Goal: Task Accomplishment & Management: Use online tool/utility

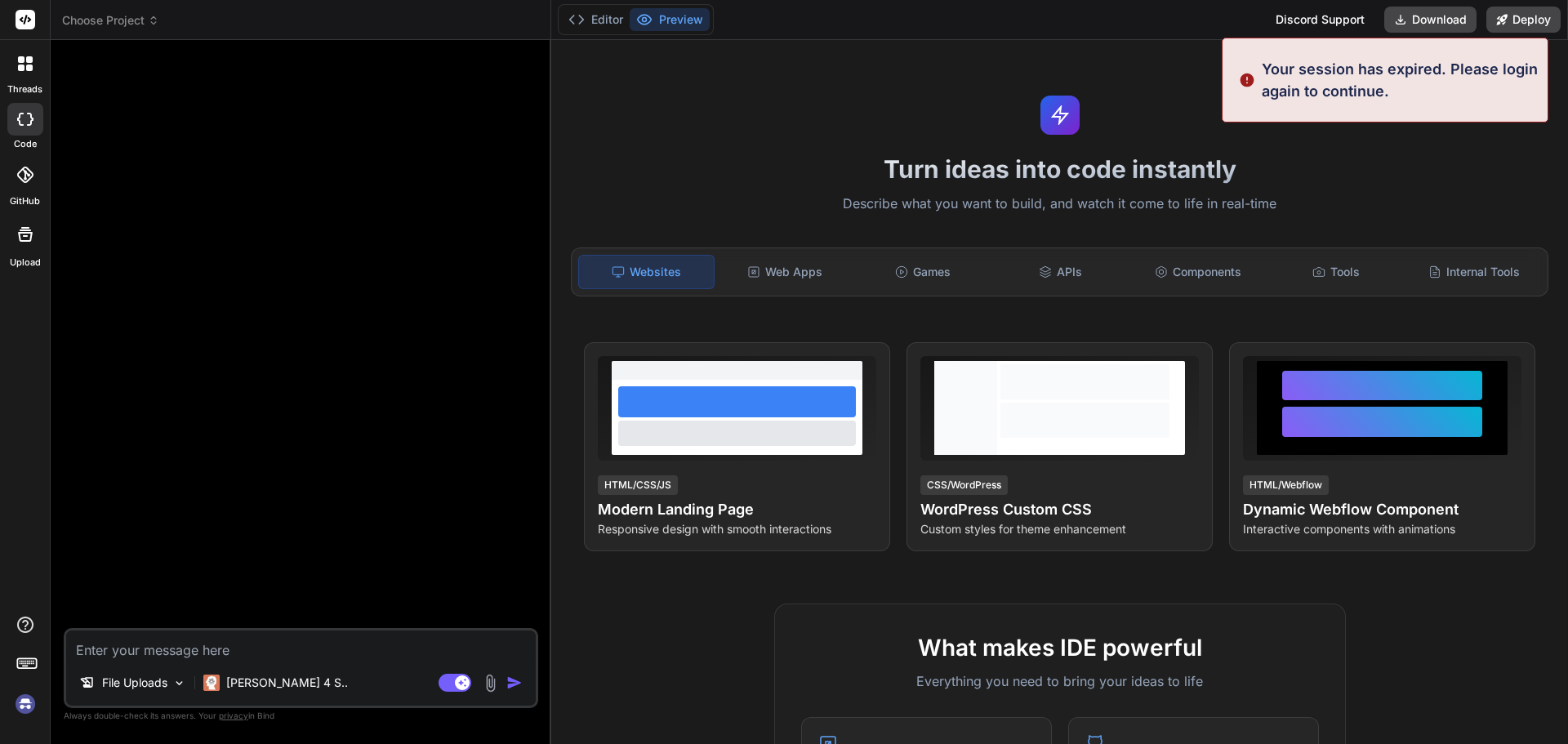
type textarea "x"
drag, startPoint x: 1368, startPoint y: 87, endPoint x: 1079, endPoint y: 40, distance: 292.8
click at [1365, 87] on p "Your session has expired. Please login again to continue." at bounding box center [1400, 80] width 276 height 44
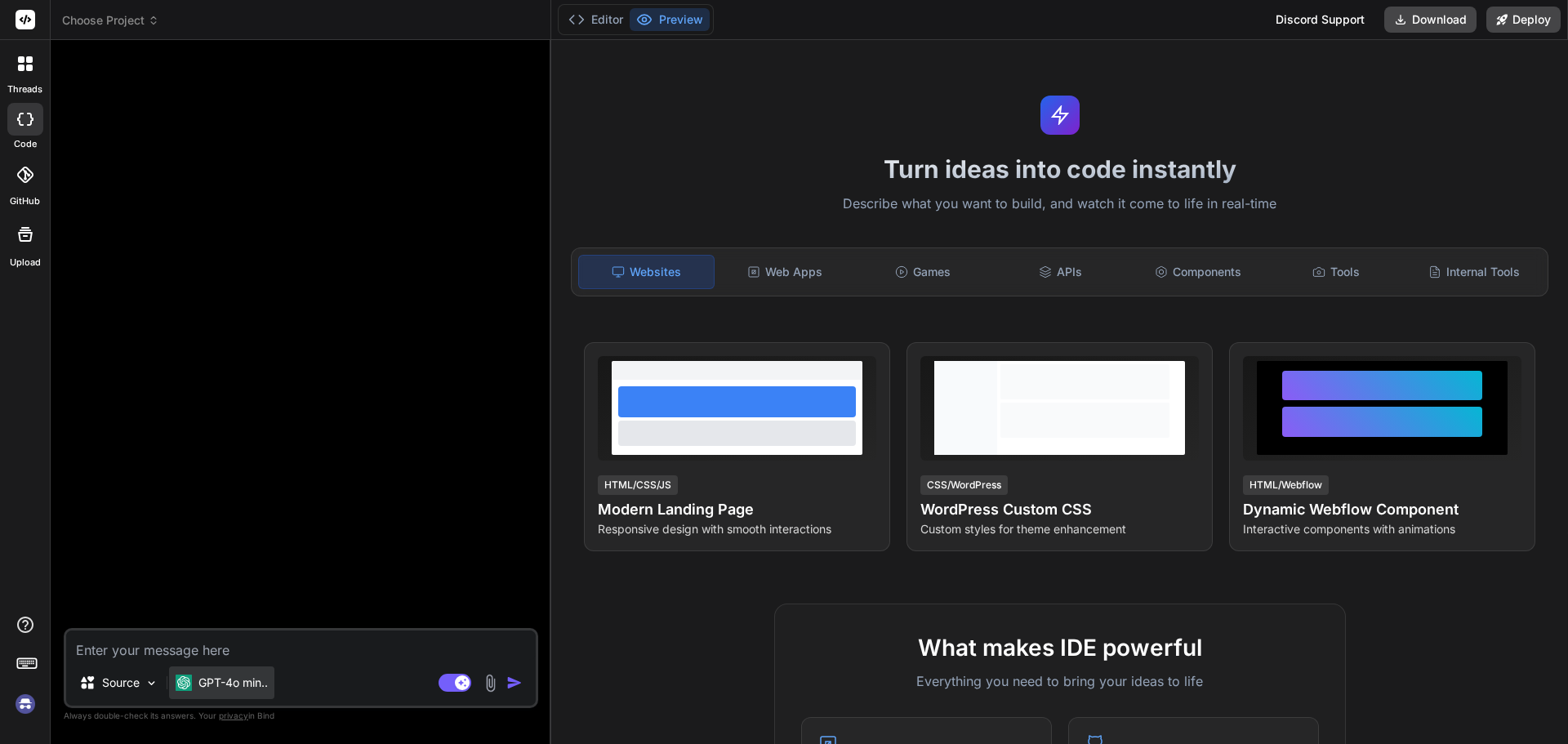
click at [203, 684] on p "GPT-4o min.." at bounding box center [233, 683] width 70 height 16
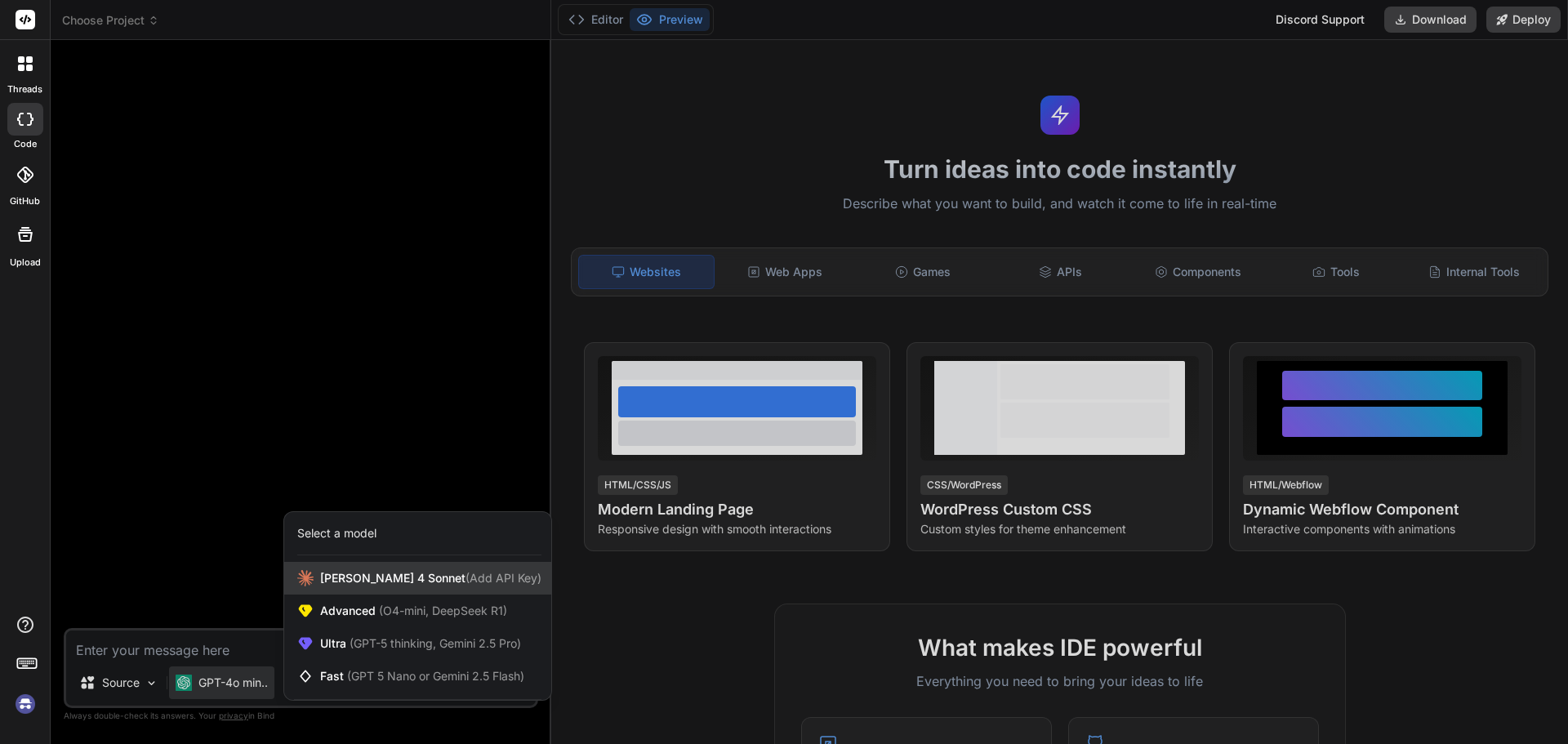
click at [368, 589] on div "[PERSON_NAME] 4 Sonnet (Add API Key)" at bounding box center [418, 578] width 267 height 33
type textarea "x"
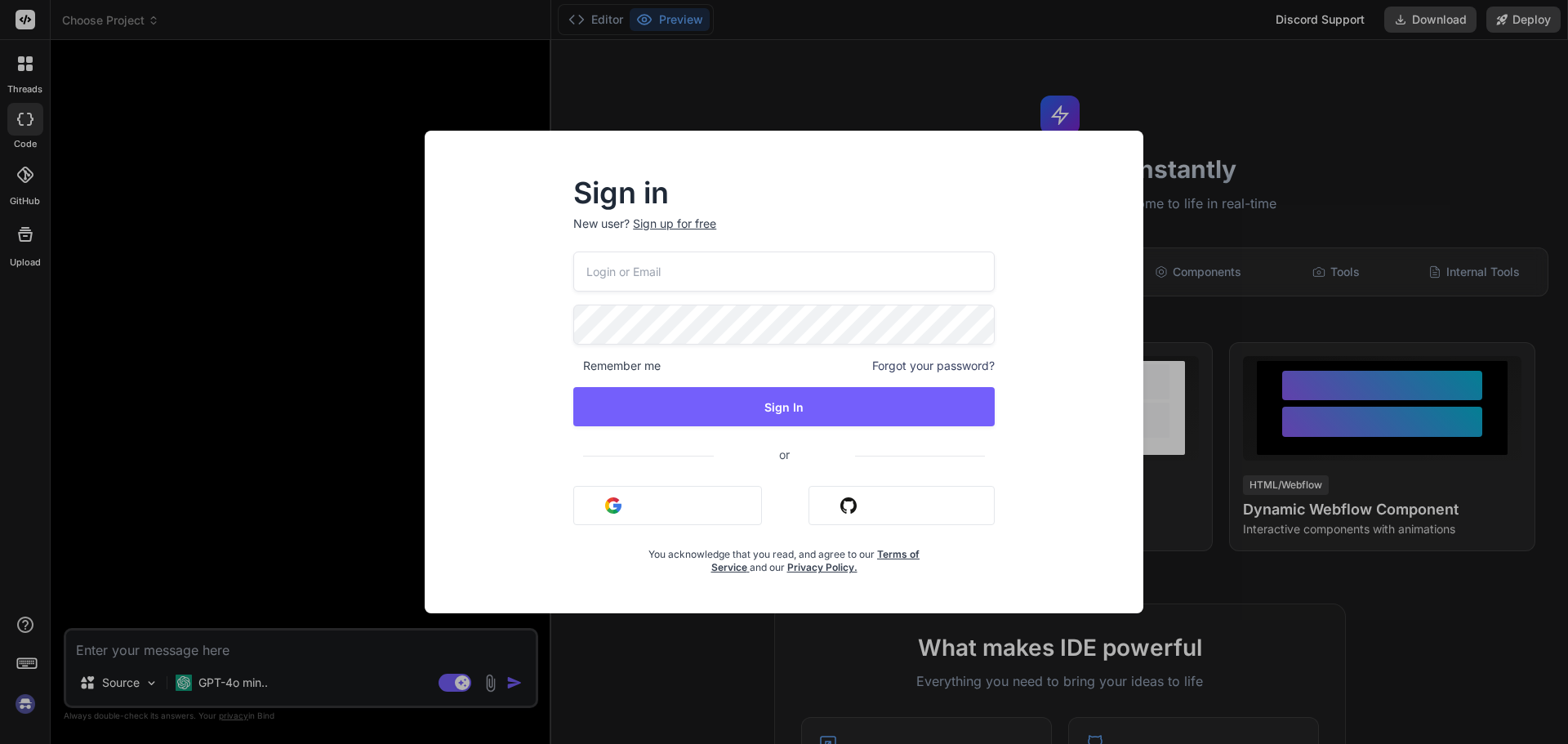
click at [604, 268] on input "email" at bounding box center [784, 272] width 421 height 40
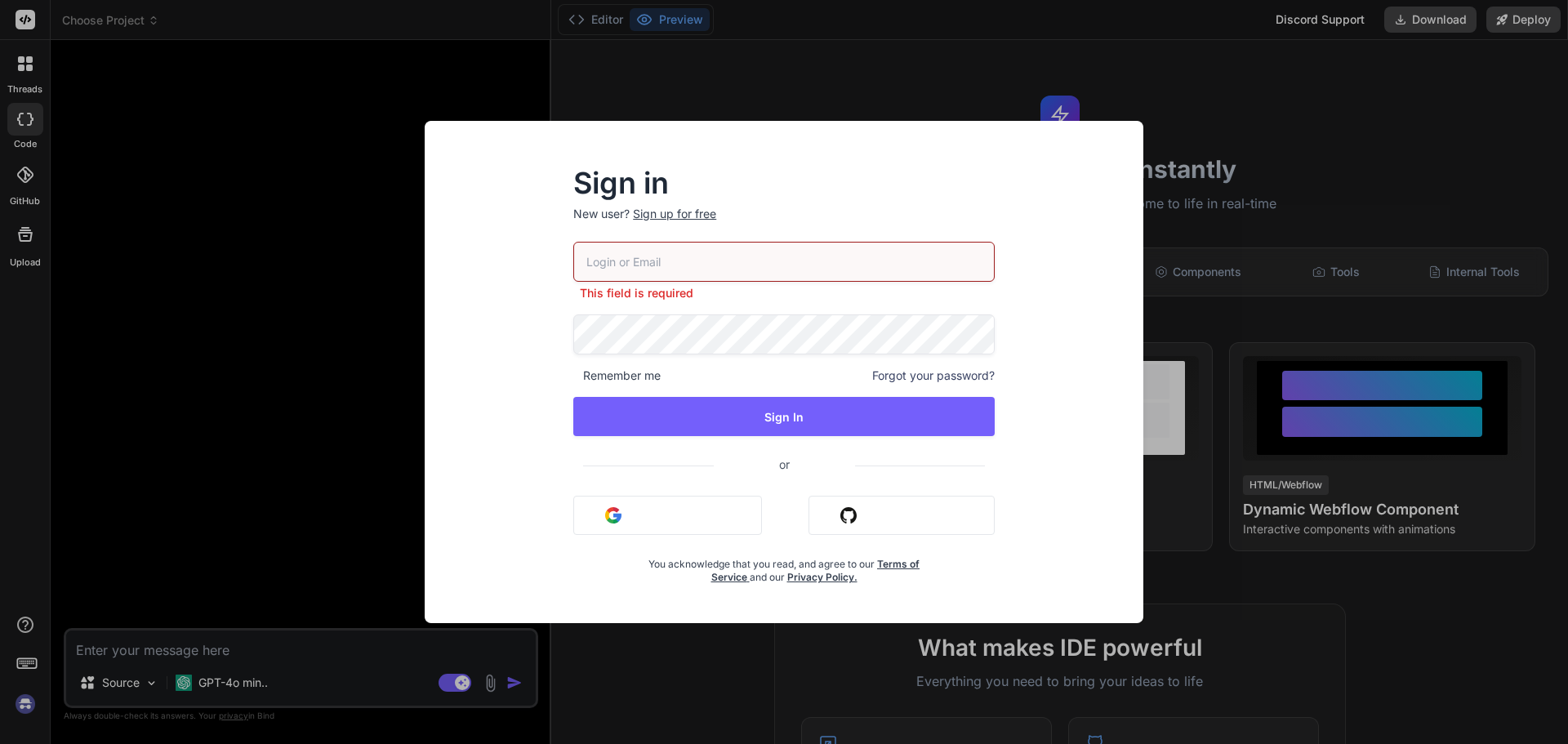
type input "Contact.RickyBerry@gmail.com"
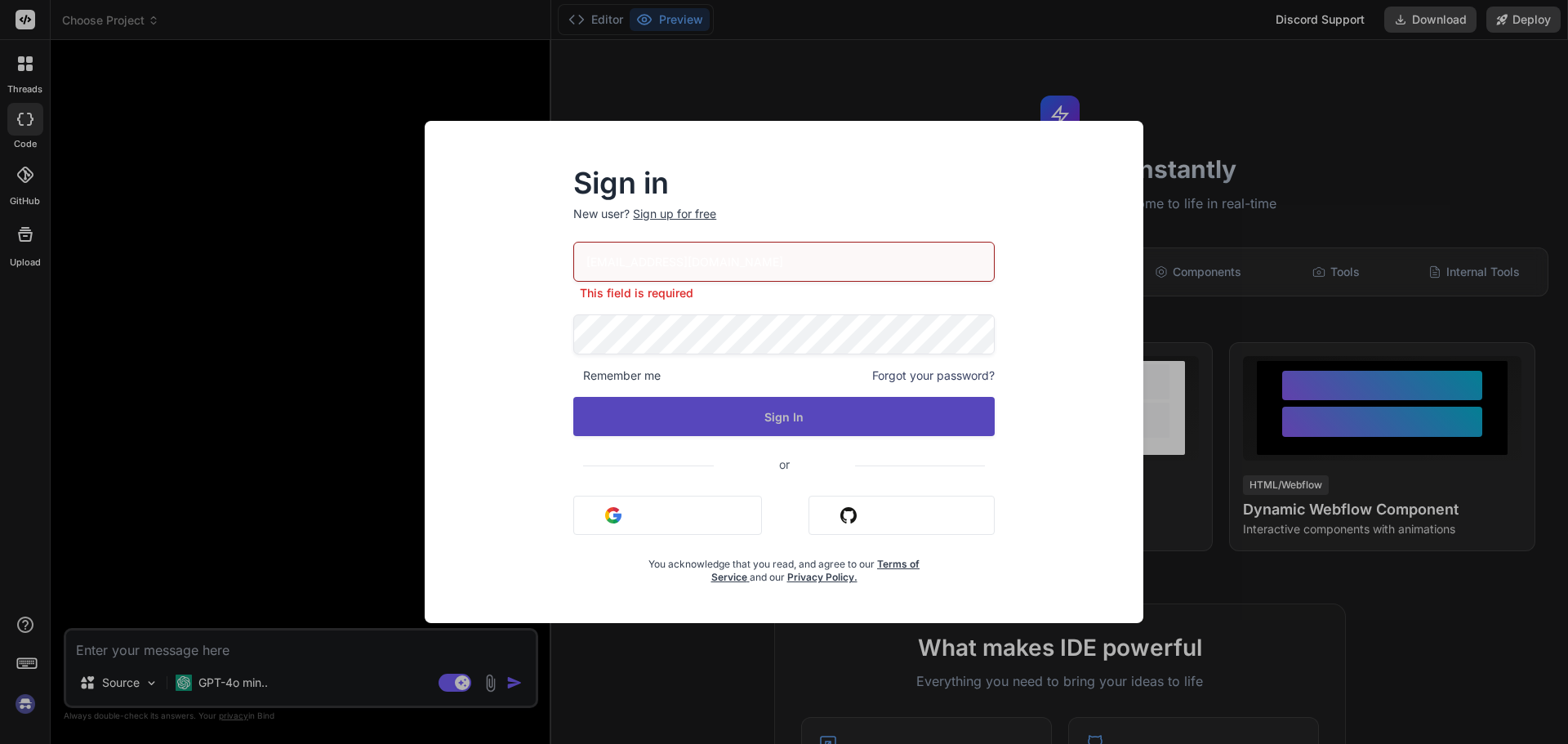
click at [726, 416] on button "Sign In" at bounding box center [784, 416] width 421 height 39
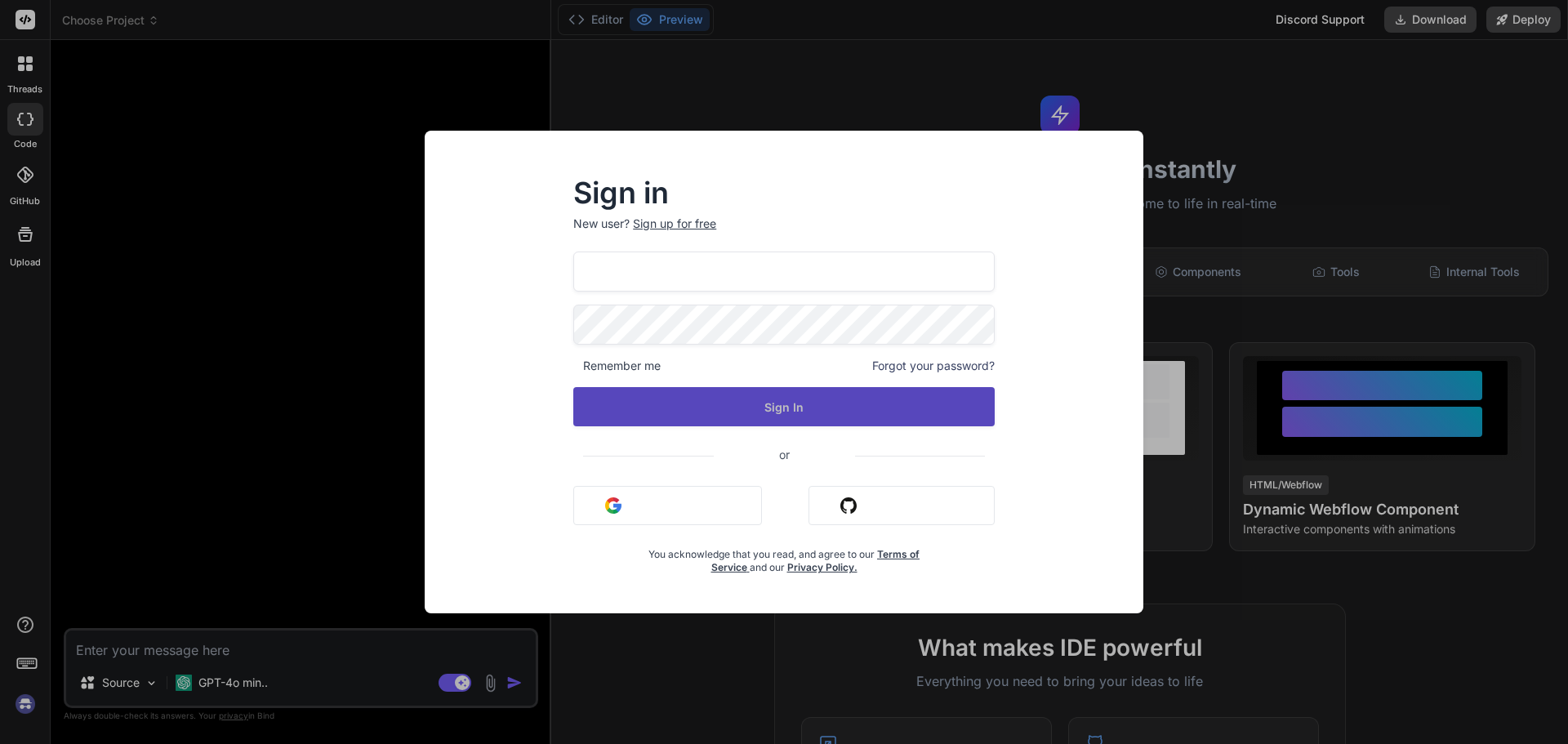
click at [779, 401] on button "Sign In" at bounding box center [784, 406] width 421 height 39
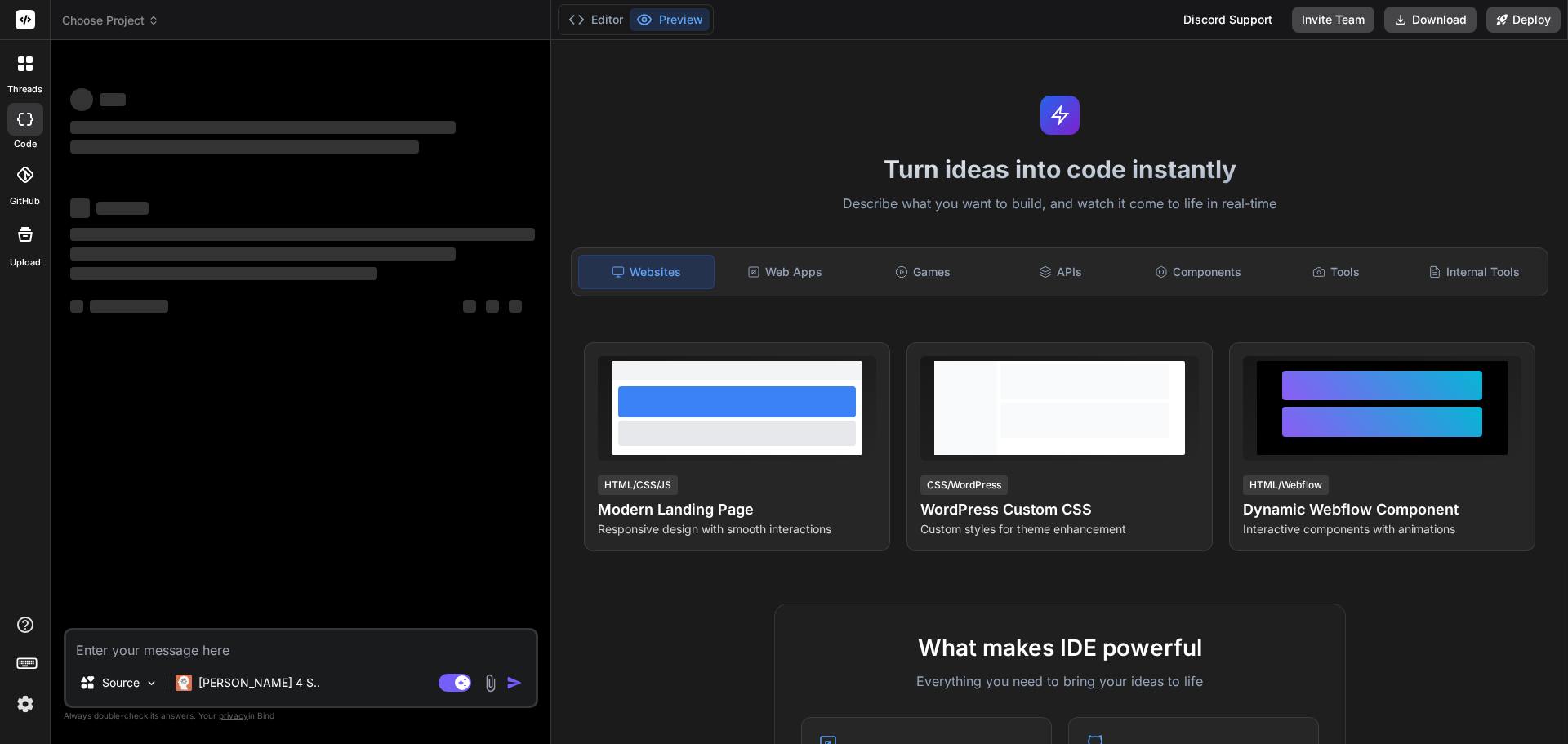
click at [111, 652] on textarea at bounding box center [301, 645] width 469 height 29
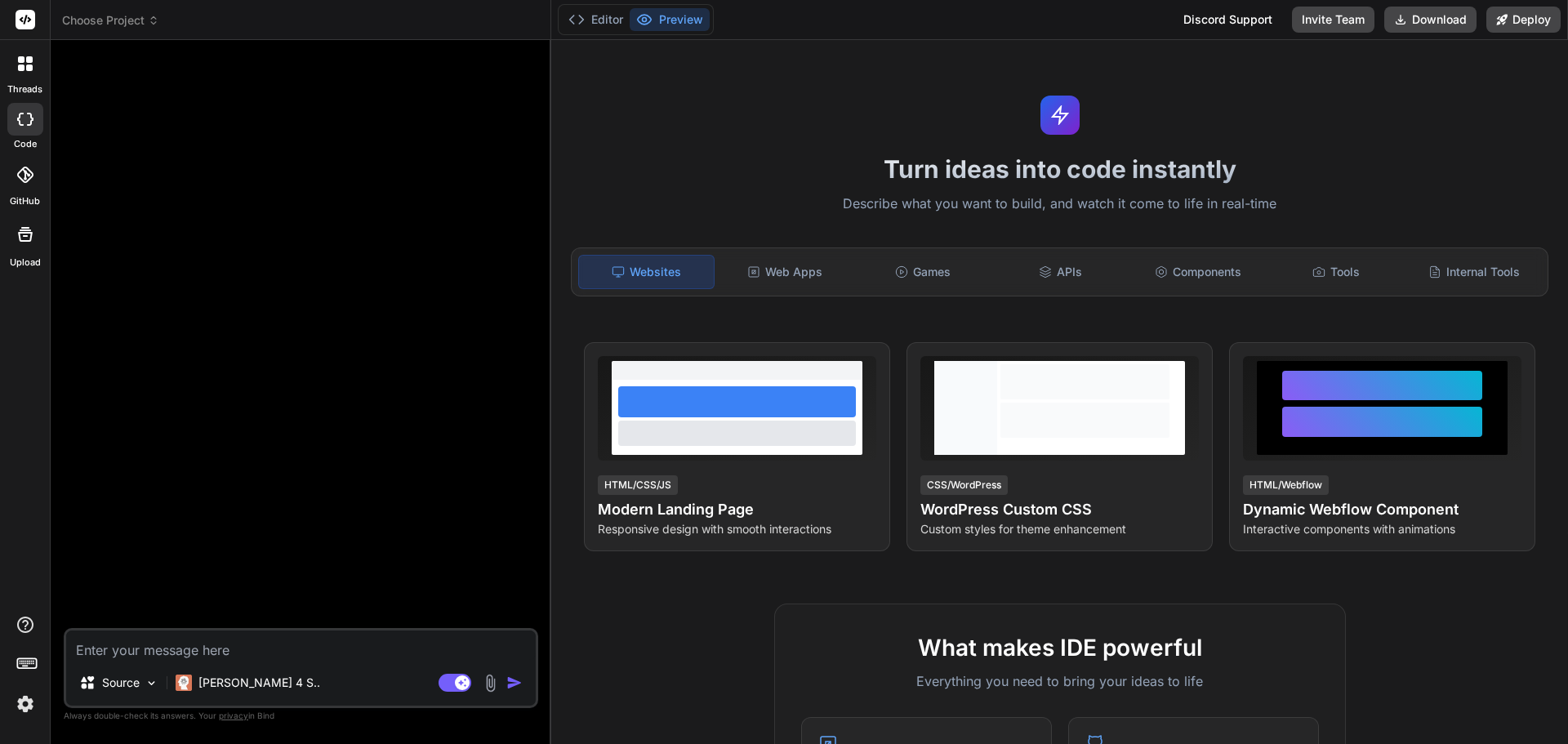
click at [126, 21] on span "Choose Project" at bounding box center [111, 21] width 97 height 16
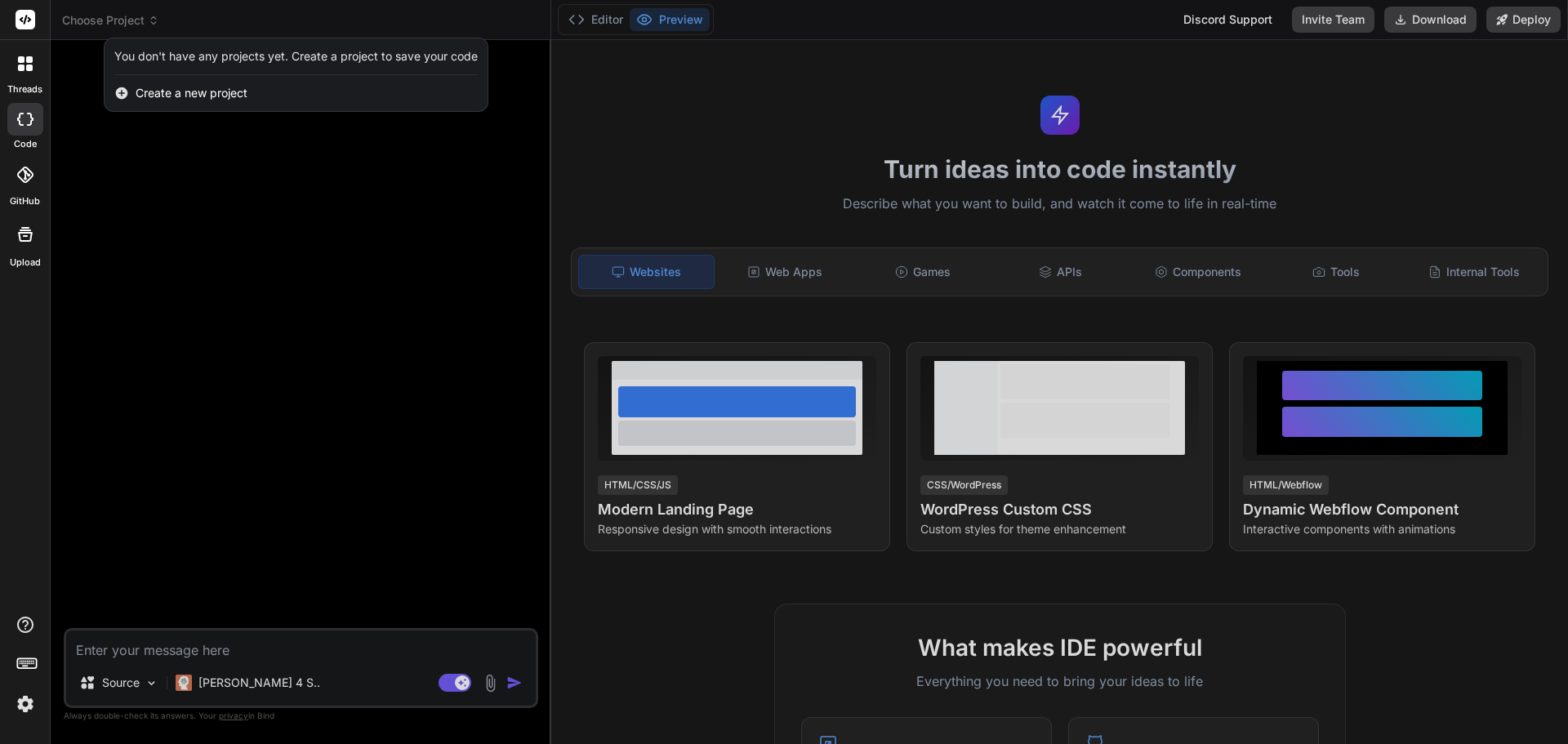
click at [0, 70] on div "threads" at bounding box center [24, 68] width 50 height 56
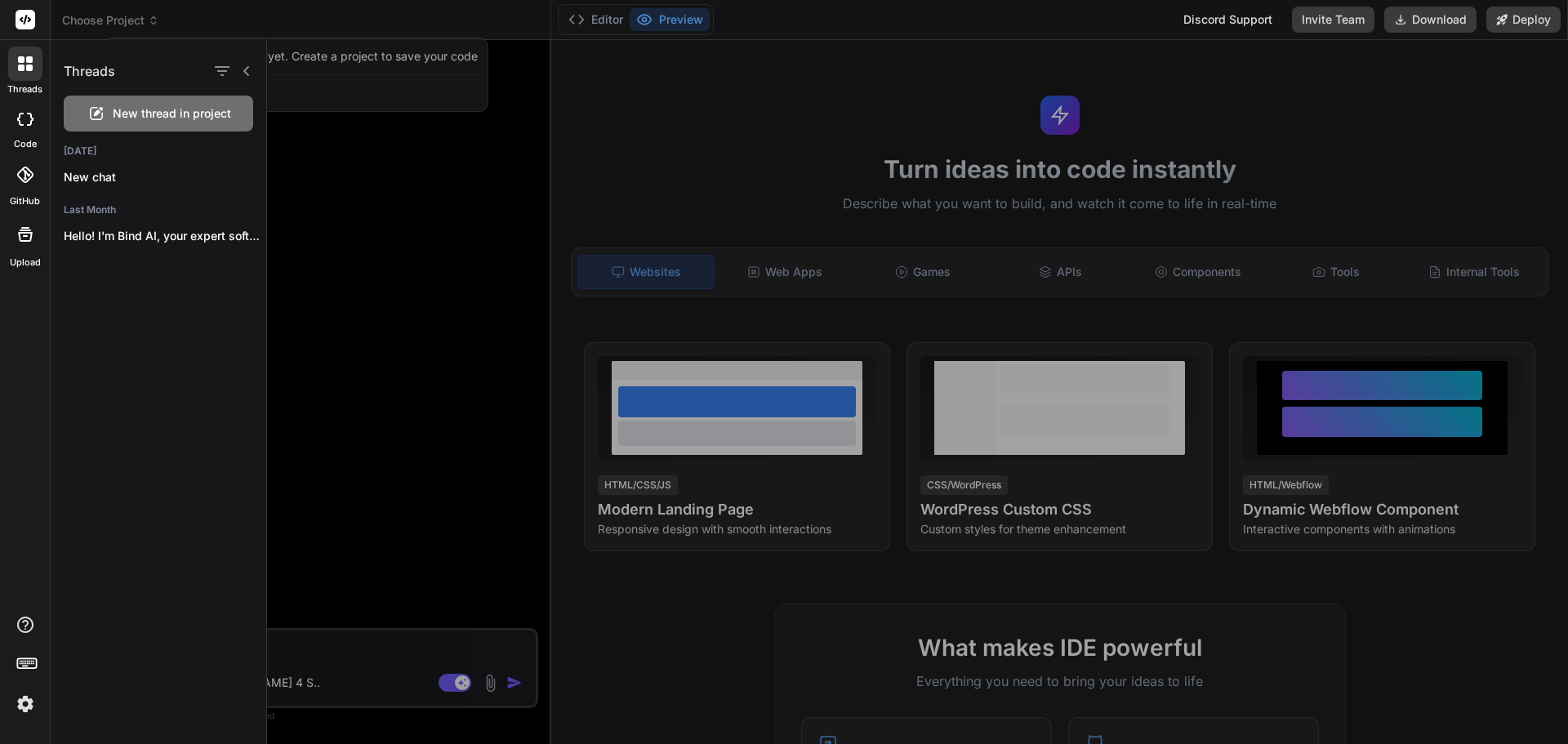
click at [133, 108] on span "New thread in project" at bounding box center [171, 113] width 119 height 16
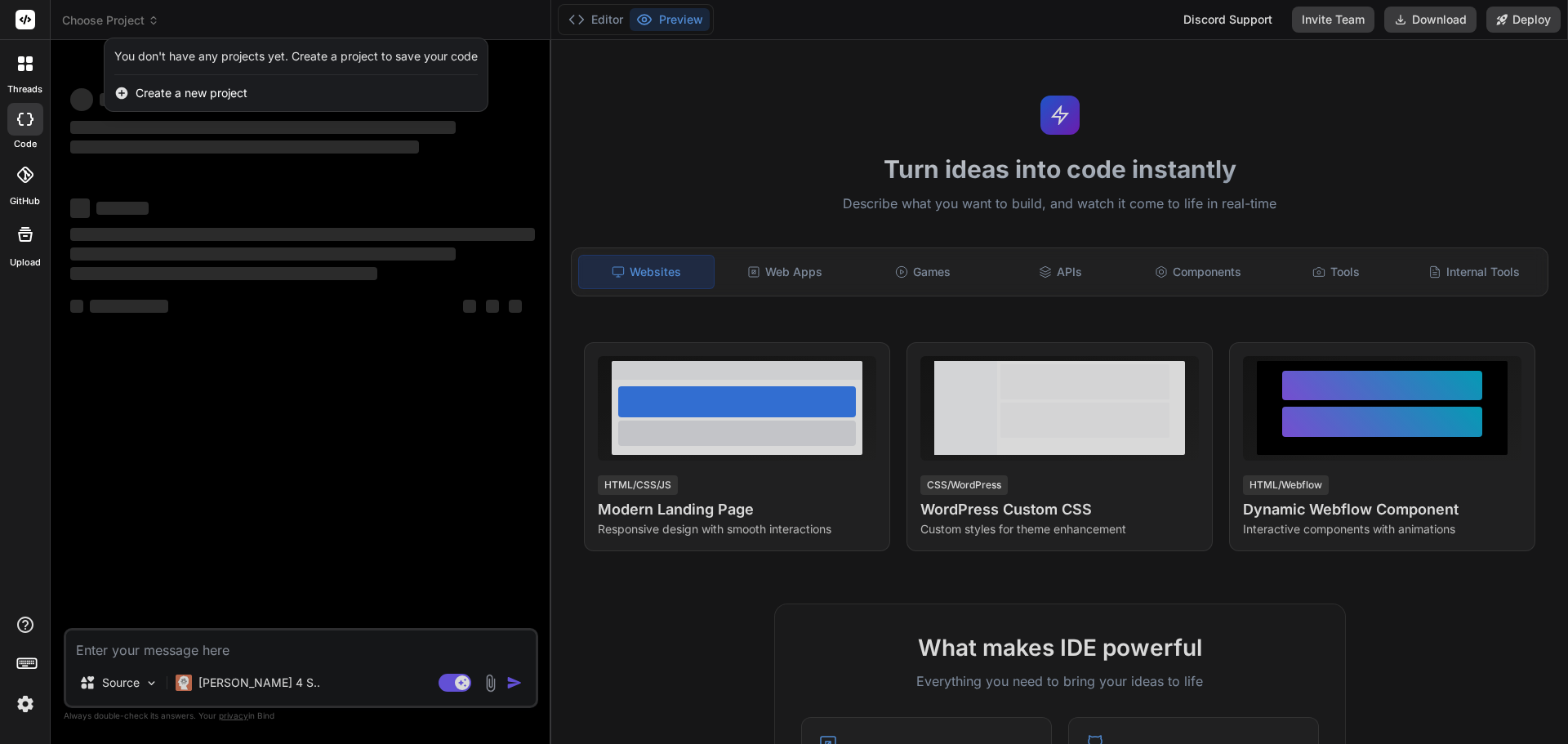
type textarea "x"
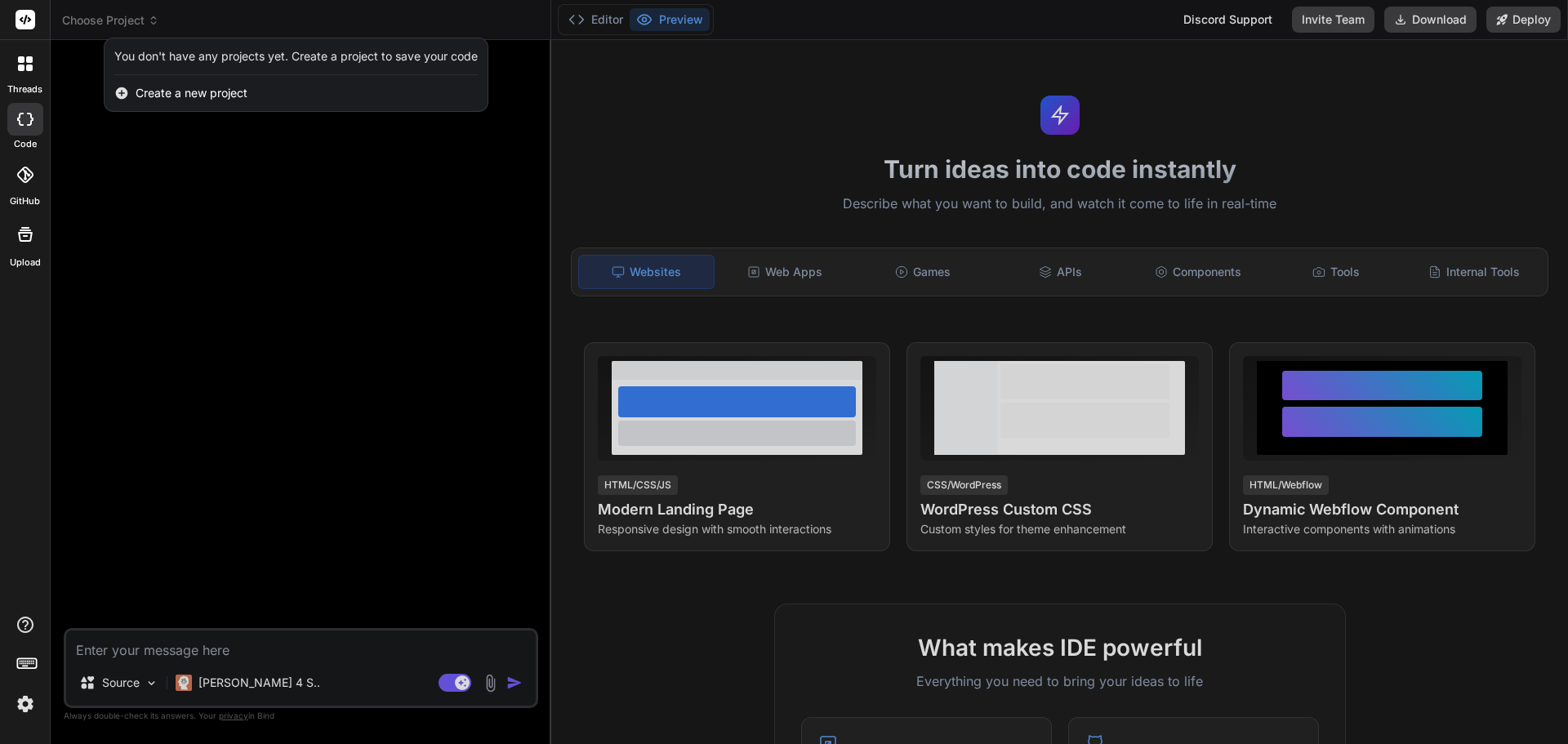
click at [190, 95] on span "Create a new project" at bounding box center [192, 93] width 112 height 16
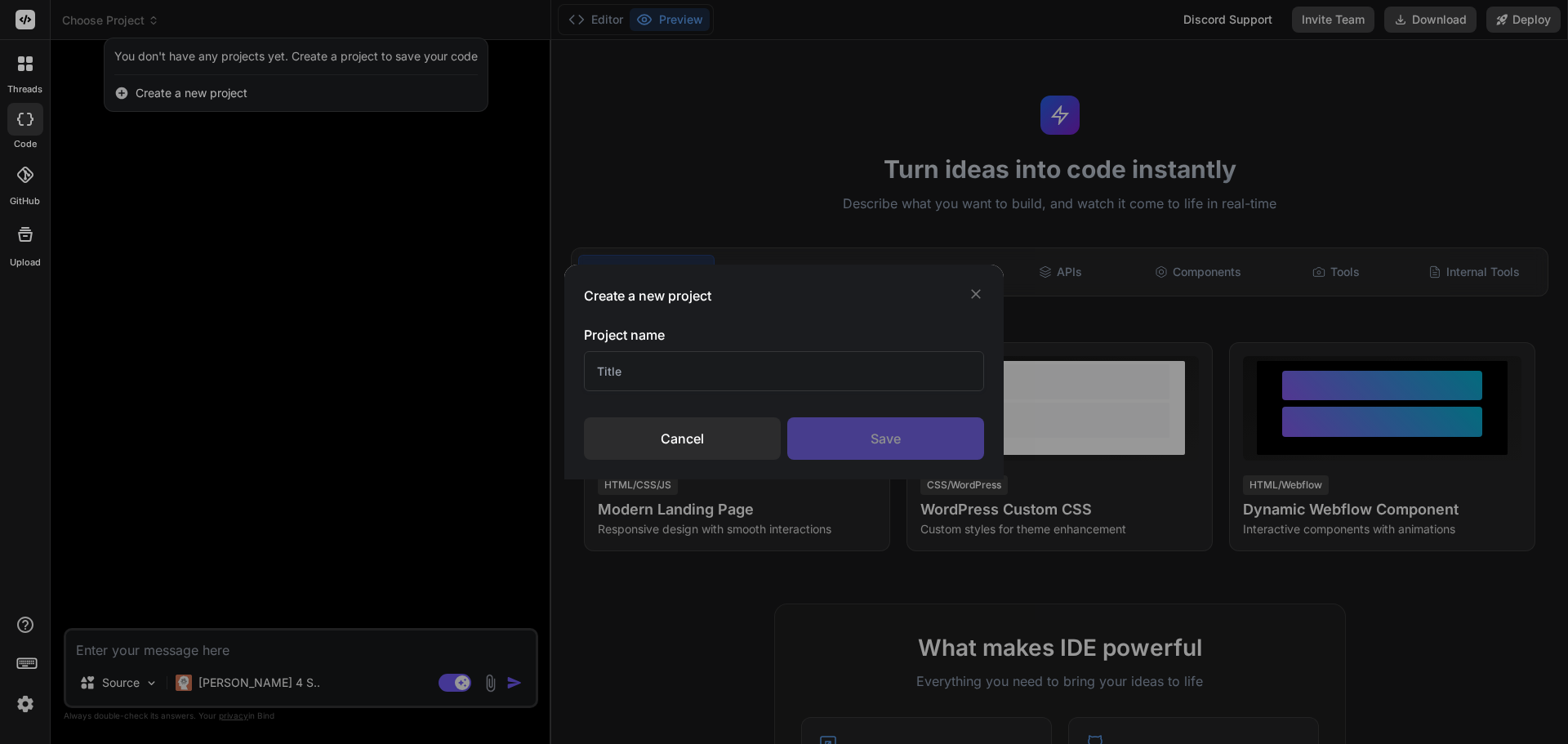
click at [674, 382] on input "text" at bounding box center [784, 372] width 400 height 40
type input "Sanghaa"
click at [860, 435] on div "Save" at bounding box center [885, 439] width 197 height 43
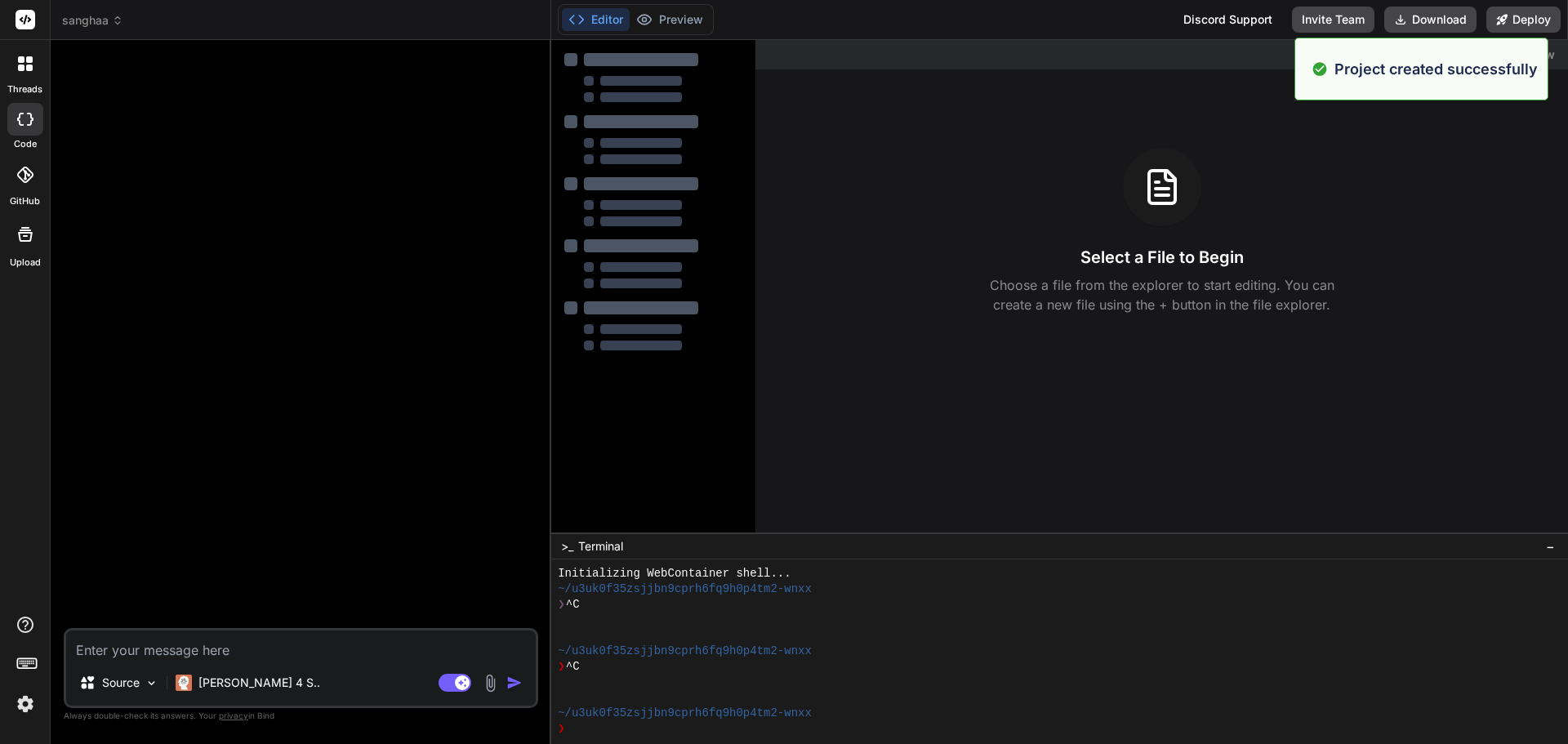
type textarea "x"
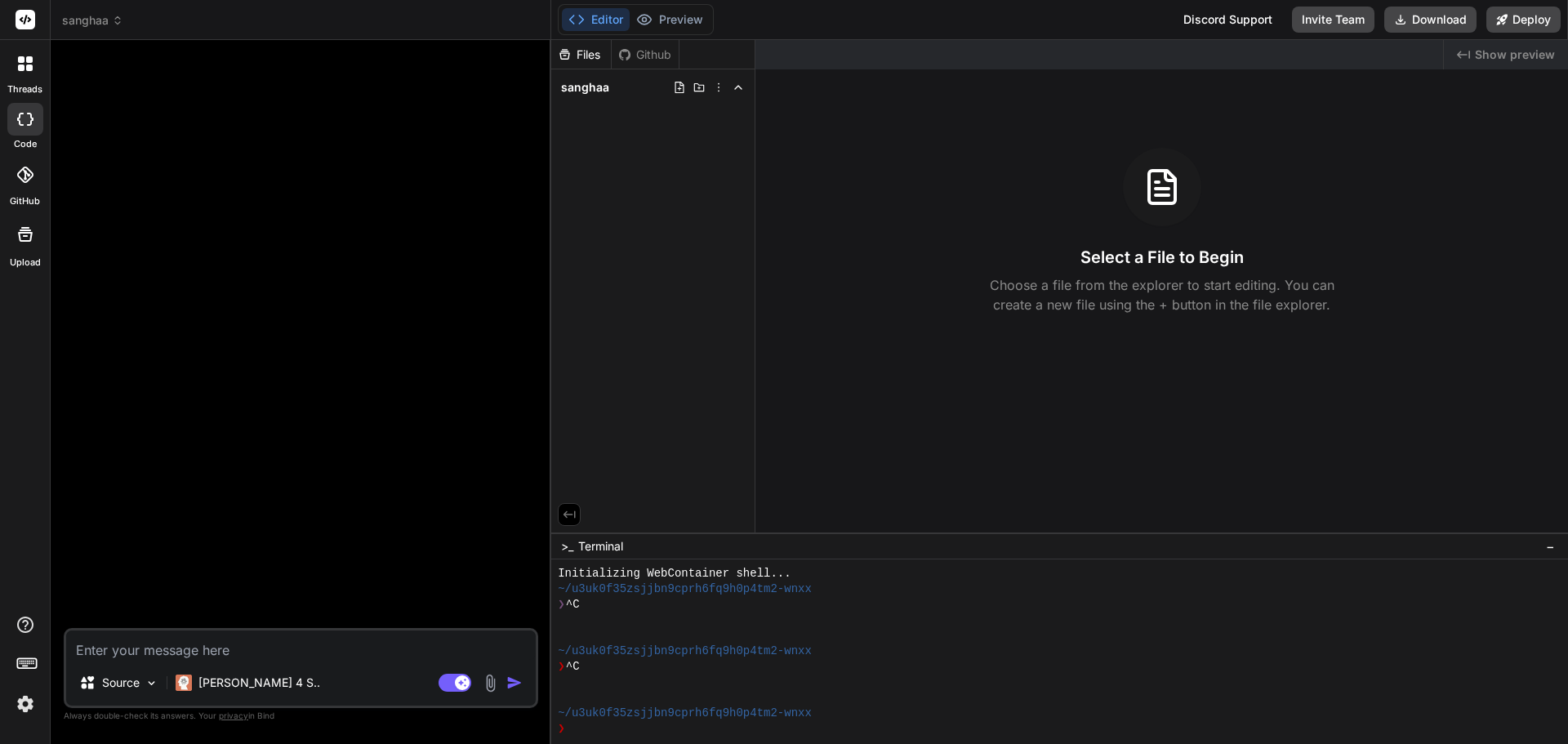
click at [115, 634] on textarea at bounding box center [301, 645] width 469 height 29
paste textarea "Build a high-converting, production-ready landing website for Sanghaa (brand pl…"
type textarea "Build a high-converting, production-ready landing website for Sanghaa (brand pl…"
type textarea "x"
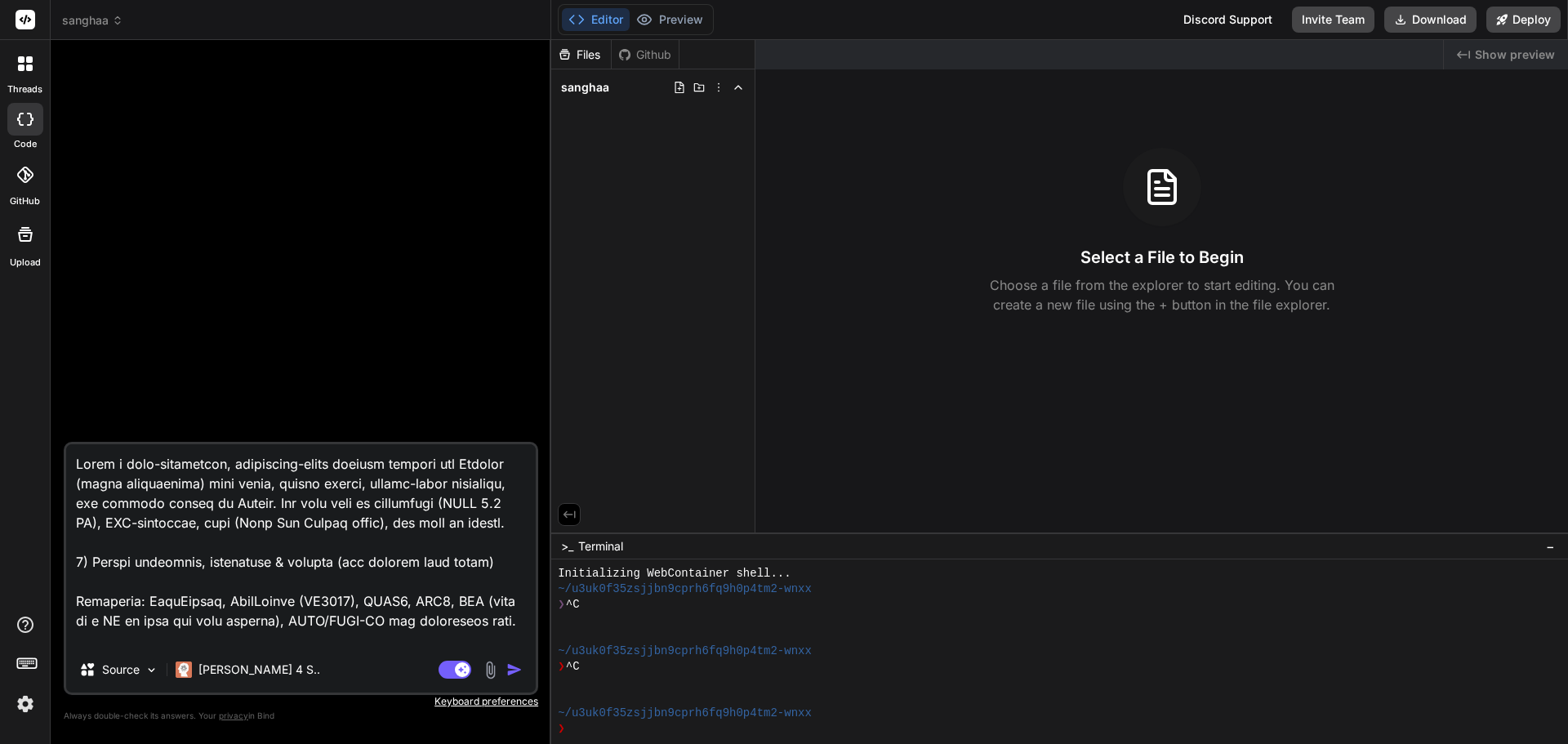
scroll to position [3551, 0]
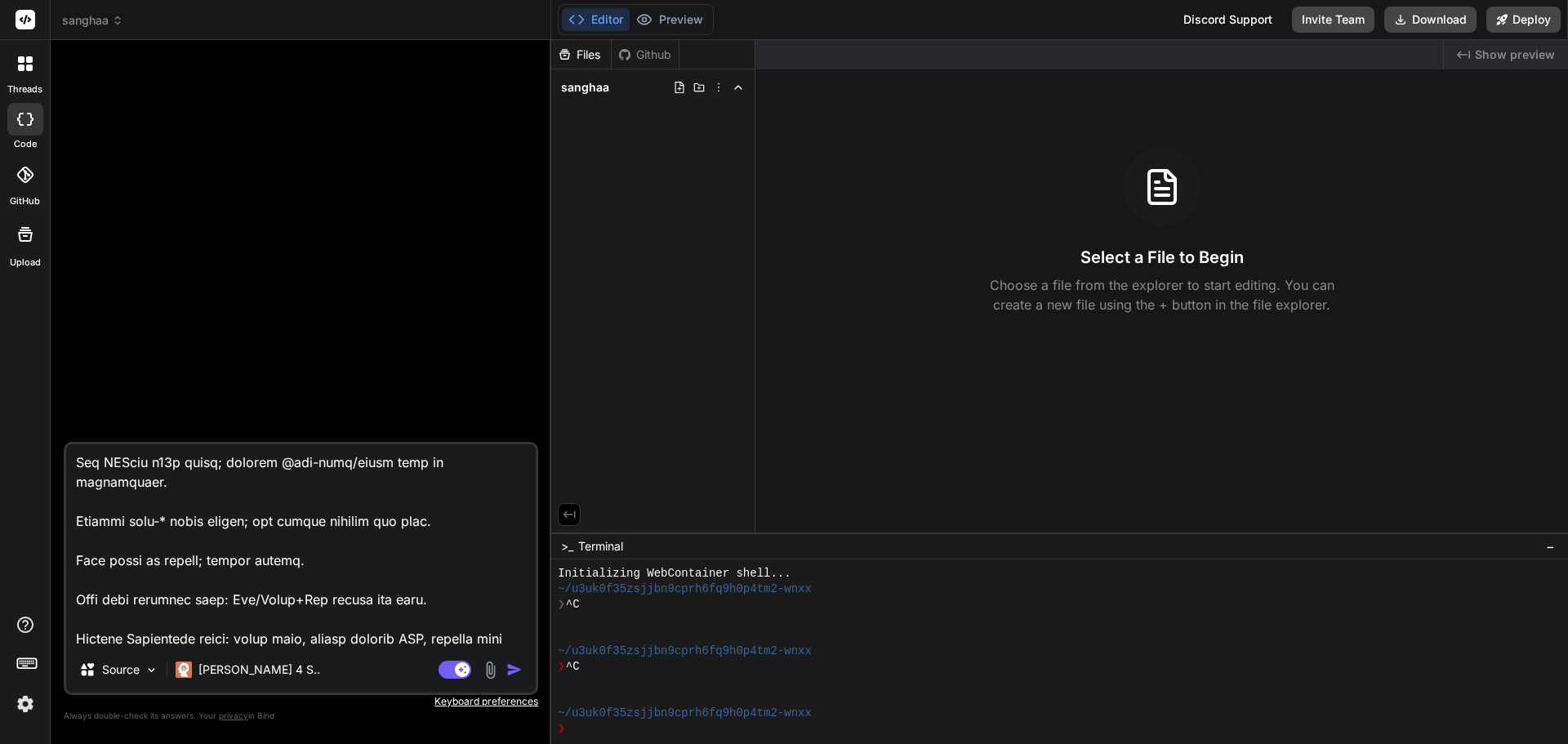
type textarea "Build a high-converting, production-ready landing website for Sanghaa (brand pl…"
click at [514, 668] on img "button" at bounding box center [515, 670] width 16 height 16
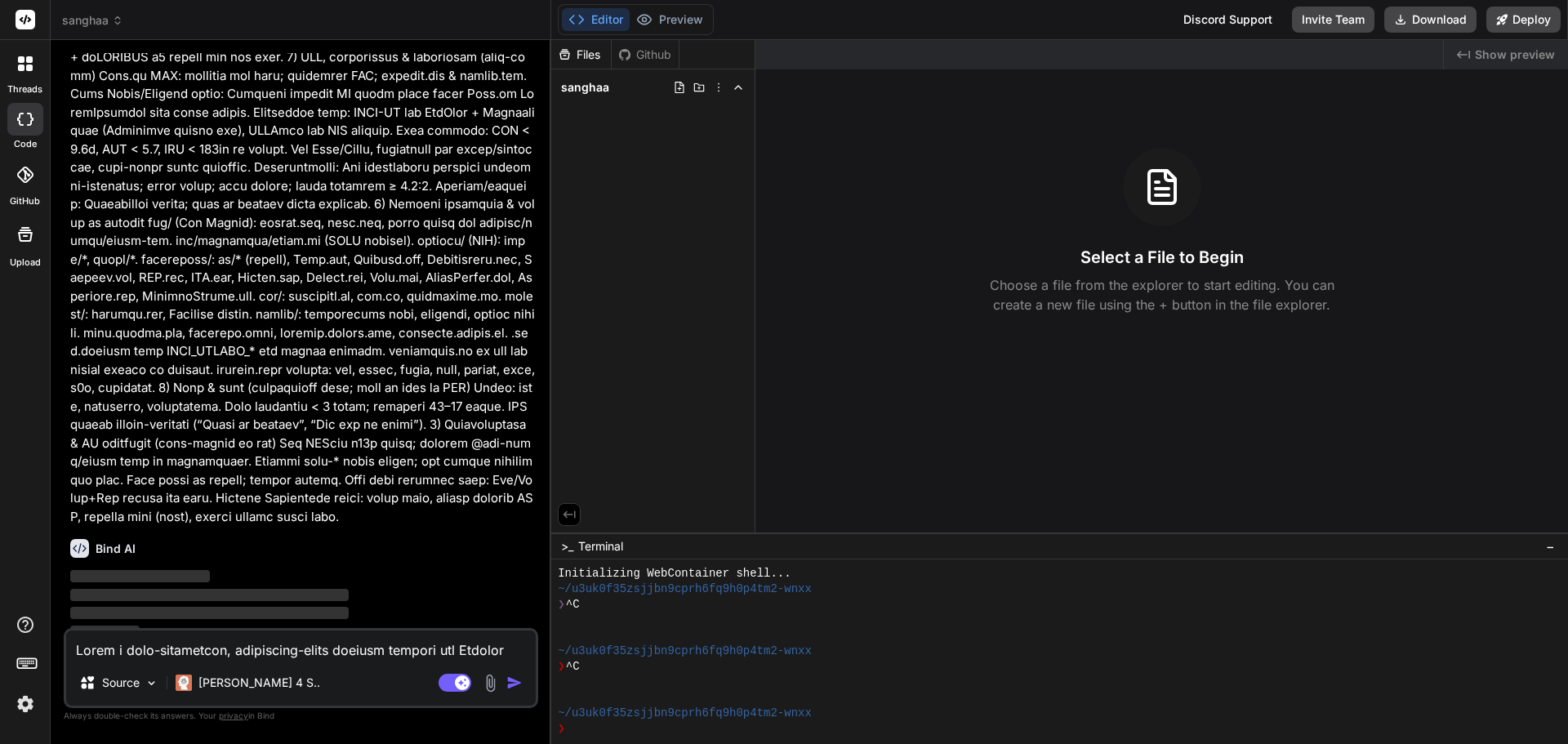
scroll to position [936, 0]
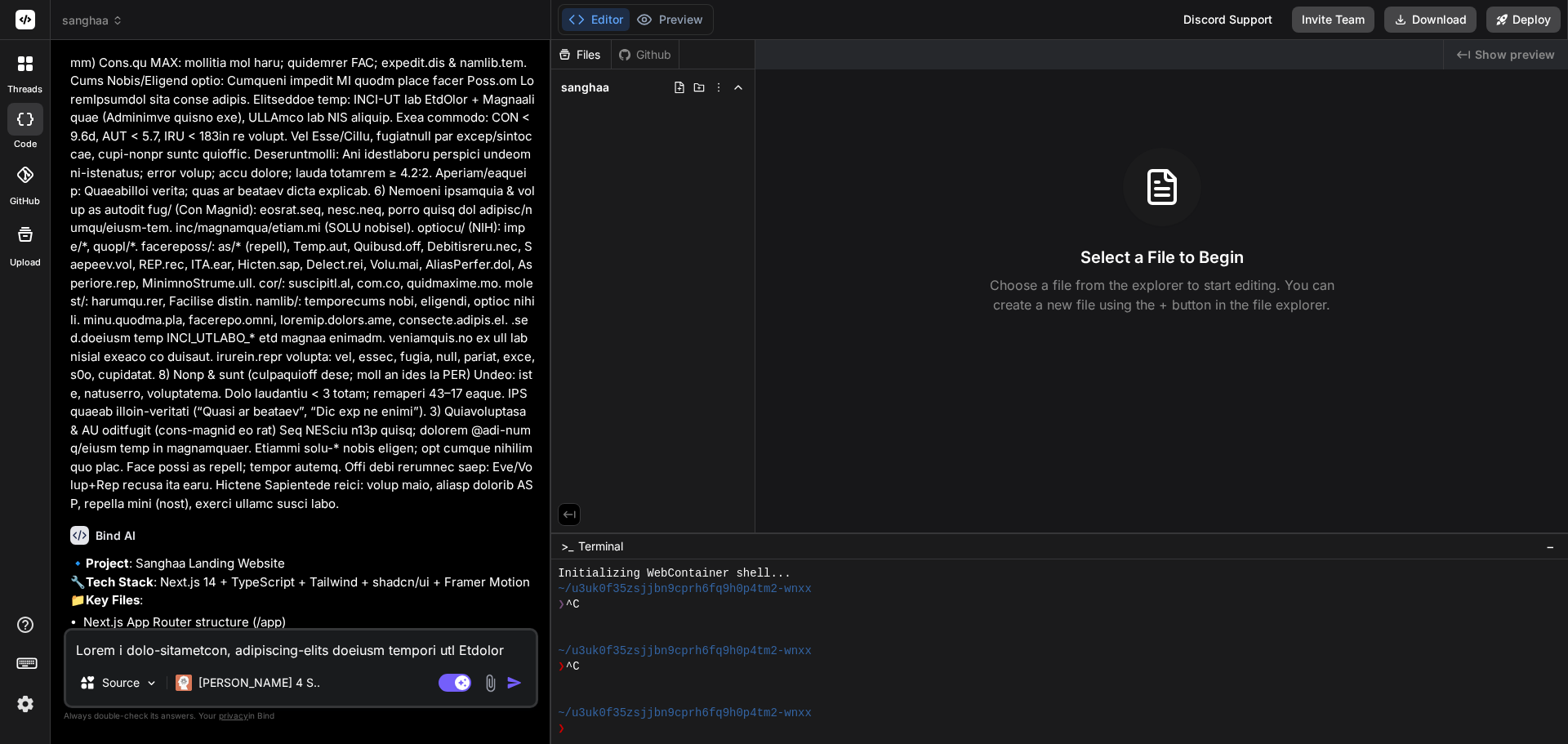
type textarea "x"
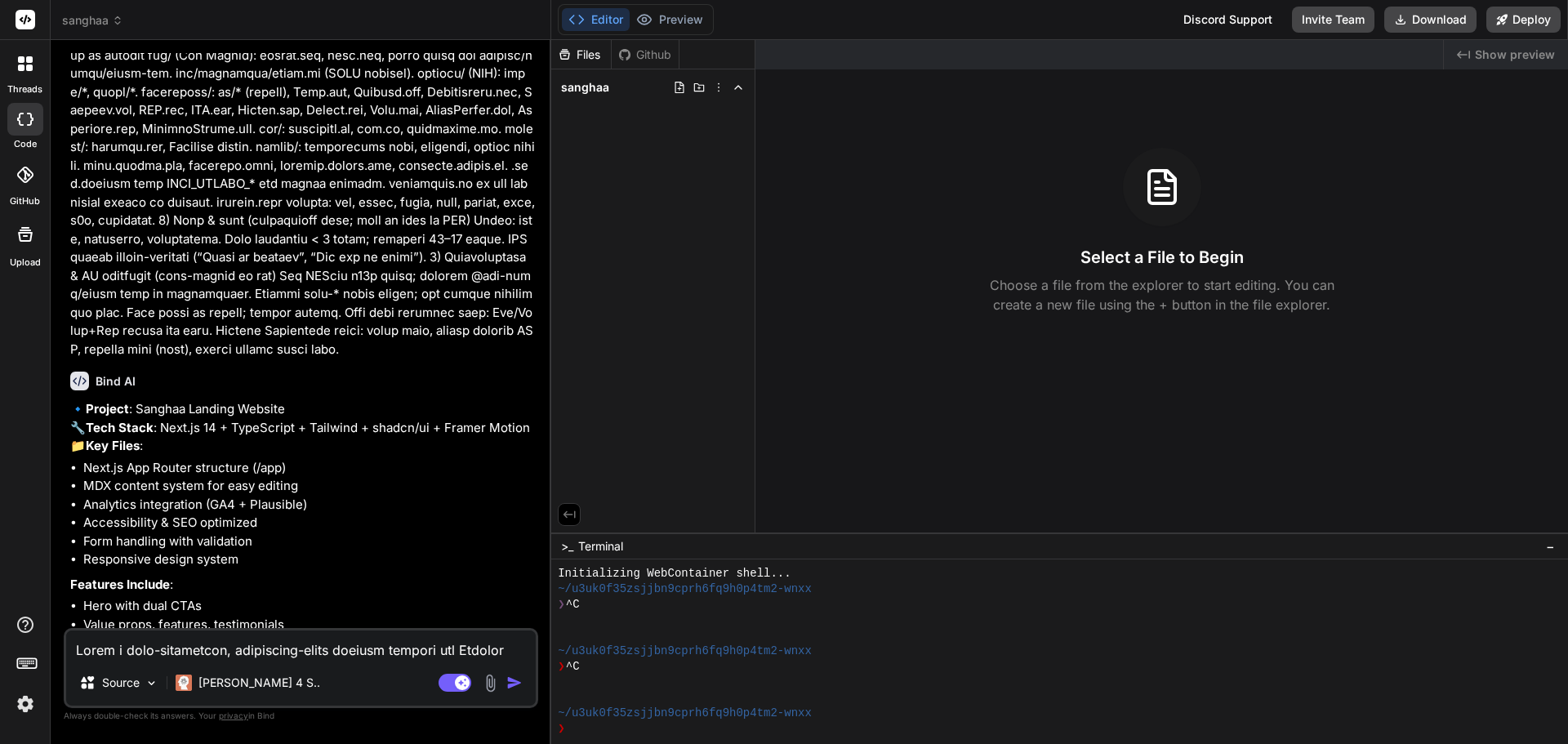
scroll to position [1272, 0]
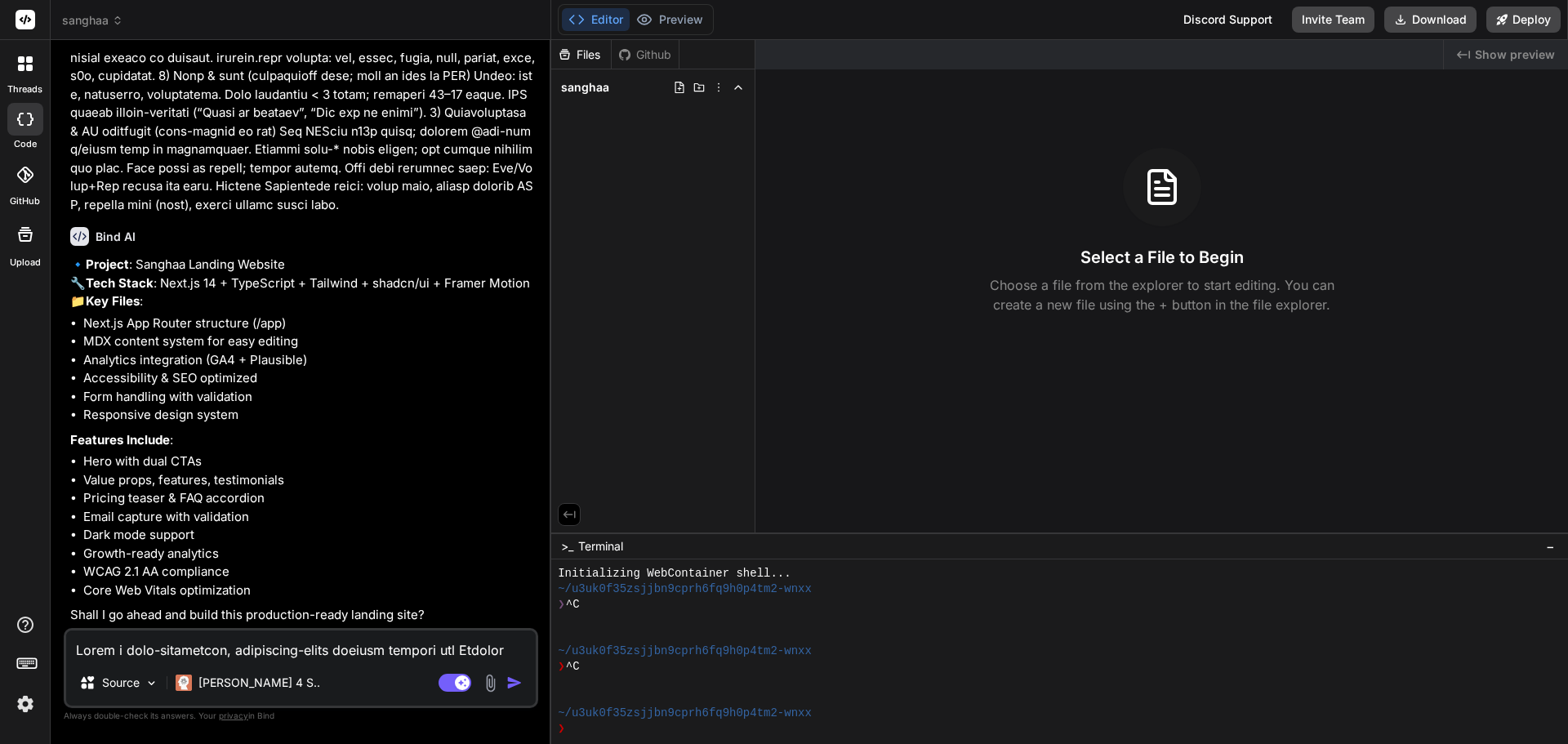
click at [115, 654] on textarea at bounding box center [301, 645] width 469 height 29
type textarea "y"
type textarea "x"
type textarea "ye"
type textarea "x"
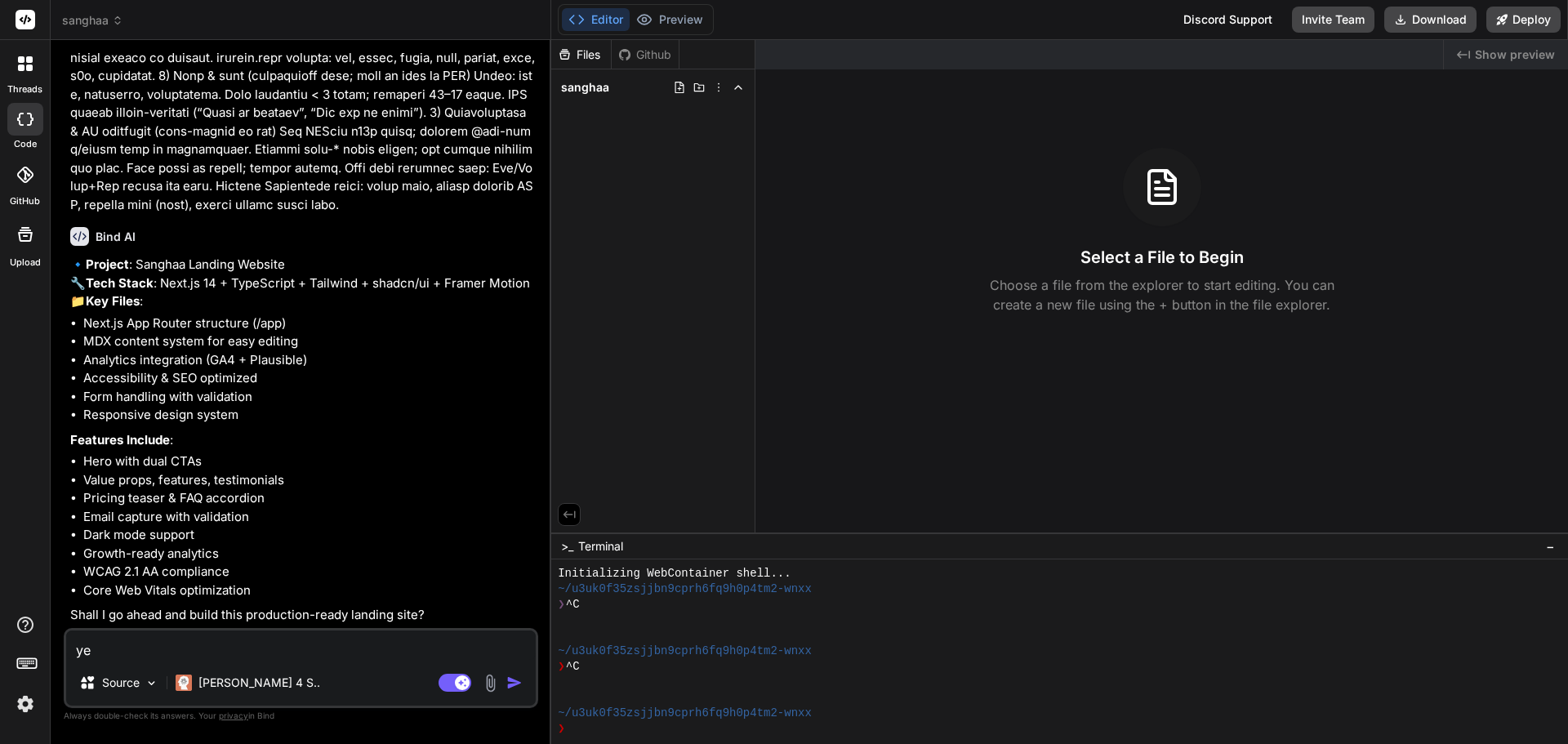
type textarea "yes"
type textarea "x"
type textarea "yes"
type textarea "x"
type textarea "yes p"
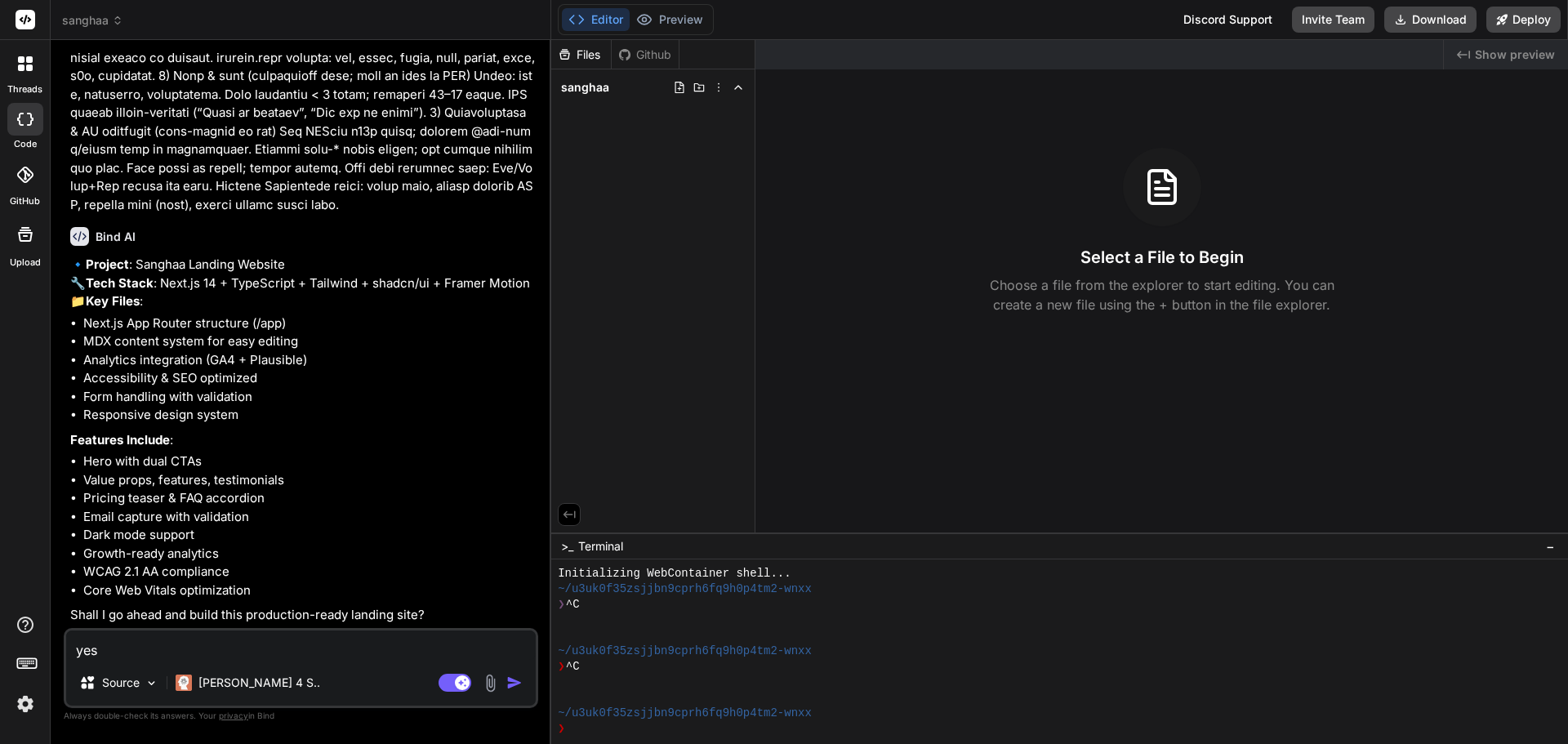
type textarea "x"
type textarea "yes pr"
type textarea "x"
type textarea "yes pro"
type textarea "x"
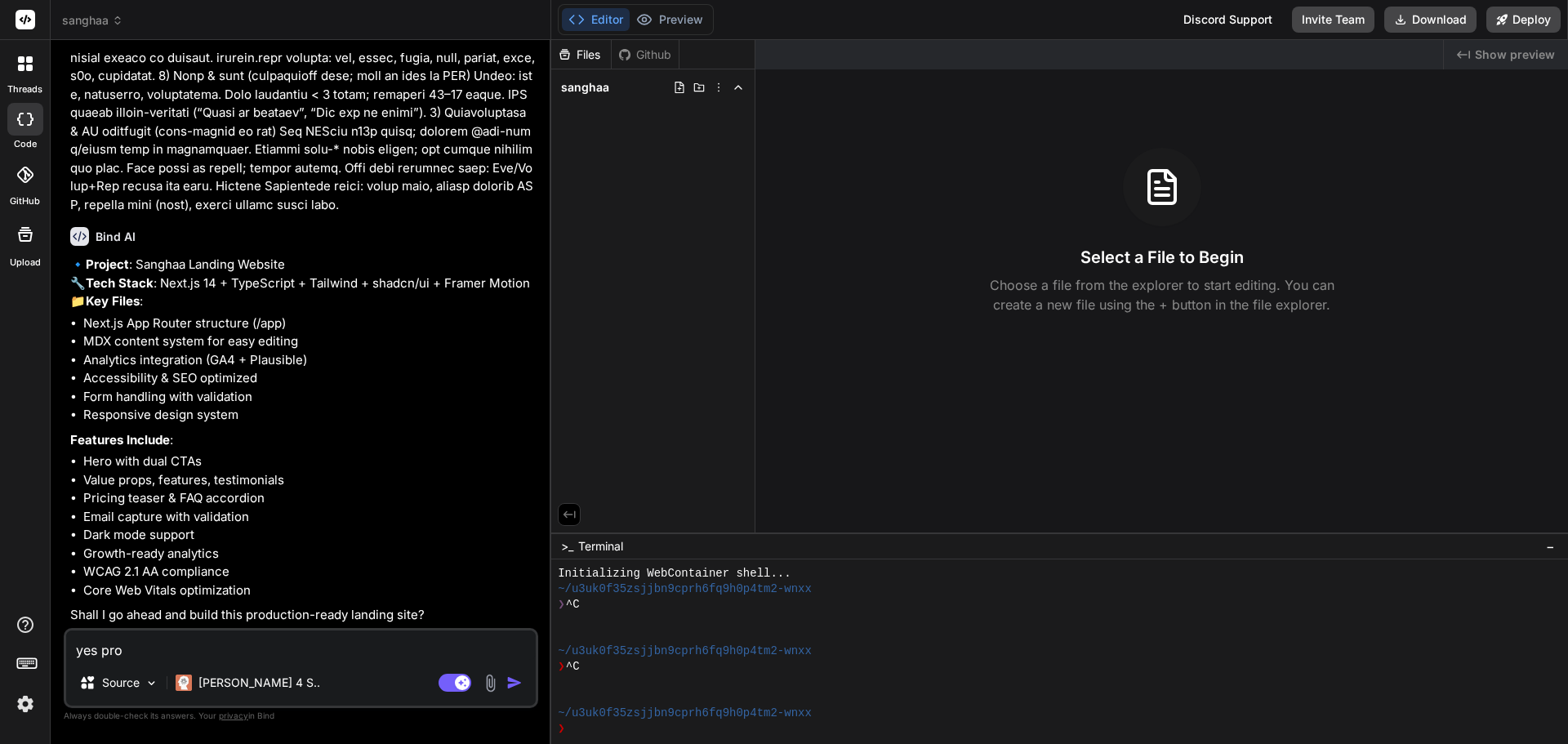
type textarea "yes proc"
type textarea "x"
type textarea "yes proce"
type textarea "x"
type textarea "yes proces"
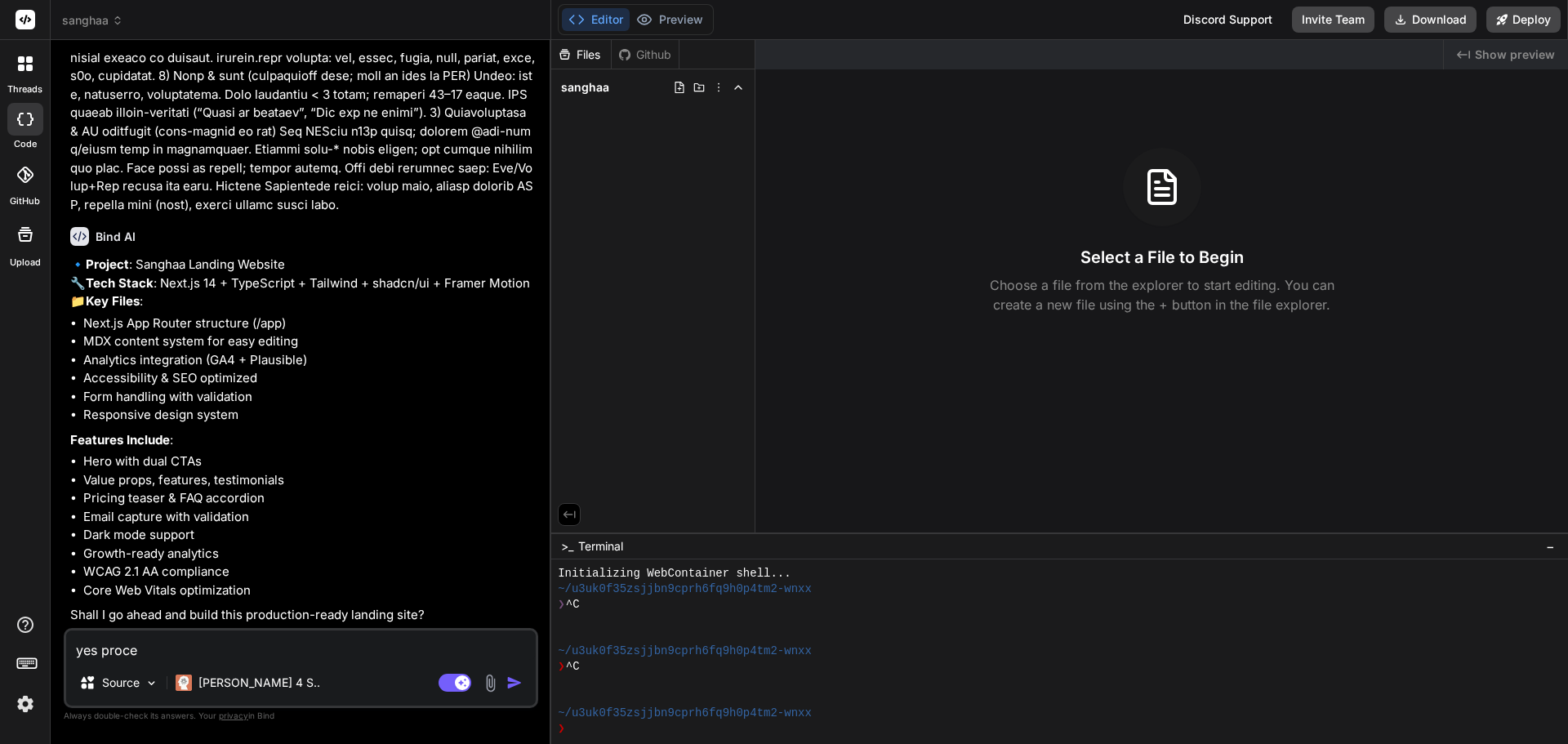
type textarea "x"
type textarea "yes process"
type textarea "x"
type textarea "yes processe"
type textarea "x"
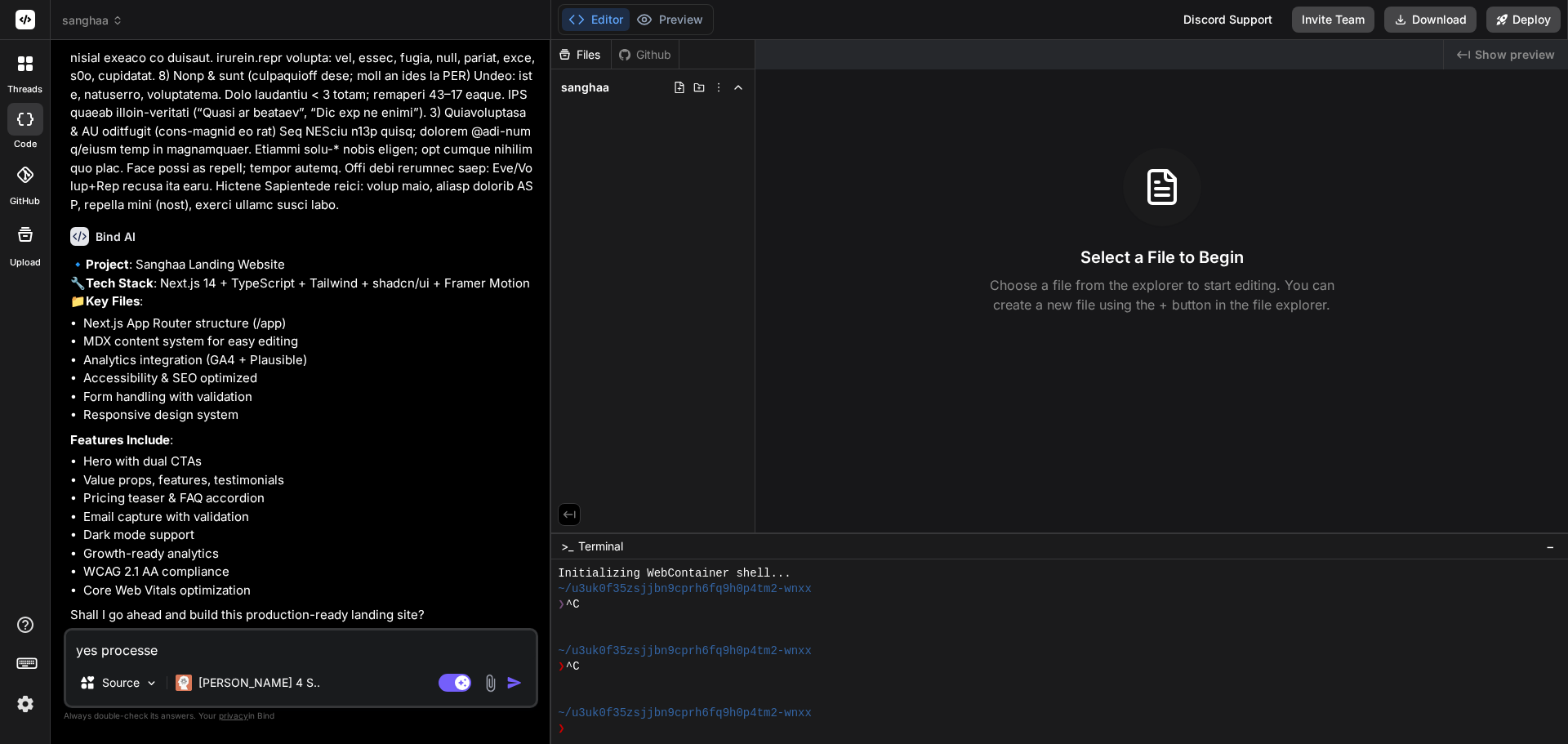
type textarea "yes processed"
type textarea "x"
drag, startPoint x: 176, startPoint y: 652, endPoint x: 101, endPoint y: 652, distance: 75.0
click at [101, 652] on textarea "yes processed" at bounding box center [301, 645] width 469 height 29
type textarea "yes processed"
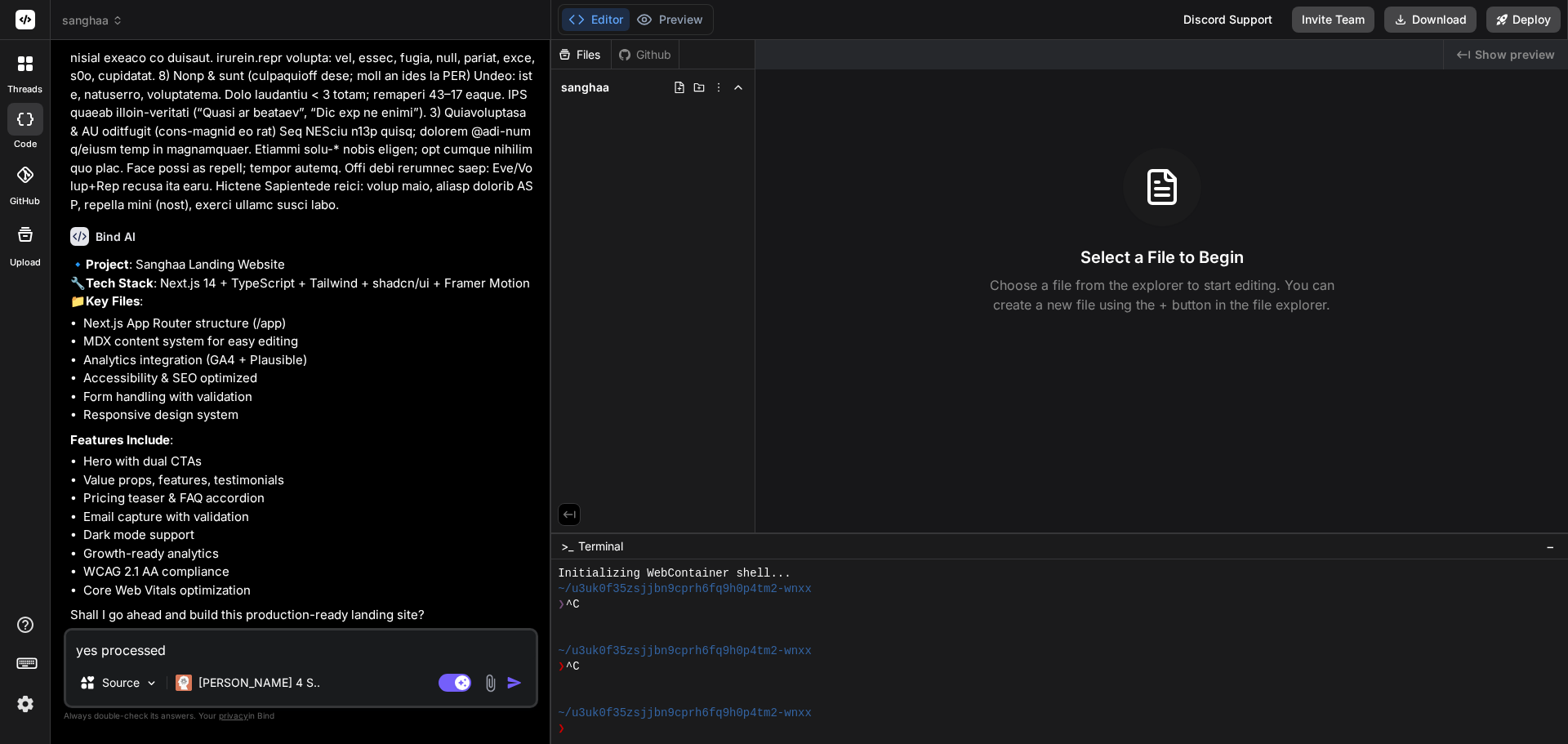
drag, startPoint x: 125, startPoint y: 655, endPoint x: 362, endPoint y: 676, distance: 237.9
click at [362, 676] on div "Source Claude 4 S.." at bounding box center [301, 686] width 469 height 39
click at [518, 688] on img "button" at bounding box center [515, 683] width 16 height 16
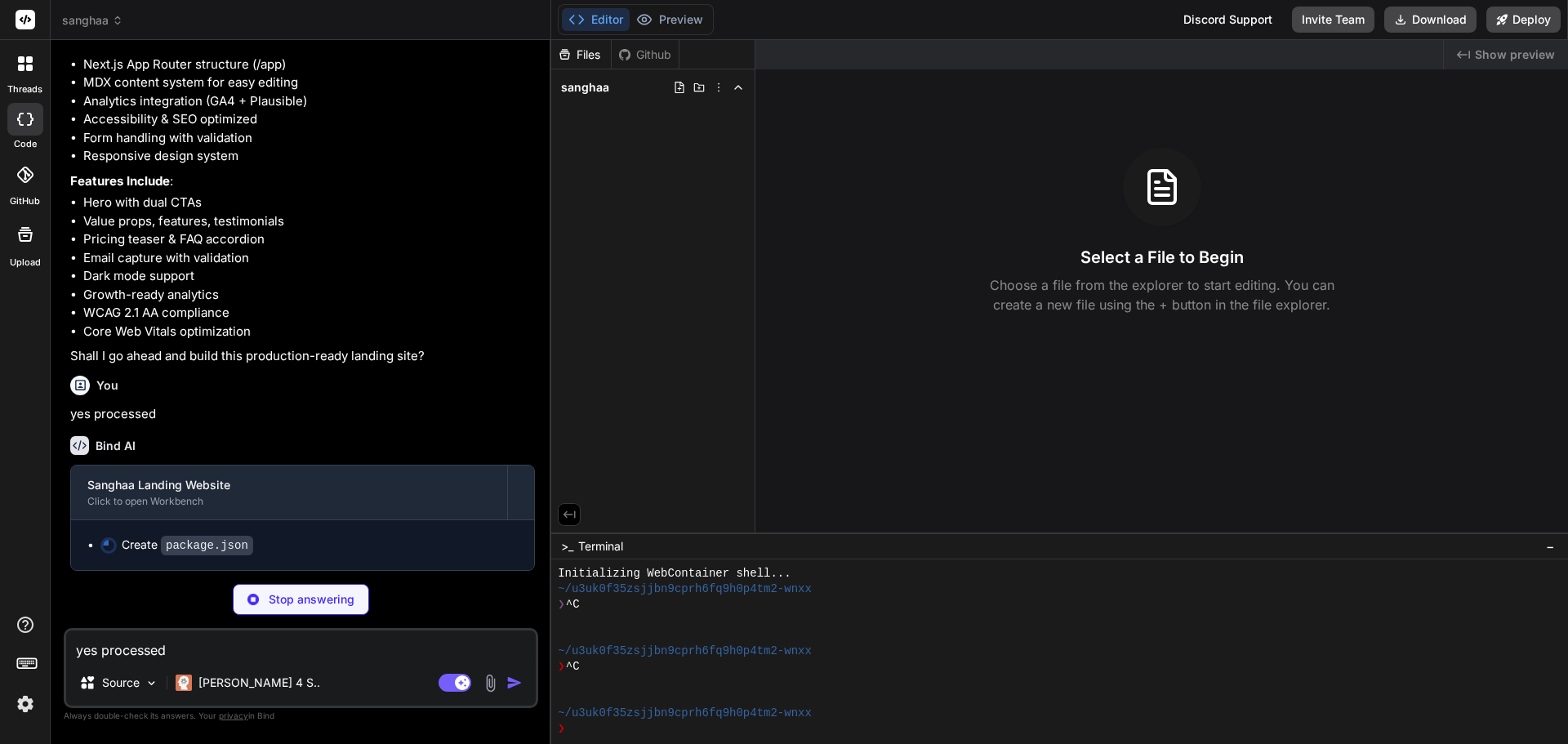
scroll to position [1531, 0]
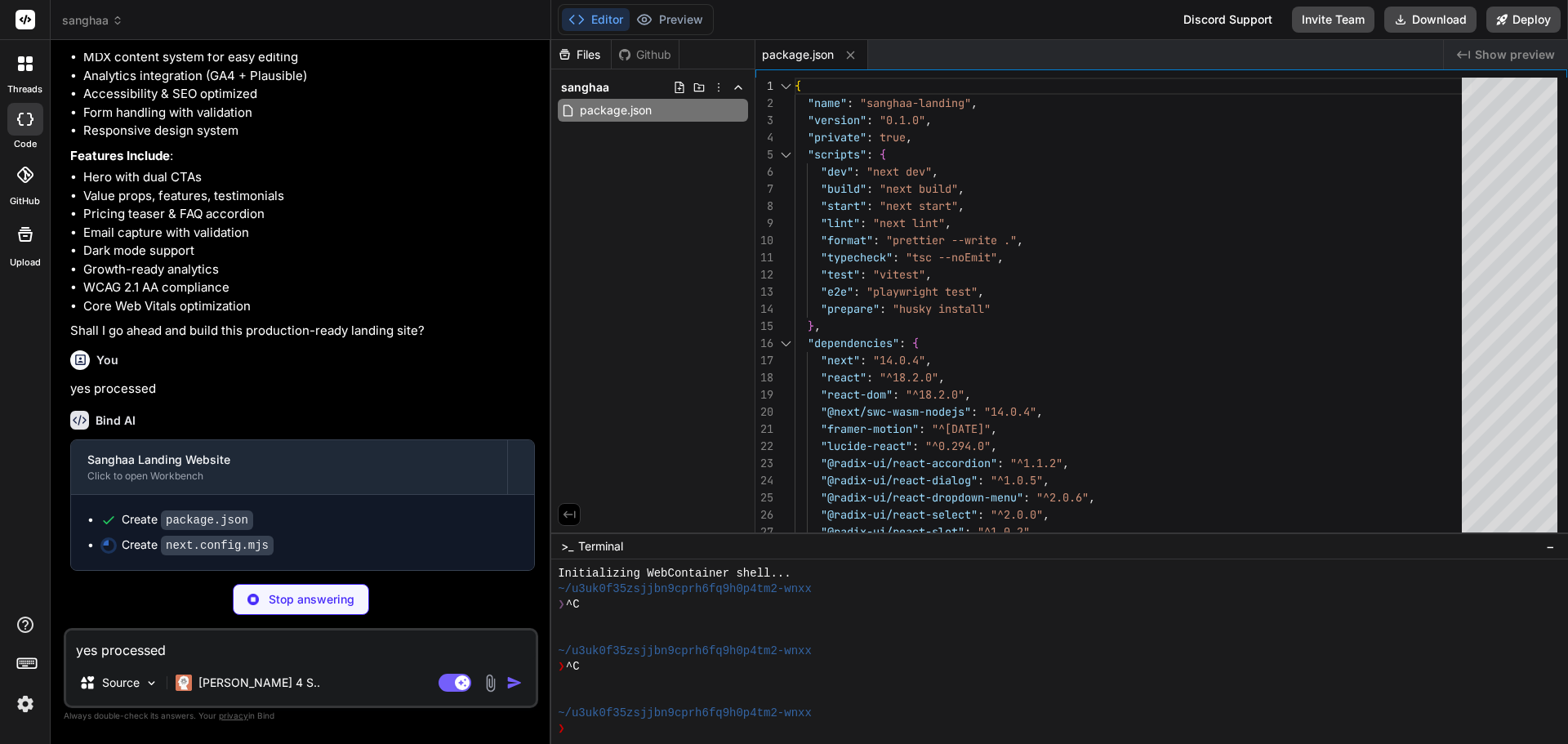
type textarea "x"
type textarea "}) export default withMDX(nextConfig)"
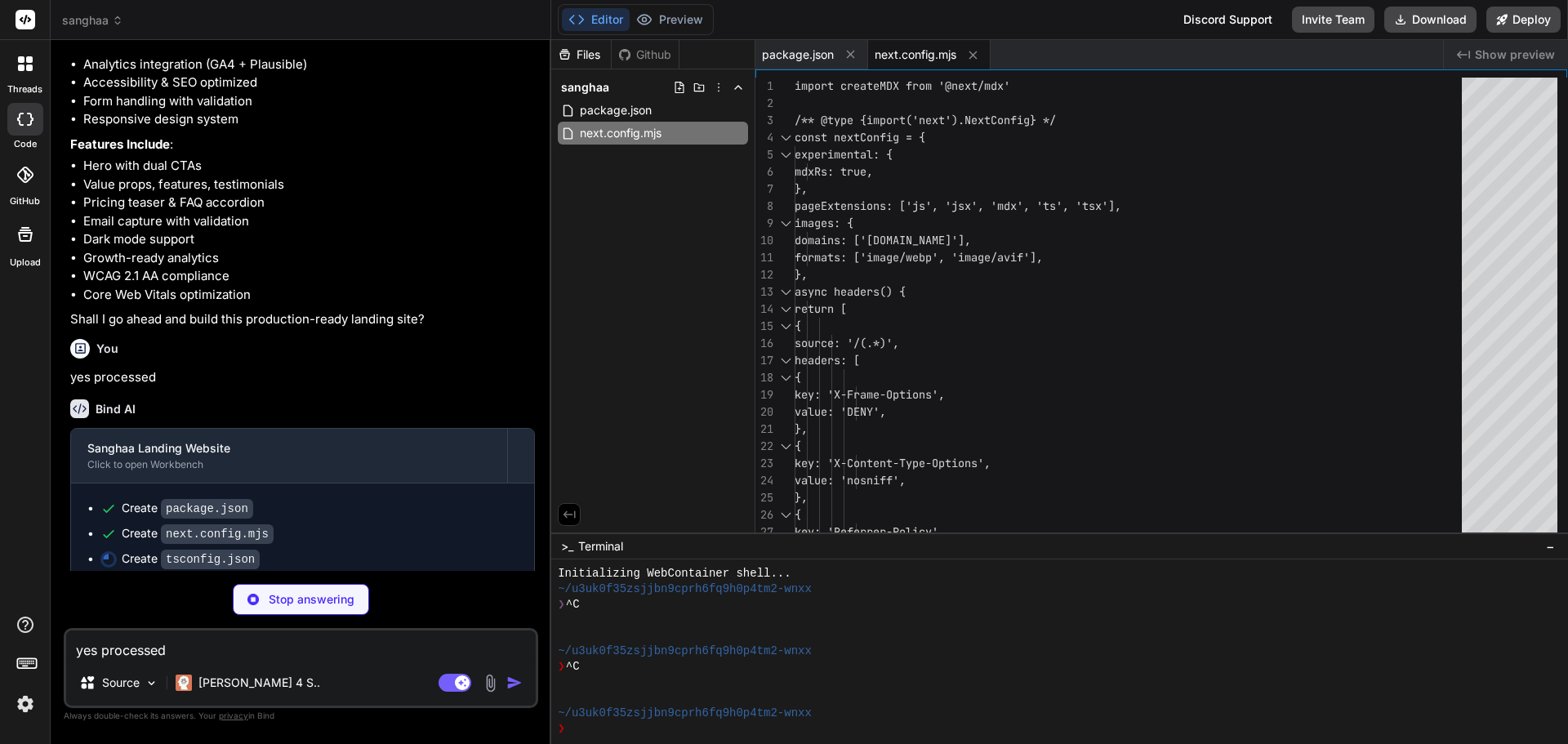
type textarea "x"
type textarea ""paths": { "@/*": ["./*"] } }, "include": ["next-env.d.ts", "**/*.ts", "**/*.ts…"
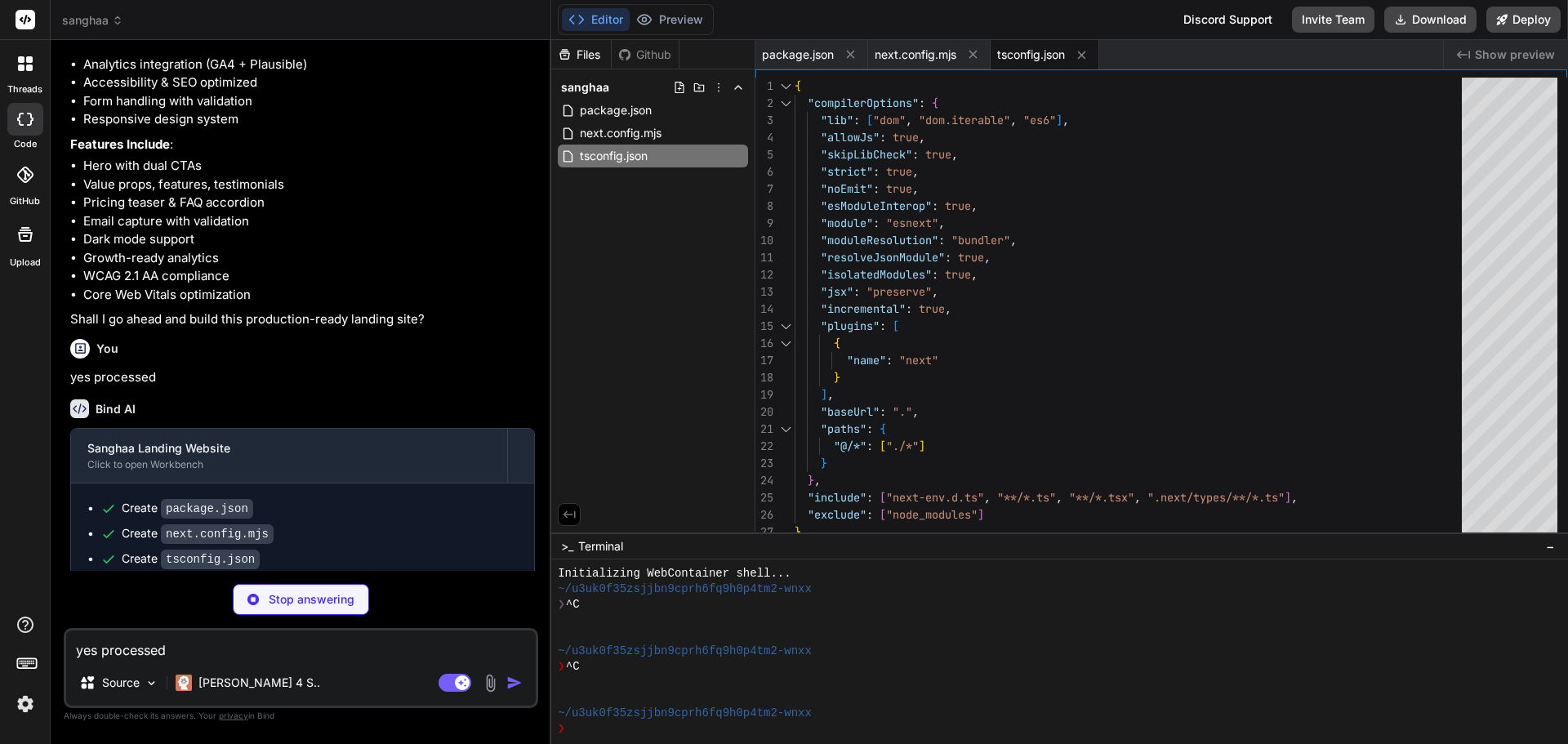
type textarea "x"
type textarea "} export default config"
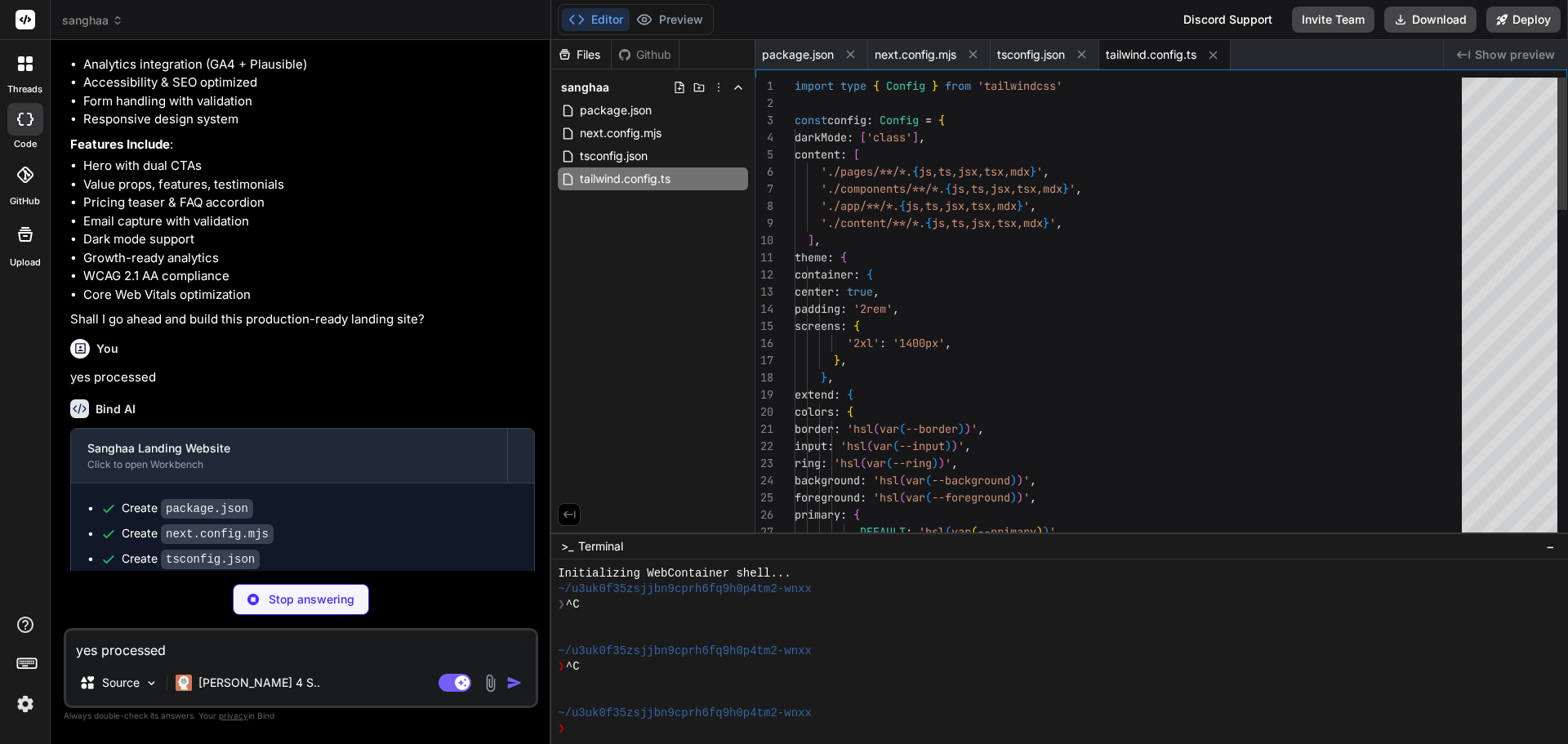
type textarea "x"
type textarea "/** @type {import('postcss-load-config').Config} */ const config = { plugins: {…"
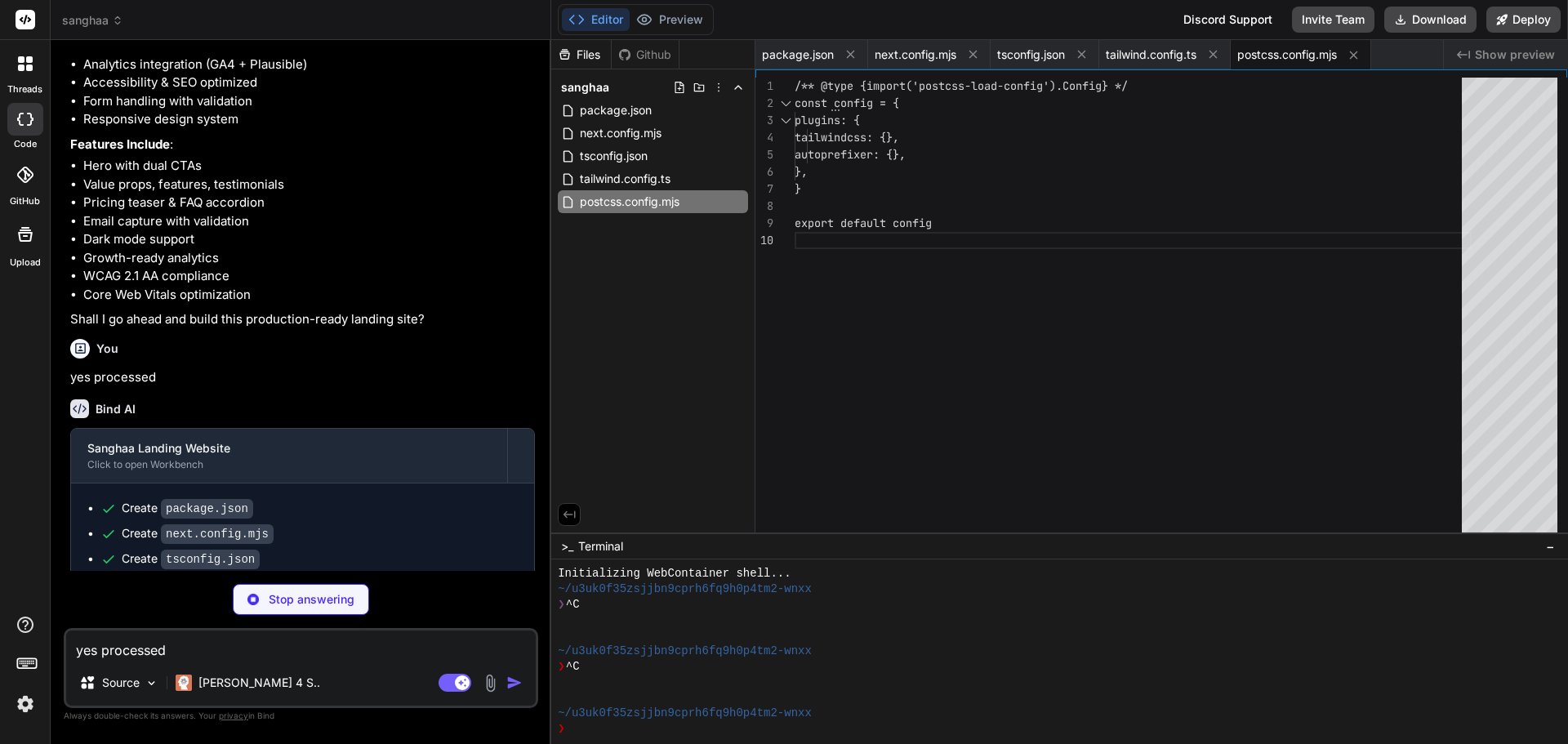
type textarea "x"
type textarea "}"
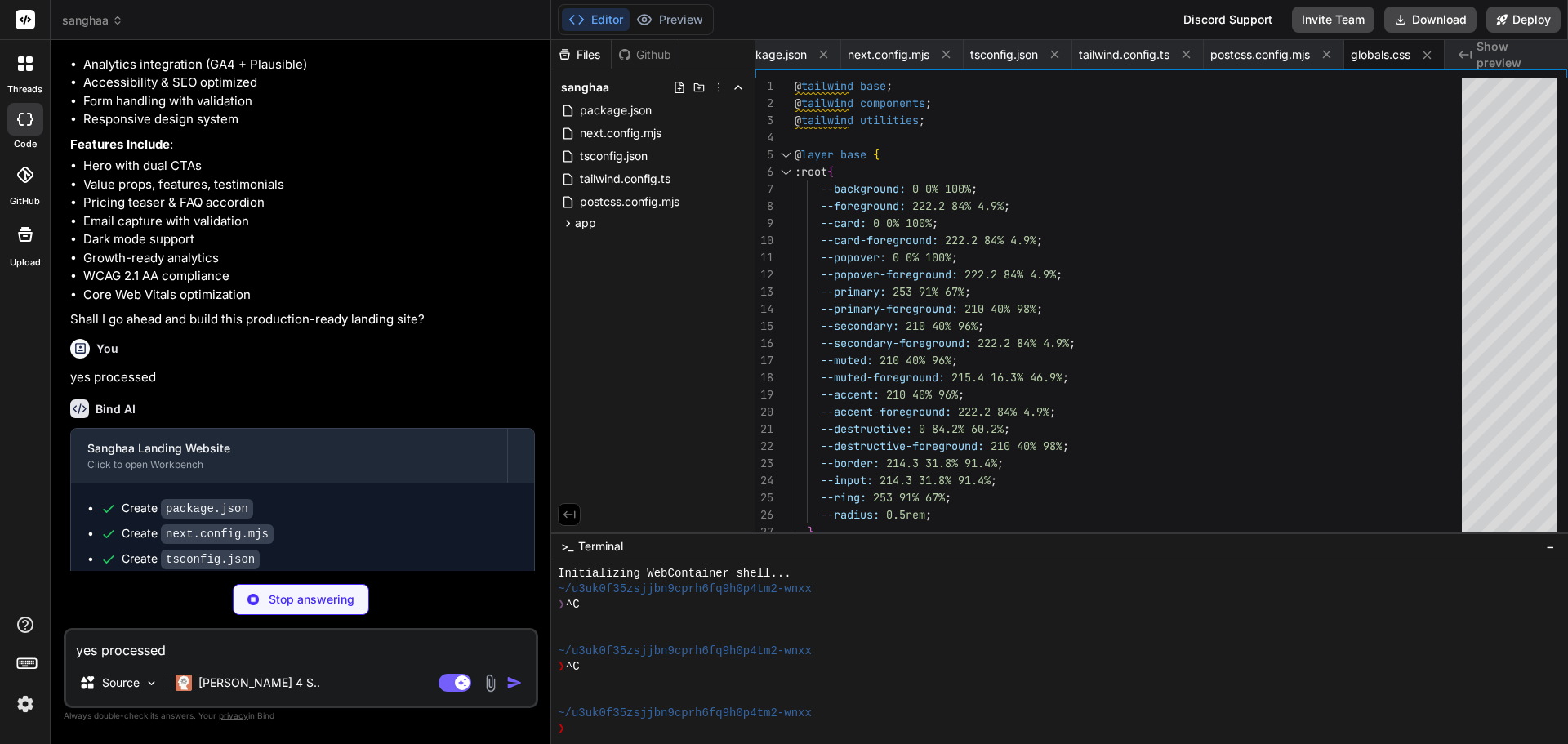
type textarea "x"
type textarea ") }"
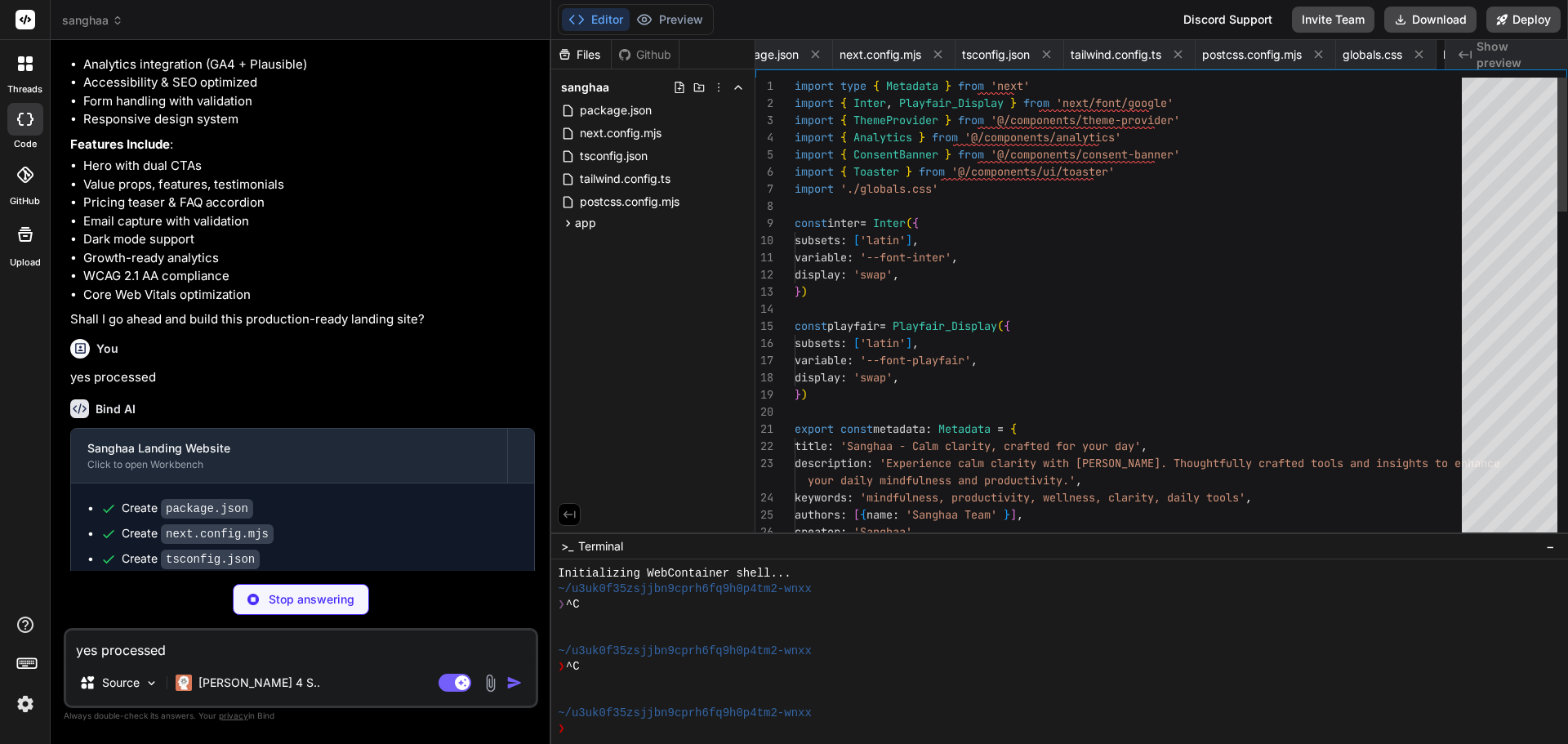
scroll to position [0, 133]
type textarea "x"
type textarea "<UseCases /> <Pricing /> <FAQ /> <FinalCTA /> </main> <Footer /> </> ) }"
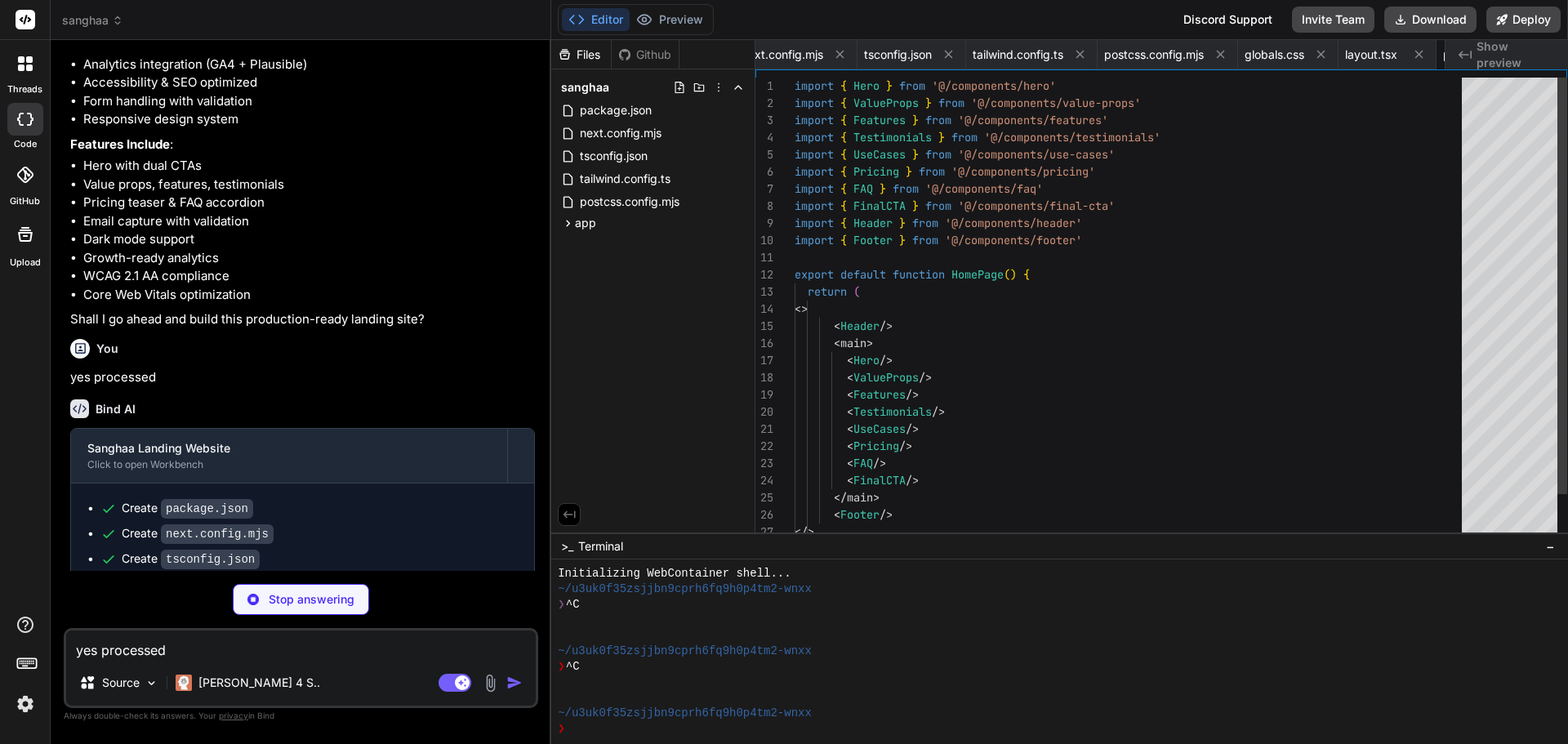
scroll to position [0, 231]
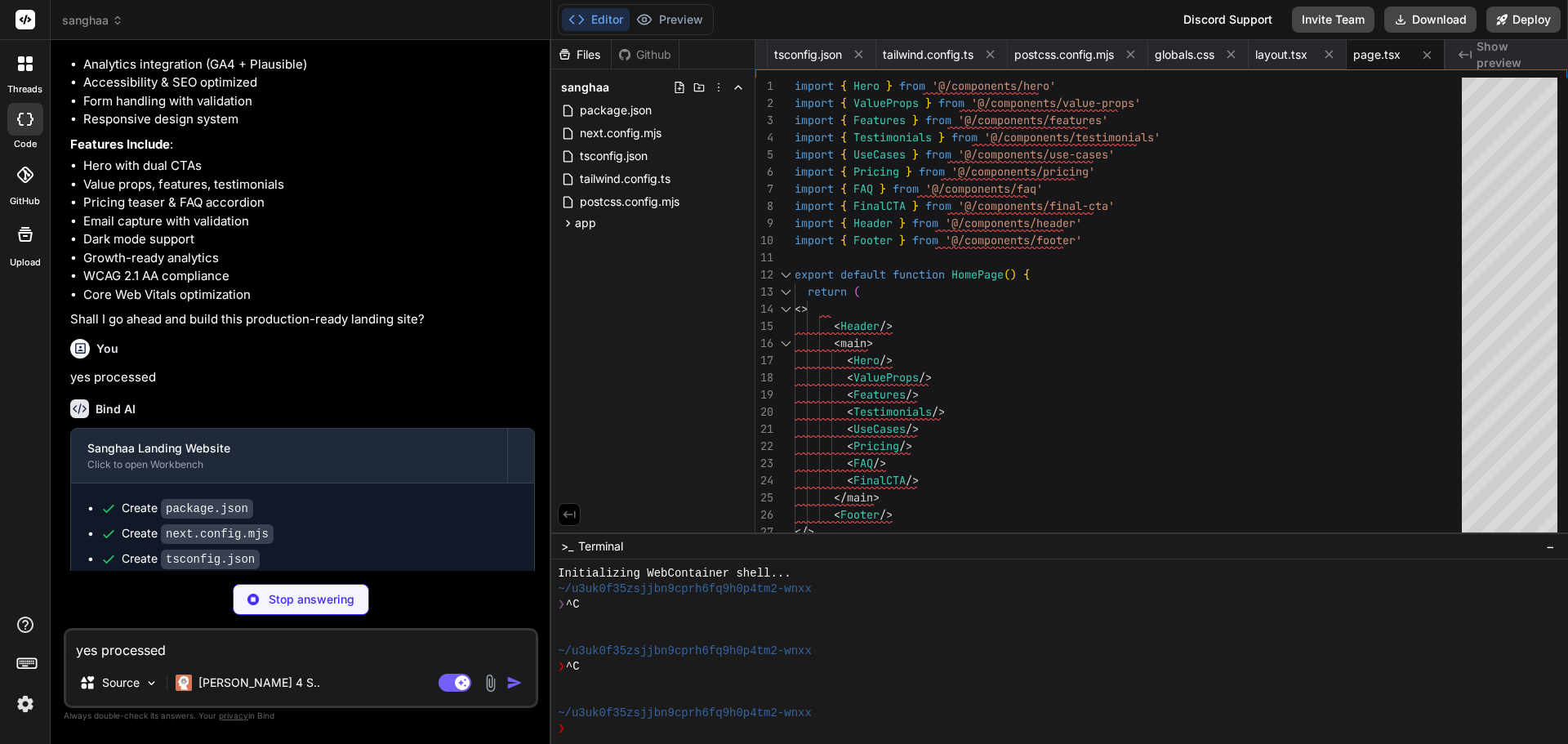
type textarea "x"
type textarea "</p> </section> </div> </main> <Footer /> </> ) }"
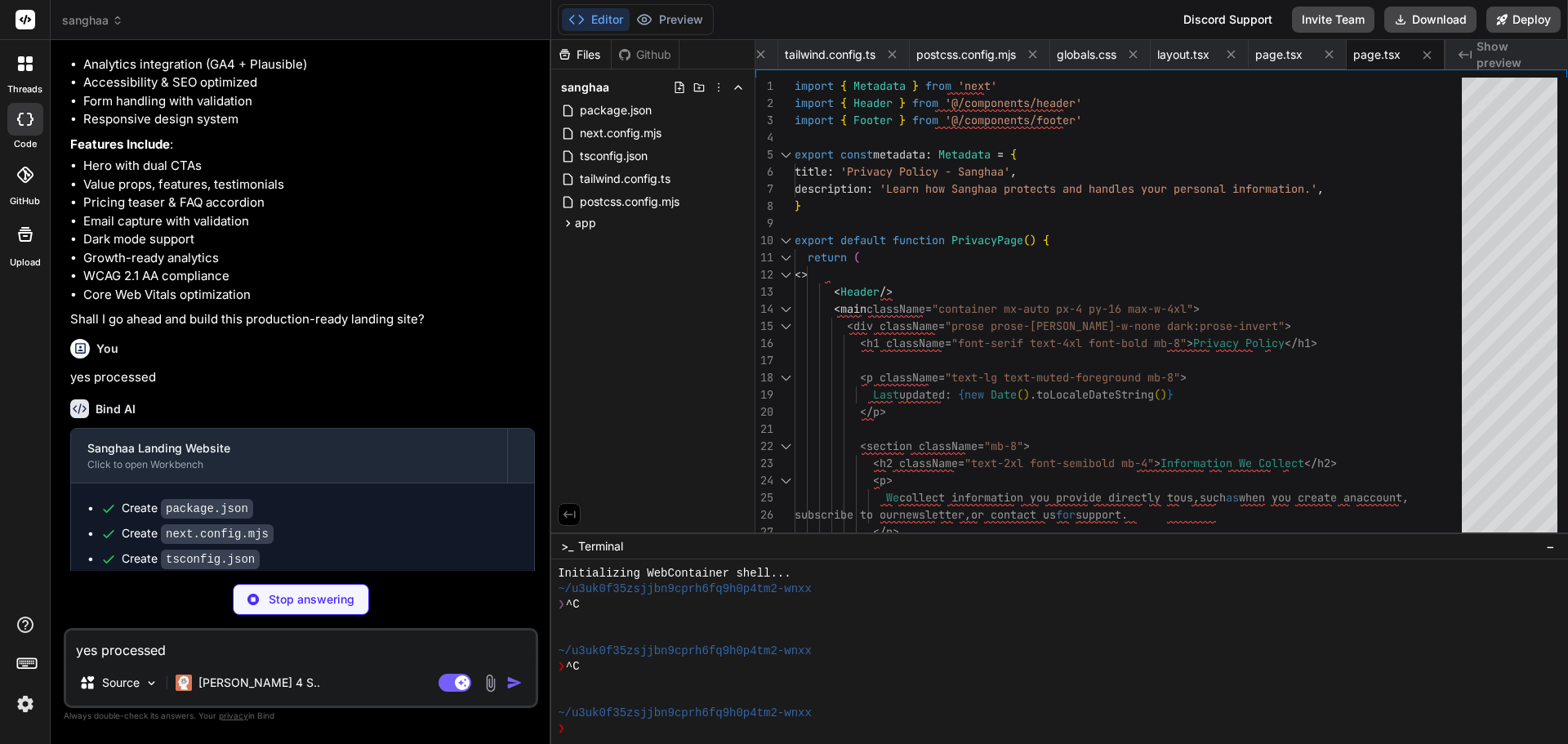
scroll to position [0, 427]
type textarea "x"
type textarea ") }"
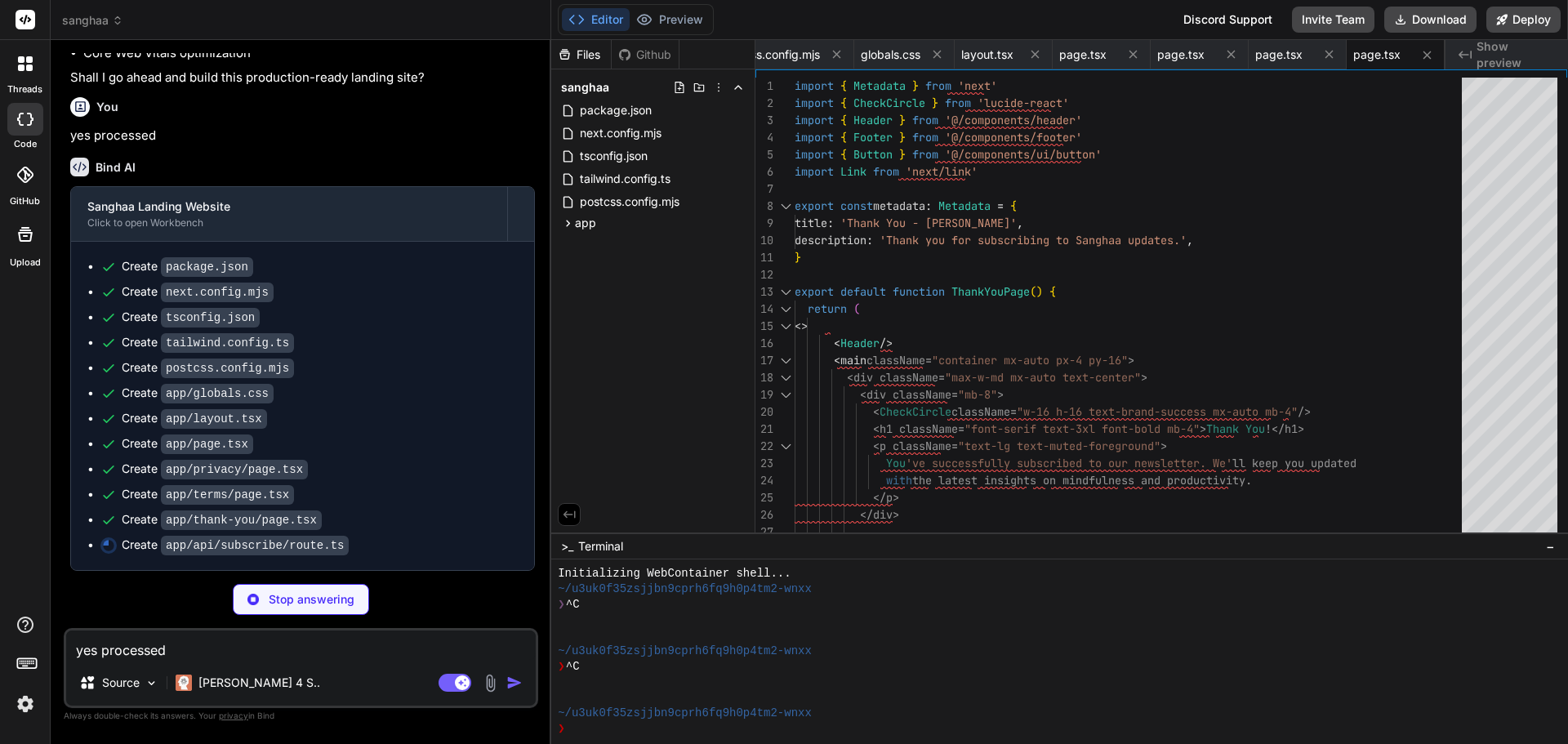
scroll to position [1810, 0]
type textarea "x"
type textarea "return NextResponse.json( { error: 'Internal server error' }, { status: 500 } )…"
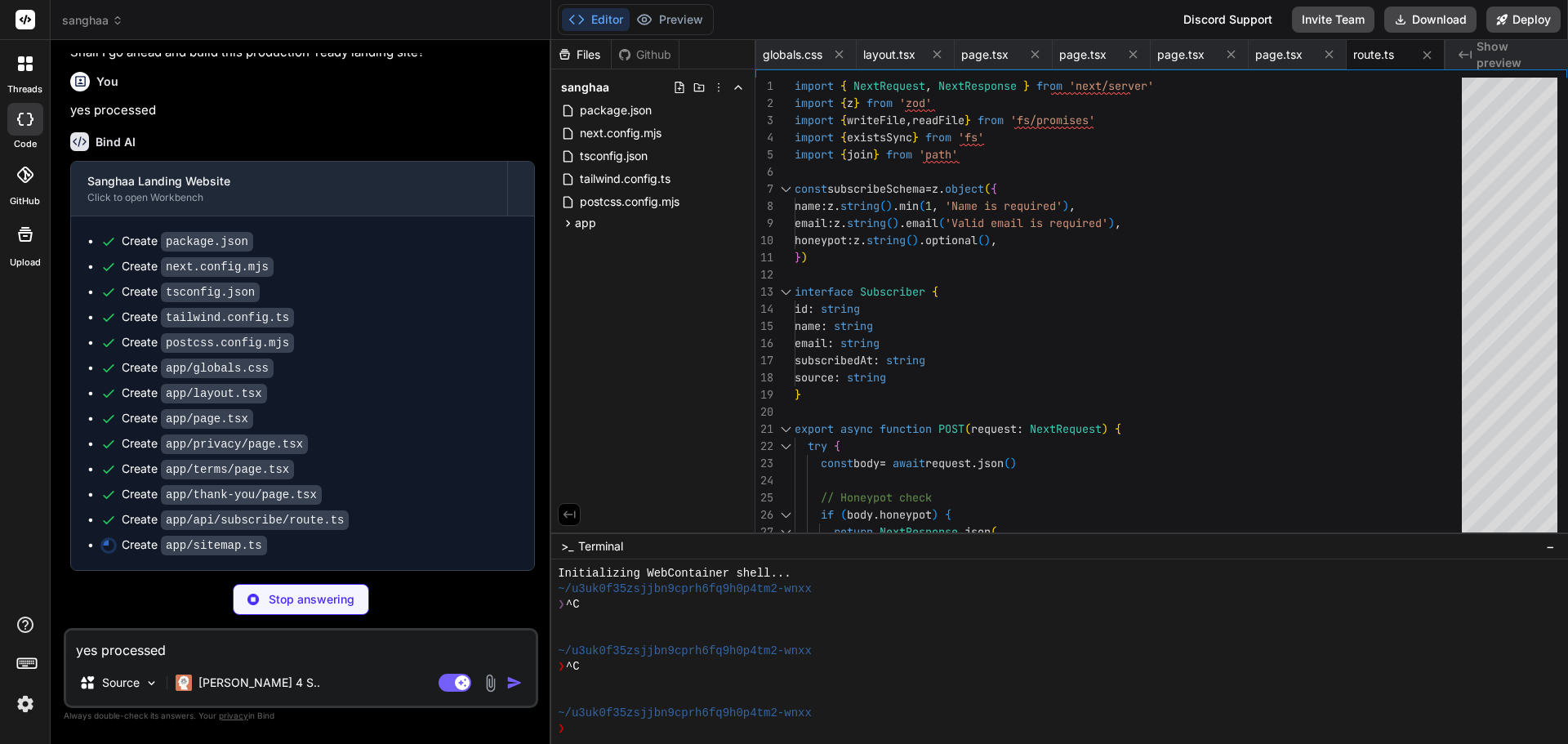
scroll to position [1835, 0]
type textarea "x"
type textarea "lastModified: new Date(), changeFrequency: 'monthly', priority: 0.5, }, ] }"
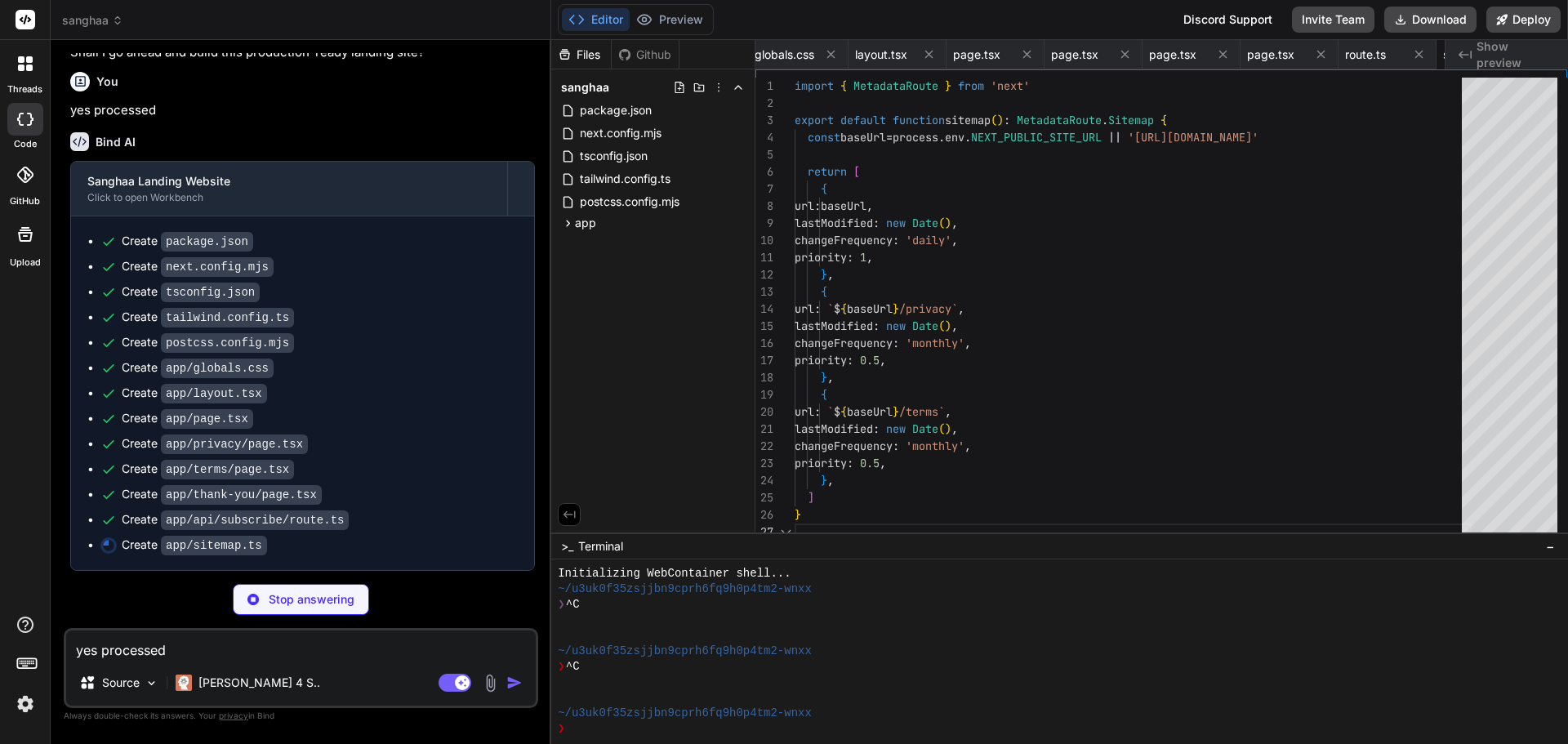
scroll to position [0, 721]
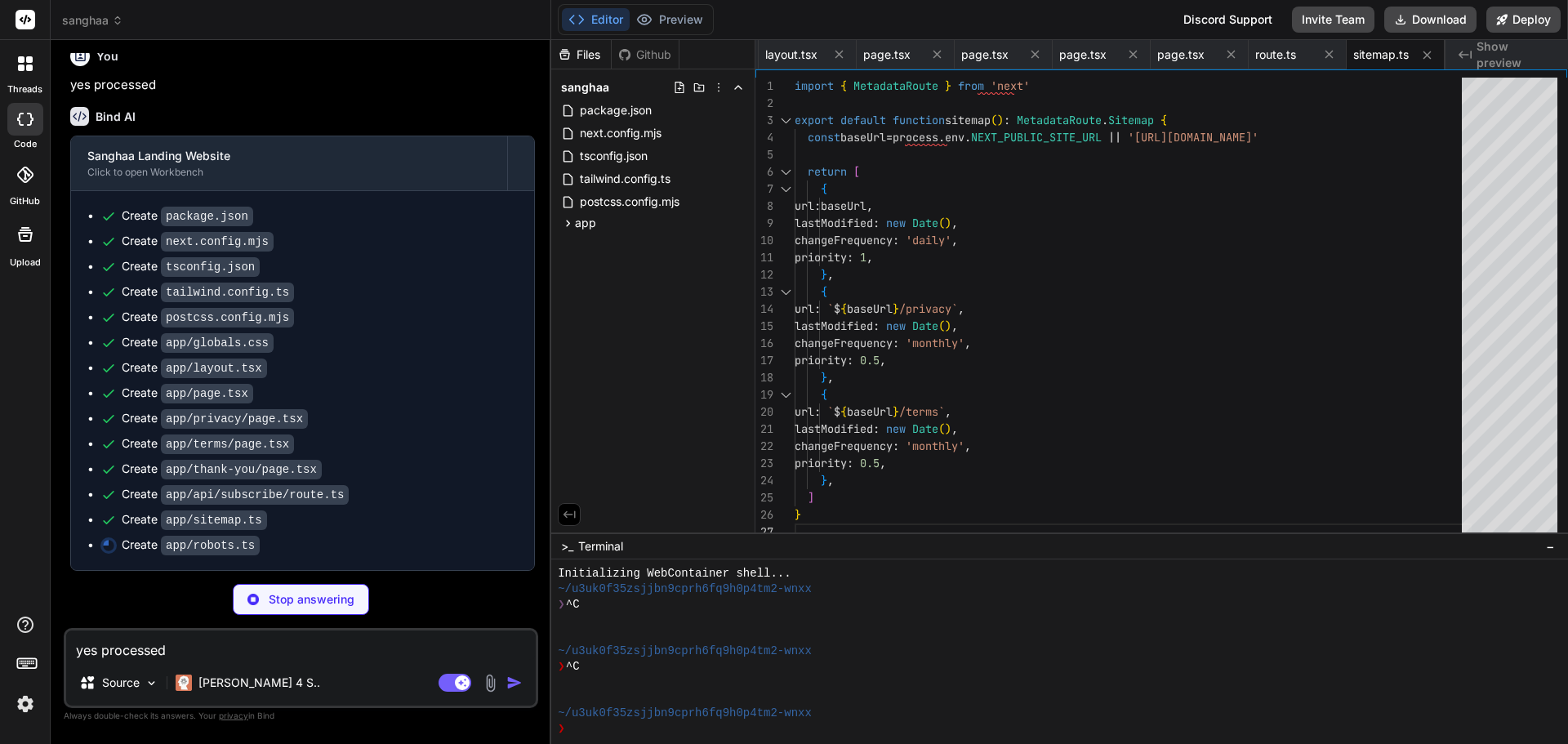
type textarea "x"
type textarea "}, sitemap: `${baseUrl}/sitemap.xml`, } }"
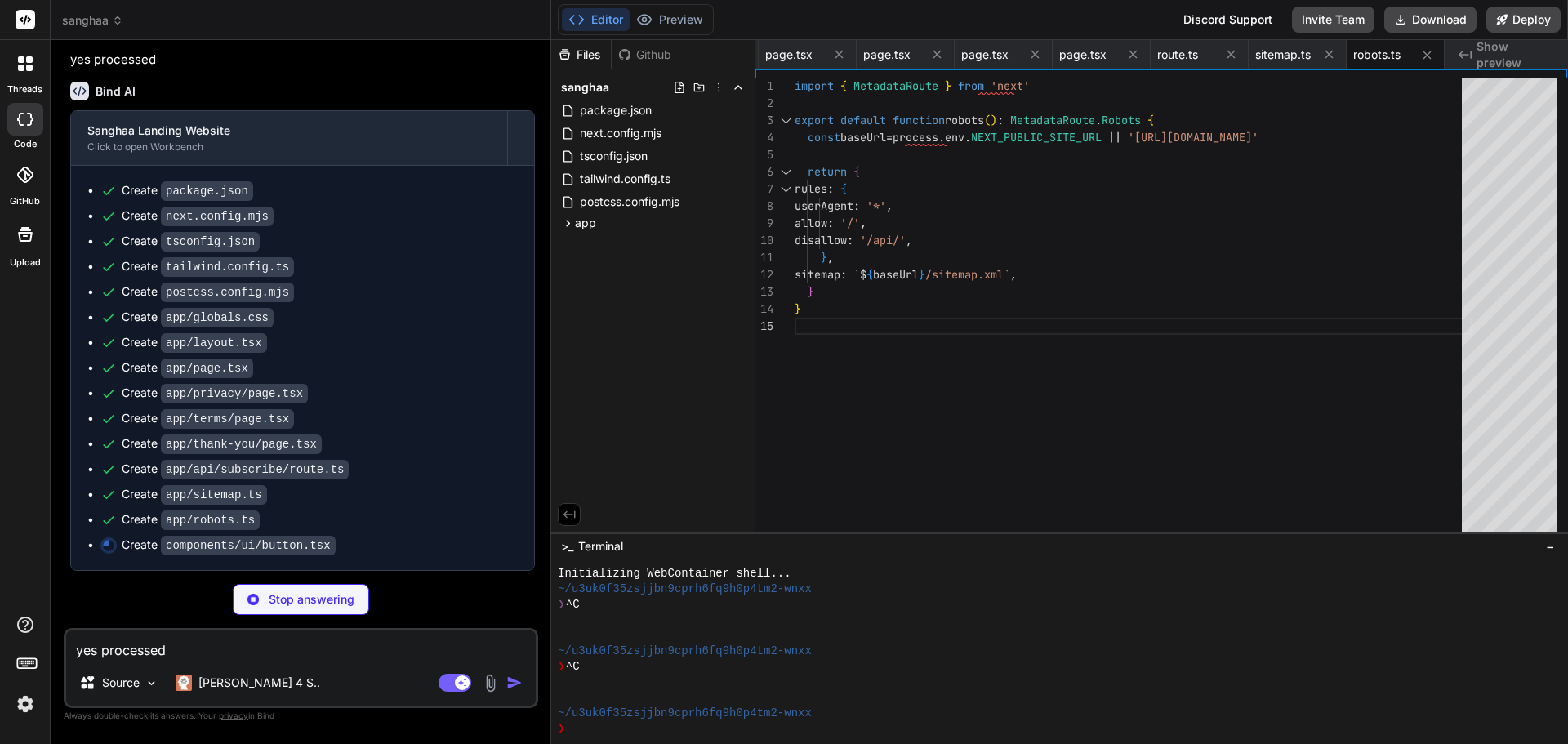
scroll to position [1886, 0]
type textarea "x"
type textarea "/> ) } ) Button.displayName = 'Button' export { Button, buttonVariants }"
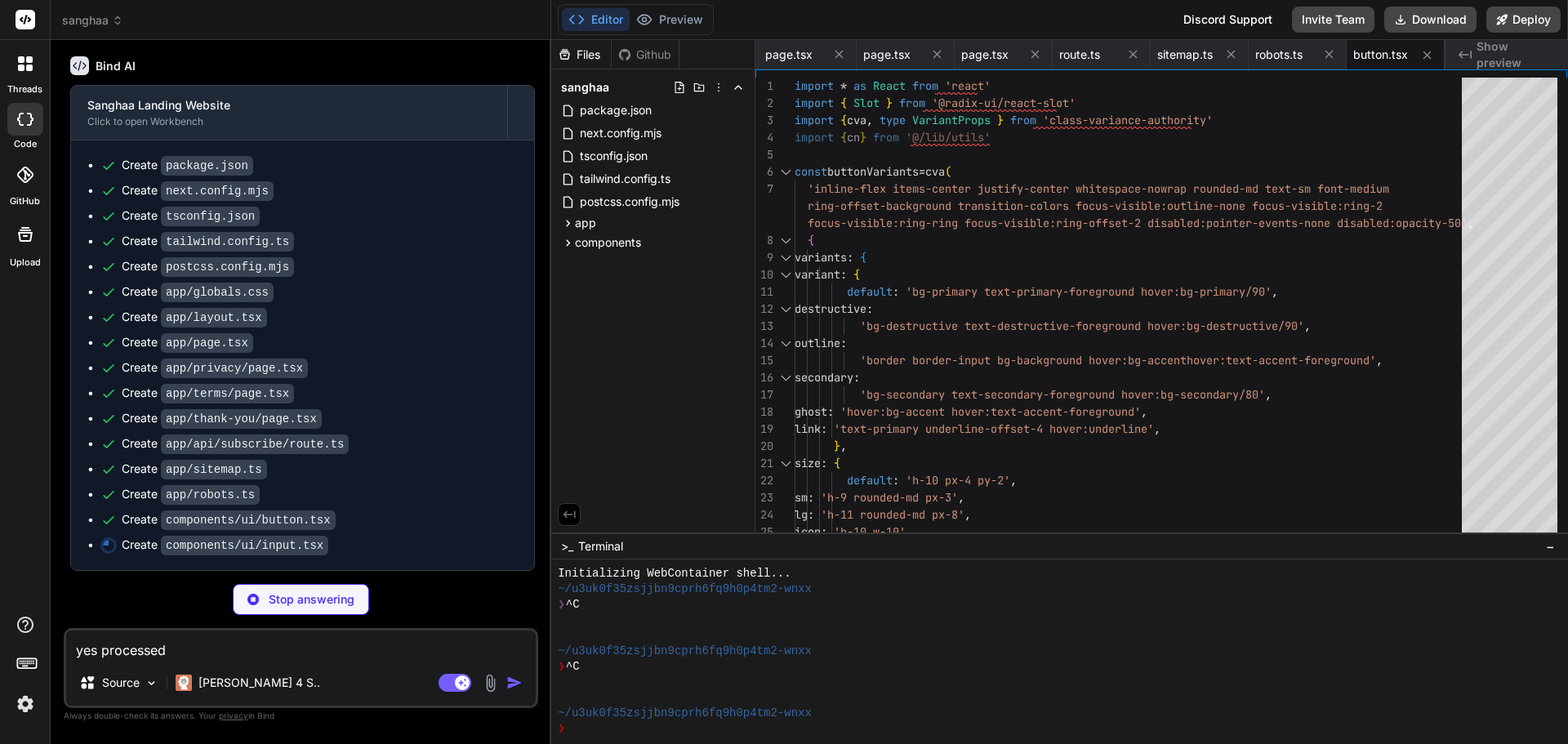
scroll to position [1911, 0]
type textarea "x"
type textarea "{...props} /> ) } ) Input.displayName = 'Input' export { Input }"
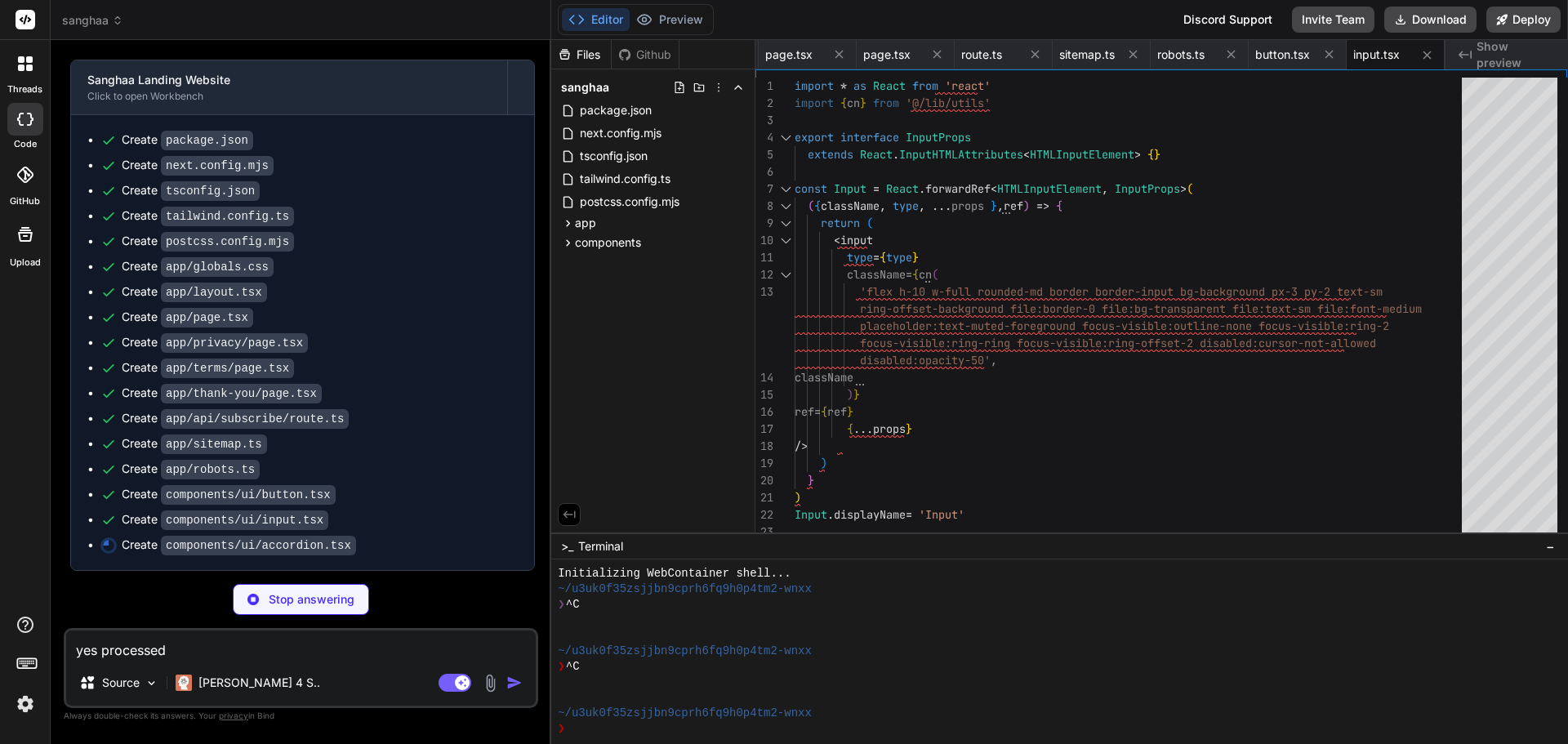
scroll to position [1937, 0]
type textarea "x"
type textarea "<div className={cn('pb-4 pt-0', className)}>{children}</div> </AccordionPrimiti…"
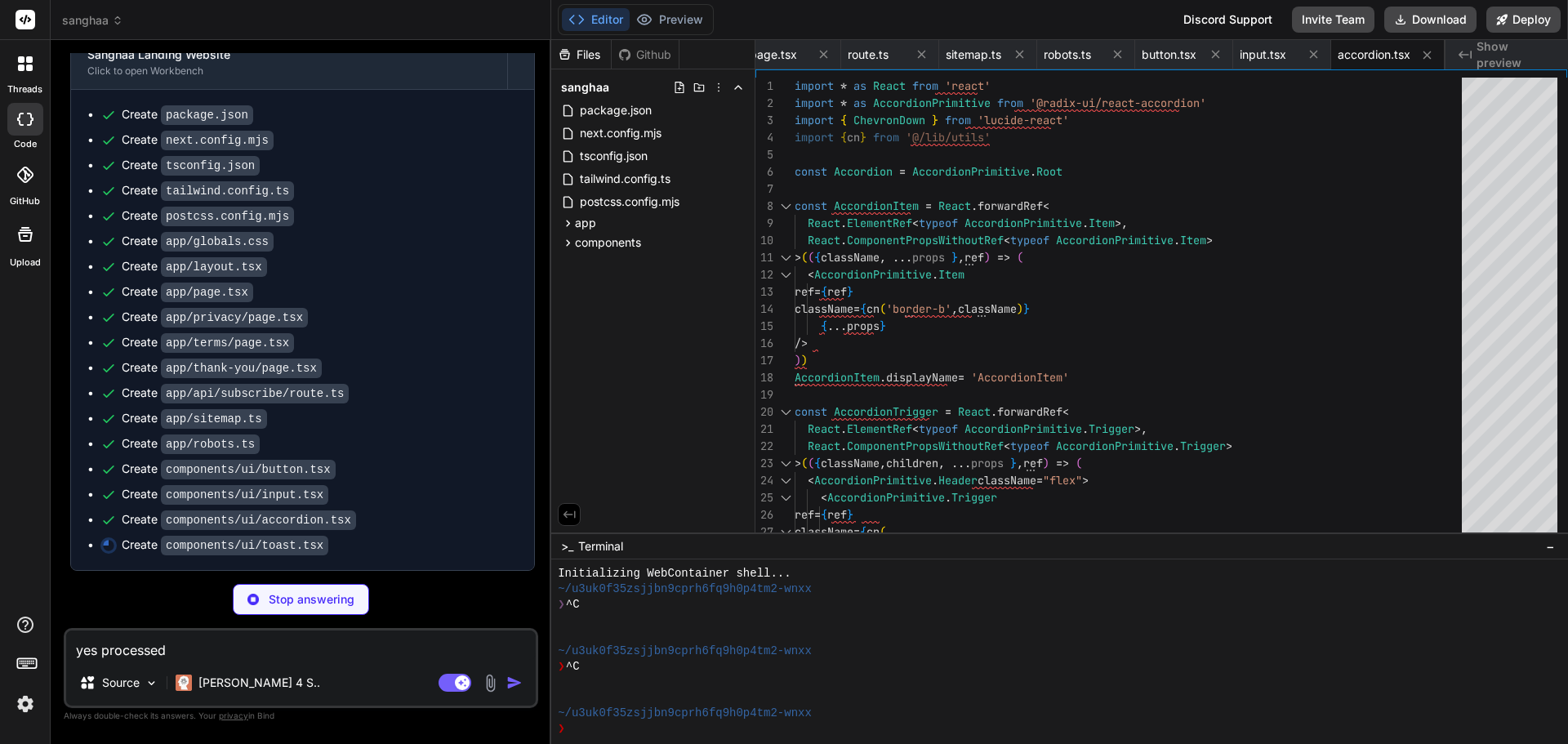
scroll to position [1962, 0]
type textarea "x"
type textarea "}"
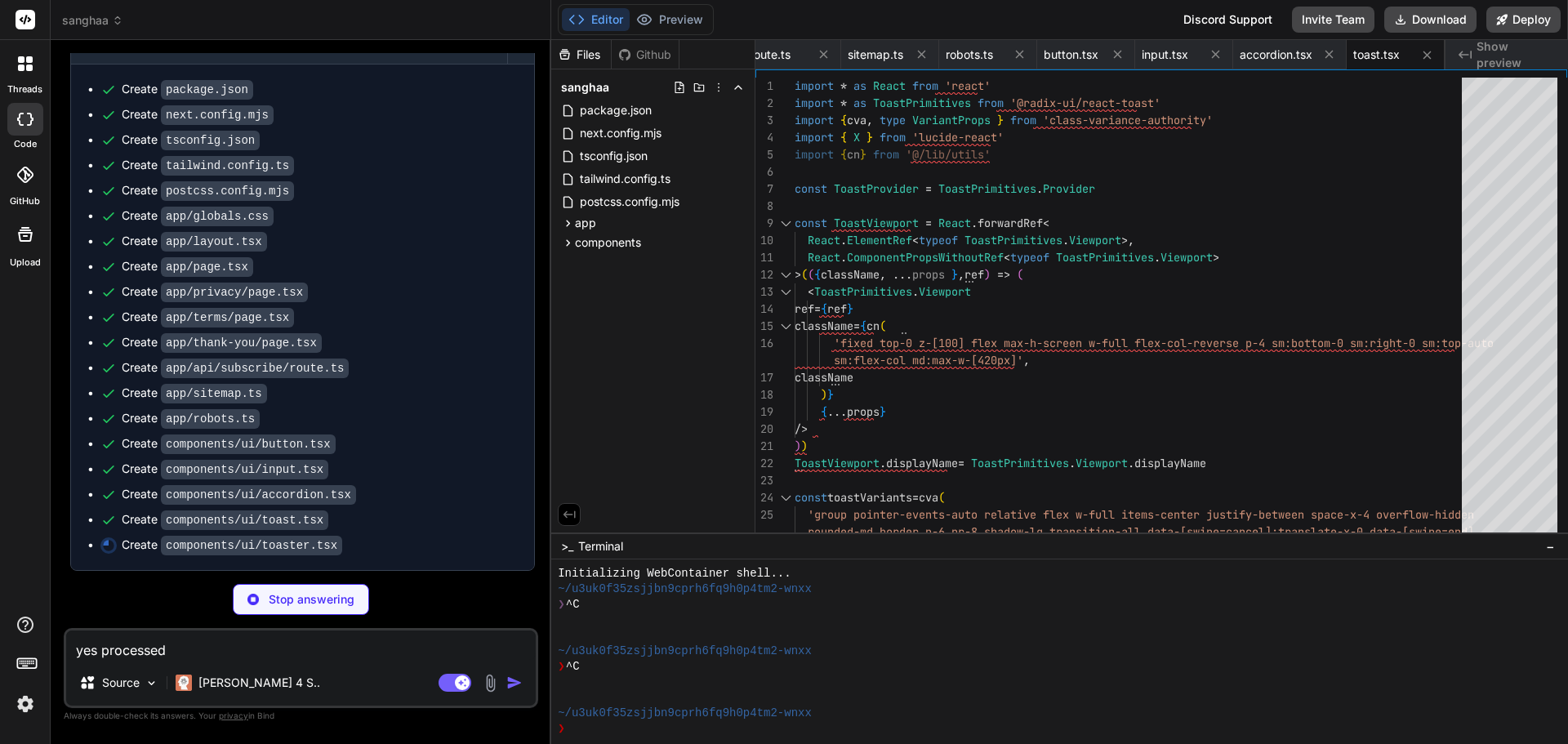
type textarea "x"
type textarea "</ToastProvider> ) }"
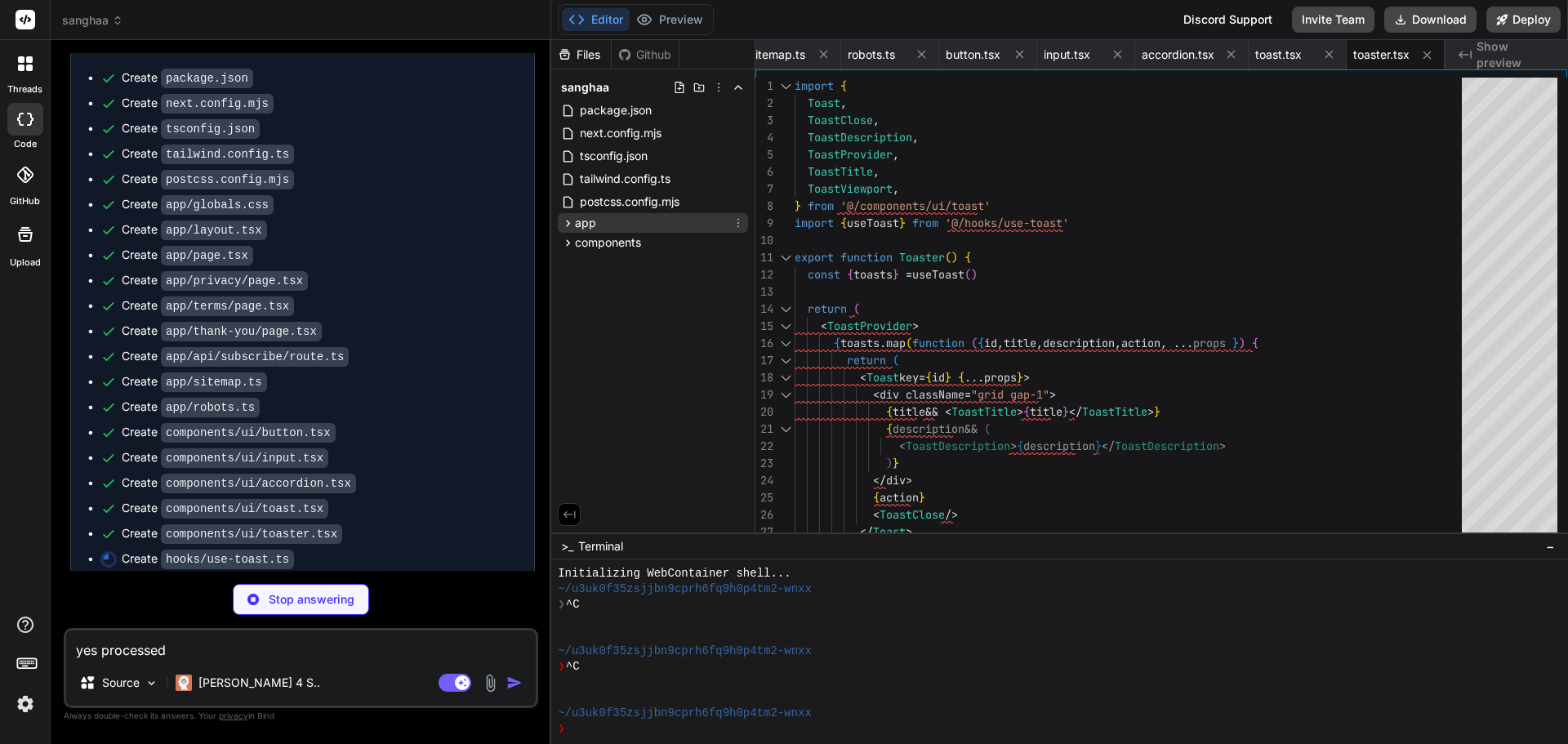
click at [564, 222] on icon at bounding box center [567, 223] width 14 height 14
click at [568, 224] on icon at bounding box center [569, 223] width 5 height 6
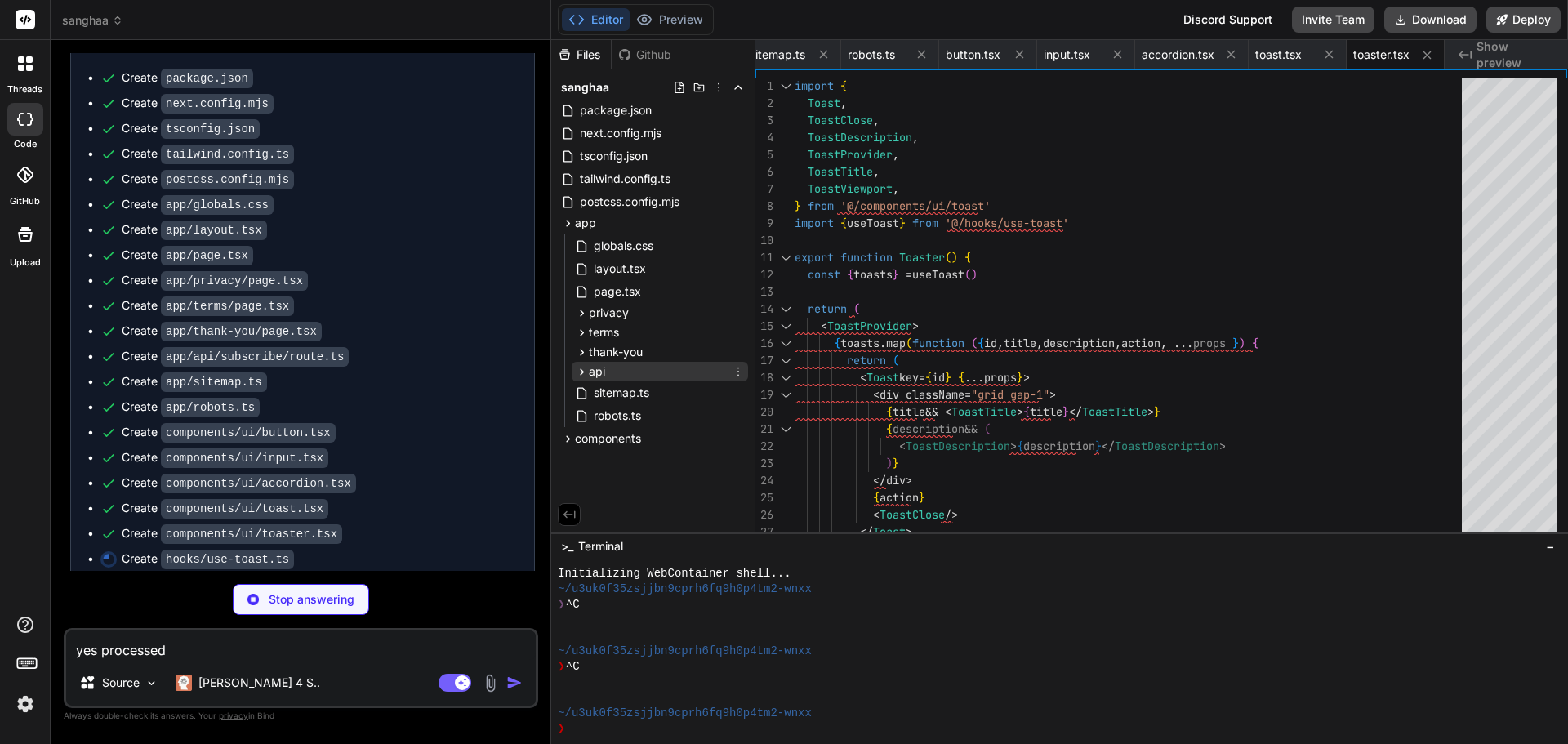
click at [578, 372] on icon at bounding box center [582, 372] width 14 height 14
click at [596, 393] on icon at bounding box center [595, 392] width 14 height 14
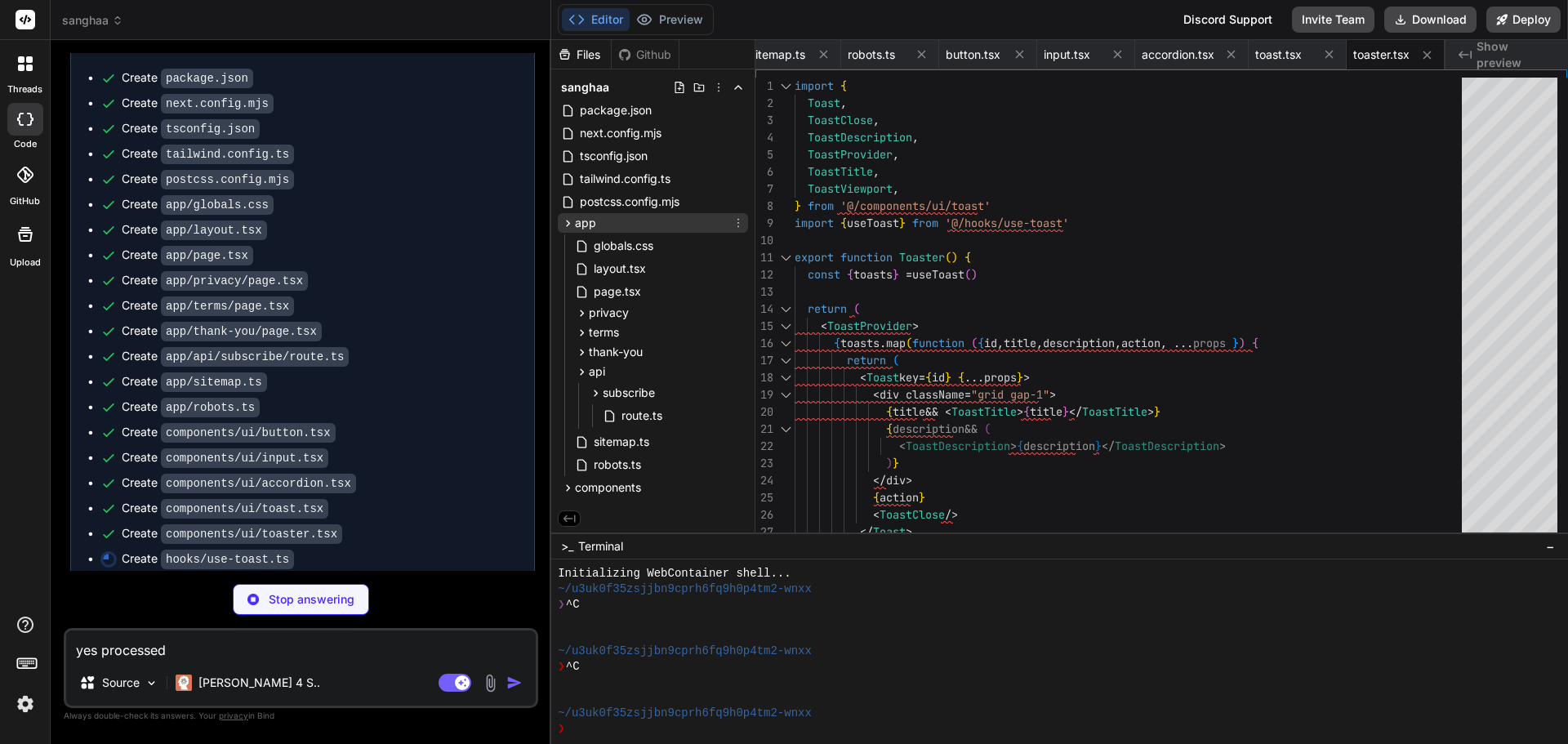
click at [564, 224] on icon at bounding box center [567, 223] width 14 height 14
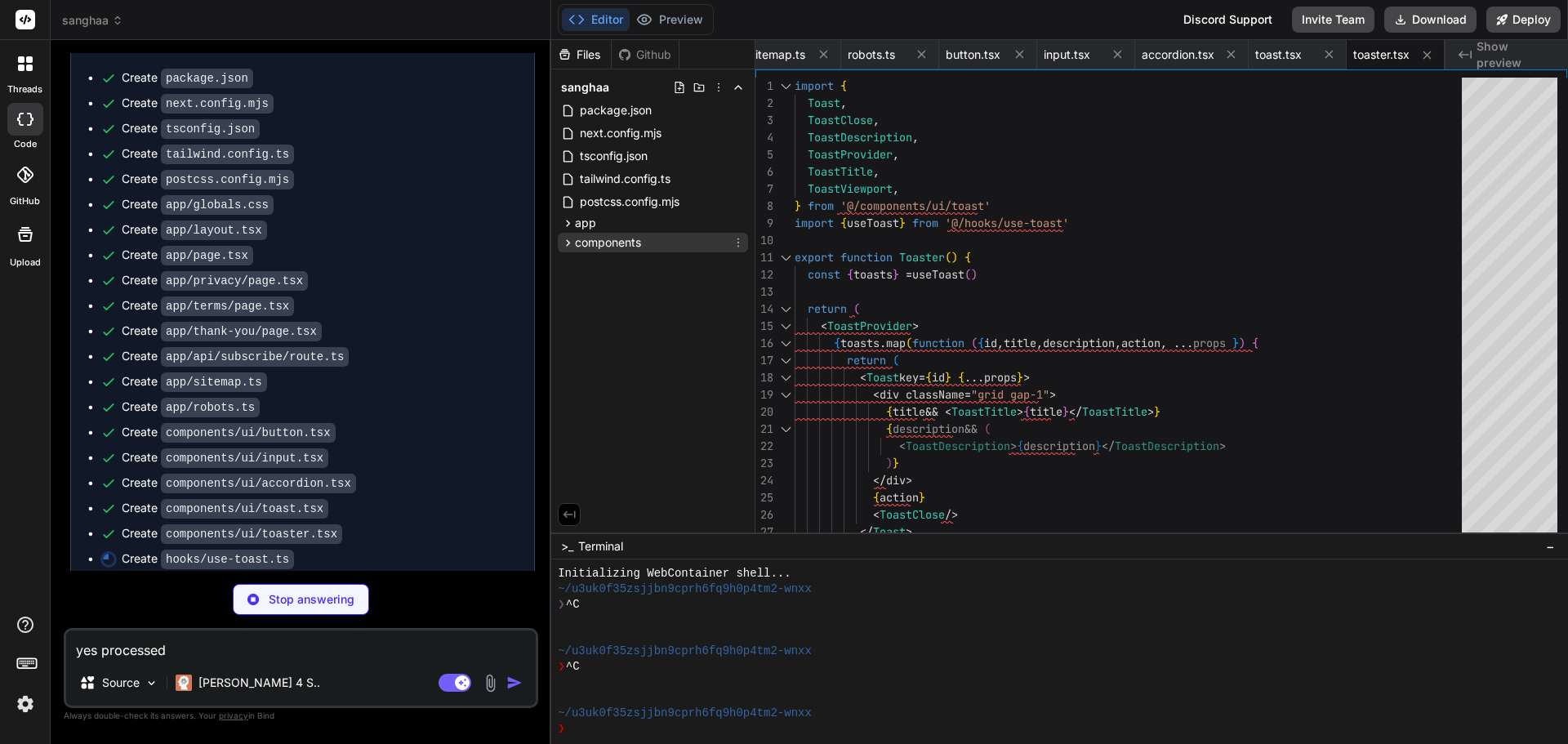
click at [570, 245] on icon at bounding box center [567, 243] width 14 height 14
type textarea "x"
type textarea "return { ...state, toast, dismiss: (toastId?: string) => dispatch({ type: 'DISM…"
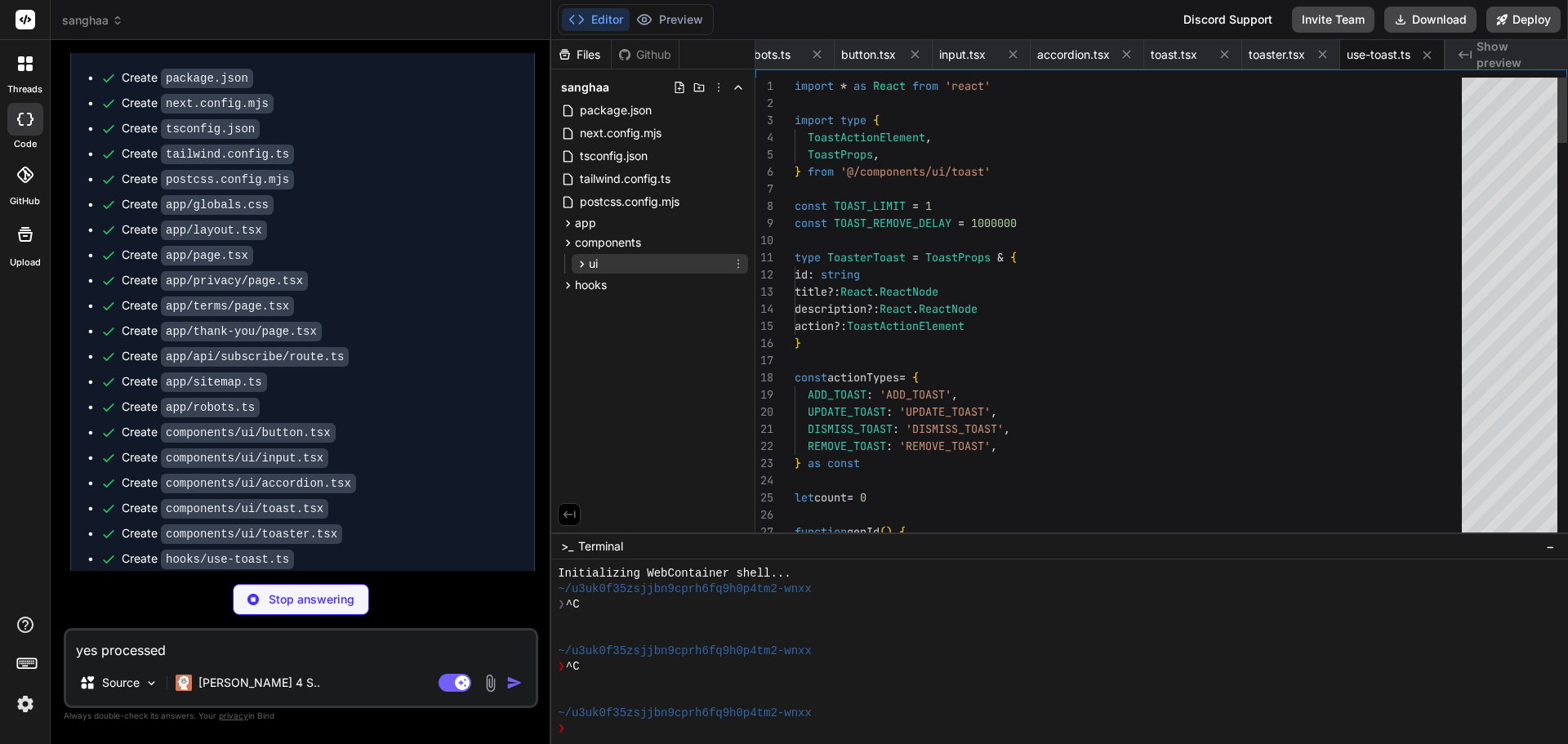
click at [580, 264] on icon at bounding box center [582, 264] width 14 height 14
type textarea "x"
type textarea "import { type ClassValue, clsx } from 'clsx' import { twMerge } from 'tailwind-…"
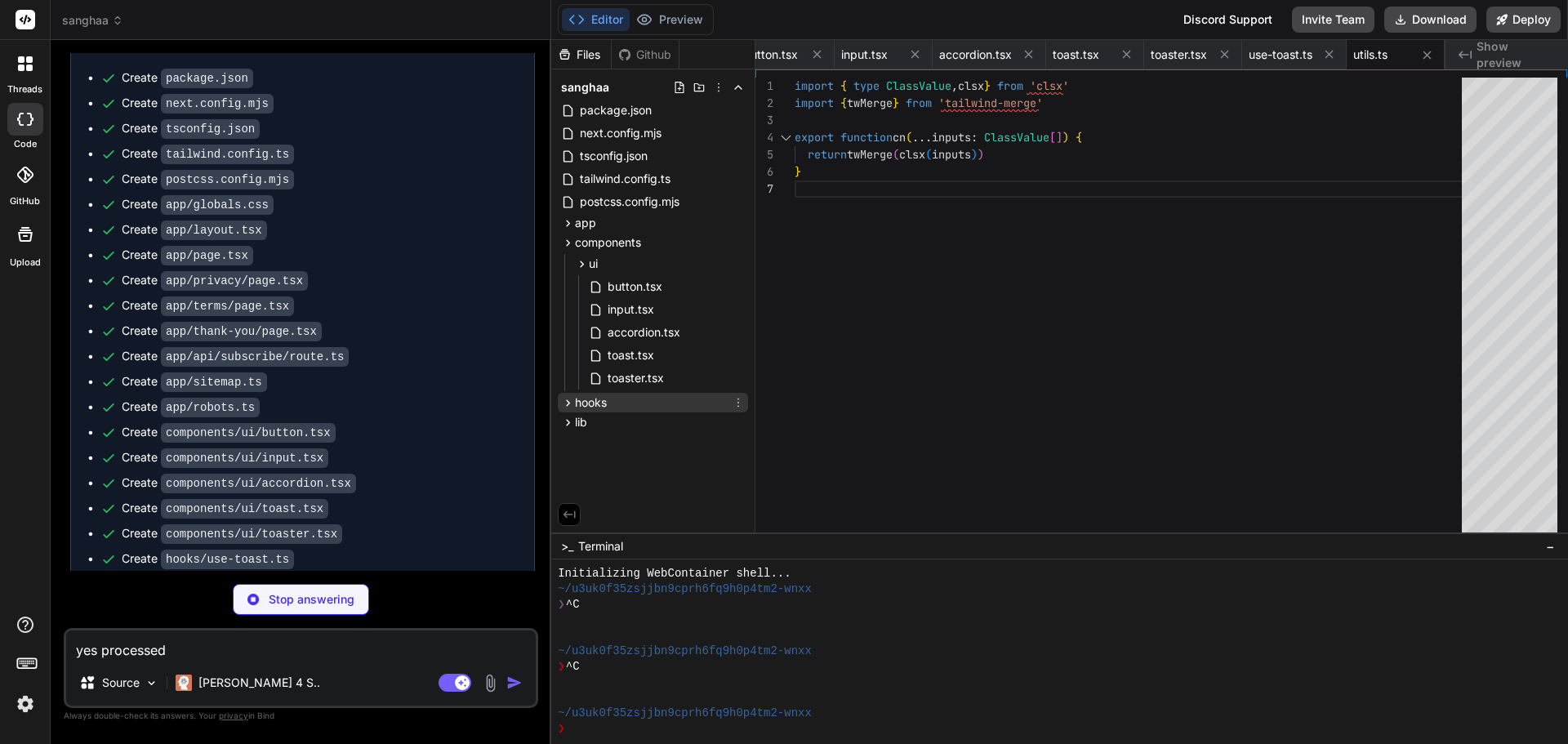
click at [563, 401] on icon at bounding box center [567, 402] width 14 height 14
click at [569, 447] on icon at bounding box center [567, 449] width 14 height 14
type textarea "x"
type textarea "action: action, }) } export const trackScrollDepth = (depth: 25 | 50 | 75 | 100…"
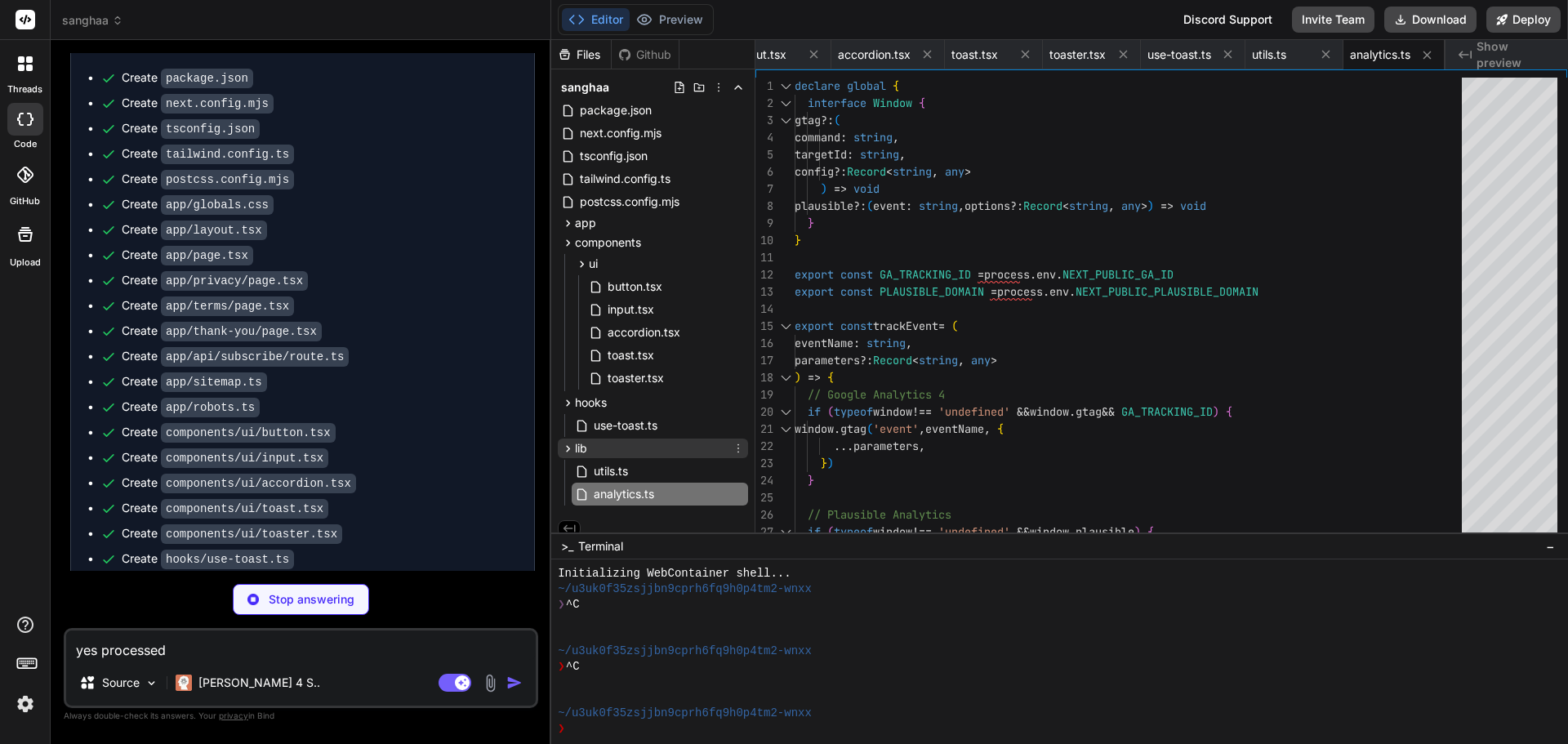
type textarea "x"
type textarea "import { z } from 'zod' export const subscribeFormSchema = z.object({ name: z.s…"
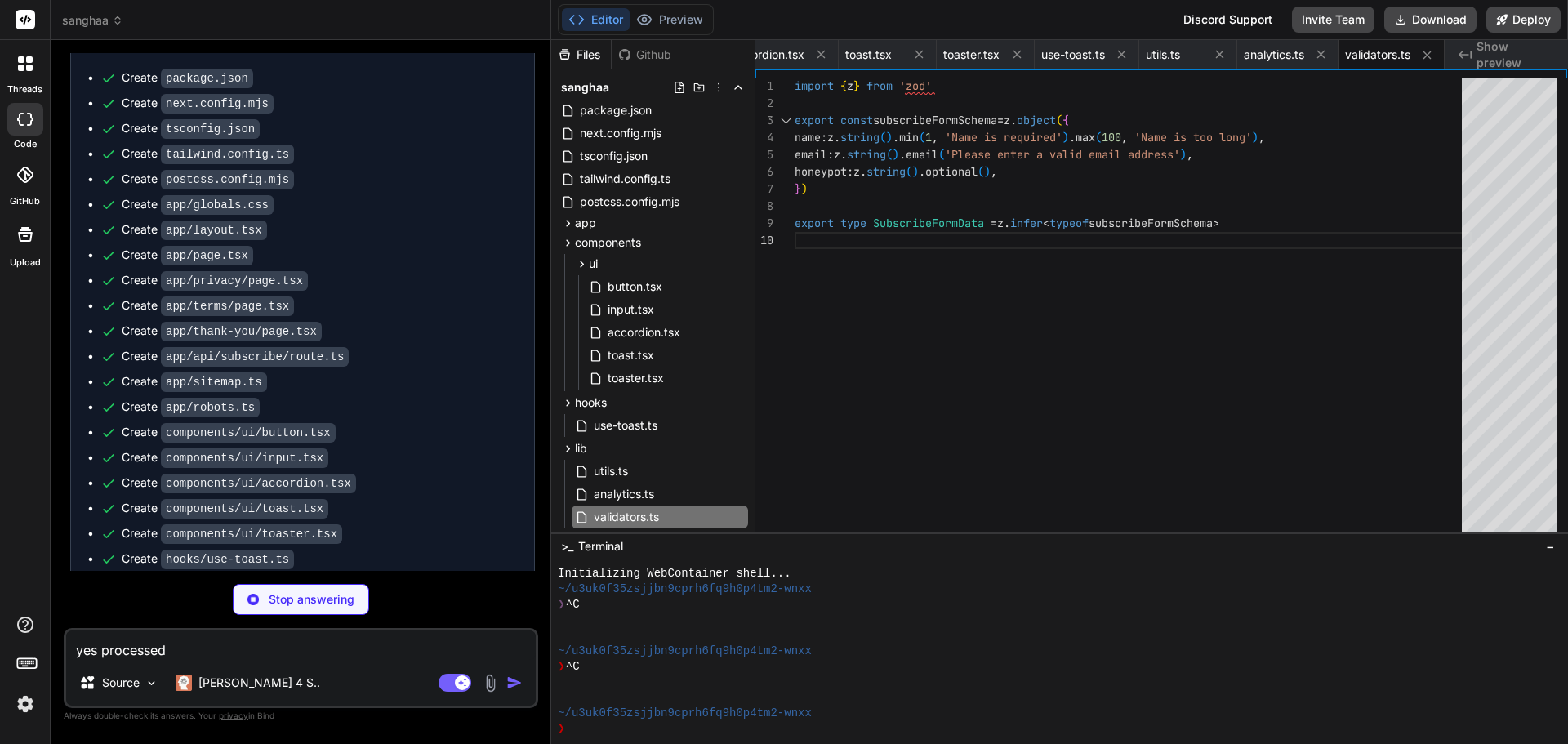
scroll to position [0, 1880]
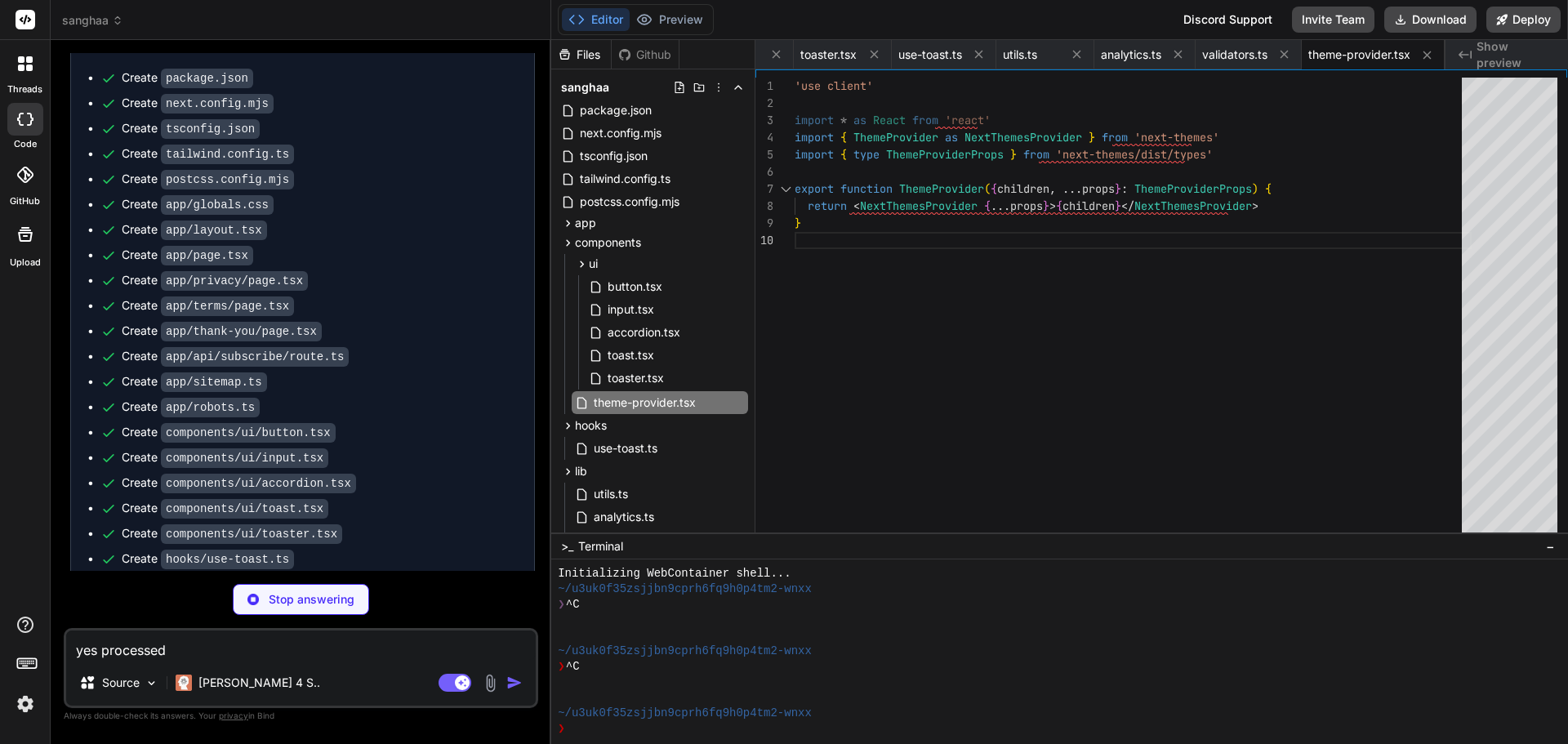
type textarea "x"
type textarea "<Script strategy="afterInteractive" data-domain={PLAUSIBLE_DOMAIN} src="https:/…"
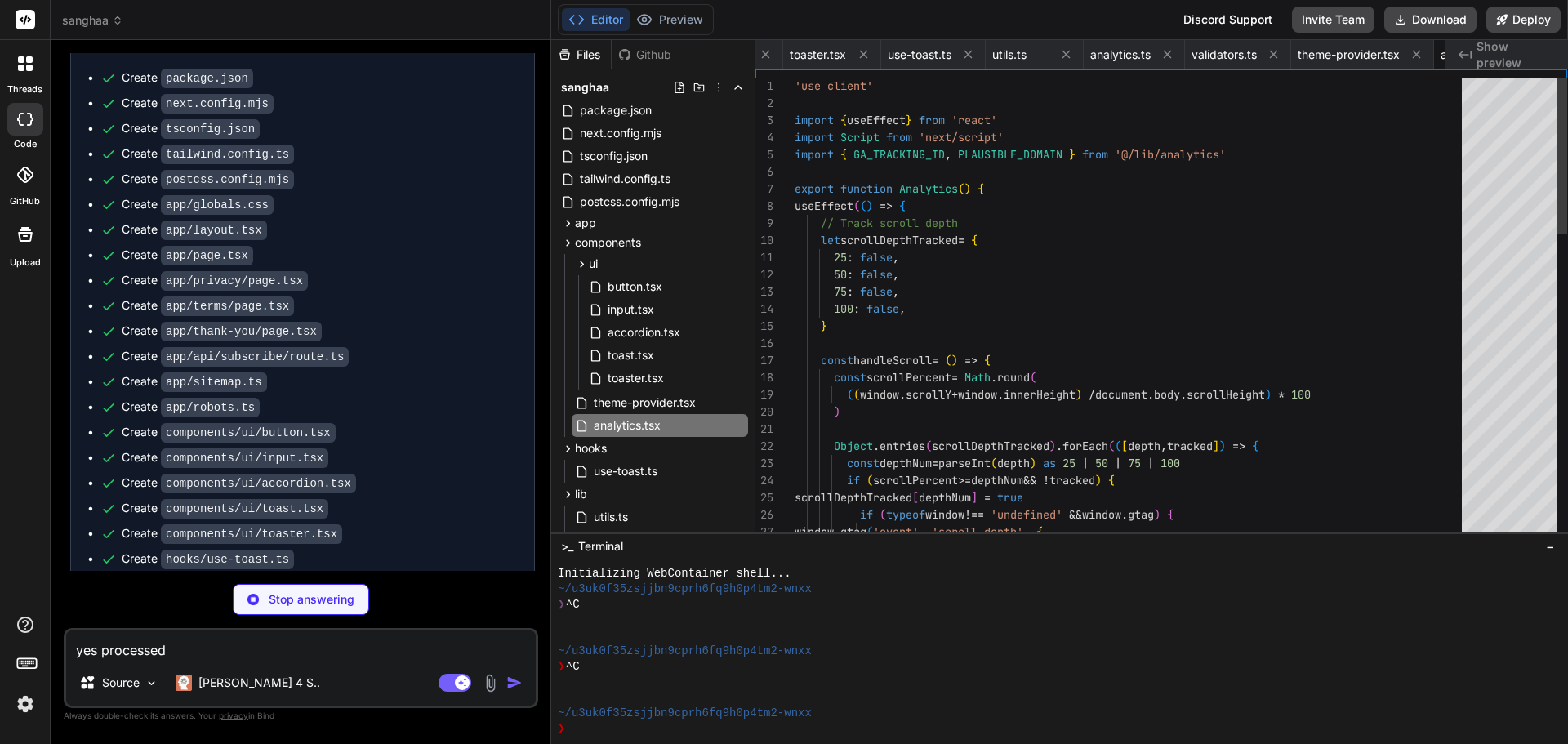
scroll to position [0, 1987]
type textarea "x"
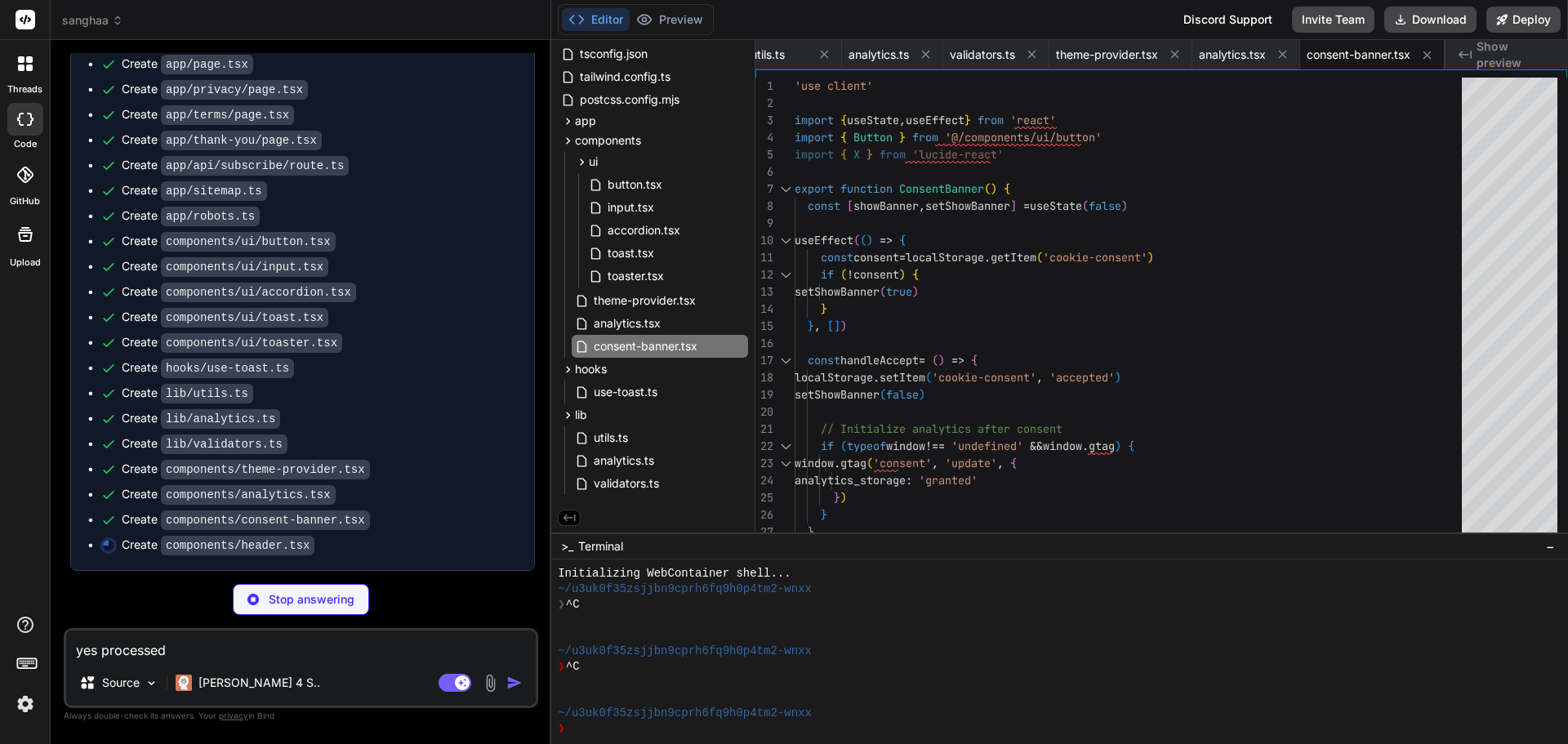
scroll to position [2189, 0]
type textarea "x"
type textarea "</div> )} </header> ) }"
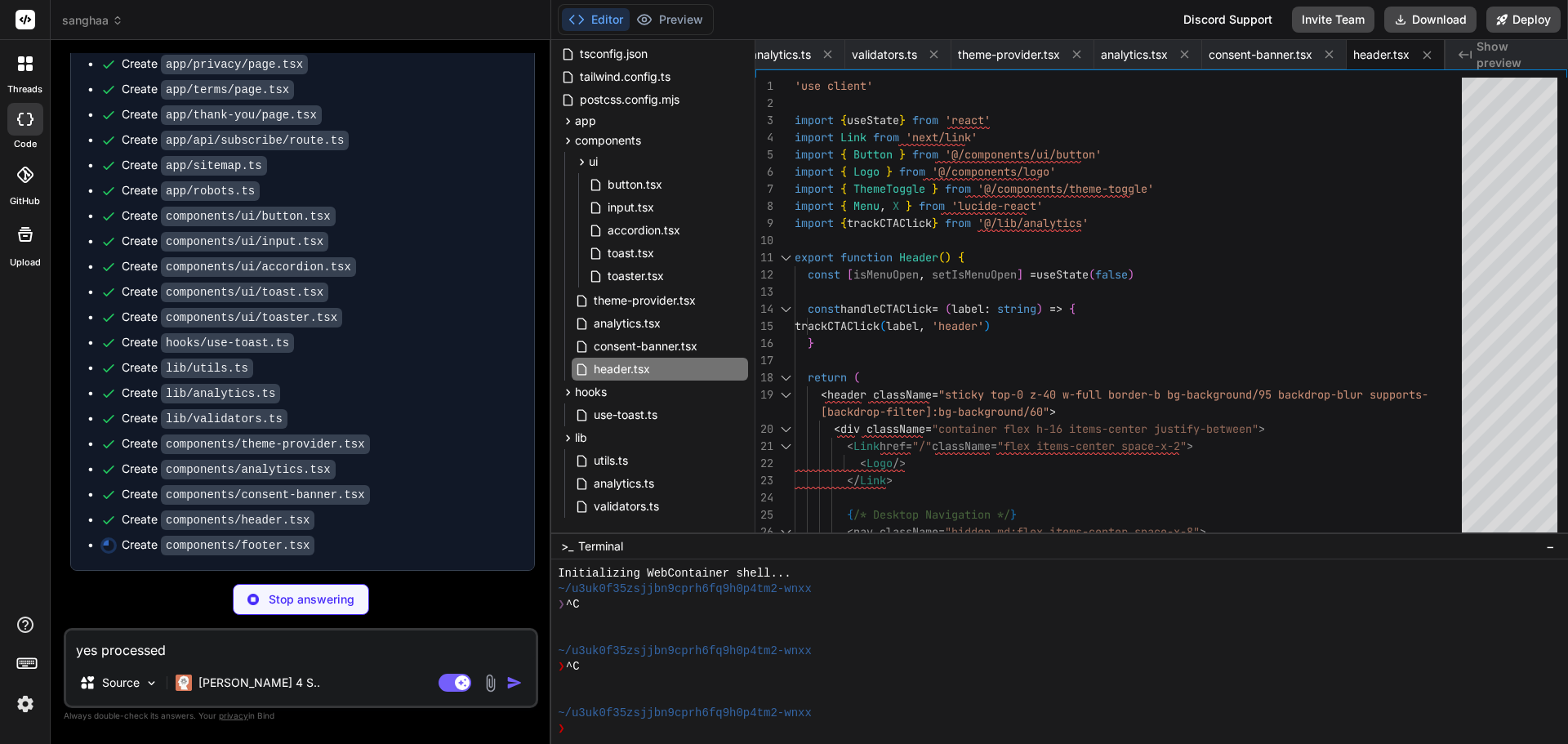
scroll to position [2215, 0]
type textarea "x"
type textarea "}"
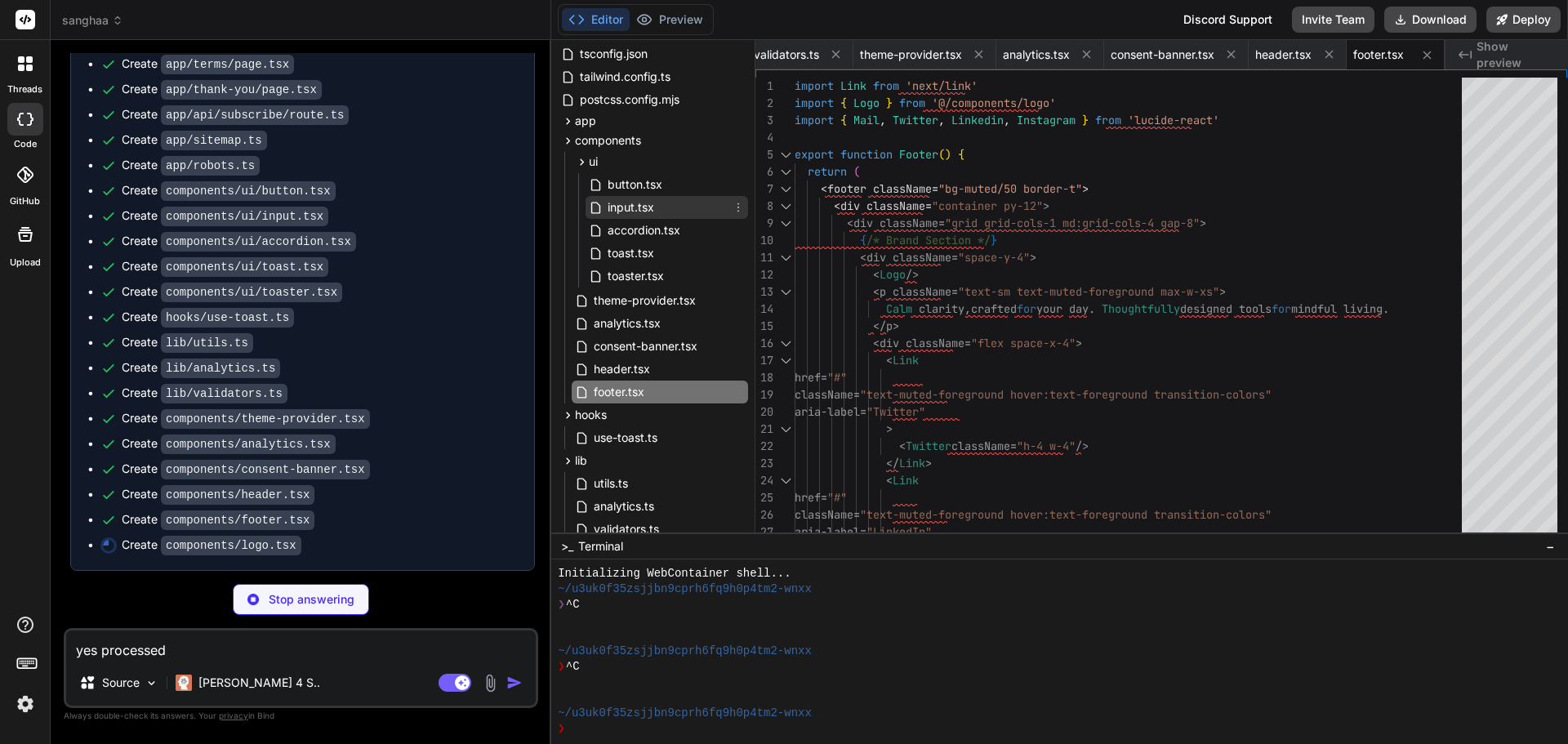
type textarea "x"
type textarea ") }"
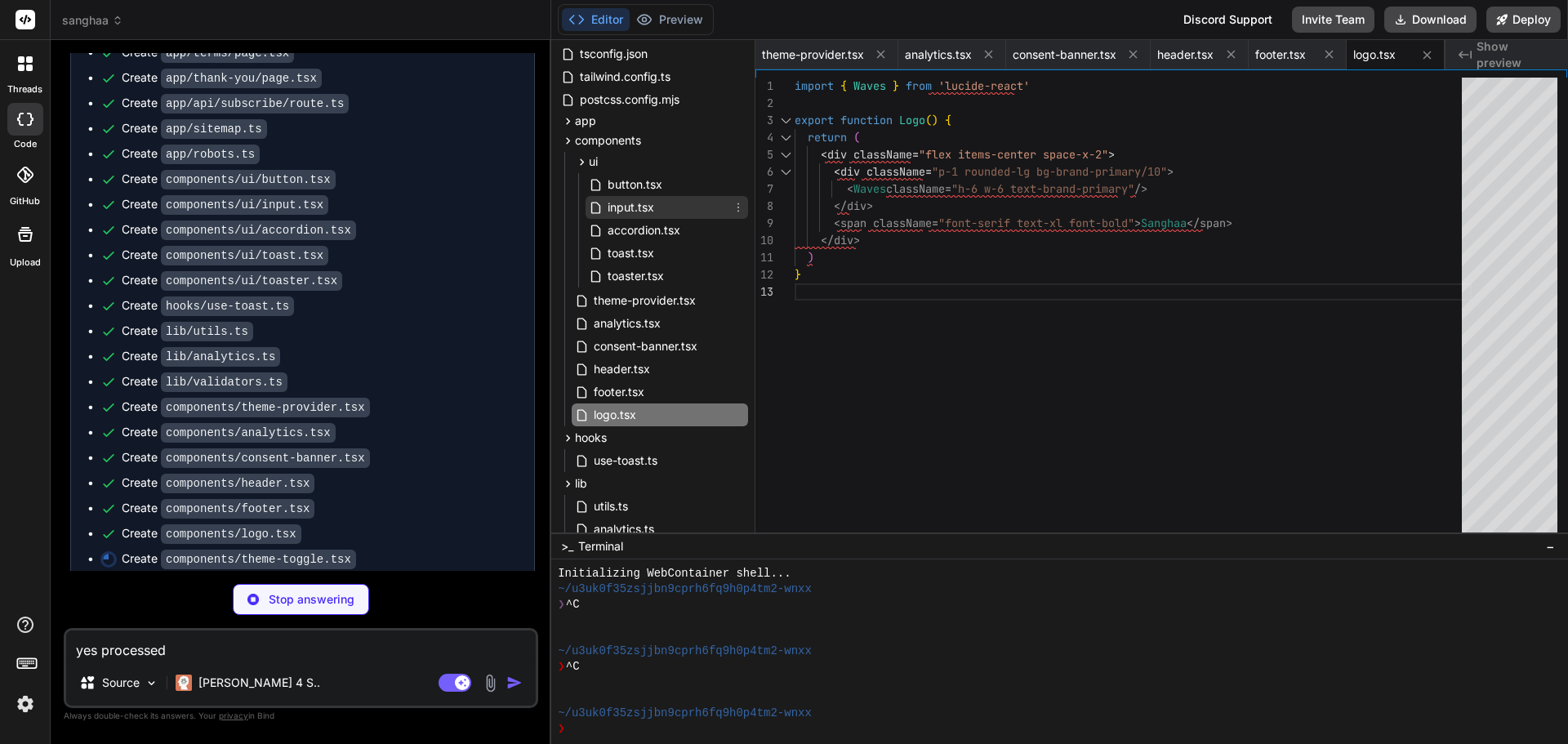
type textarea "x"
type textarea "dark:scale-100" /> <span className="sr-only">Toggle theme</span> </Button> ) }"
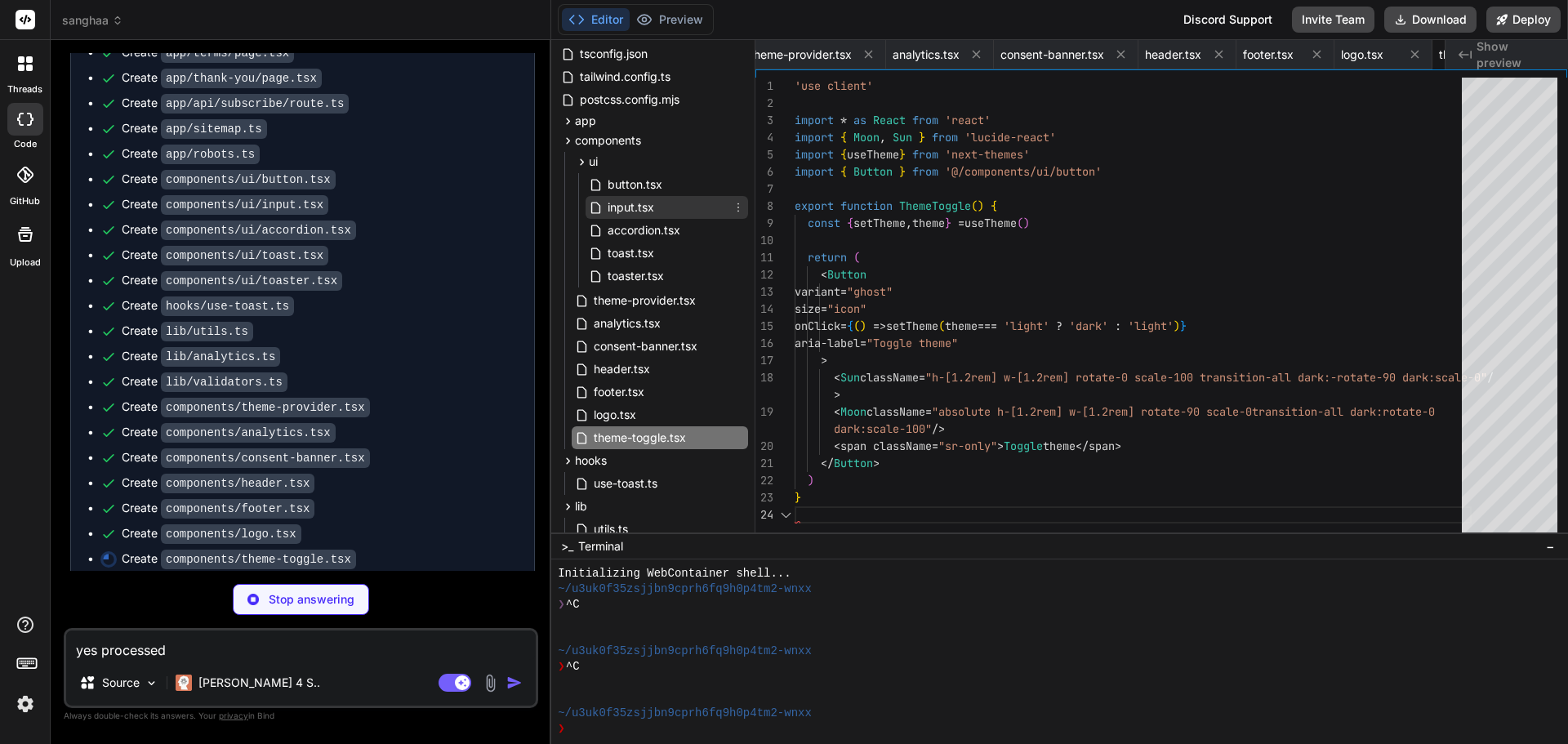
scroll to position [0, 2561]
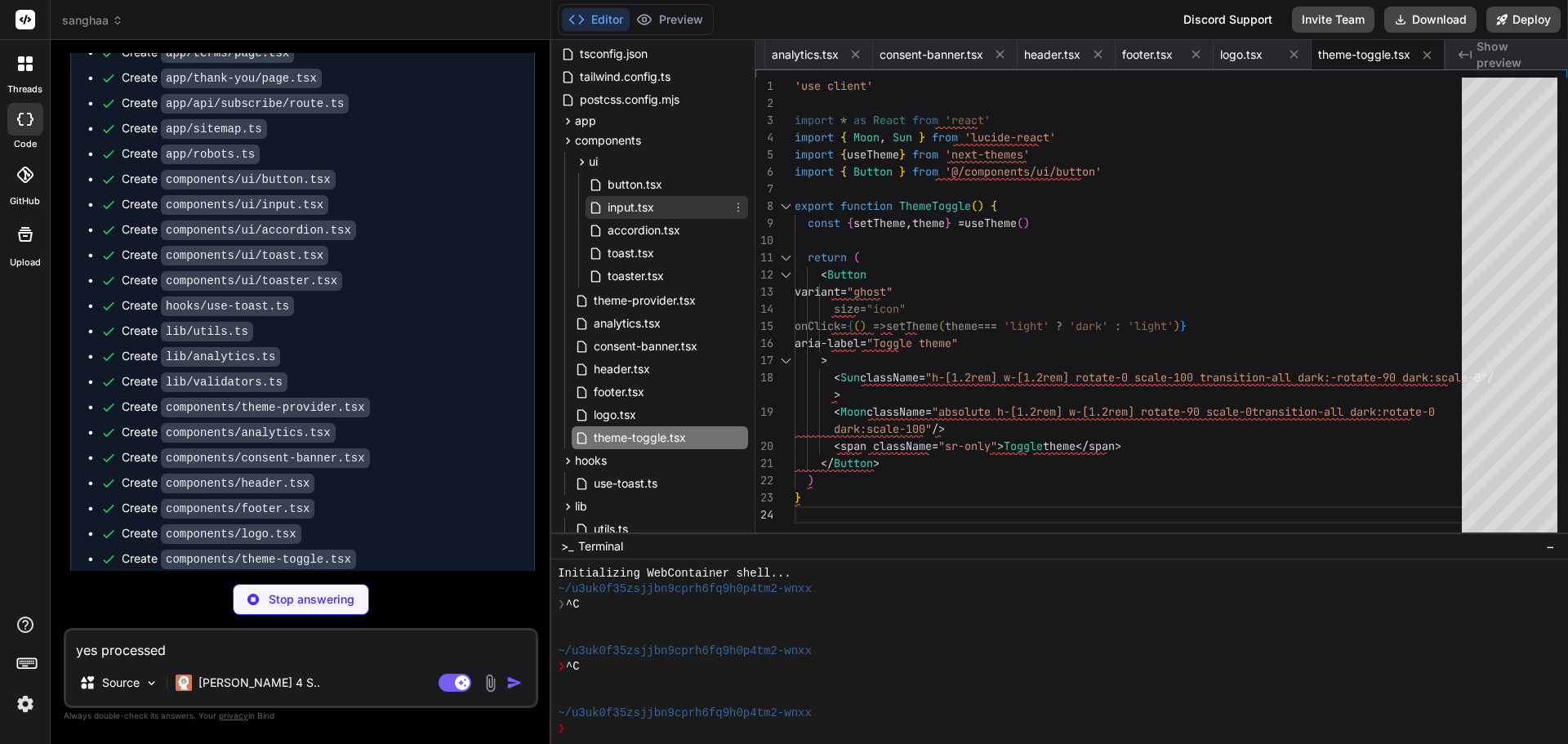
type textarea "x"
type textarea "</motion.div> </div> </motion.div> </div> </div> </section> ) }"
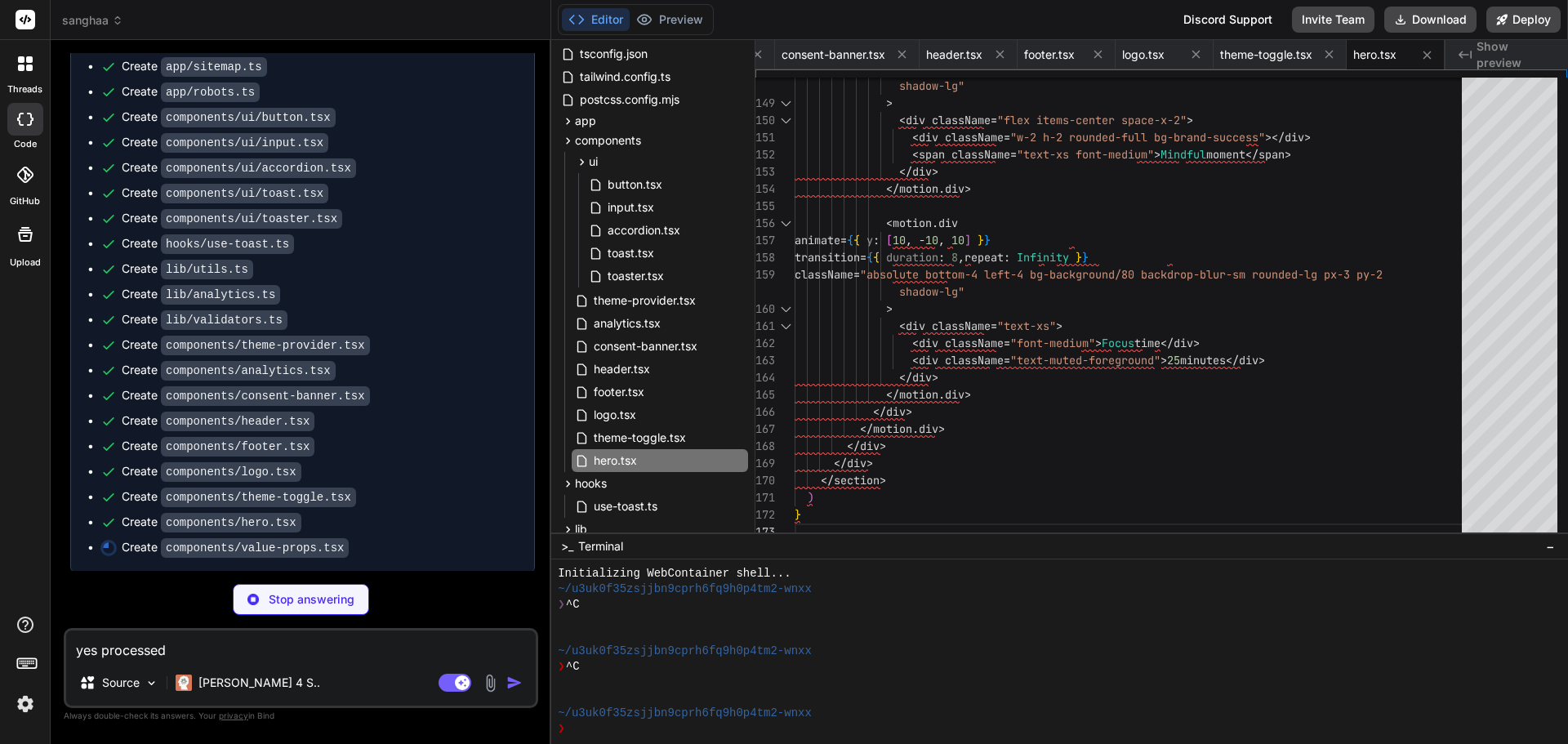
scroll to position [2316, 0]
type textarea "x"
type textarea "</p> </motion.div> ) })} </div> </div> </section> ) }"
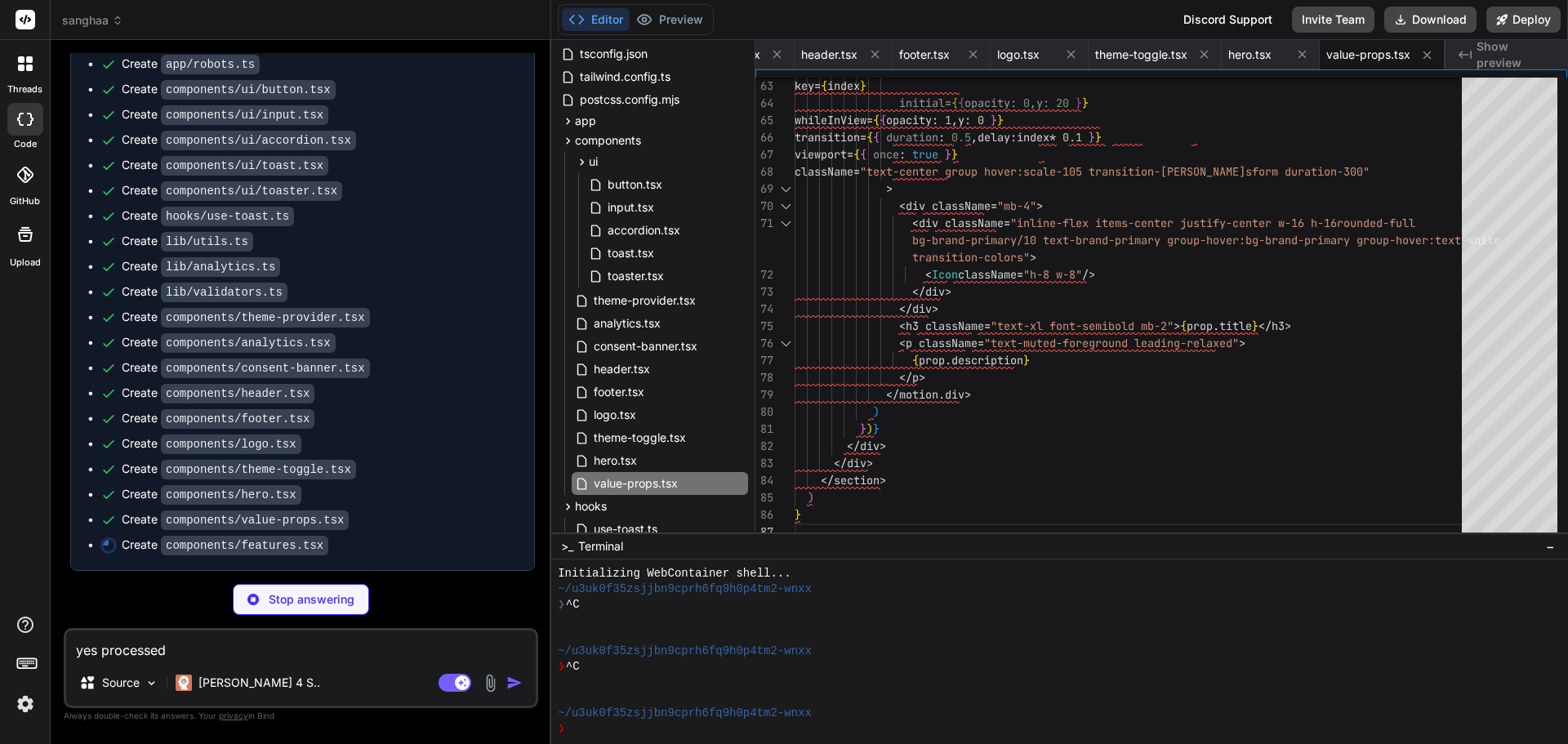
type textarea "x"
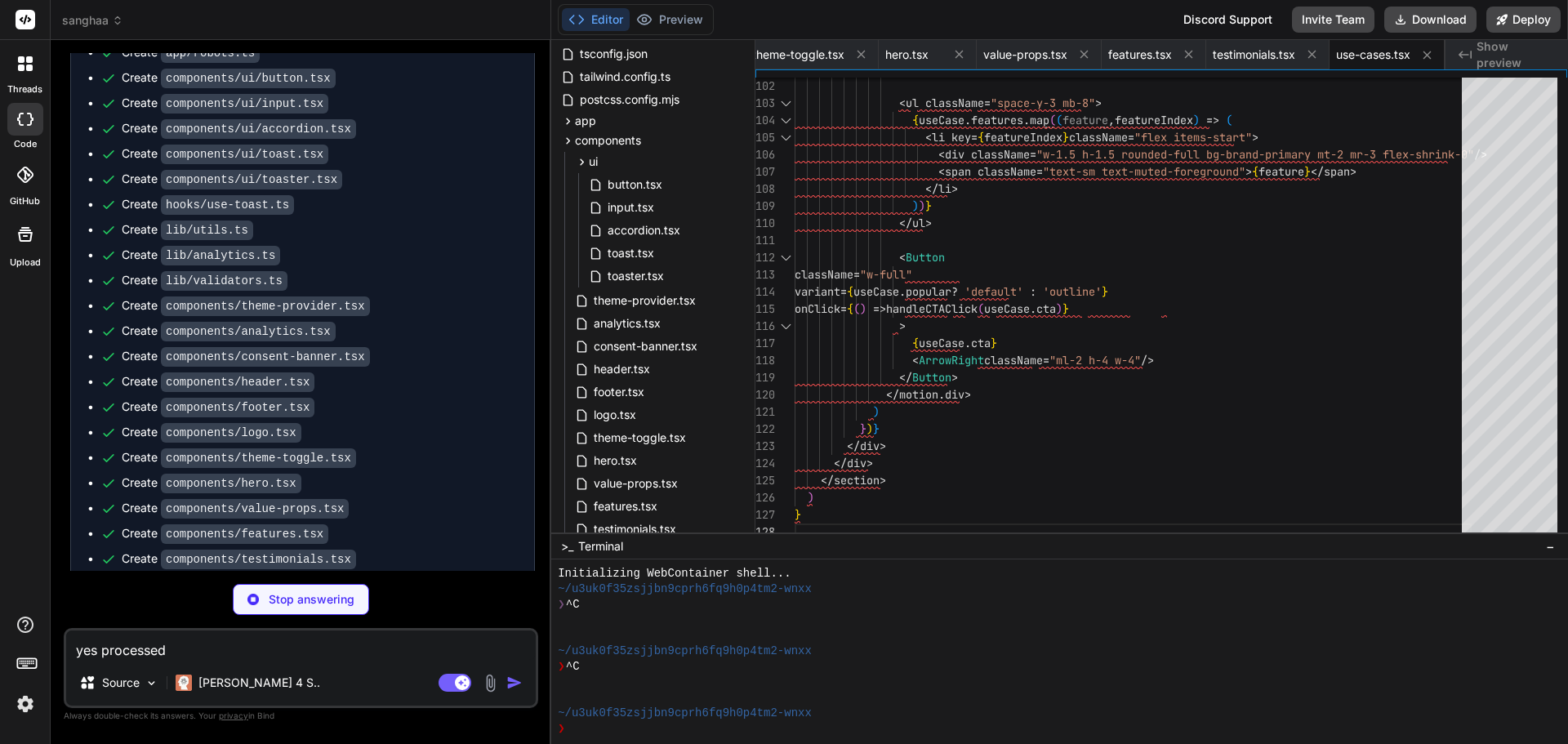
scroll to position [0, 3227]
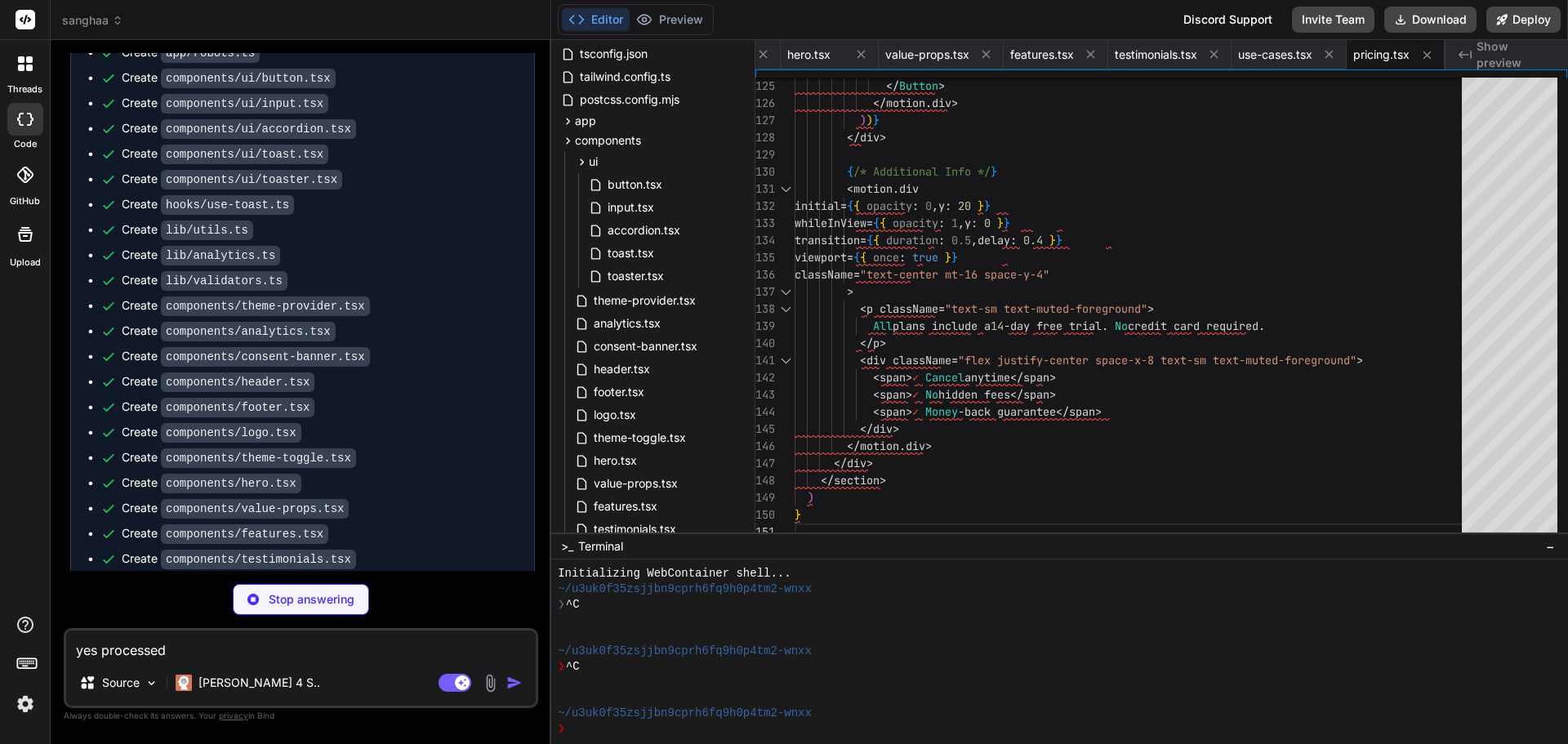
type textarea "x"
type textarea "Contact Support </Button> </motion.div> </div> </section> ) }"
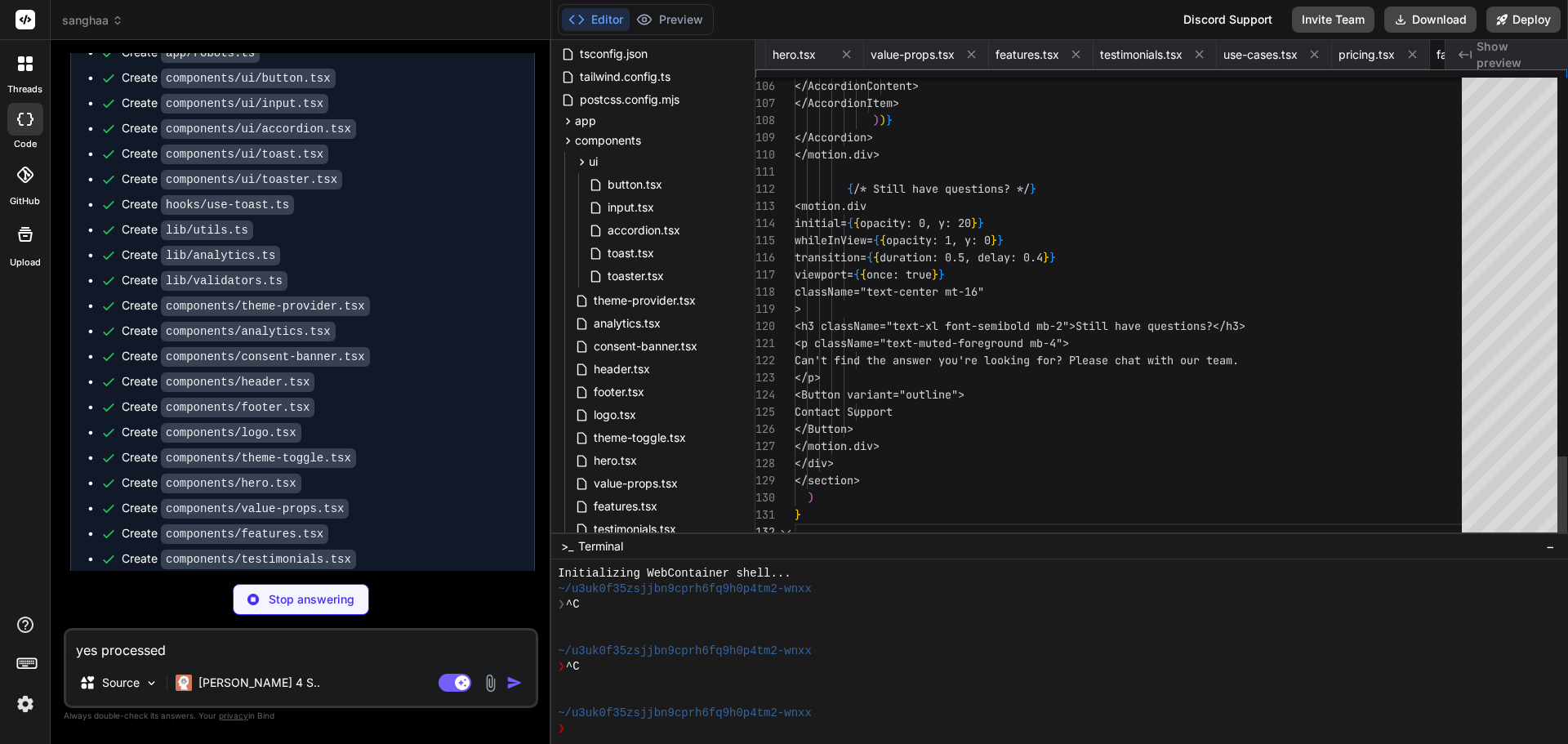
scroll to position [0, 3325]
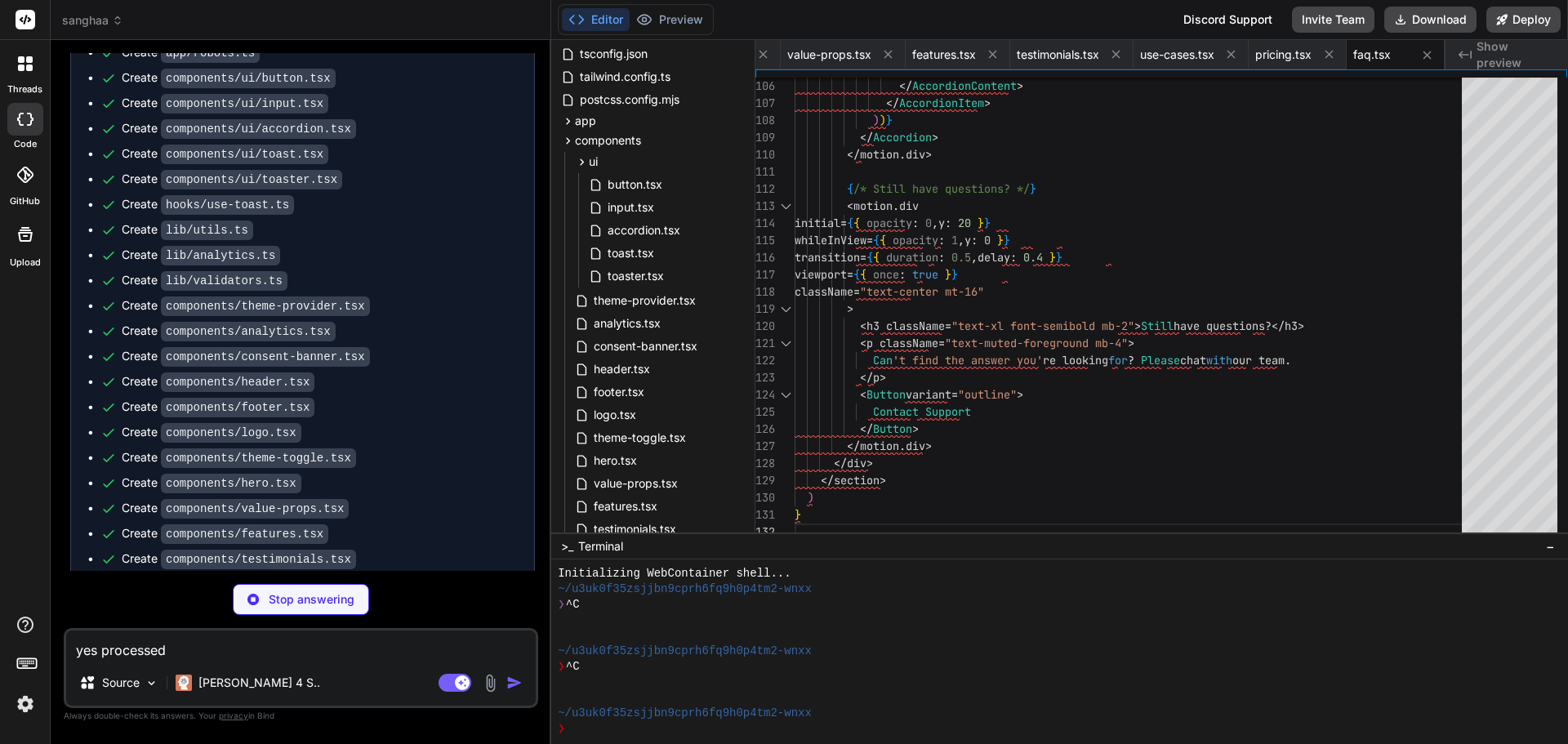
type textarea "x"
type textarea "<span>✓ No credit card required</span> <span>✓ 14-day trial on paid plans</span…"
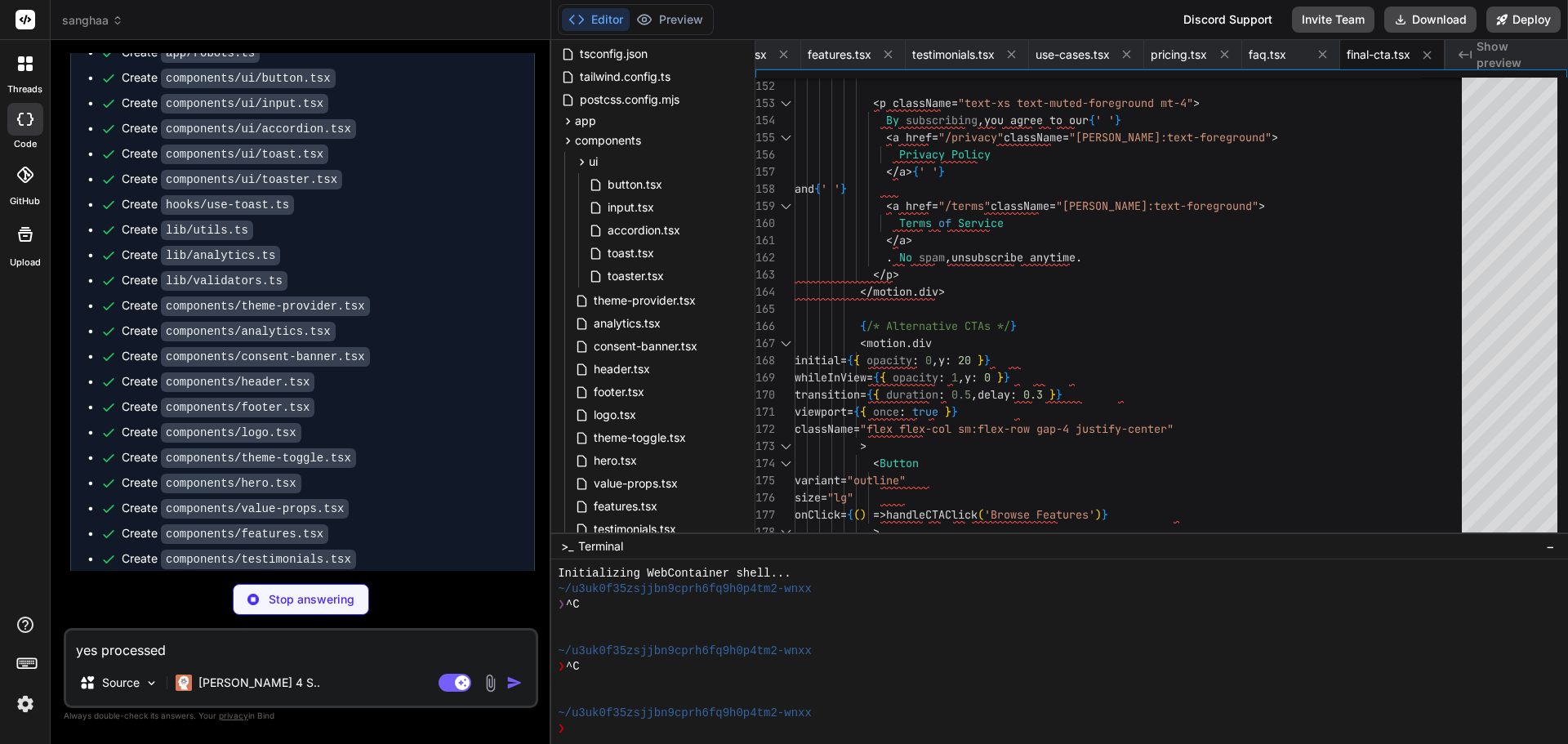
type textarea "x"
type textarea "MAILCHIMP_API_KEY=your-mailchimp-api-key MAILCHIMP_LIST_ID=your-mailchimp-list-…"
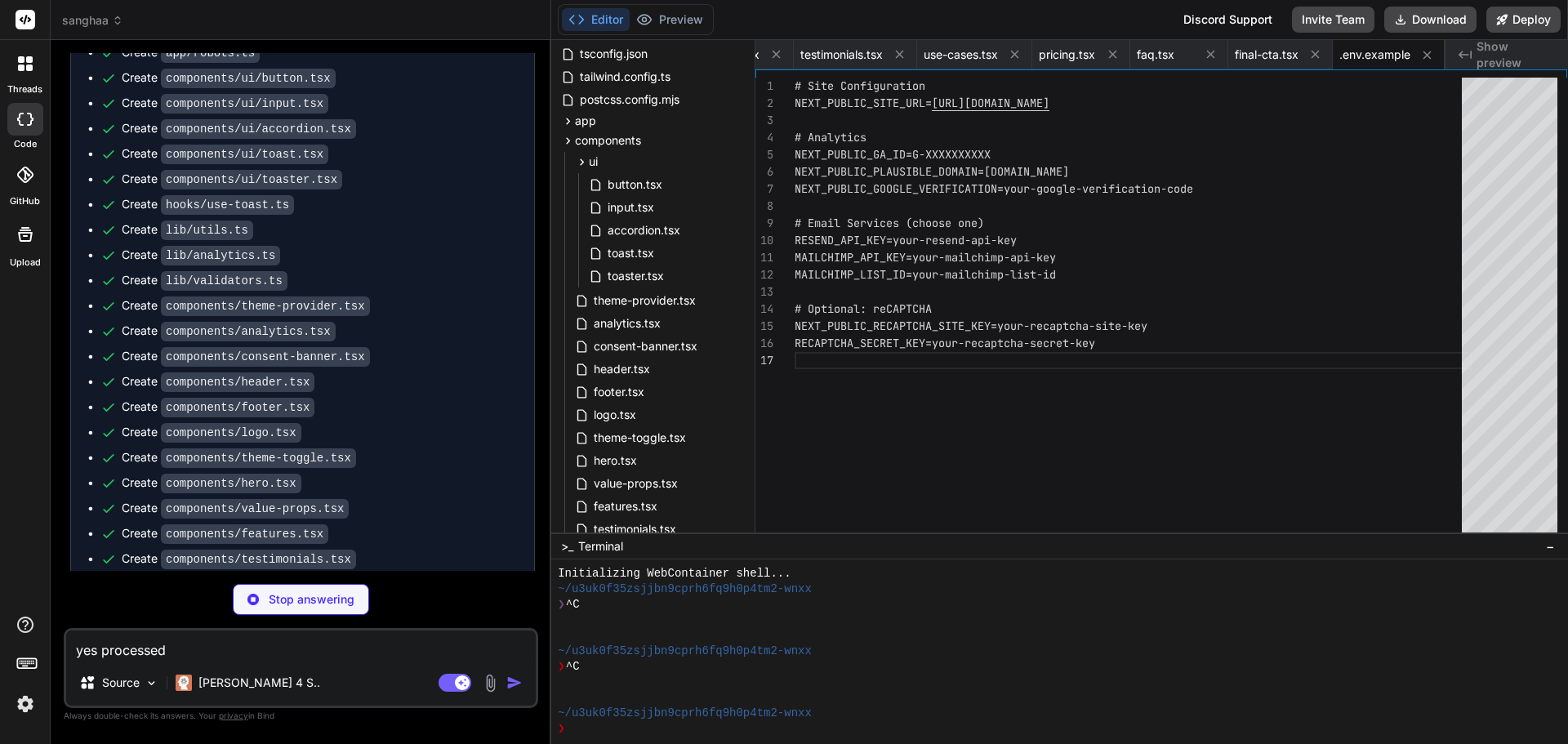
type textarea "x"
type textarea "} ] } ] }"
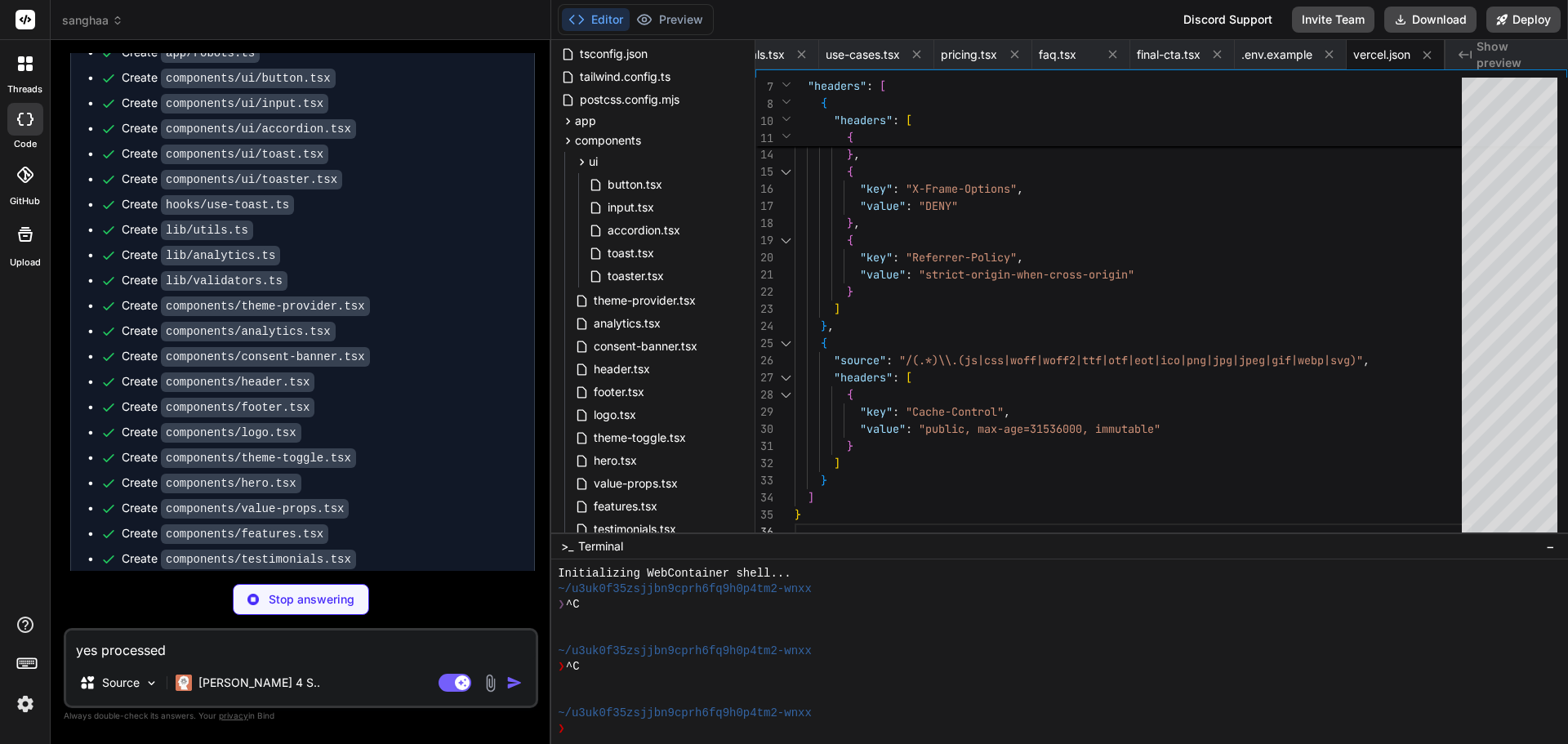
type textarea "x"
type textarea "return response } export const config = { matcher: [ '/((?!api|_next/static|_ne…"
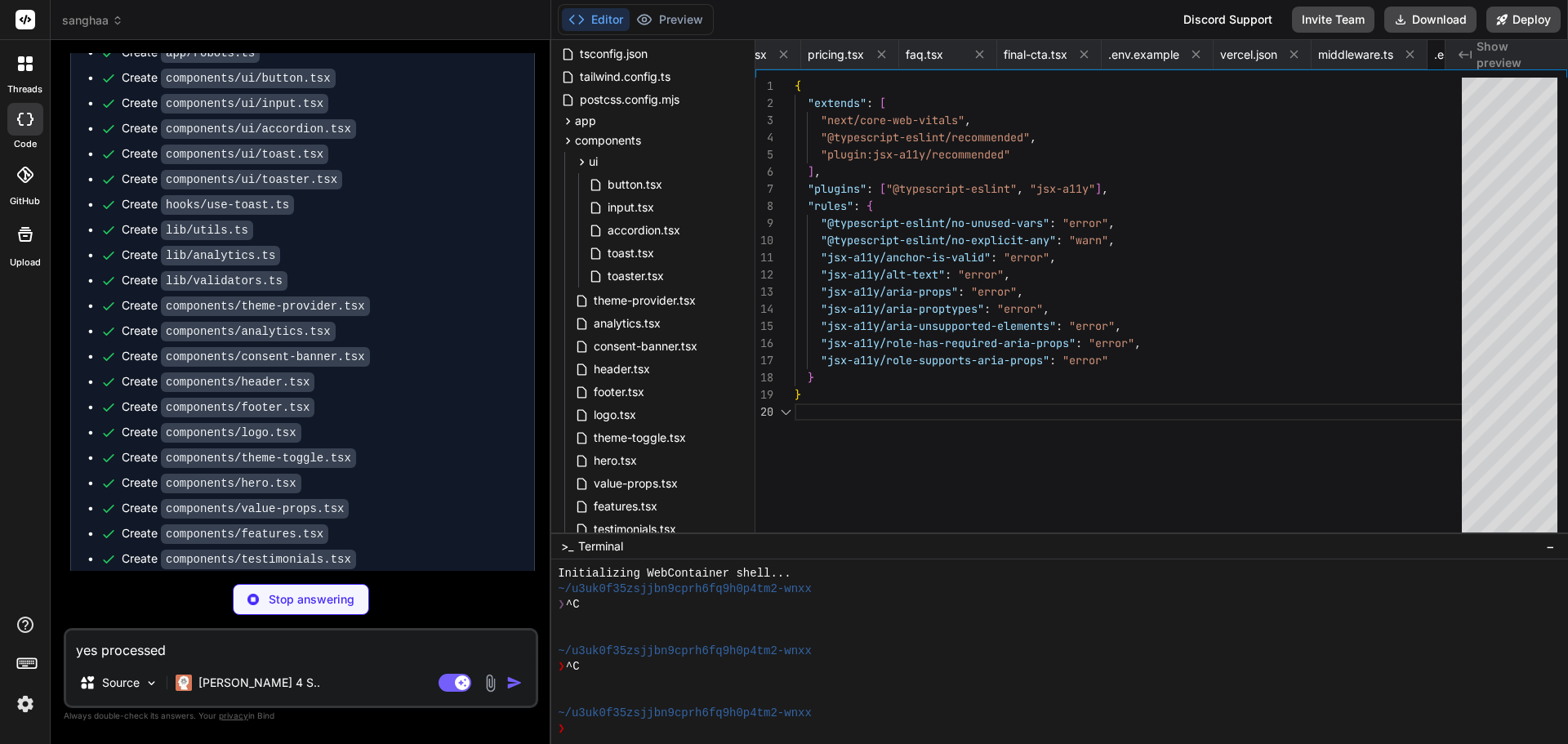
scroll to position [0, 3868]
type textarea "x"
type textarea "plugins: ['@ianvs/prettier-plugin-sort-imports', 'prettier-plugin-tailwindcss']…"
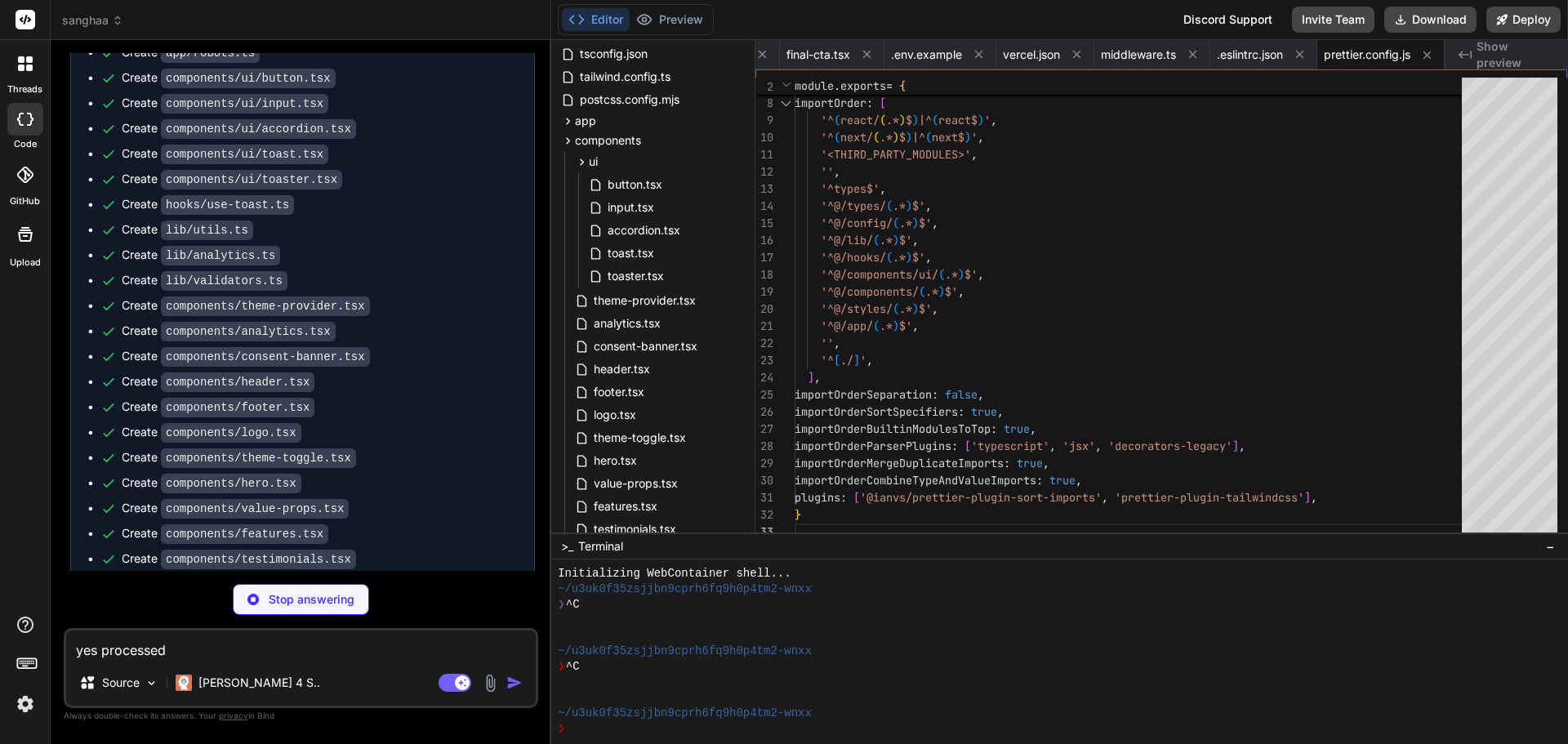
type textarea "x"
type textarea "] }"
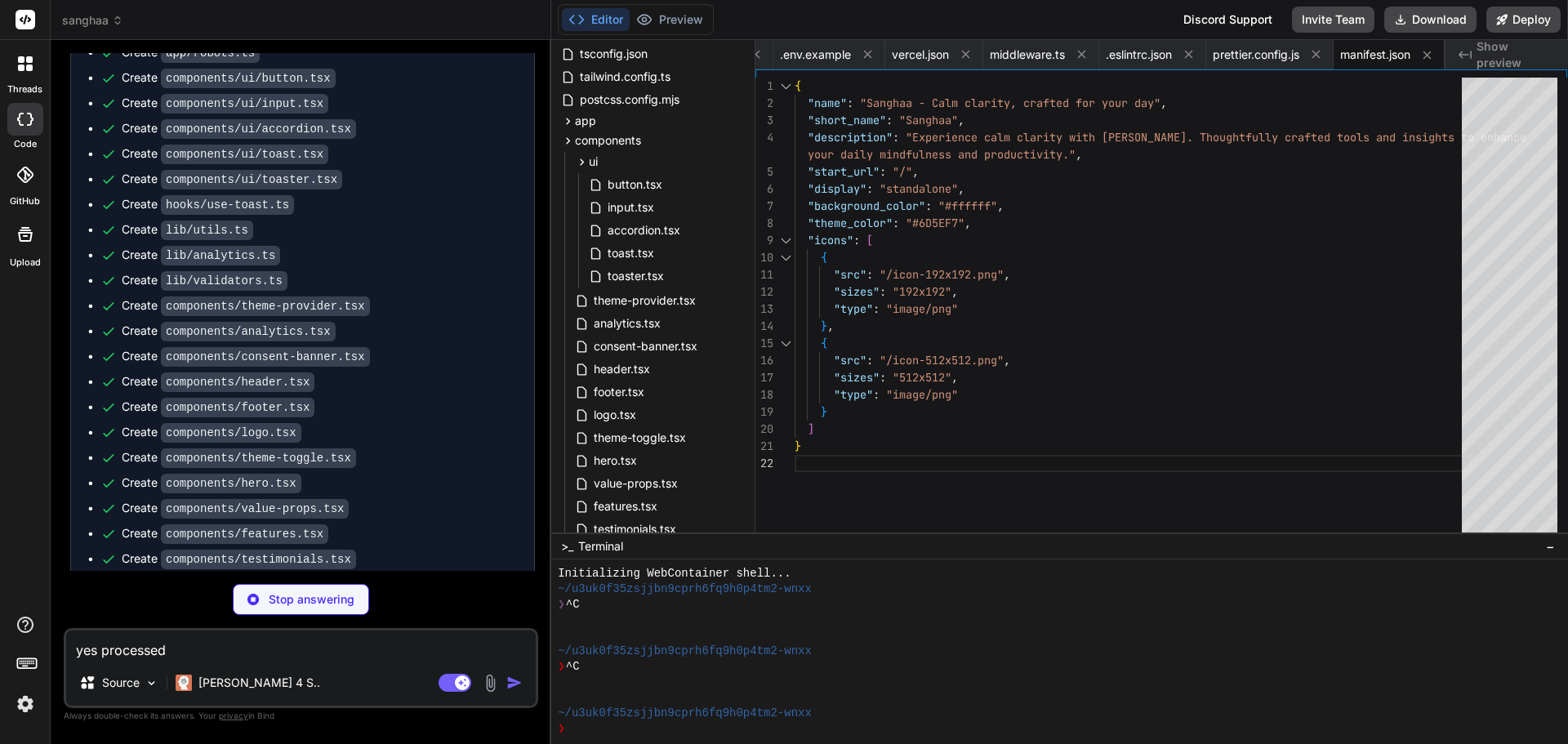
type textarea "x"
type textarea "User-agent: * Allow: / Sitemap: https://sanghaa.com/sitemap.xml"
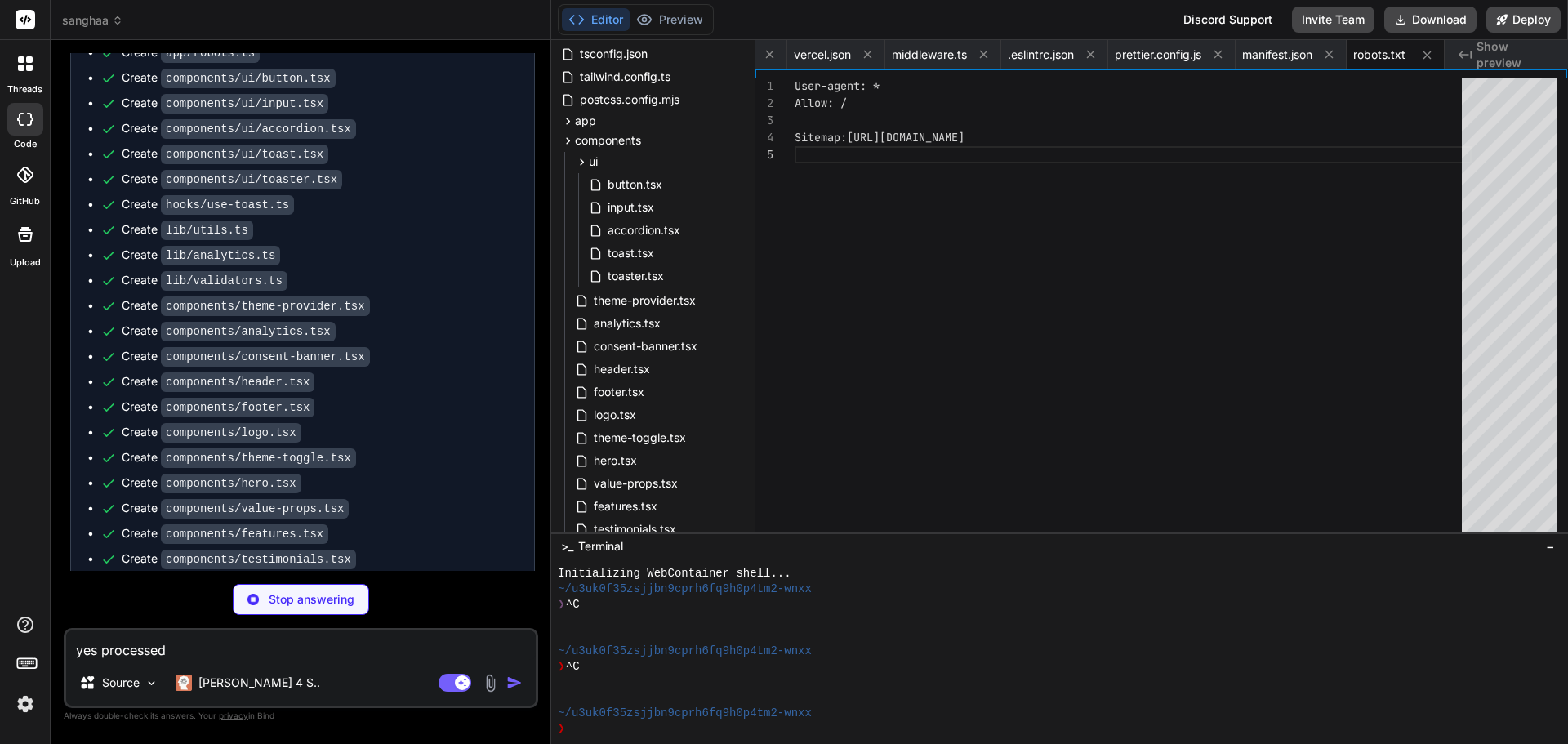
type textarea "x"
type textarea "2. Create a feature branch 3. Make your changes 4. Run tests and linting 5. Sub…"
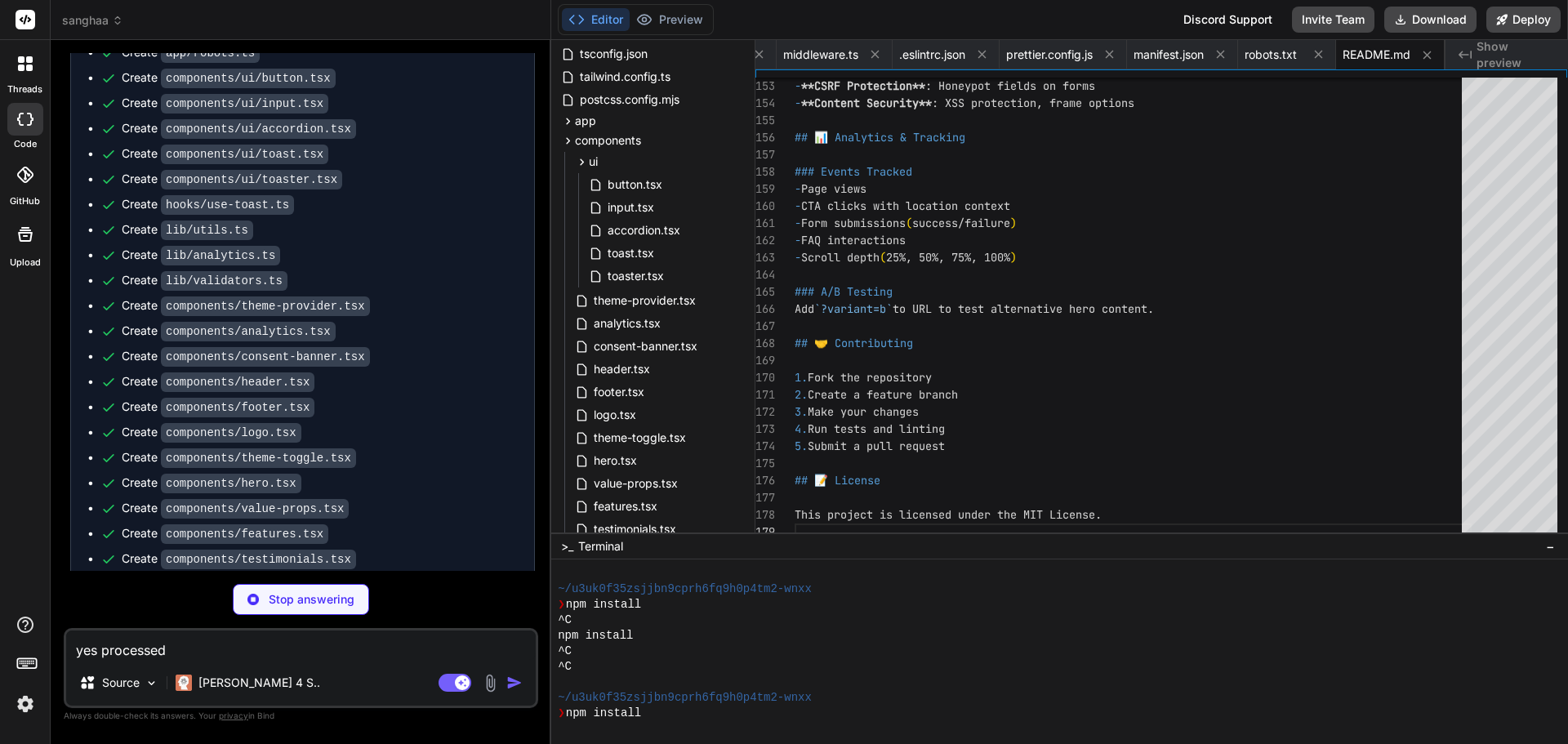
scroll to position [217, 0]
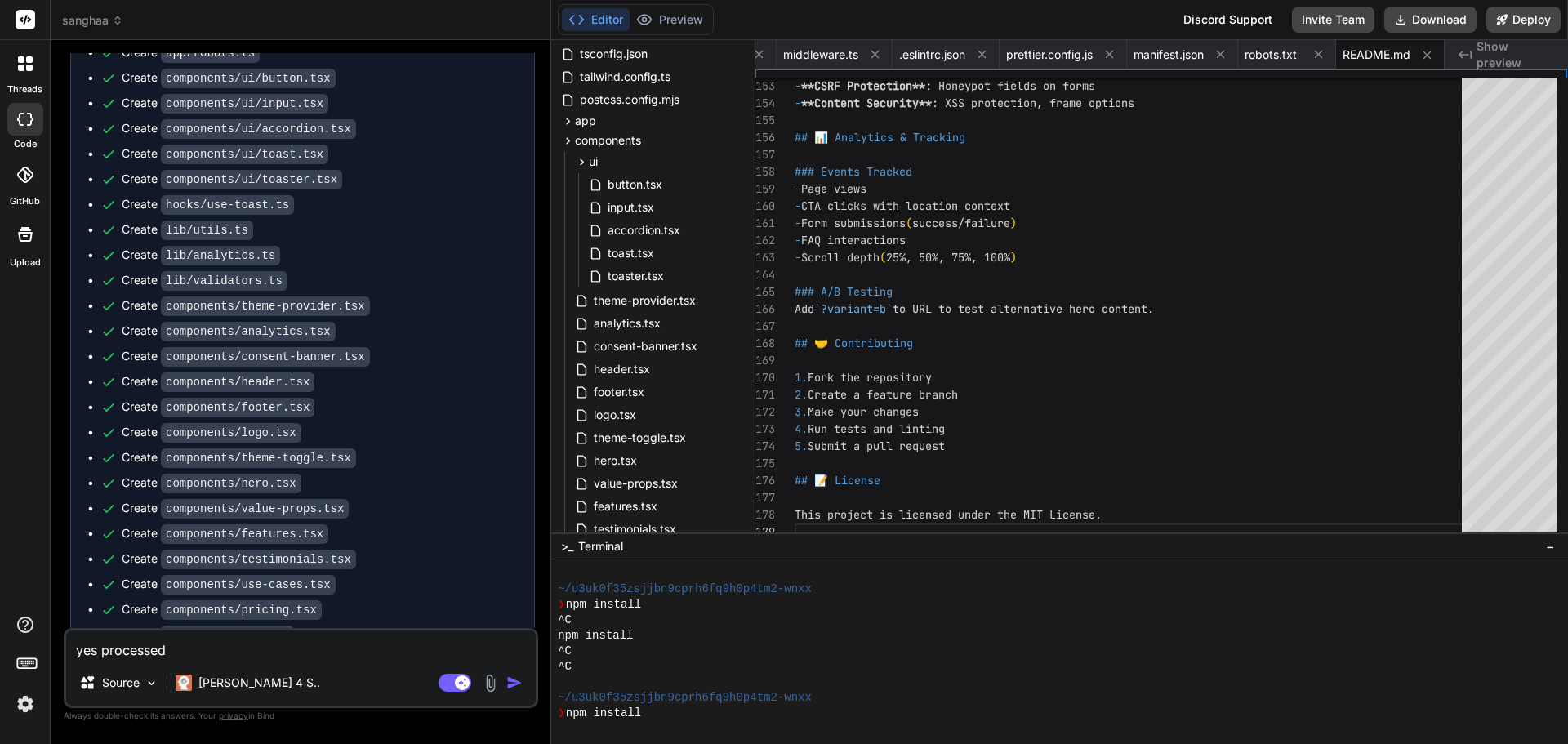
type textarea "x"
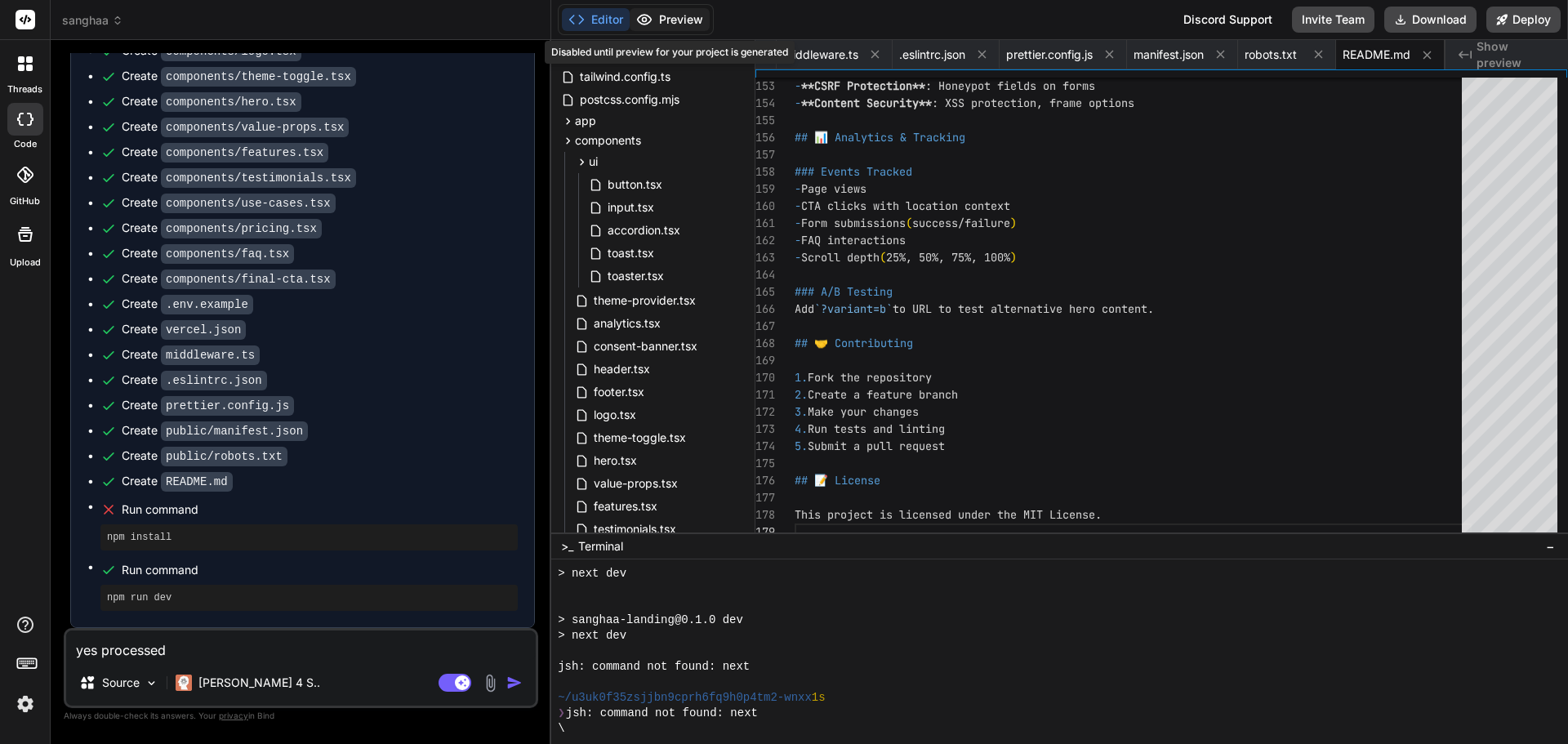
scroll to position [838, 0]
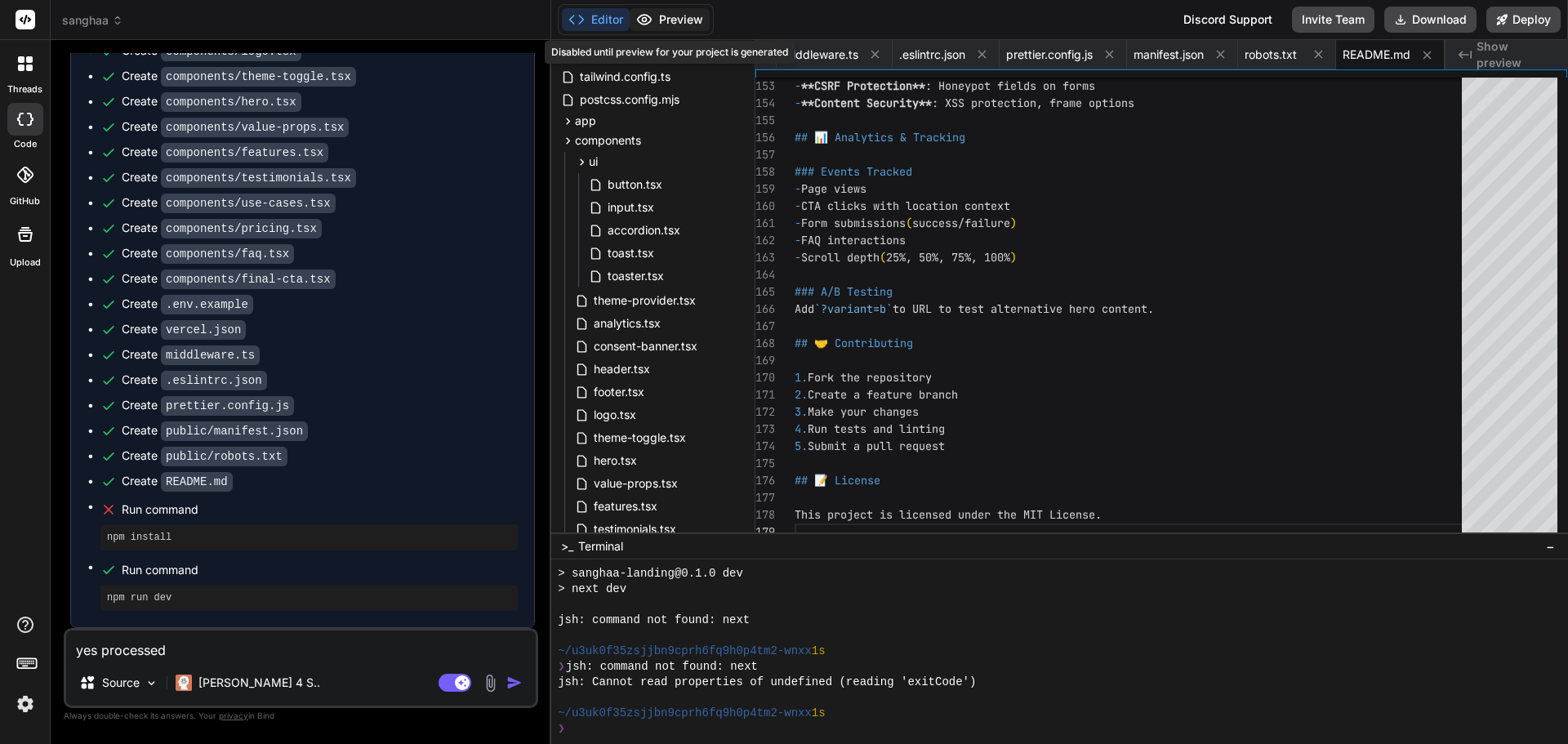
click at [630, 21] on div "Editor Preview Disabled until preview for your project is generated" at bounding box center [636, 20] width 156 height 31
click at [590, 22] on button "Editor" at bounding box center [595, 19] width 68 height 23
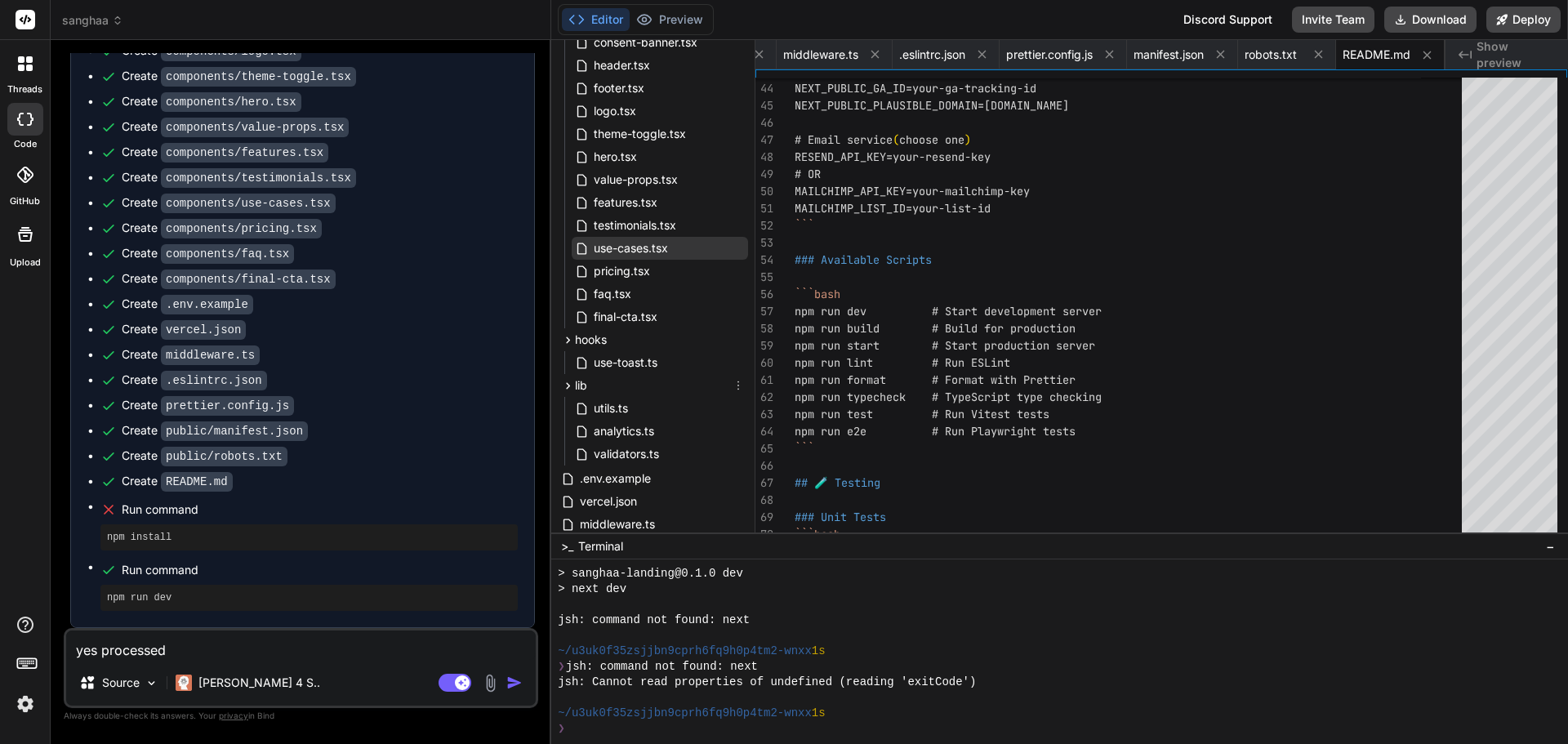
scroll to position [534, 0]
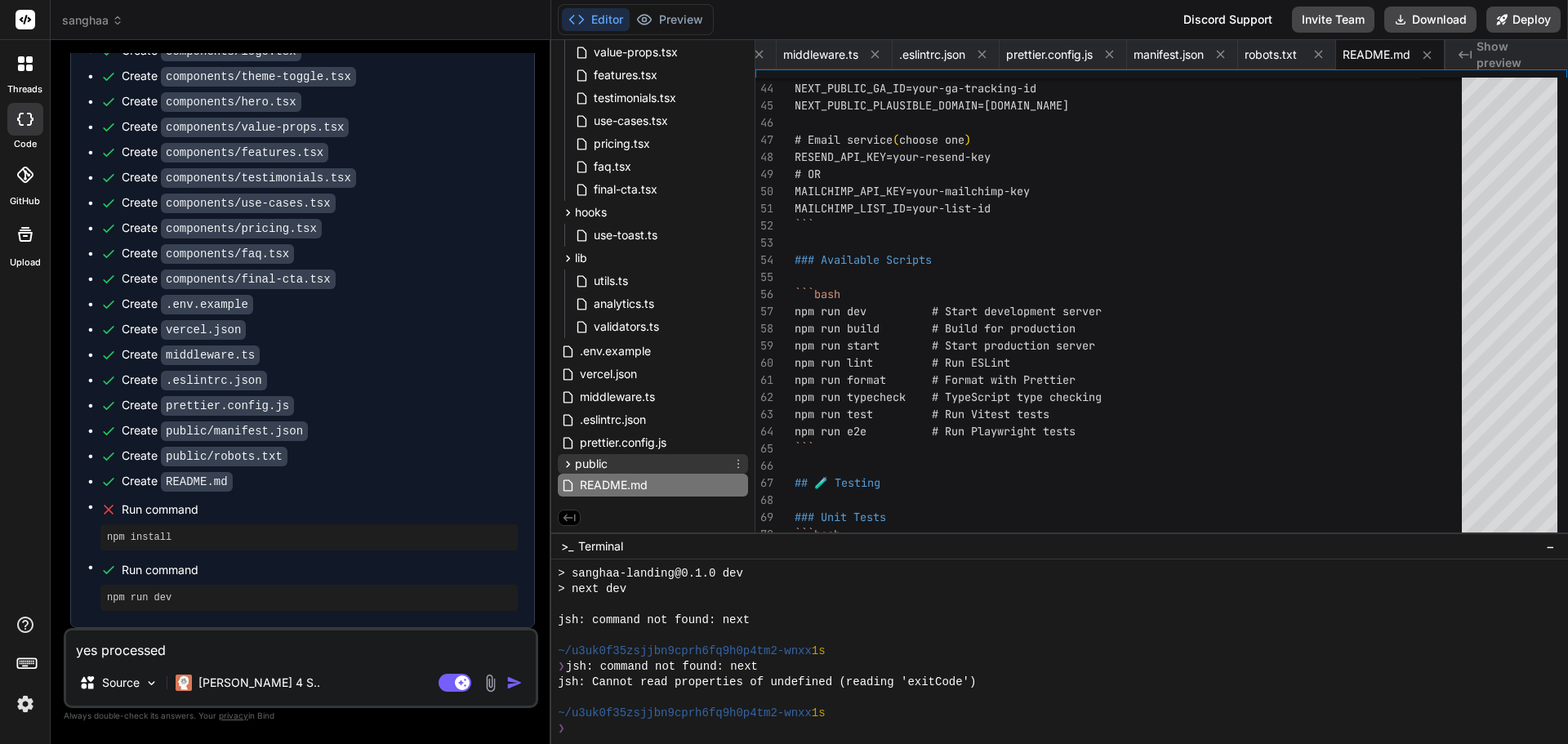
click at [569, 464] on icon at bounding box center [569, 463] width 5 height 6
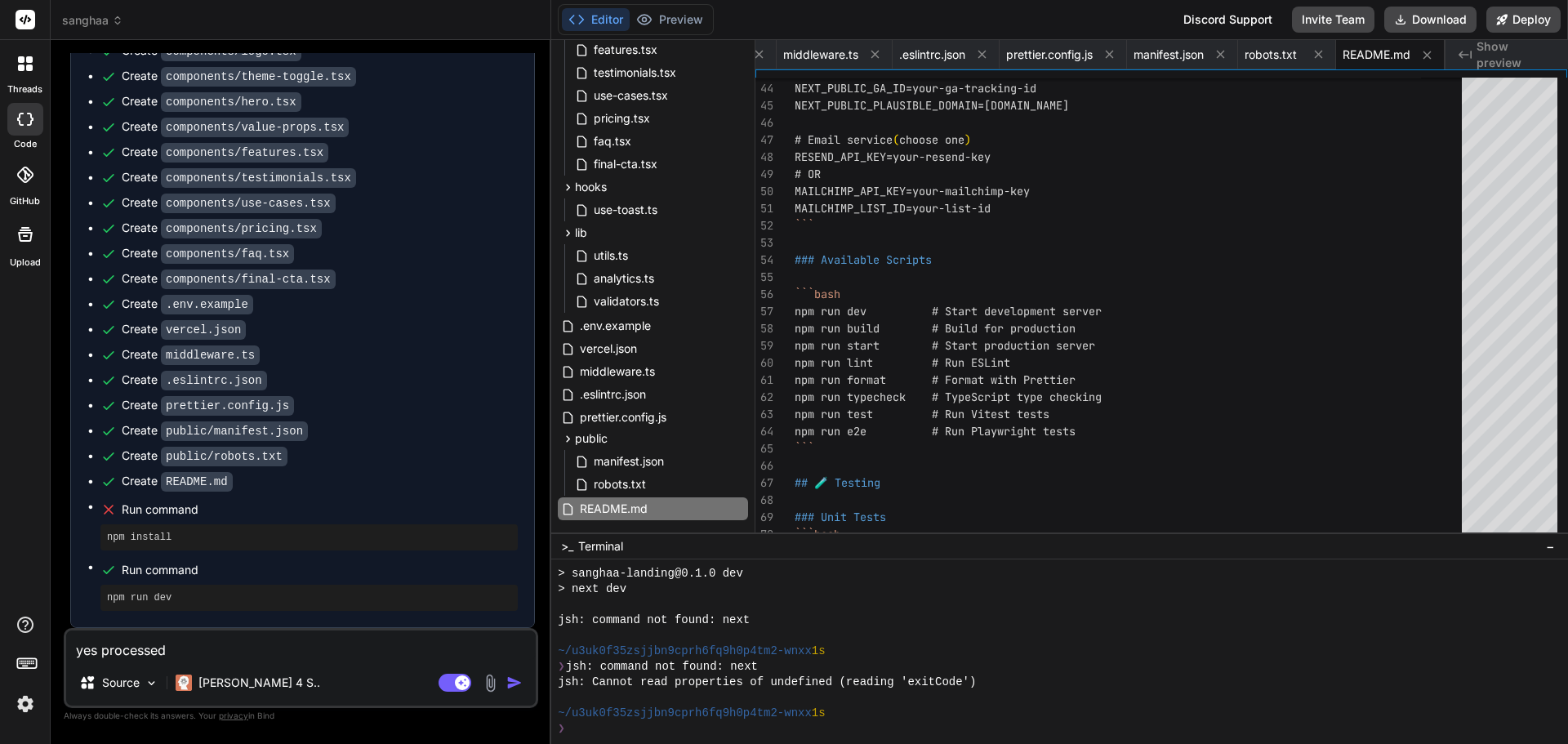
scroll to position [583, 0]
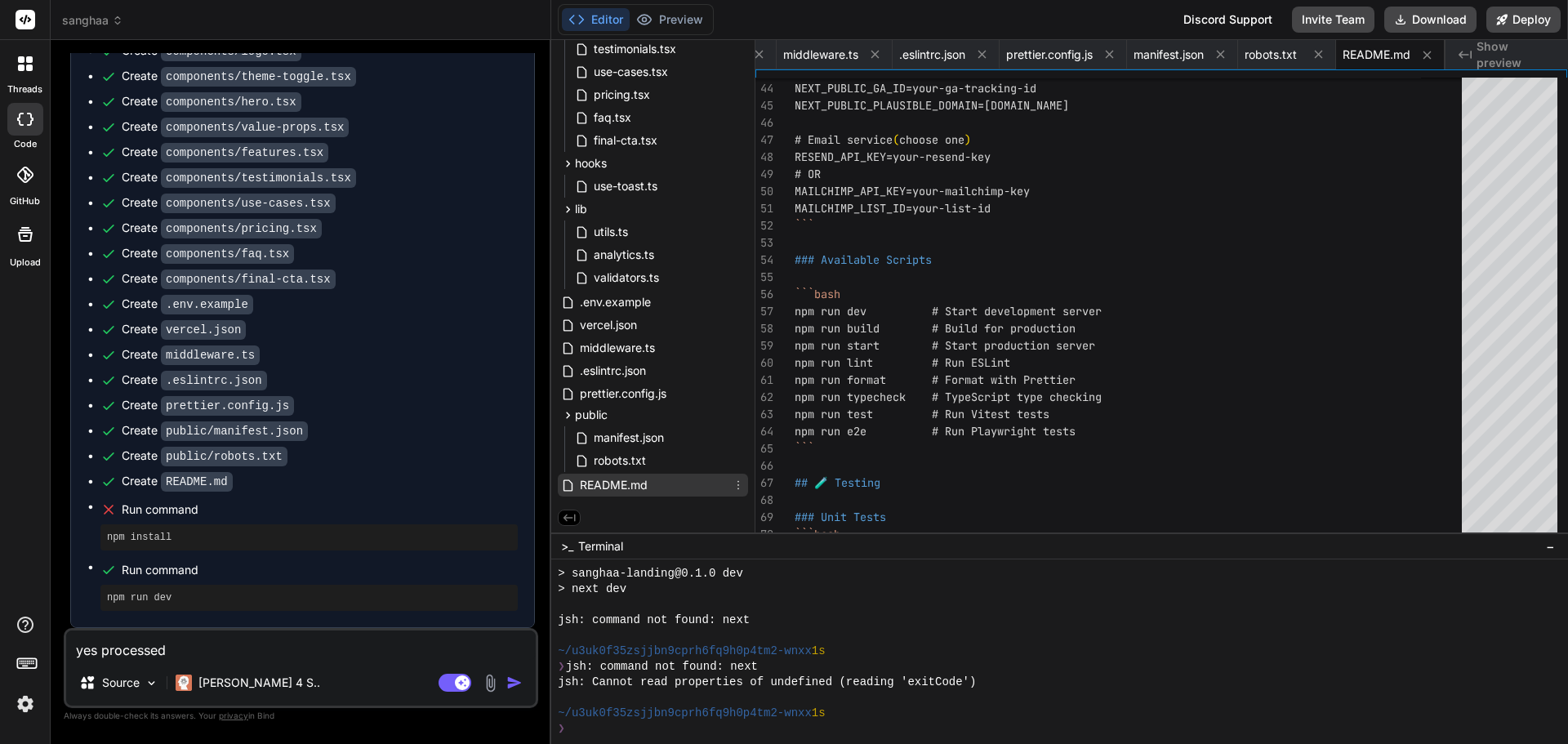
click at [615, 477] on span "README.md" at bounding box center [613, 486] width 71 height 20
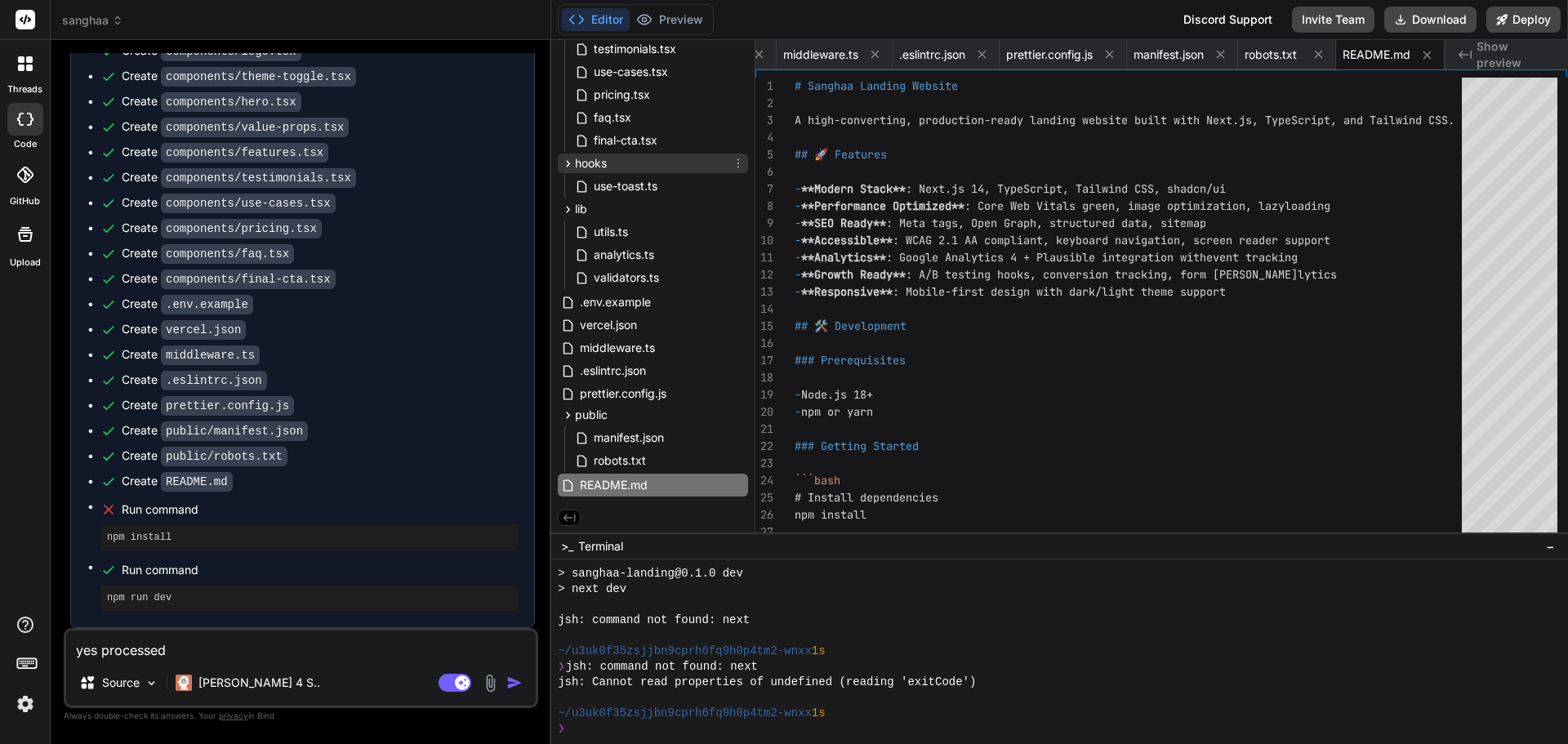
click at [568, 167] on icon at bounding box center [567, 163] width 14 height 14
click at [583, 188] on span "hooks" at bounding box center [591, 189] width 32 height 16
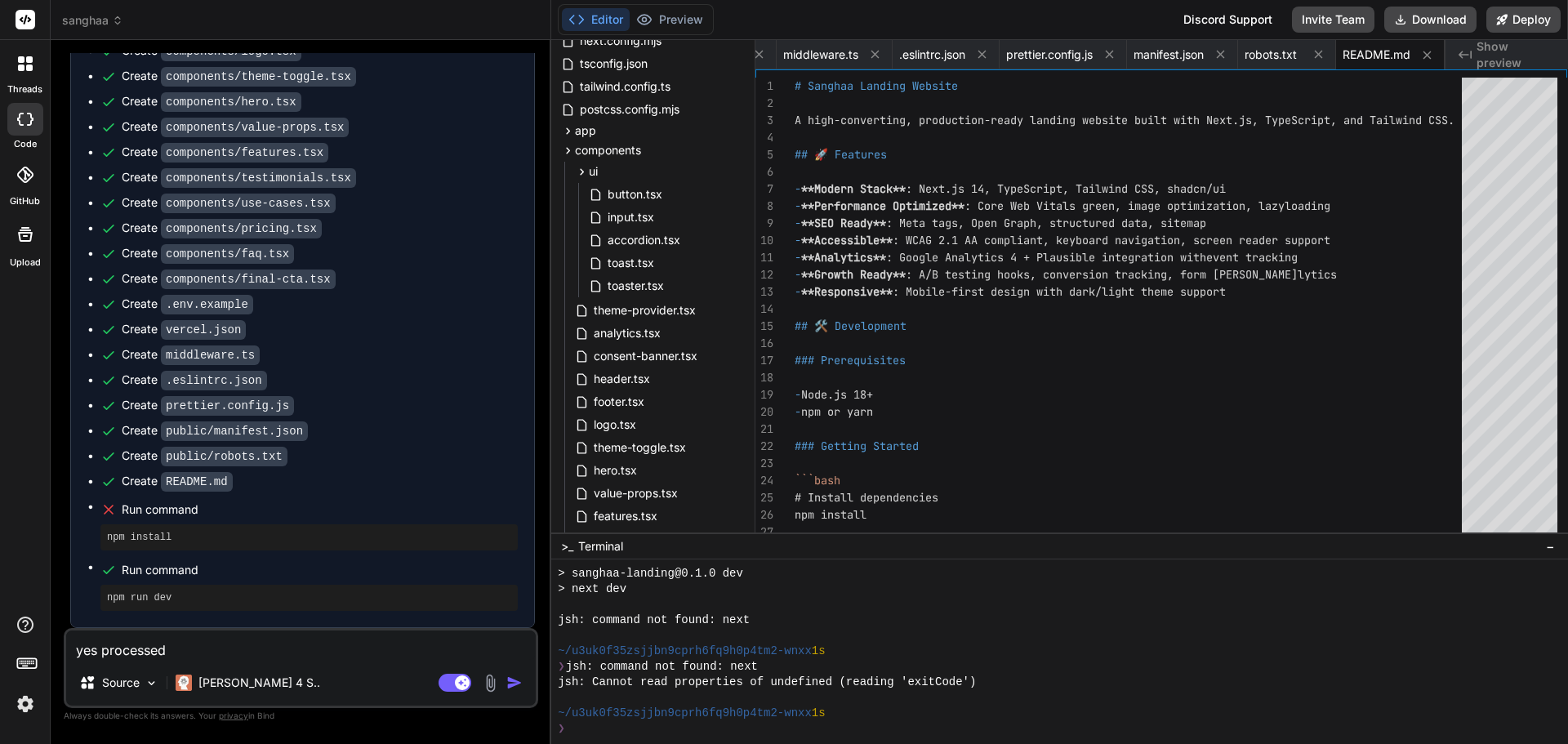
scroll to position [0, 0]
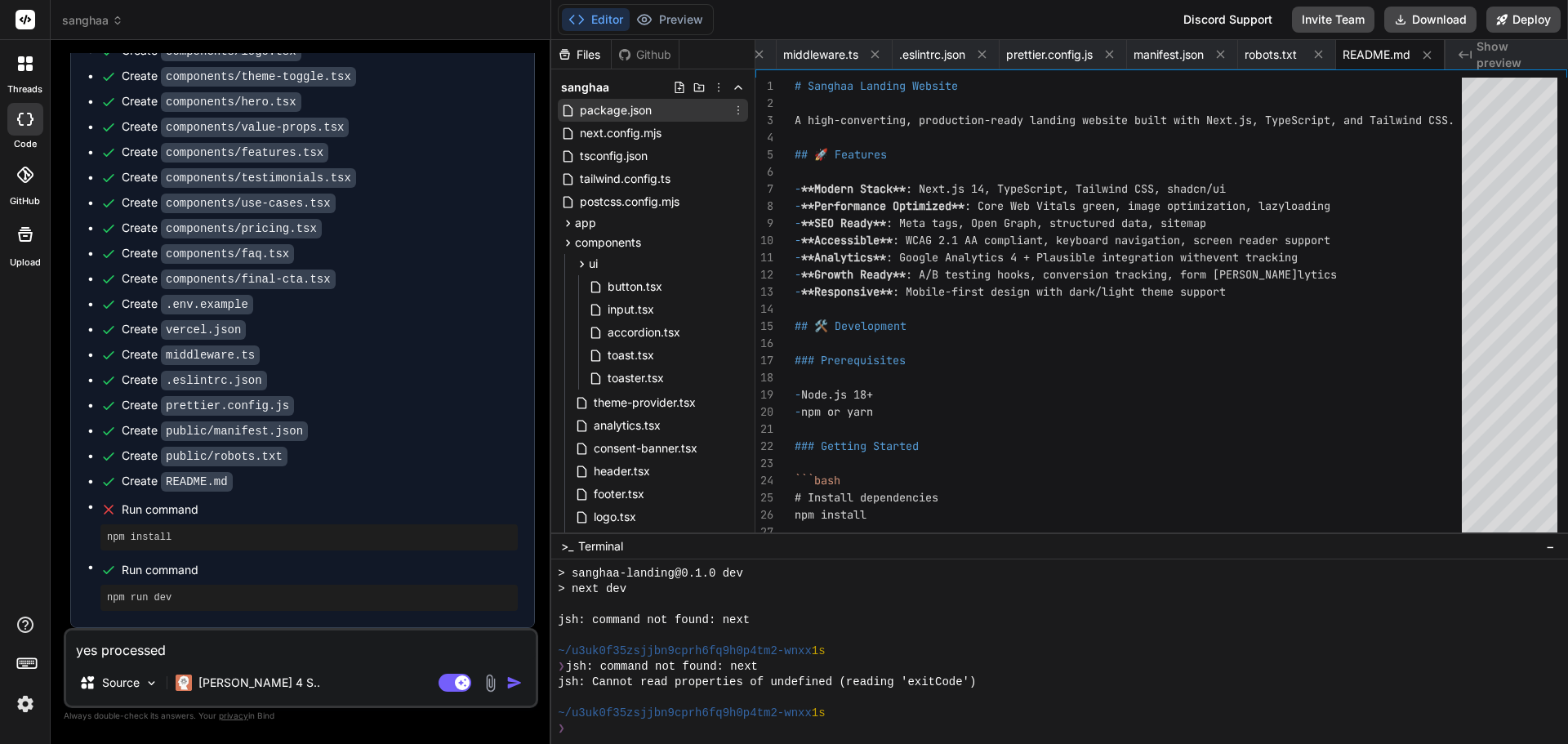
click at [630, 109] on span "package.json" at bounding box center [615, 111] width 75 height 20
type textarea ""eslint --fix" ] } }"
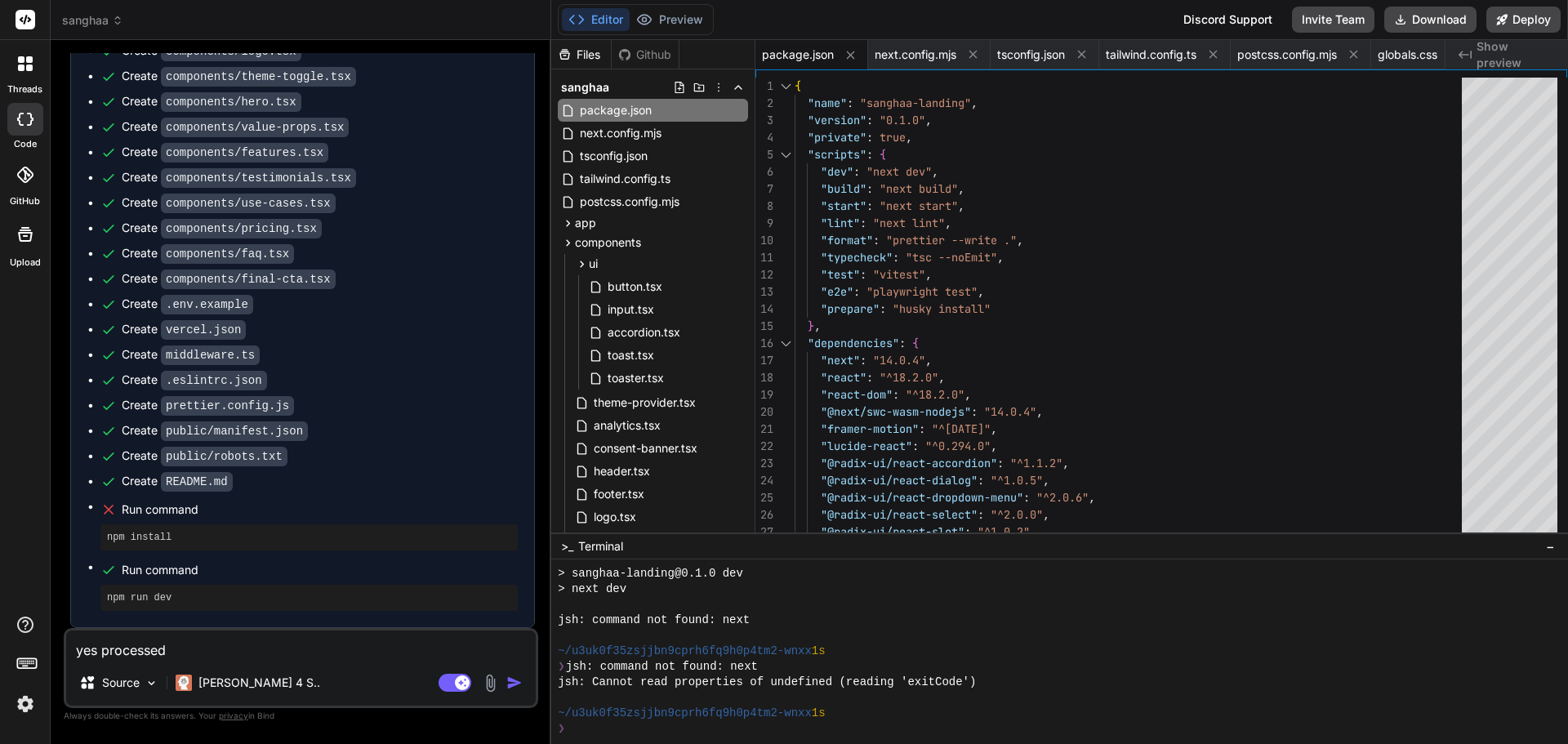
click at [253, 653] on textarea "yes processed" at bounding box center [301, 645] width 469 height 29
type textarea "G"
type textarea "x"
type textarea "Ge"
type textarea "x"
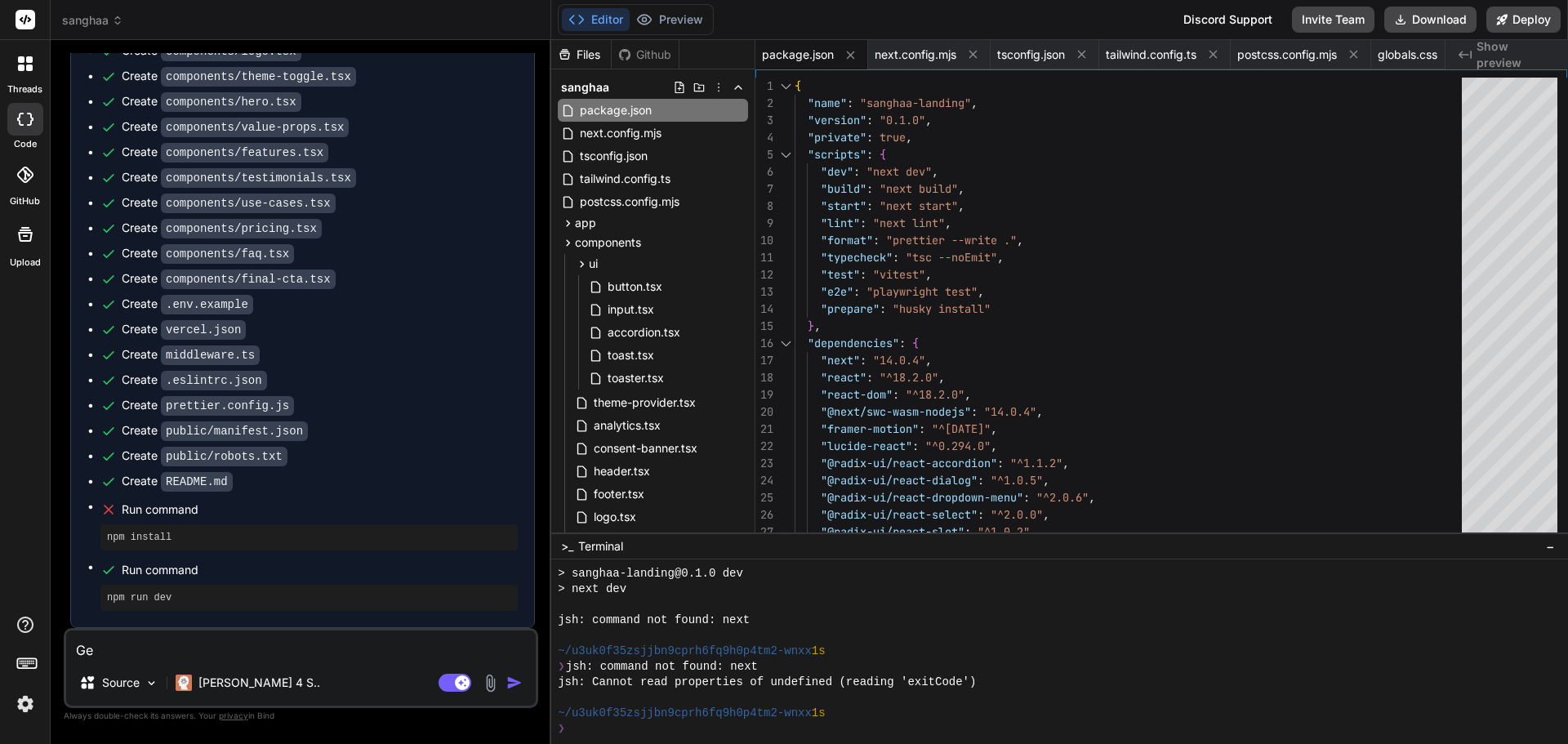
type textarea "Gen"
type textarea "x"
type textarea "Gene"
type textarea "x"
type textarea "Gener"
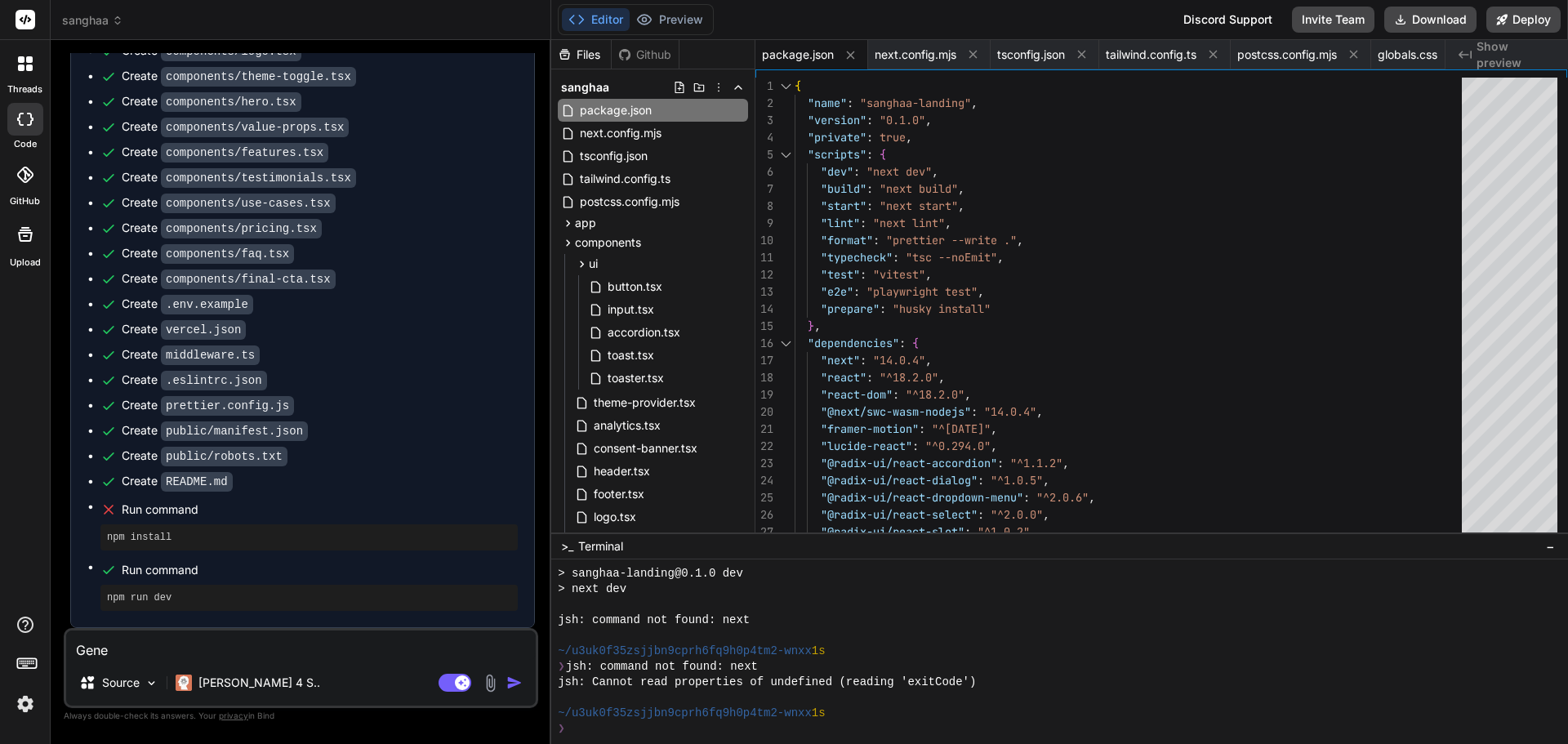
type textarea "x"
type textarea "Genera"
type textarea "x"
type textarea "Generat"
type textarea "x"
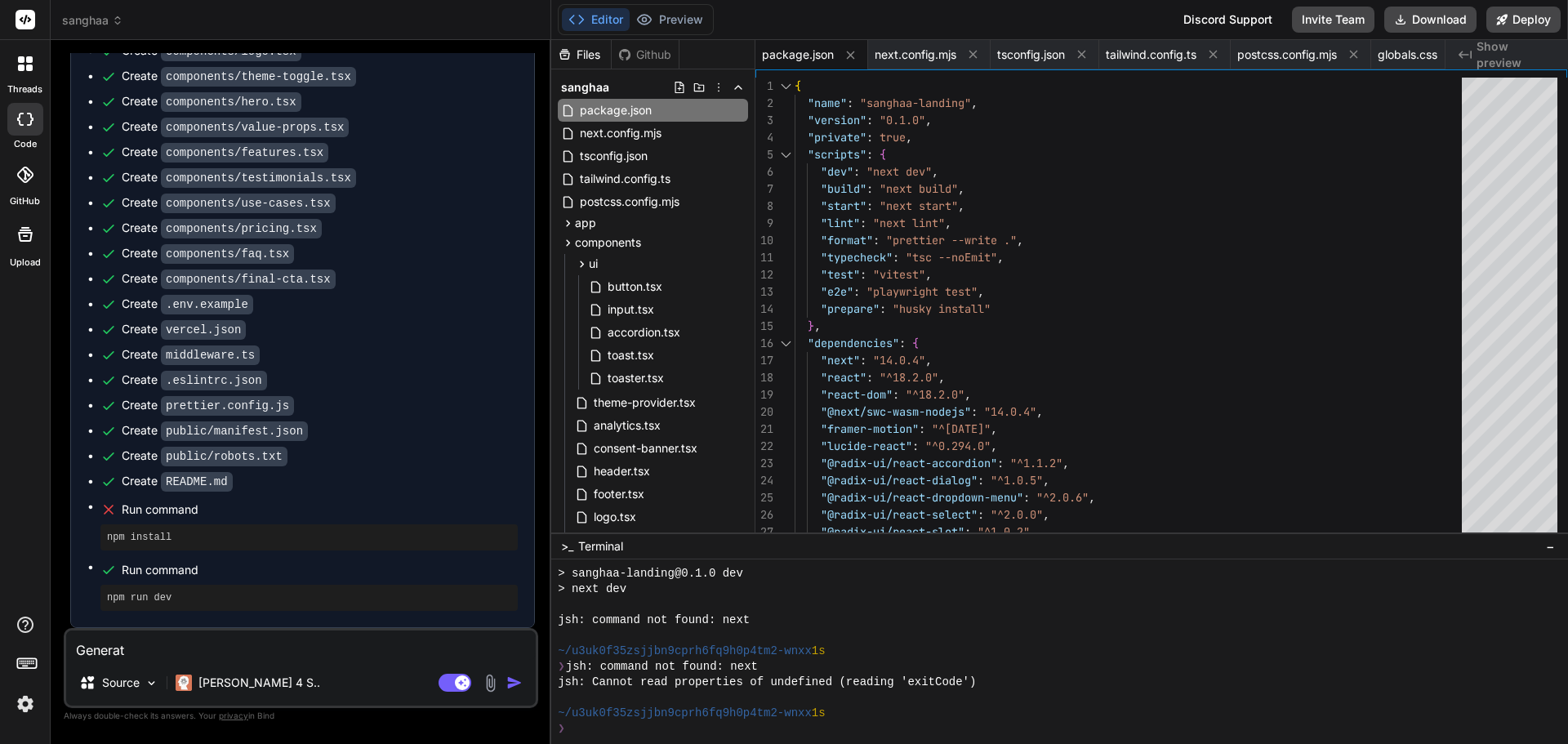
type textarea "Generate"
type textarea "x"
type textarea "Generate"
type textarea "x"
type textarea "Generate p"
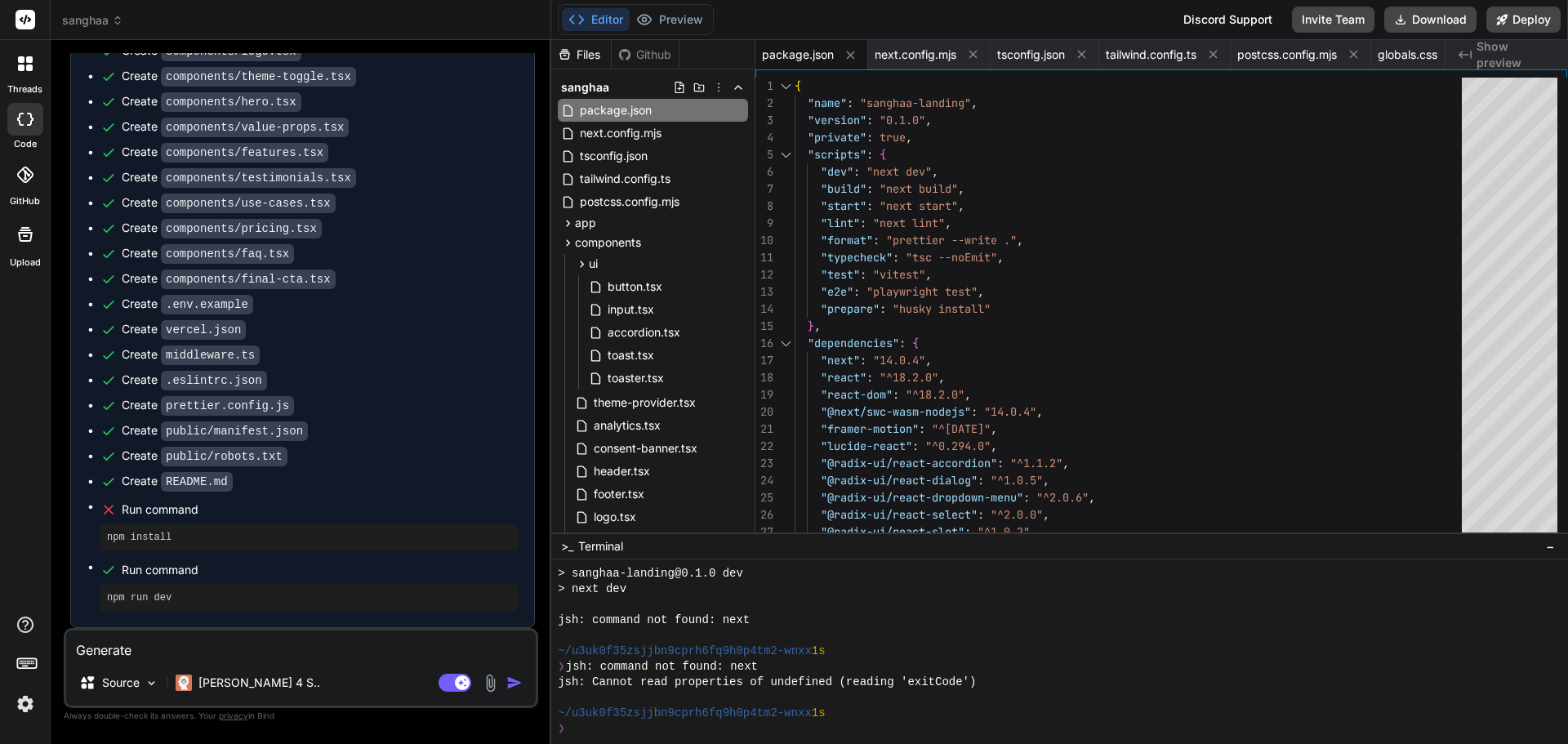
type textarea "x"
type textarea "Generate pr"
type textarea "x"
type textarea "Generate pre"
type textarea "x"
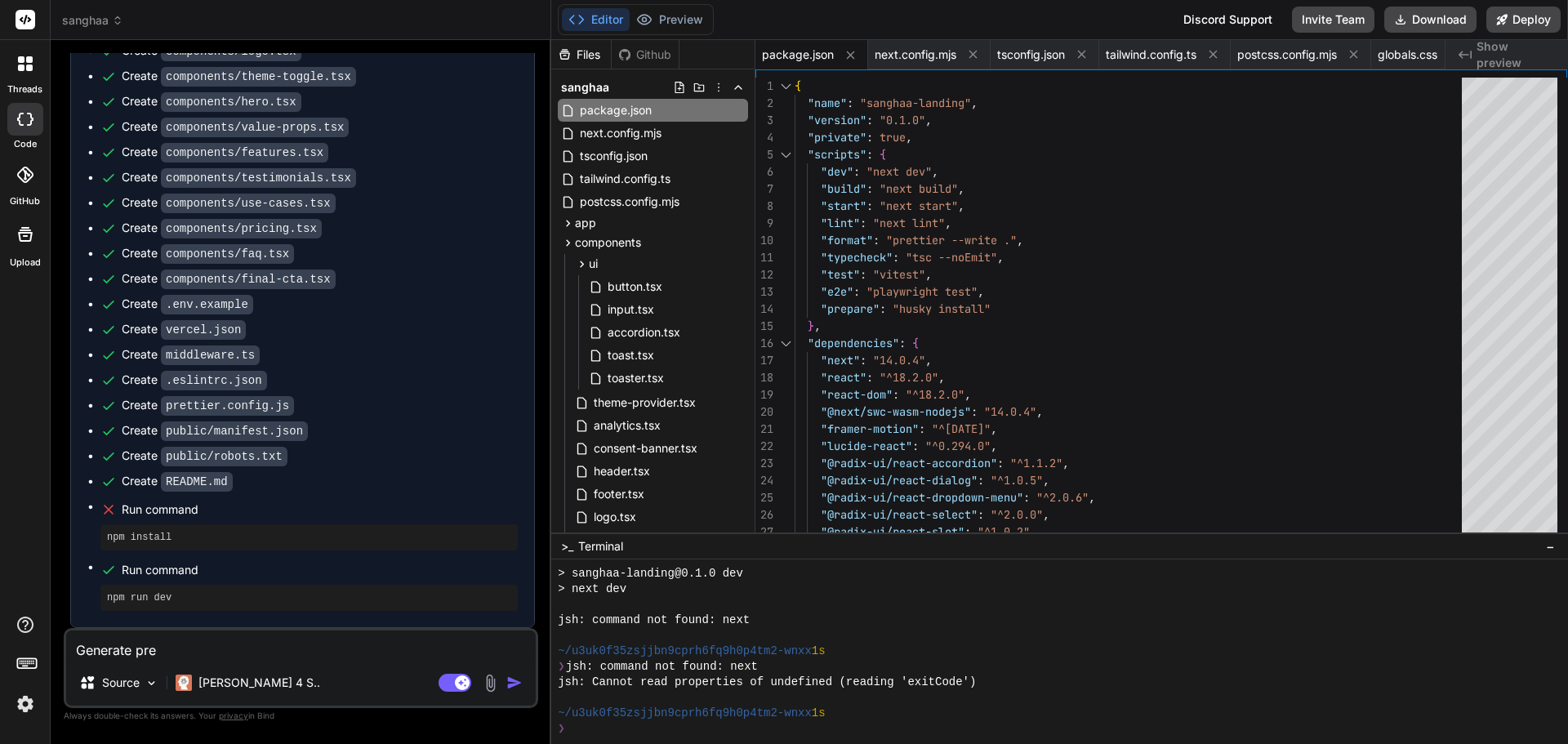
type textarea "Generate prev"
type textarea "x"
type textarea "Generate previ"
type textarea "x"
type textarea "Generate previe"
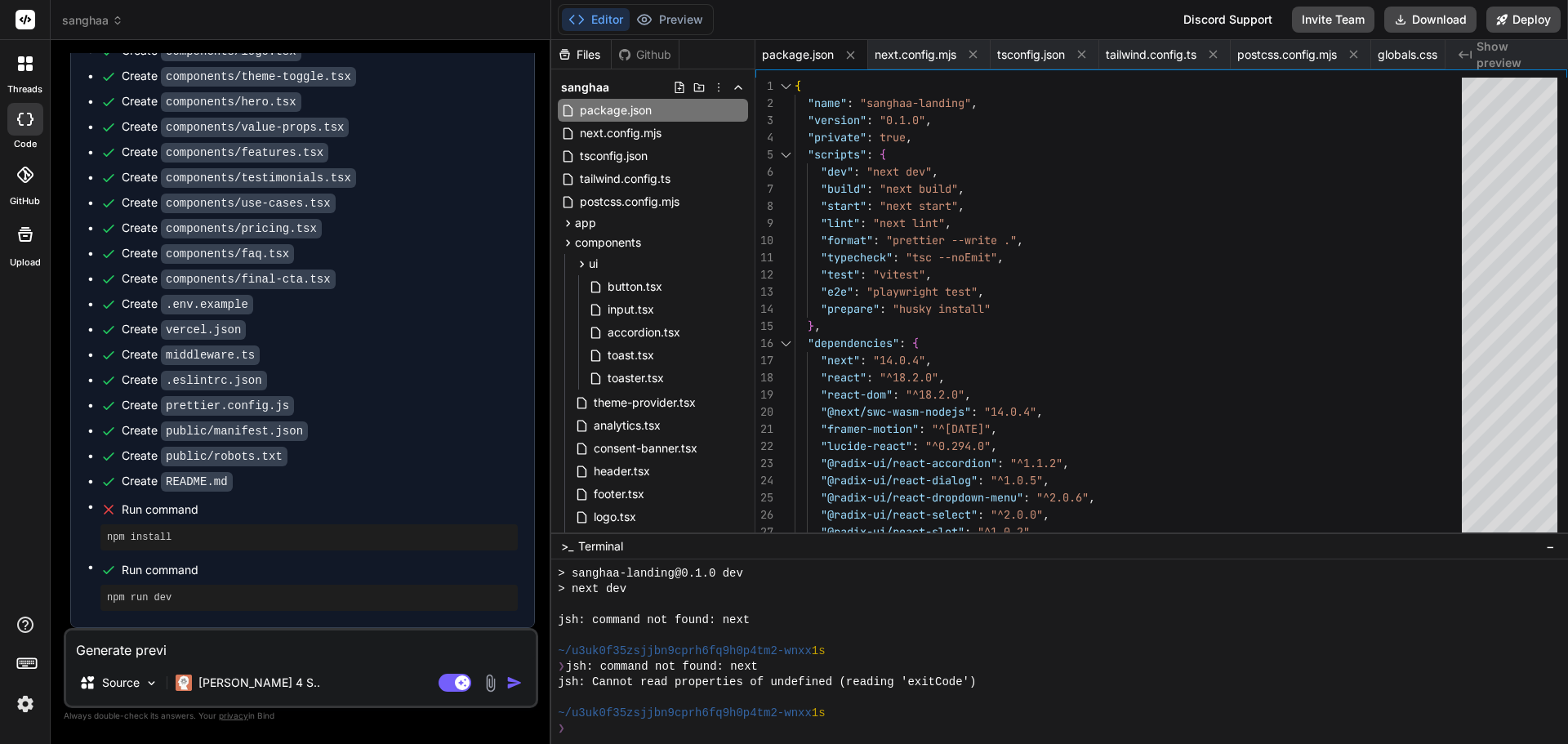
type textarea "x"
type textarea "Generate preview"
type textarea "x"
type textarea "Generate preview"
type textarea "x"
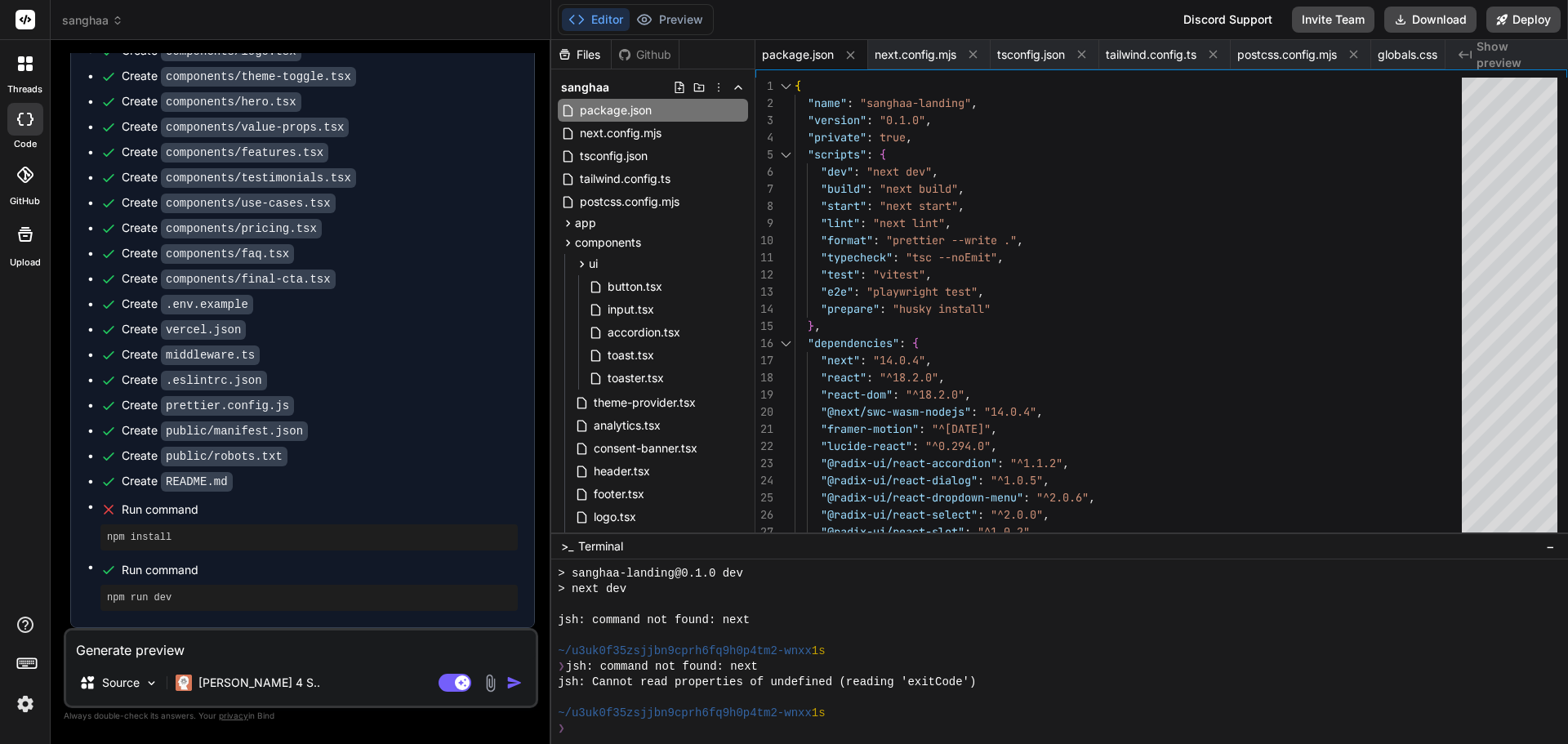
type textarea "Generate preview f"
type textarea "x"
type textarea "Generate preview fo"
type textarea "x"
type textarea "Generate preview for"
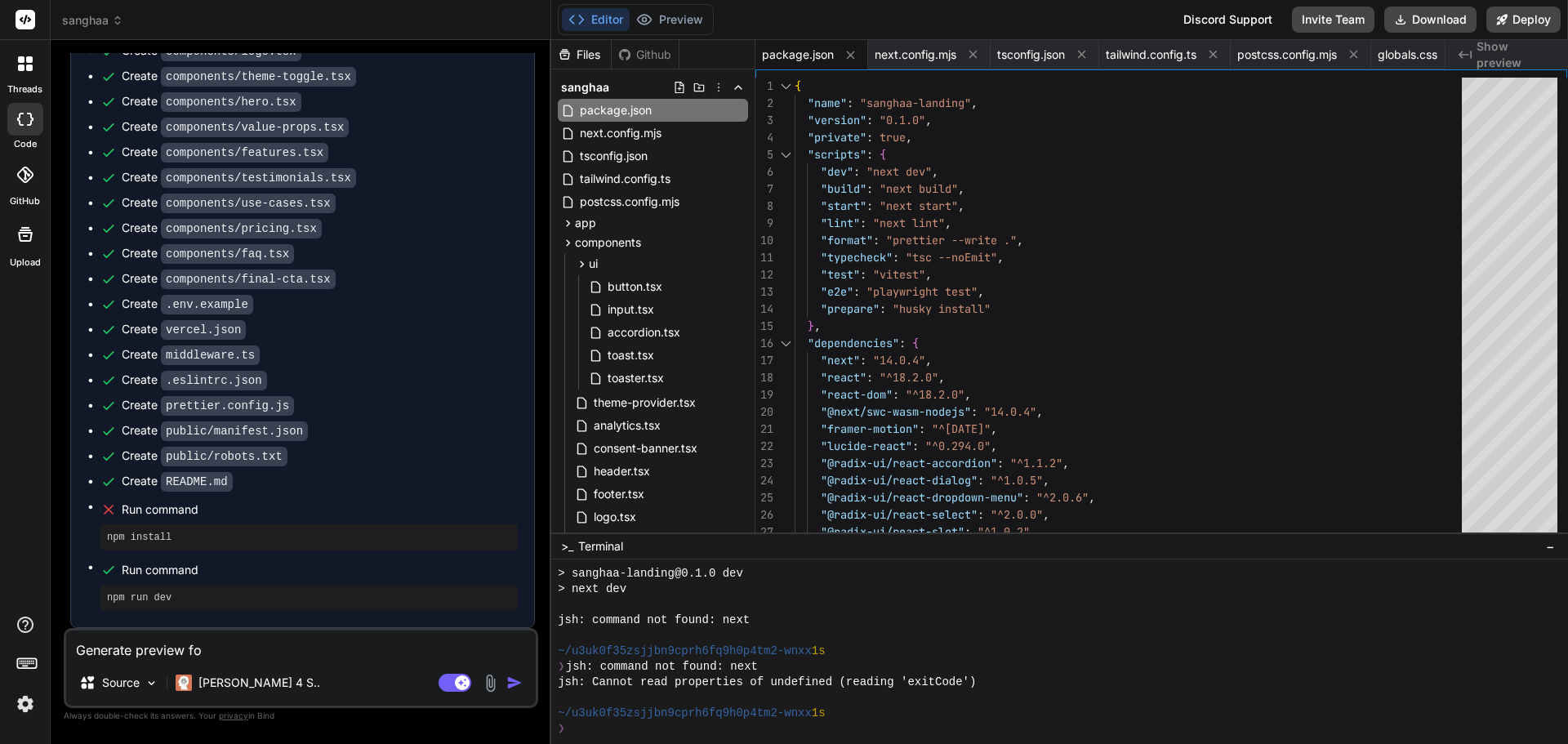
type textarea "x"
type textarea "Generate preview for"
type textarea "x"
type textarea "Generate preview for s"
type textarea "x"
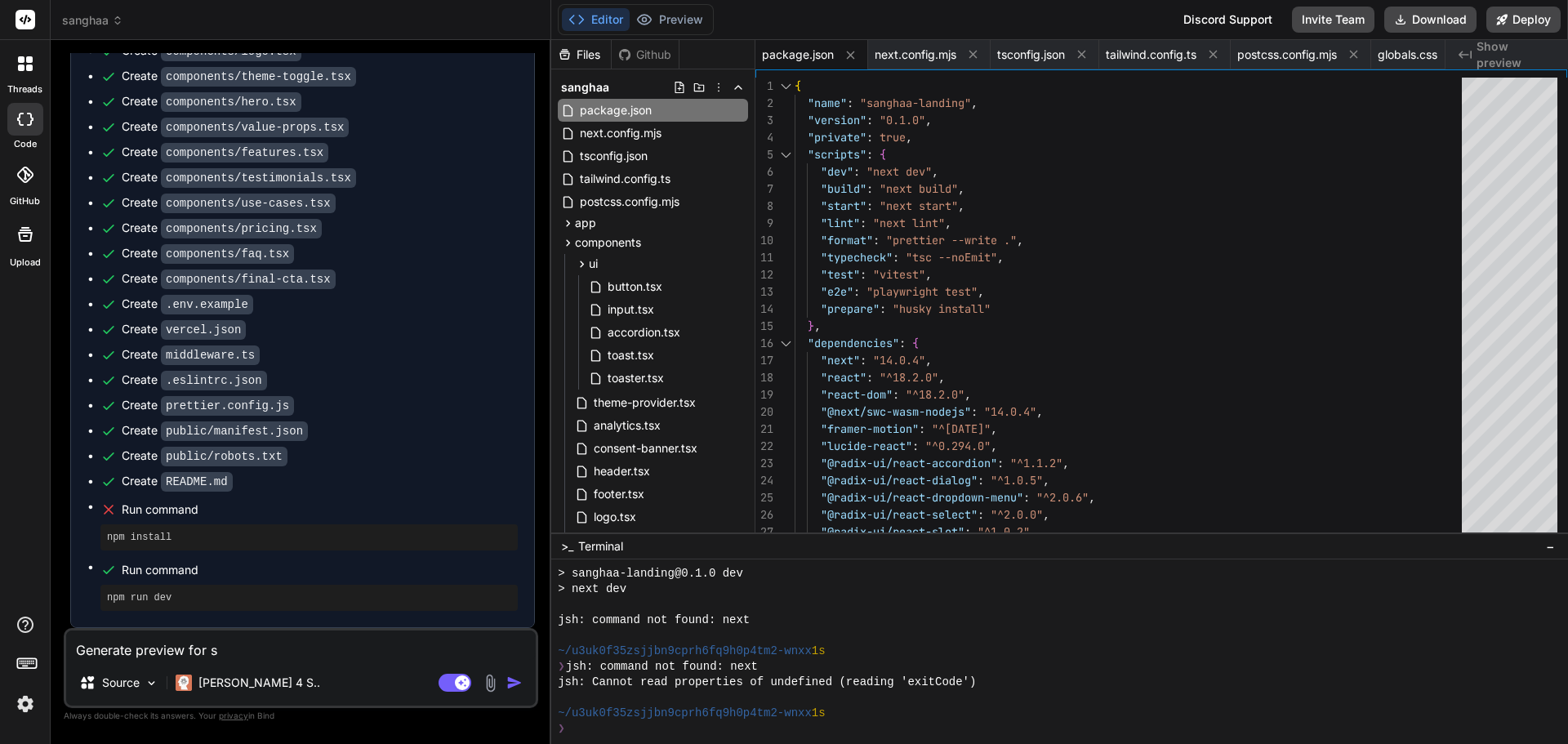
type textarea "Generate preview for si"
type textarea "x"
type textarea "Generate preview for sit"
type textarea "x"
type textarea "Generate preview for site"
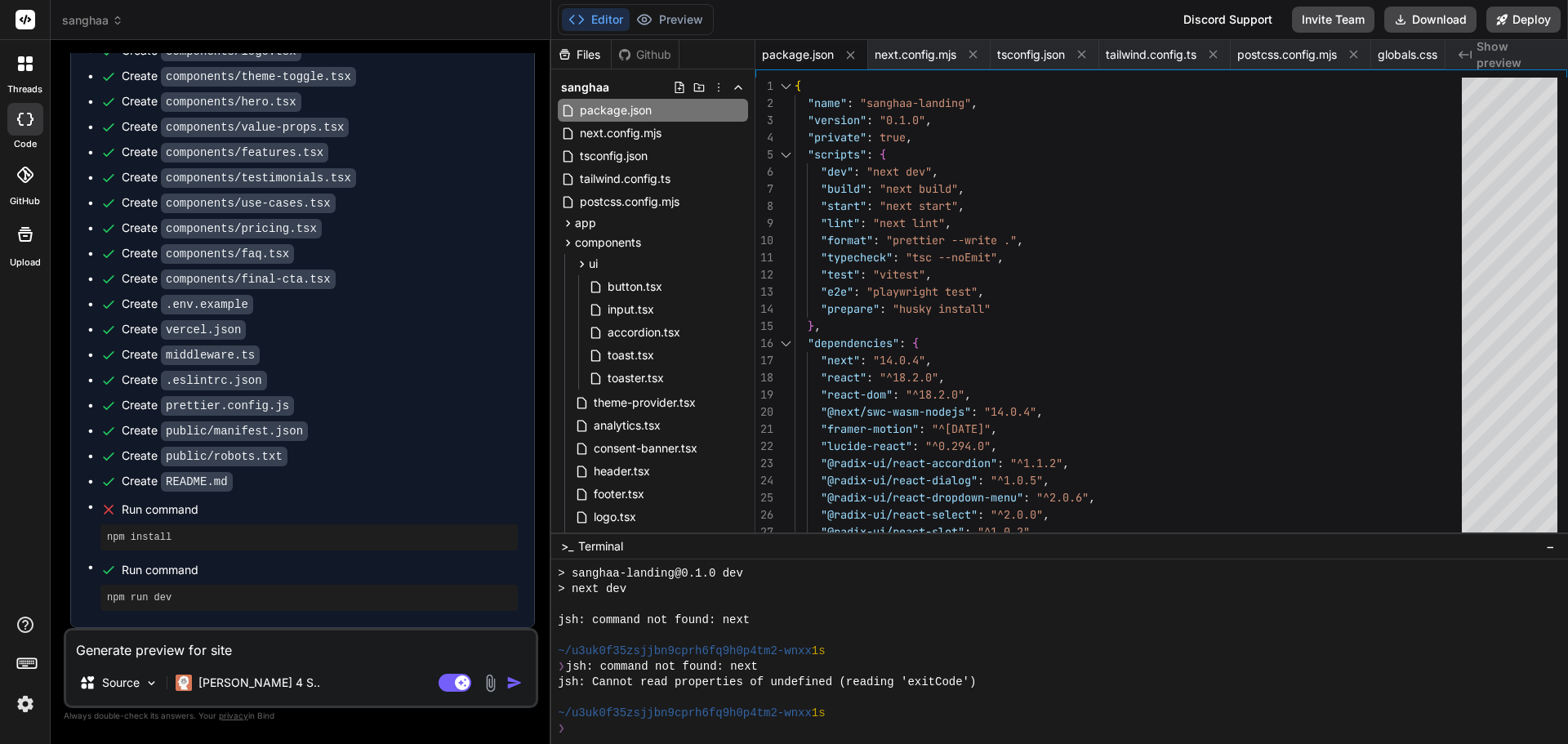
type textarea "x"
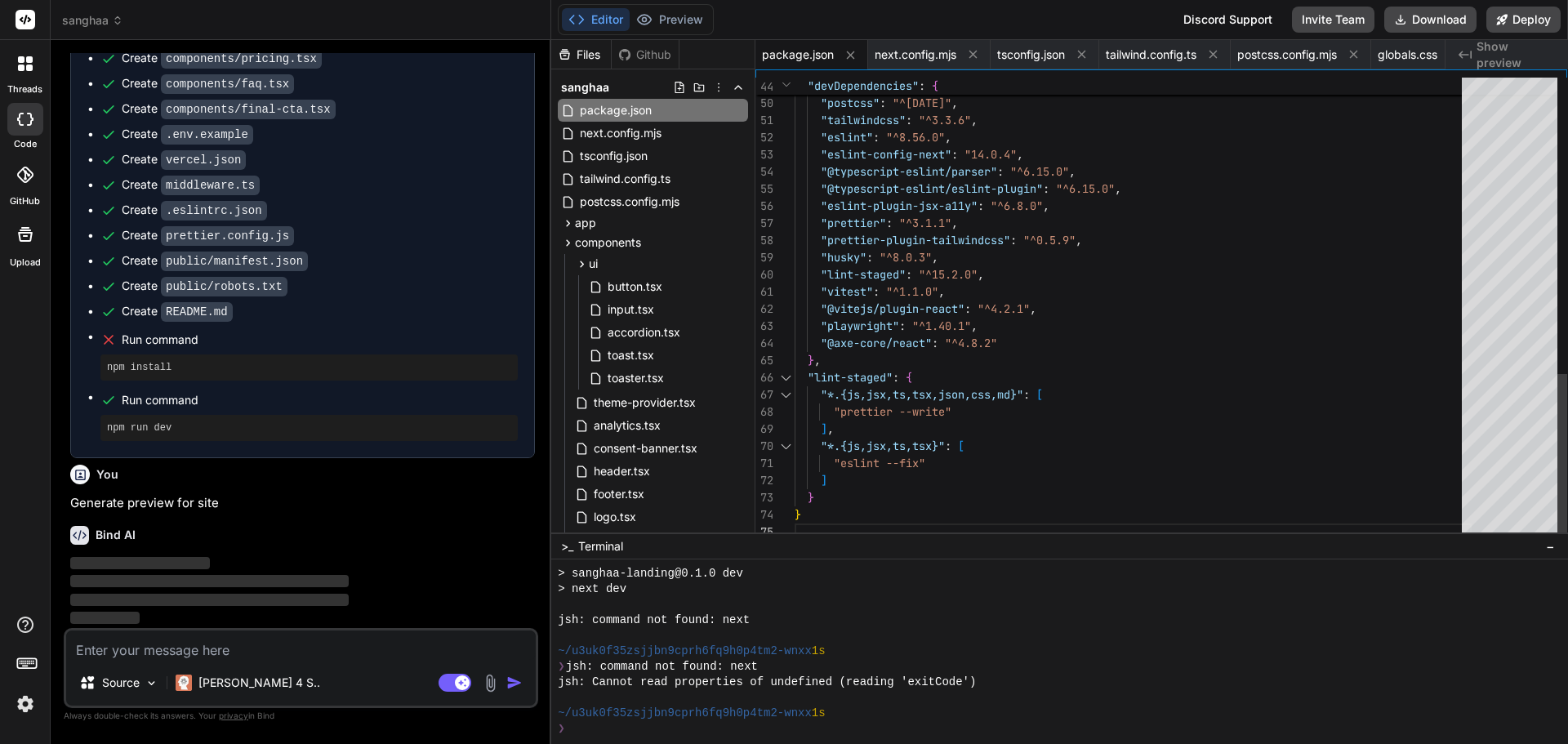
scroll to position [2831, 0]
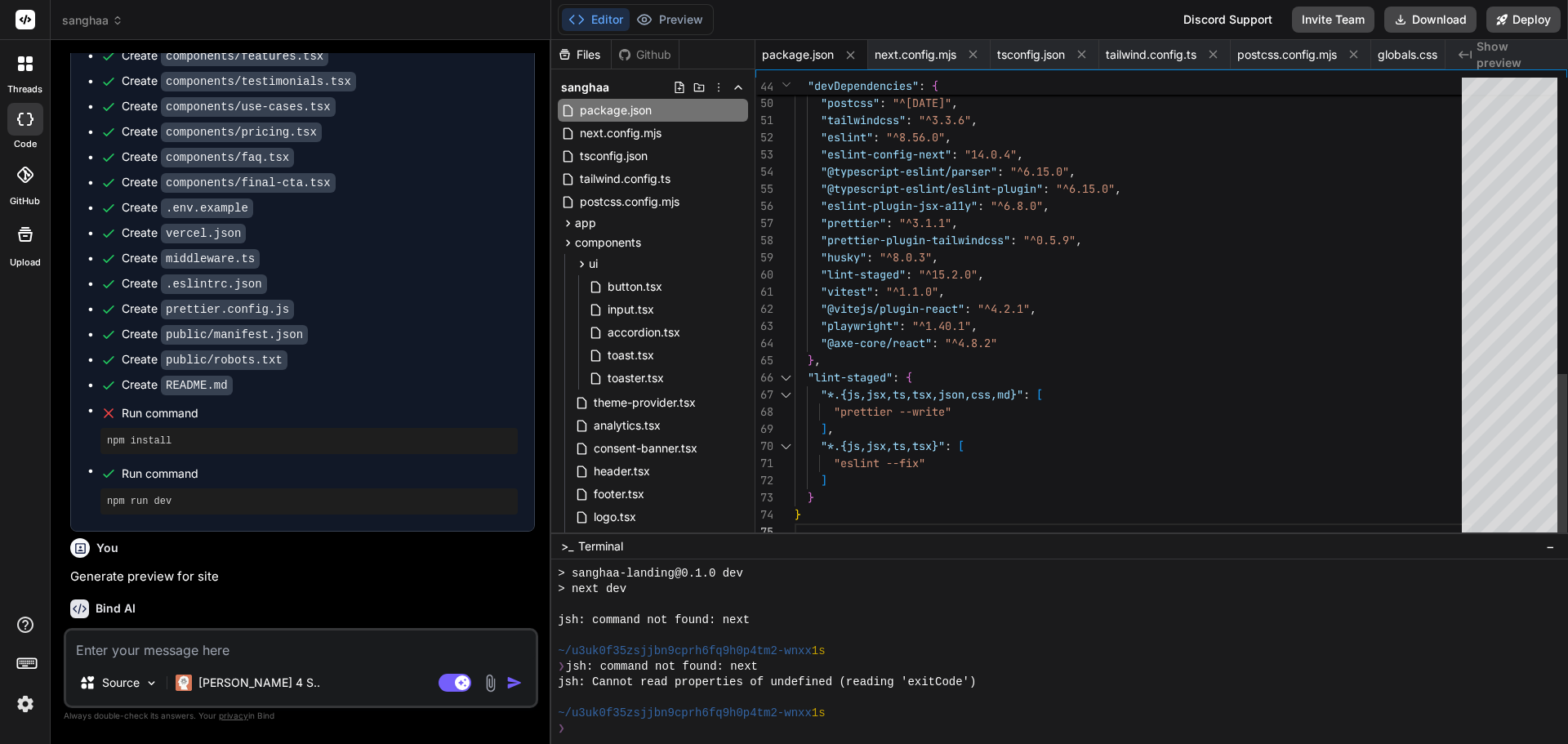
type textarea "x"
click at [1540, 53] on span "Show preview" at bounding box center [1515, 54] width 79 height 33
click at [1460, 55] on icon "Created with Pixso." at bounding box center [1465, 54] width 13 height 13
click at [1406, 54] on span "globals.css" at bounding box center [1408, 54] width 60 height 16
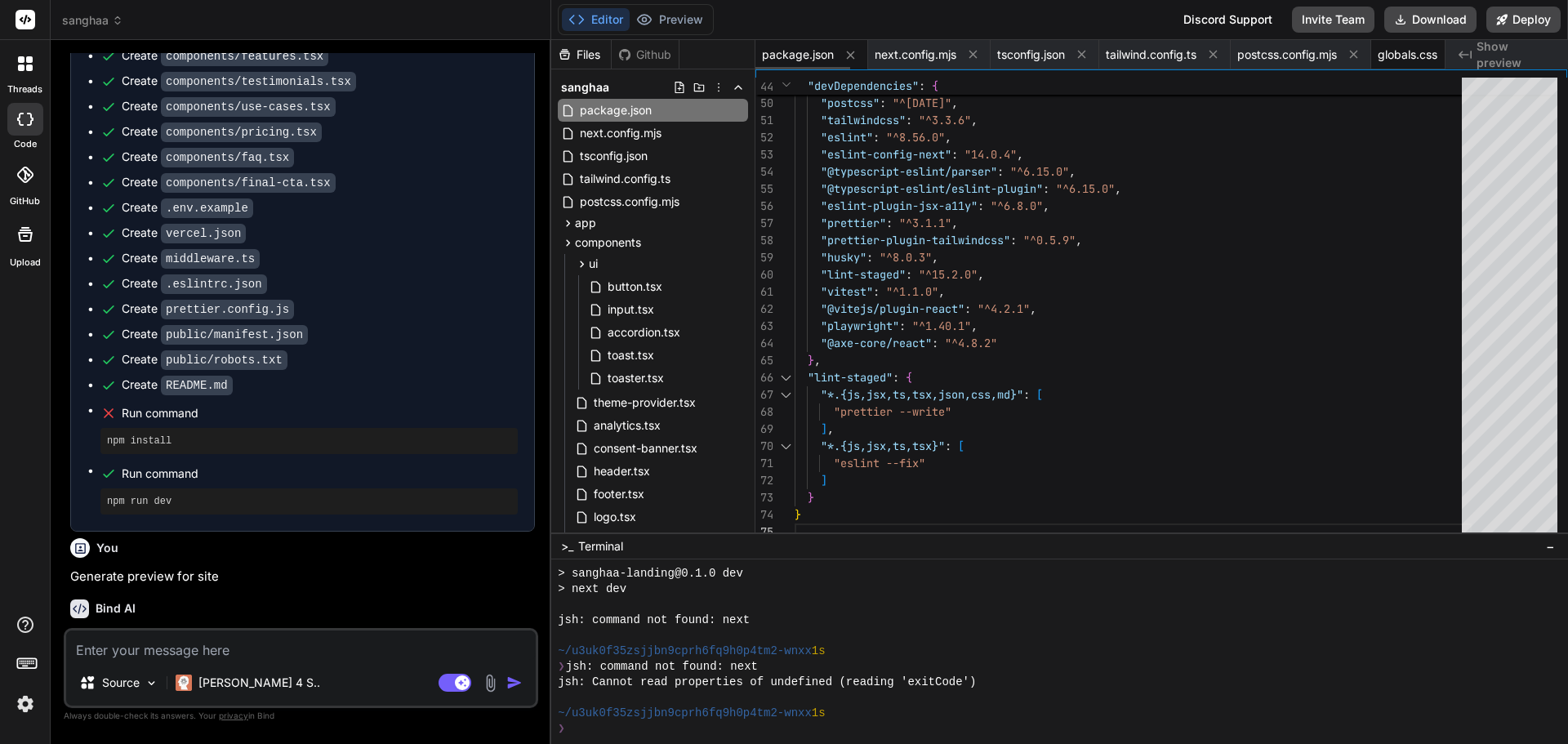
type textarea "}"
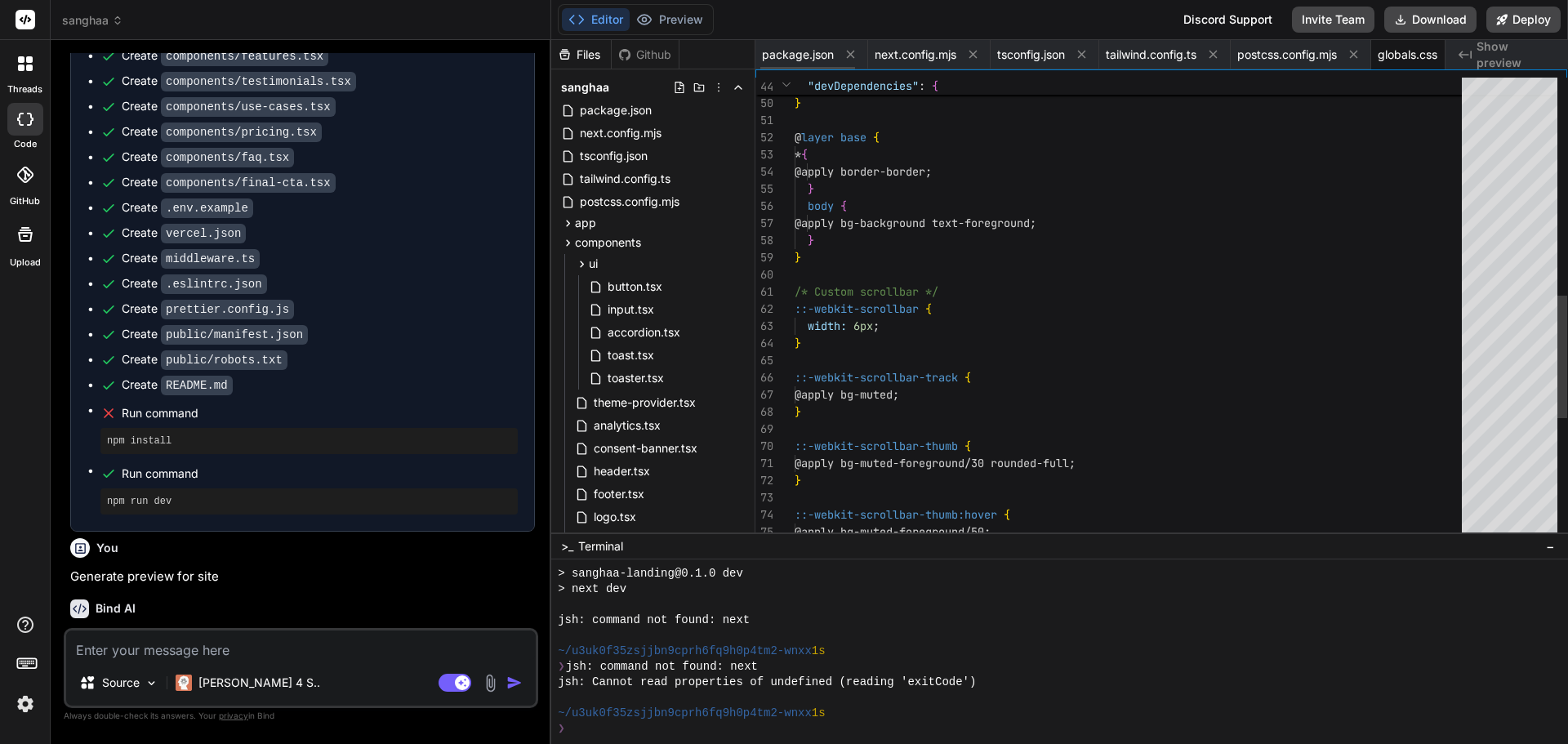
scroll to position [0, 35]
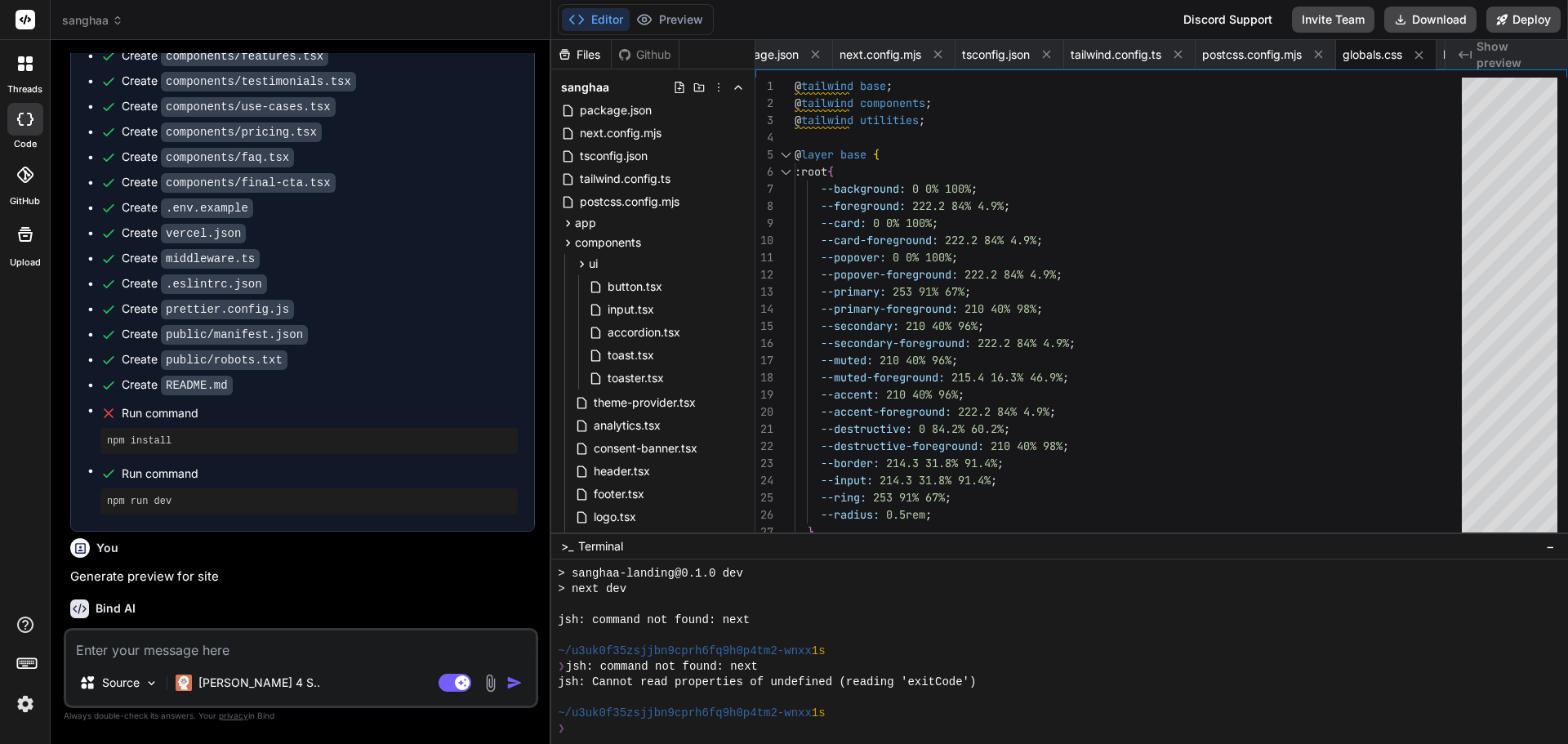
click at [580, 53] on div "Files" at bounding box center [582, 54] width 60 height 16
click at [649, 52] on div "Github" at bounding box center [645, 54] width 67 height 16
click at [584, 51] on div "Files" at bounding box center [582, 54] width 60 height 16
click at [1510, 19] on button "Deploy" at bounding box center [1524, 19] width 74 height 26
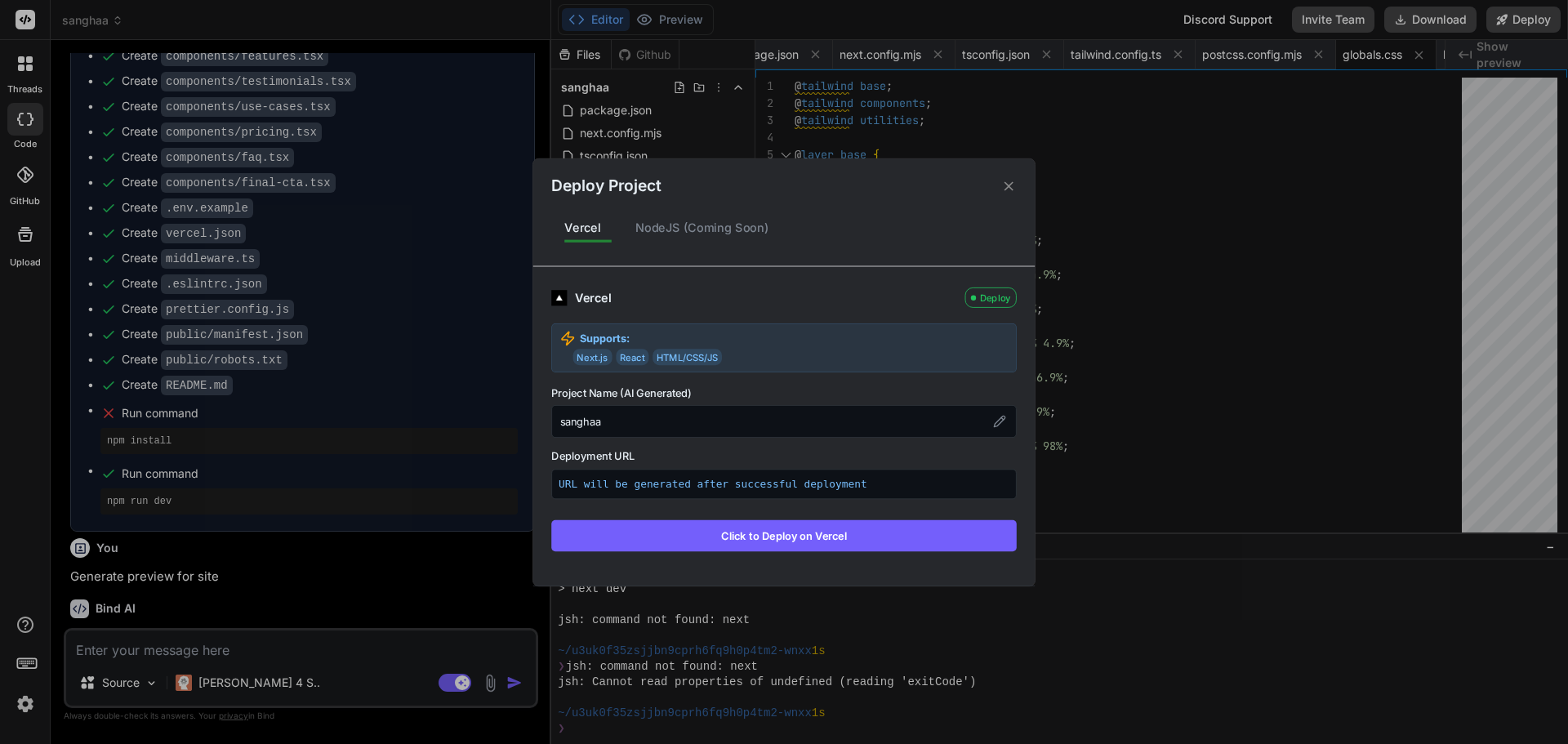
click at [676, 231] on div "NodeJS (Coming Soon)" at bounding box center [702, 228] width 160 height 34
click at [988, 301] on div "Deploy" at bounding box center [991, 297] width 52 height 21
click at [563, 295] on img at bounding box center [559, 296] width 15 height 15
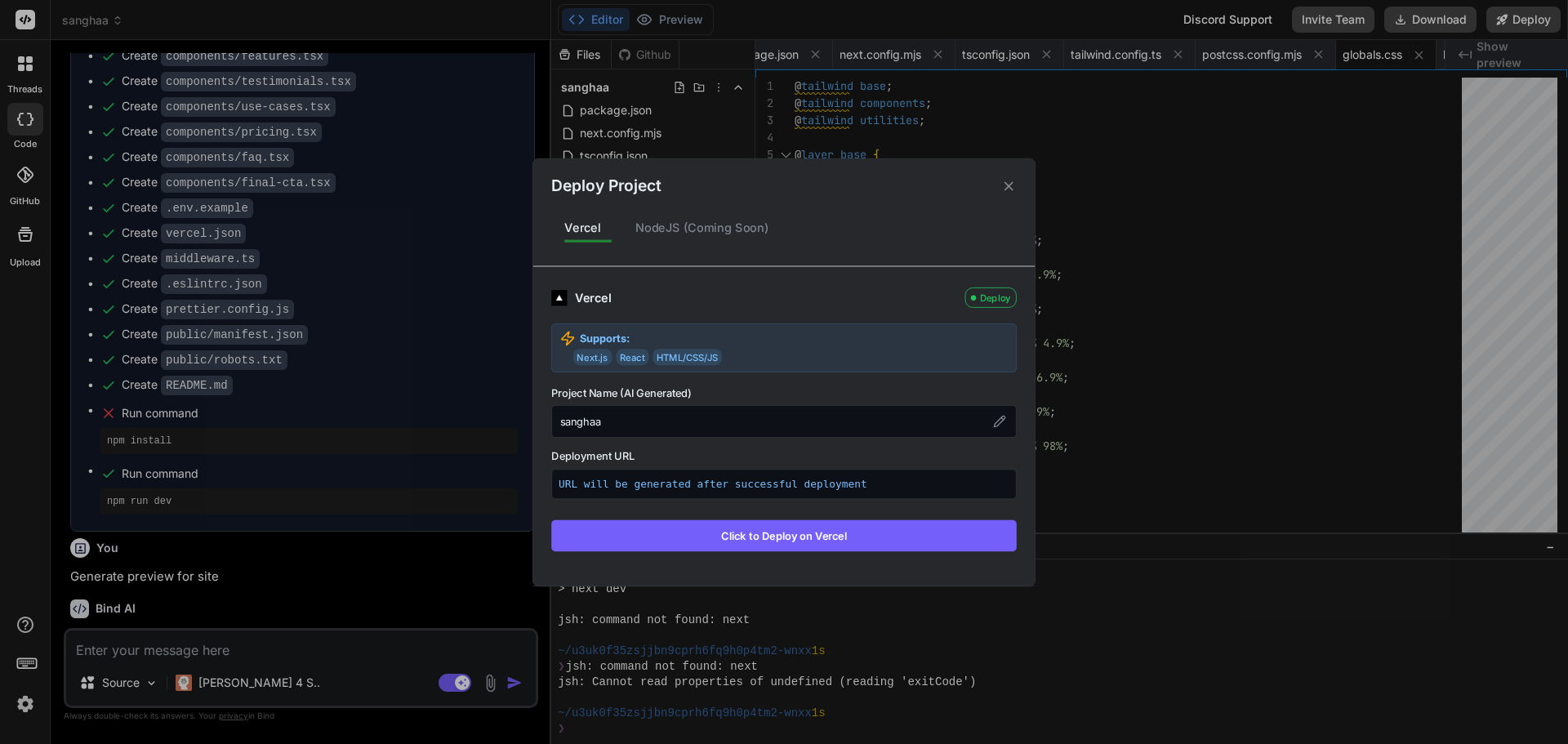
click at [582, 418] on div "sanghaa" at bounding box center [784, 421] width 466 height 33
click at [1015, 179] on icon at bounding box center [1008, 186] width 15 height 15
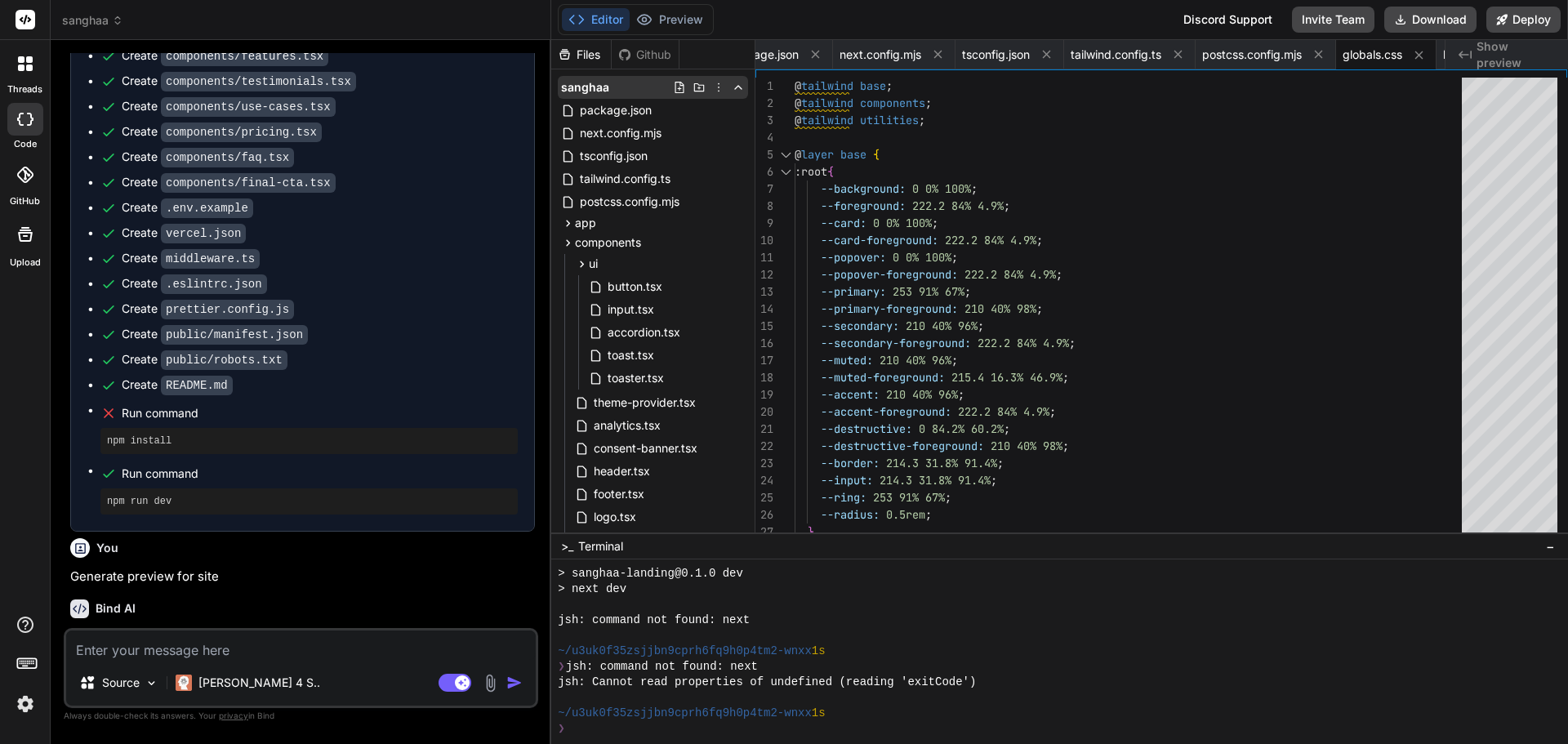
click at [715, 84] on icon at bounding box center [718, 87] width 13 height 13
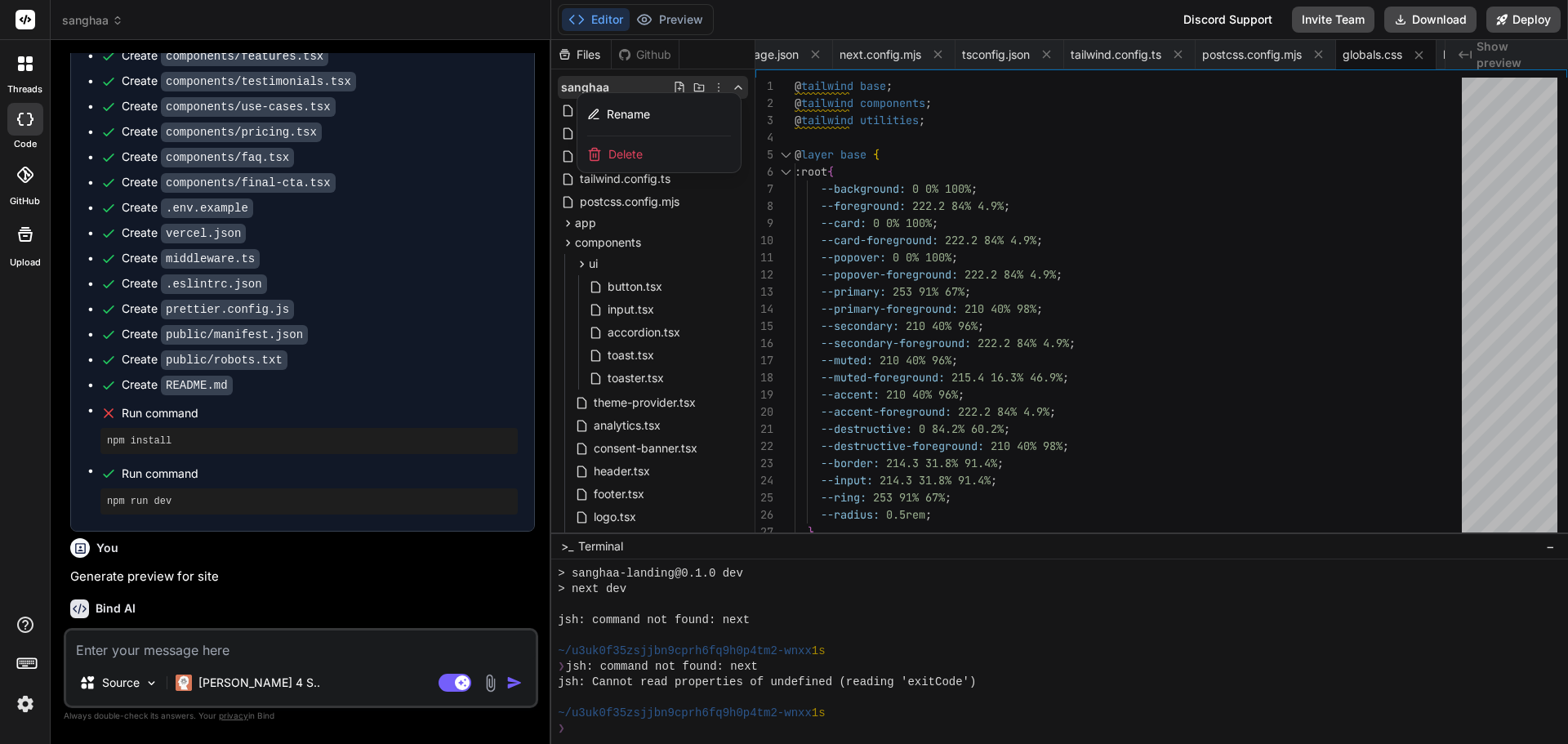
click at [715, 84] on div at bounding box center [1060, 391] width 1016 height 704
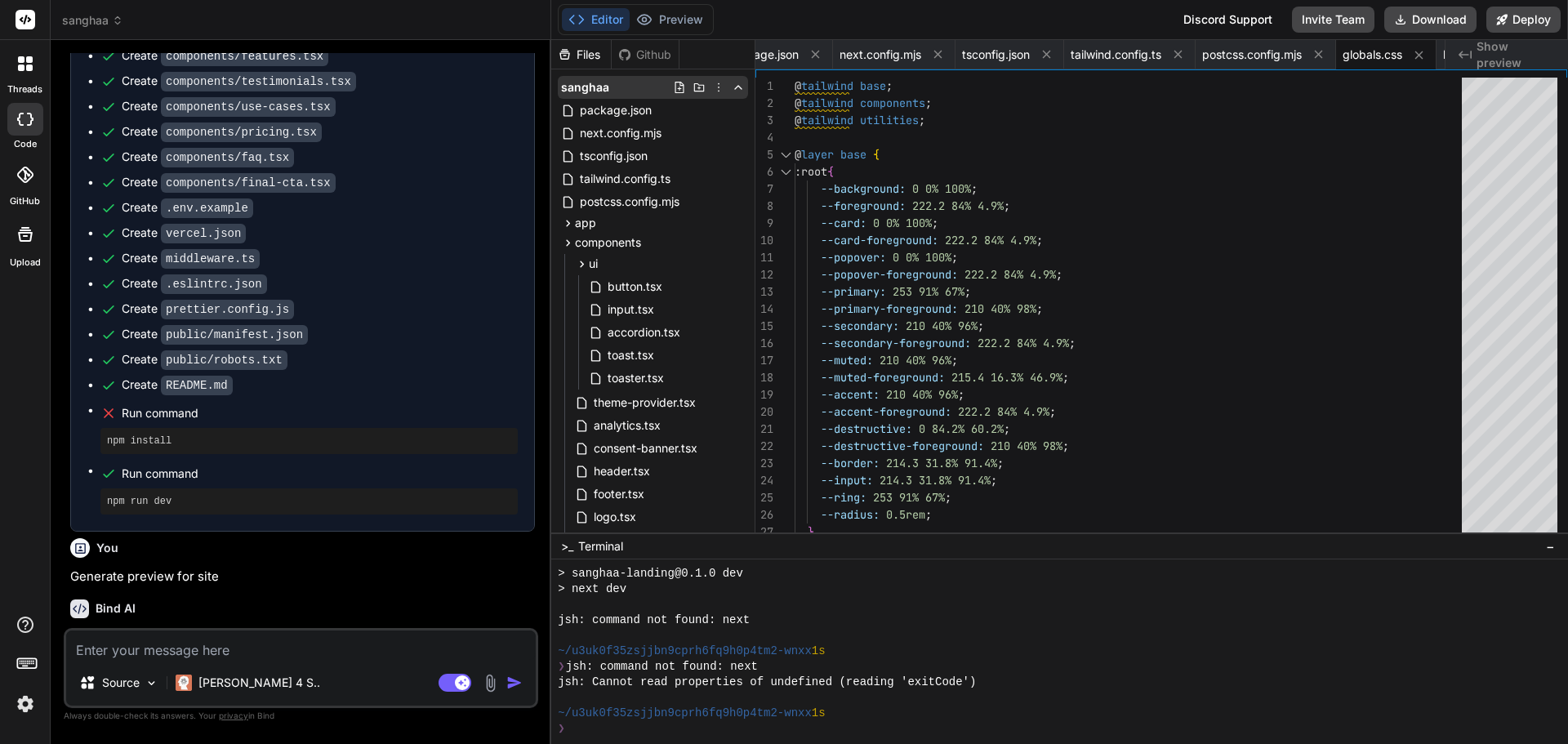
click at [732, 85] on icon at bounding box center [738, 87] width 13 height 13
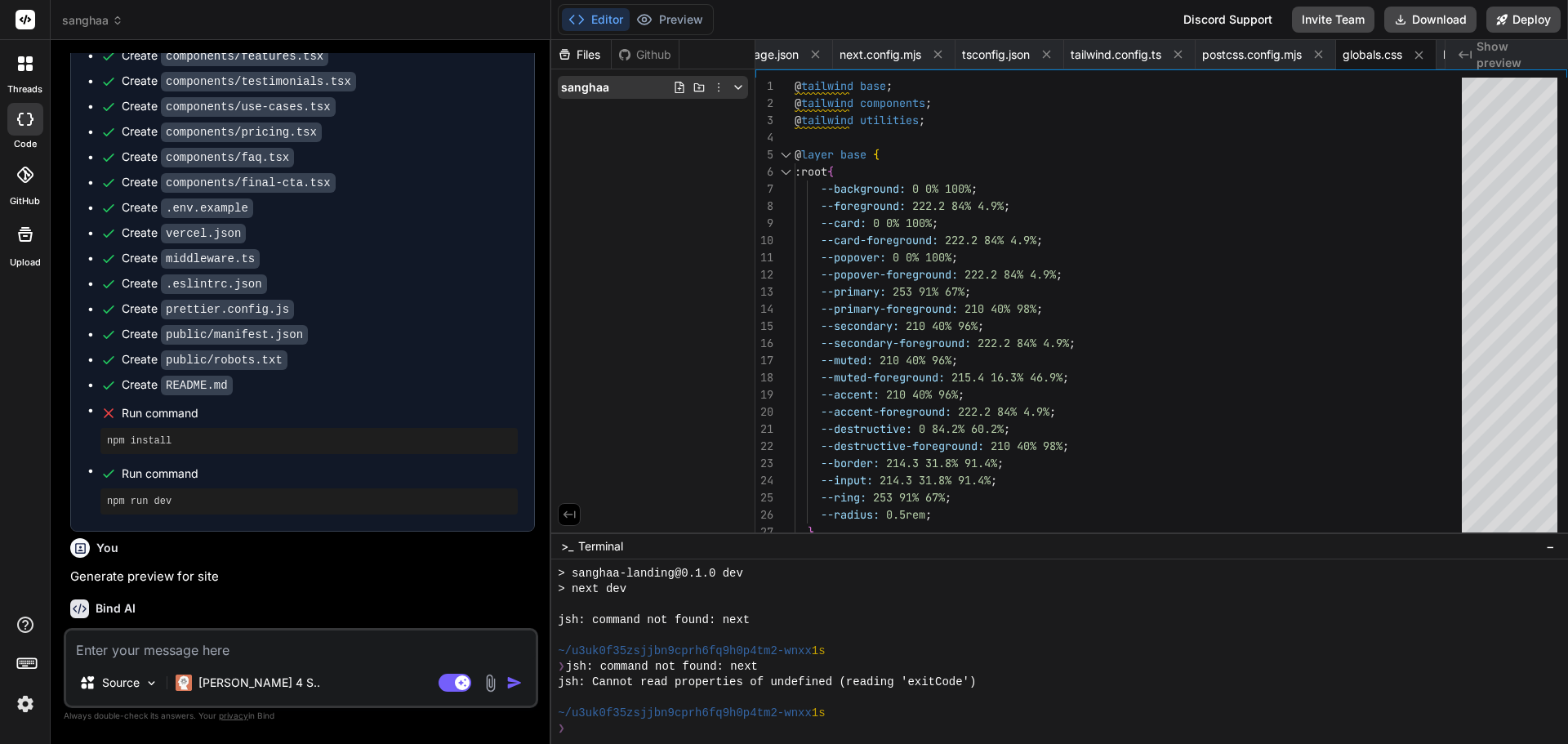
click at [699, 87] on icon at bounding box center [699, 87] width 11 height 8
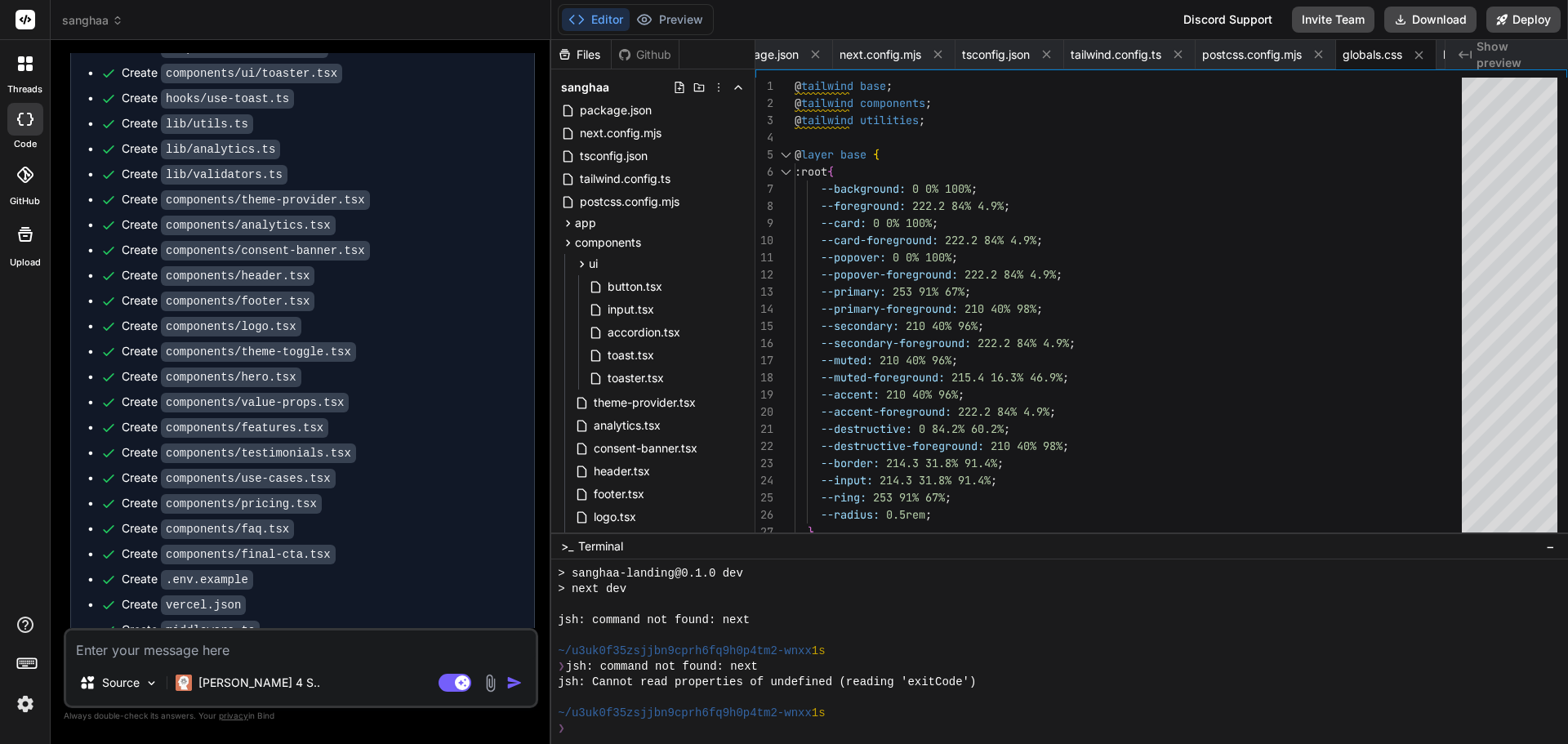
scroll to position [2831, 0]
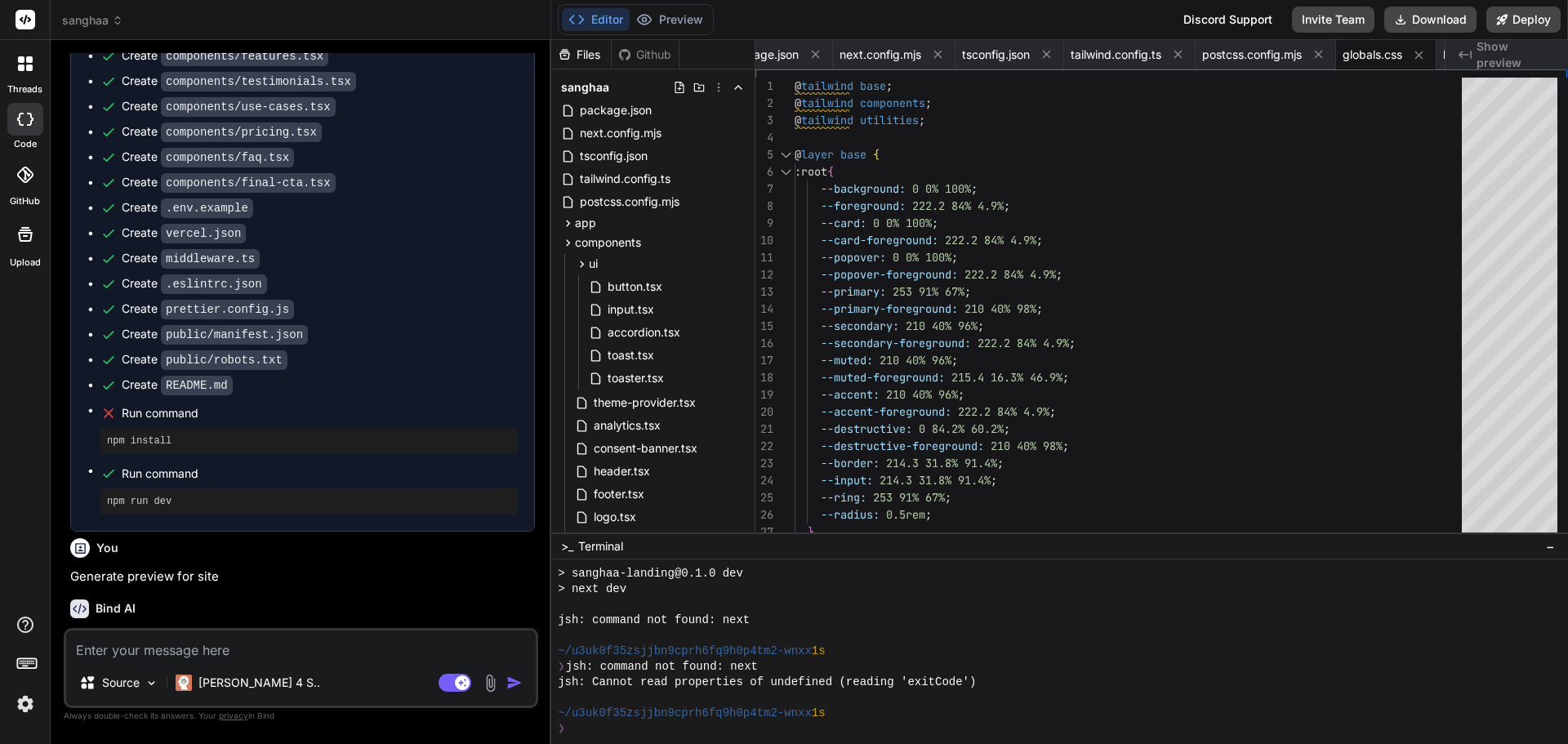
click at [130, 573] on p "Generate preview for site" at bounding box center [303, 577] width 465 height 19
click at [123, 510] on div "npm run dev" at bounding box center [309, 501] width 418 height 26
click at [123, 504] on pre "npm run dev" at bounding box center [309, 501] width 404 height 13
click at [1538, 55] on span "Show preview" at bounding box center [1515, 54] width 79 height 33
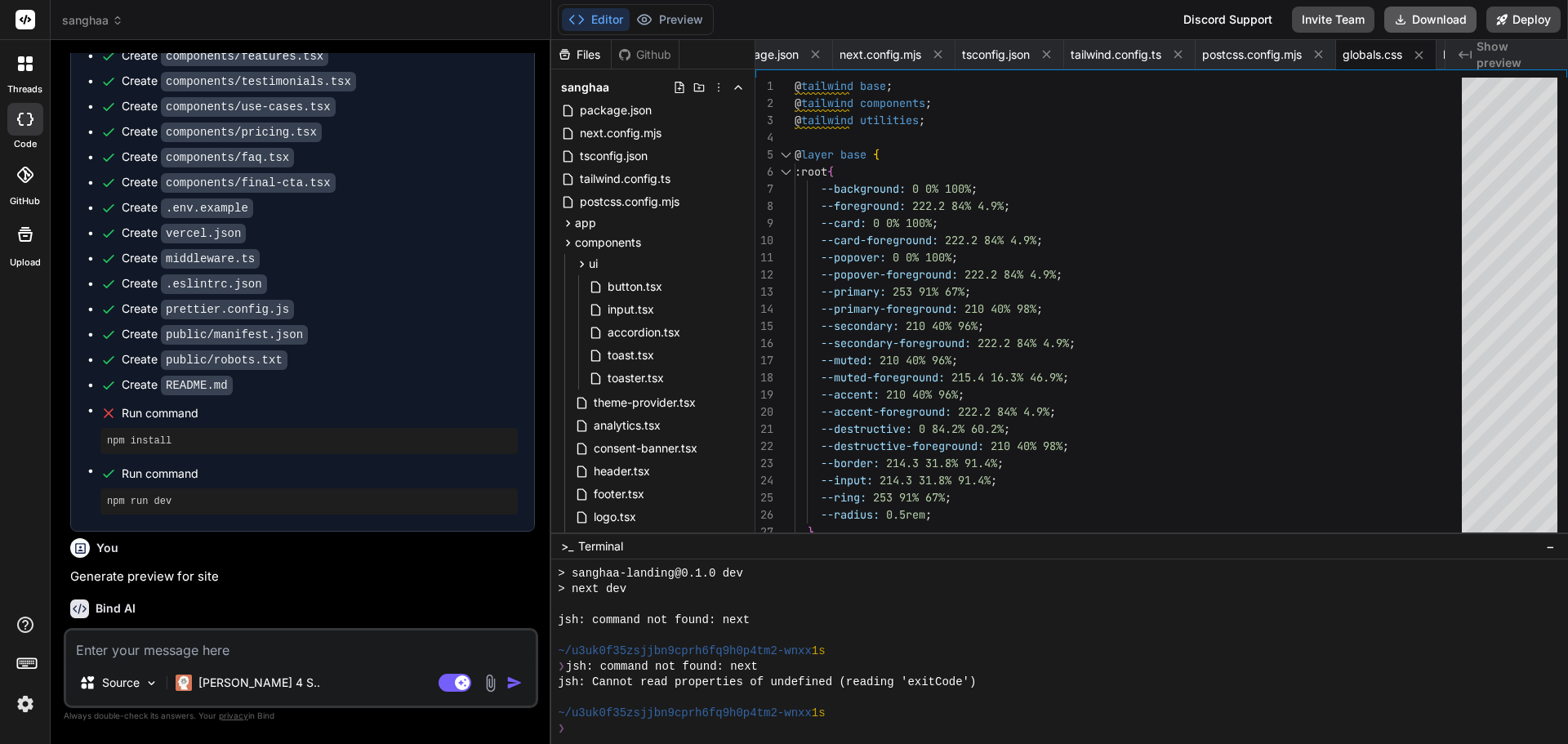
click at [1421, 13] on button "Download" at bounding box center [1430, 19] width 92 height 26
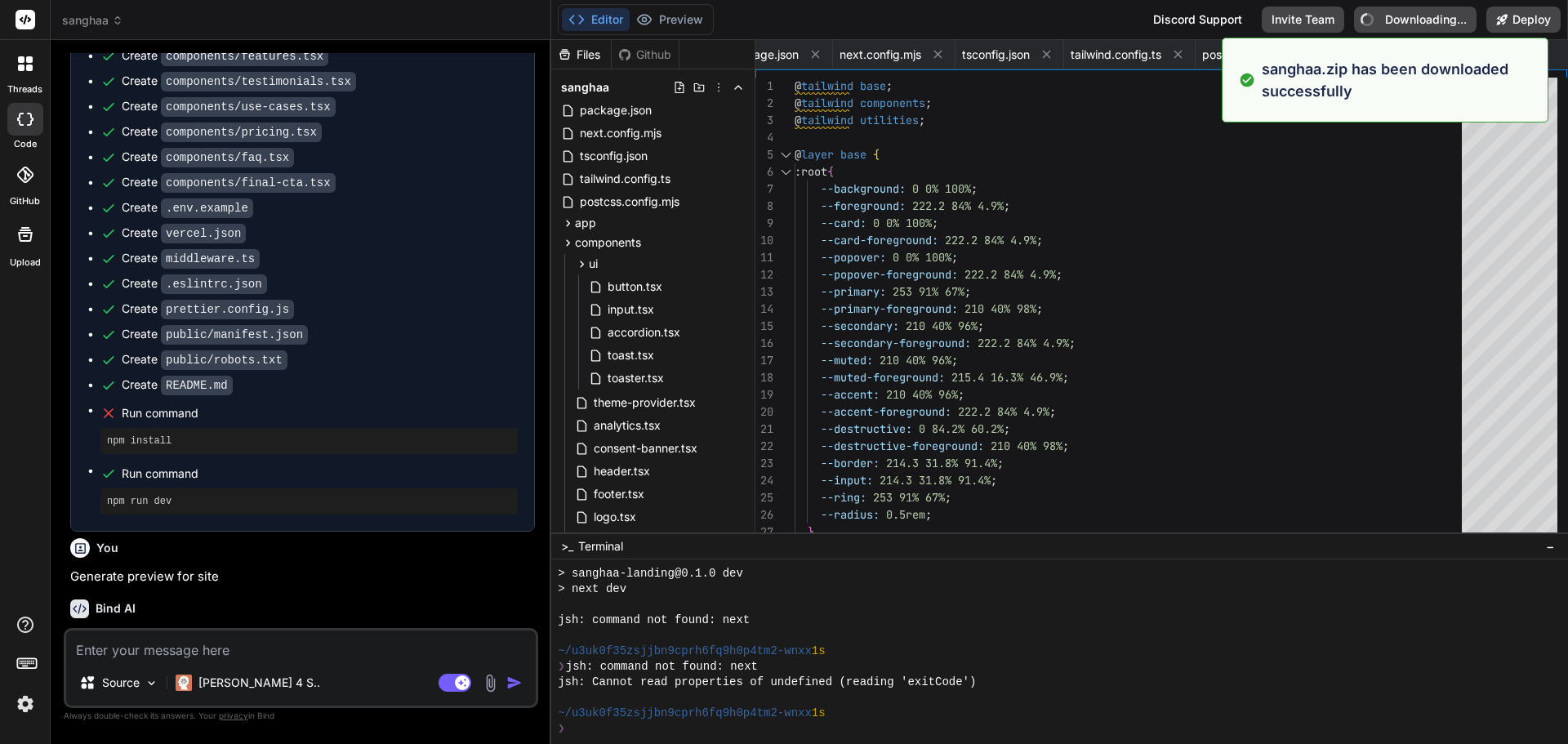
type textarea "x"
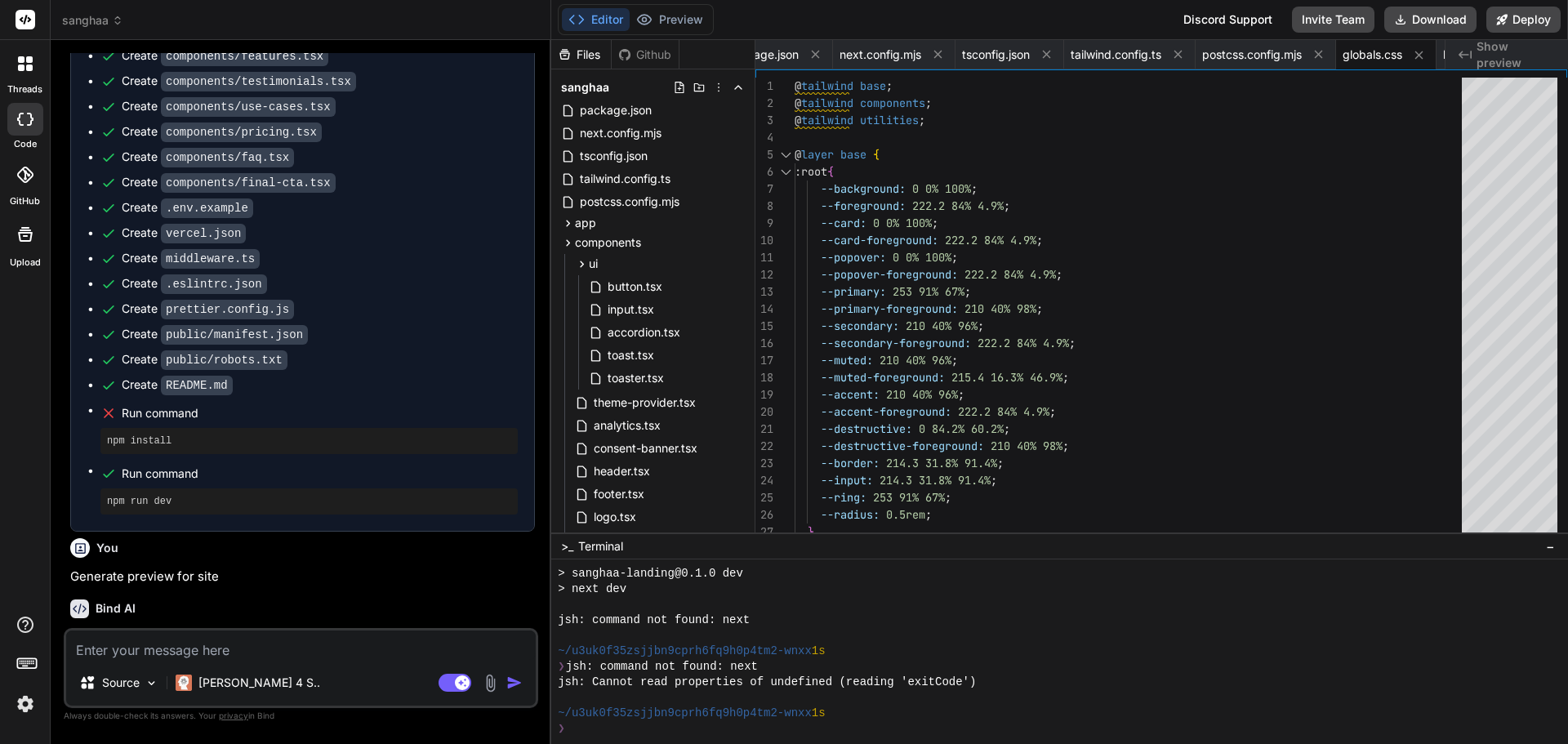
click at [22, 14] on rect at bounding box center [25, 20] width 20 height 20
click at [24, 58] on icon at bounding box center [21, 59] width 6 height 6
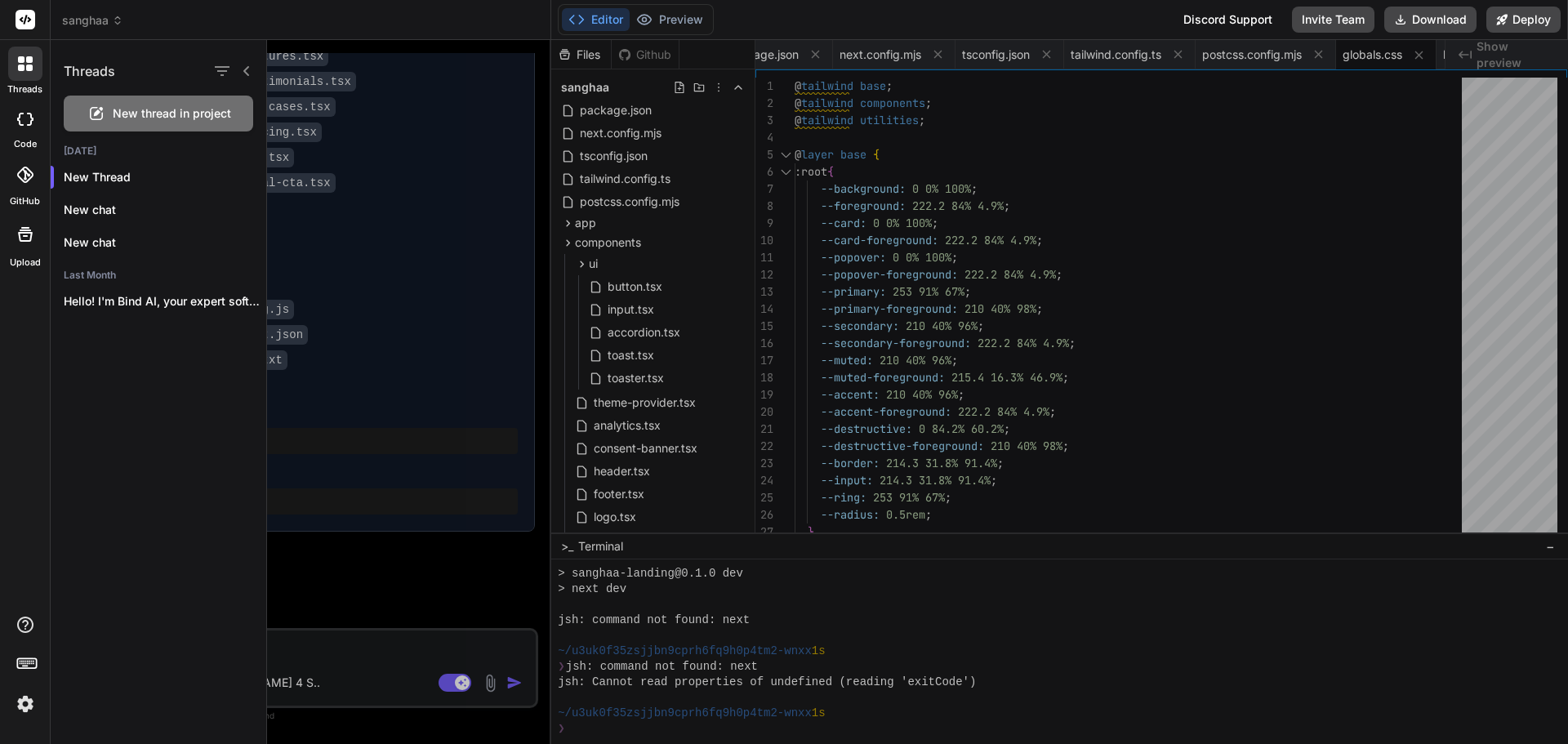
click at [91, 69] on h1 "Threads" at bounding box center [89, 72] width 52 height 20
click at [77, 183] on p "New Thread" at bounding box center [165, 178] width 203 height 16
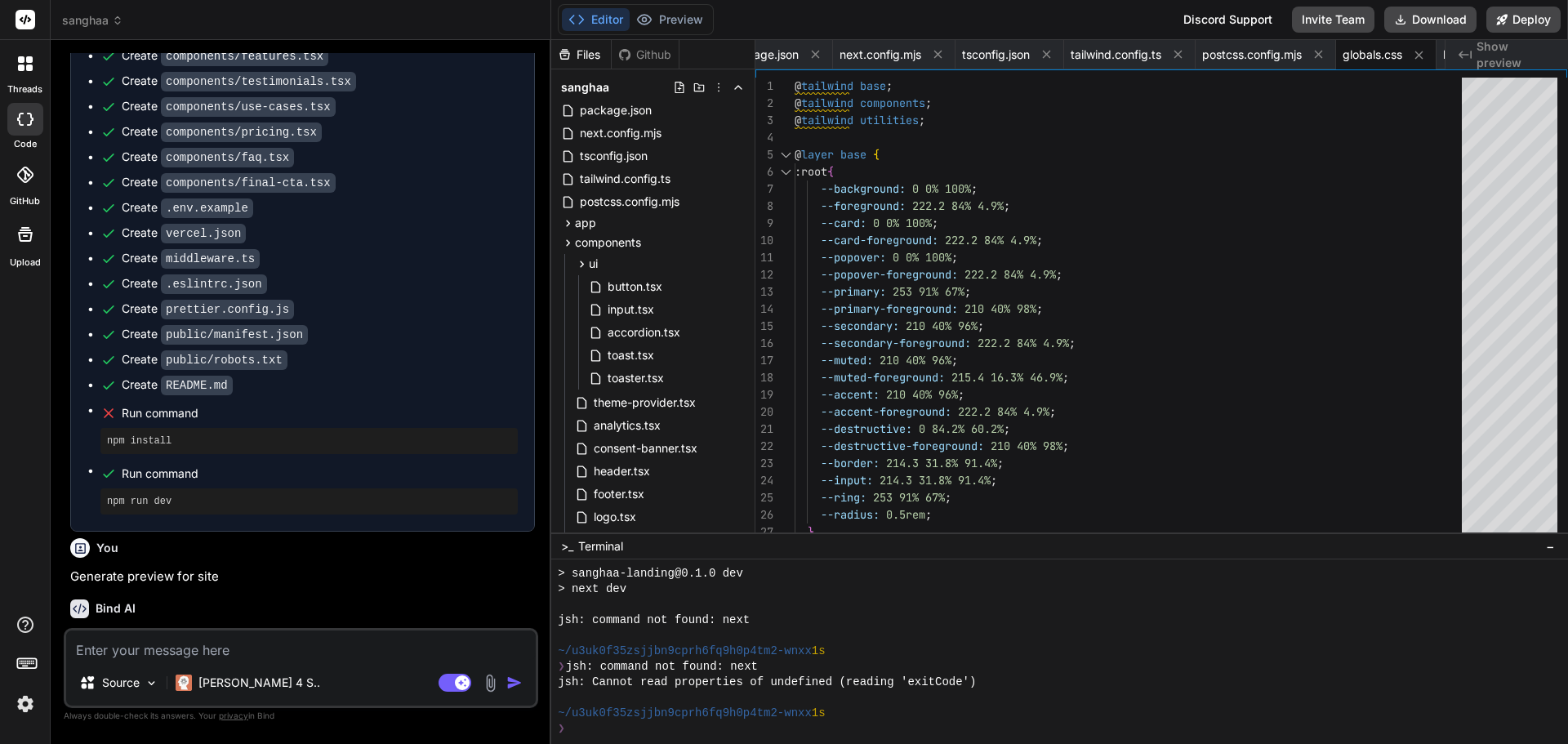
click at [22, 67] on icon at bounding box center [21, 67] width 6 height 6
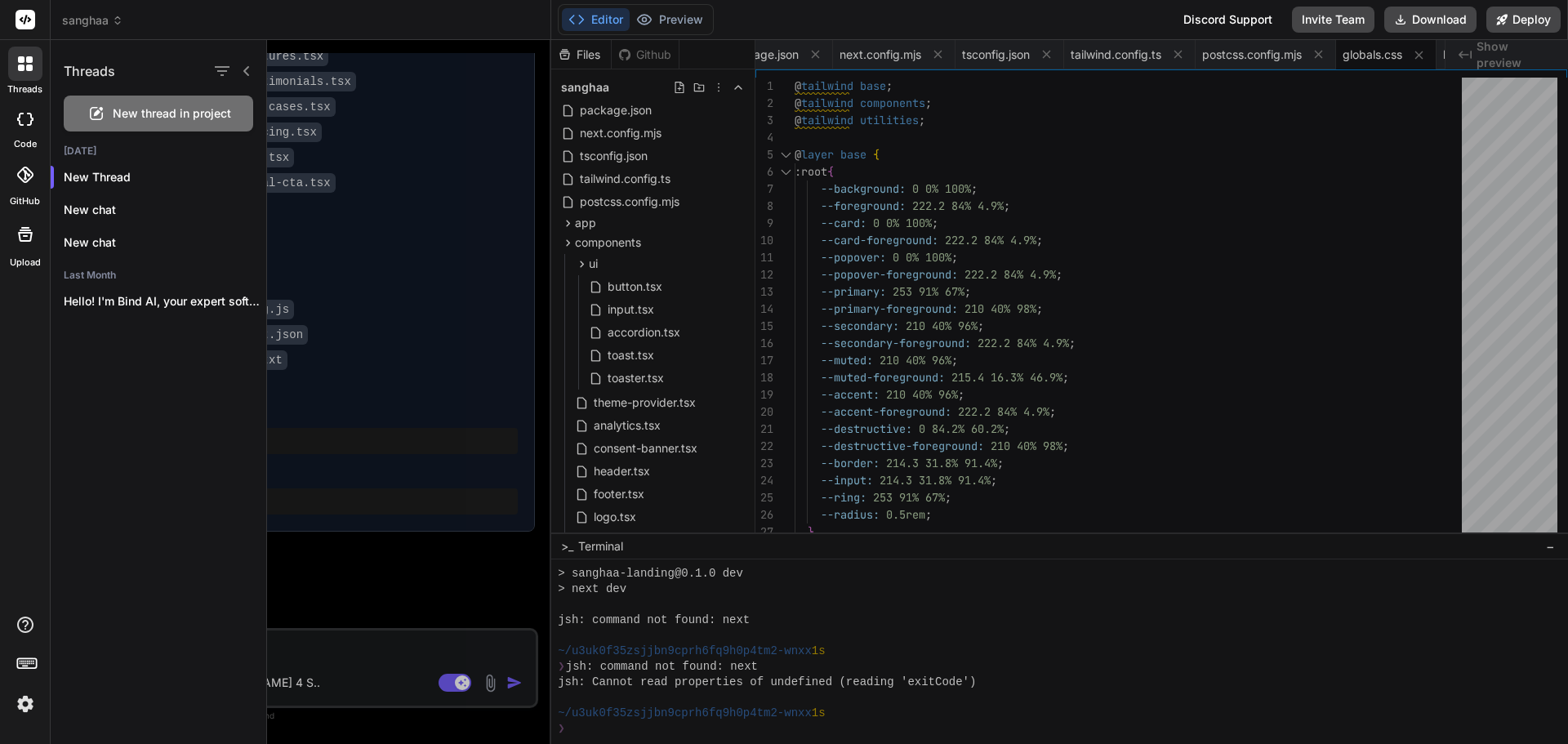
click at [101, 20] on span "sanghaa" at bounding box center [93, 21] width 62 height 16
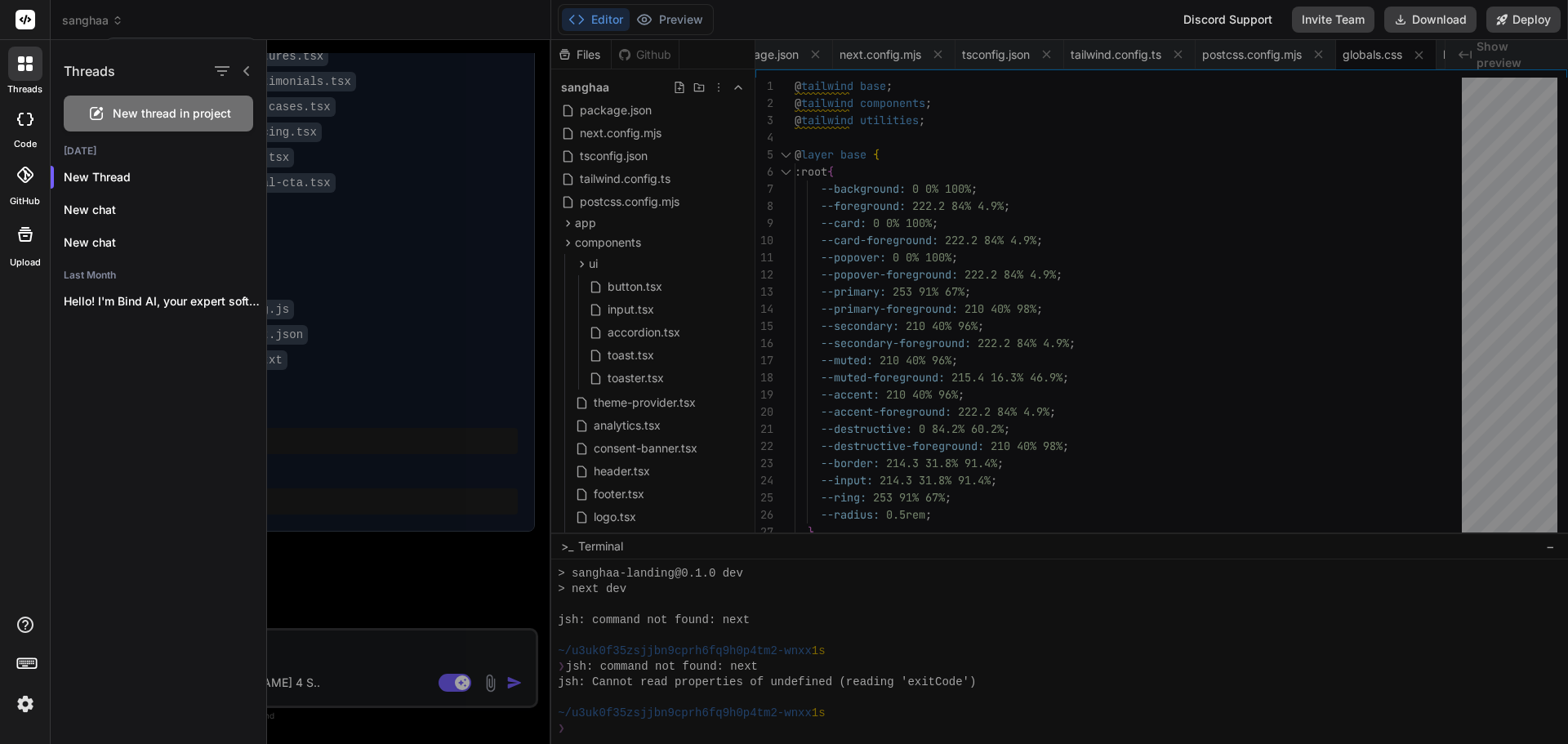
click at [101, 20] on div at bounding box center [784, 372] width 1568 height 744
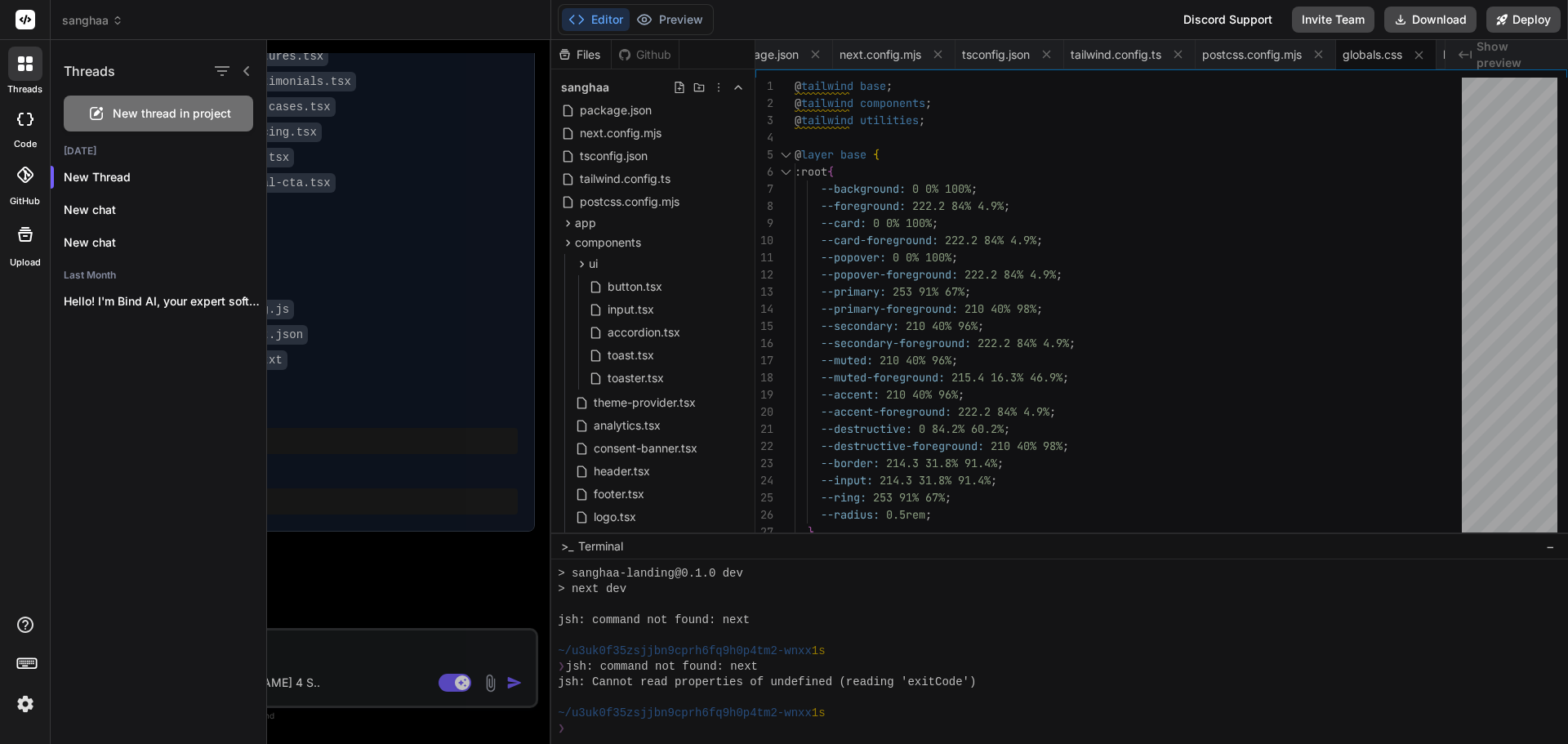
click at [120, 20] on icon at bounding box center [118, 20] width 12 height 12
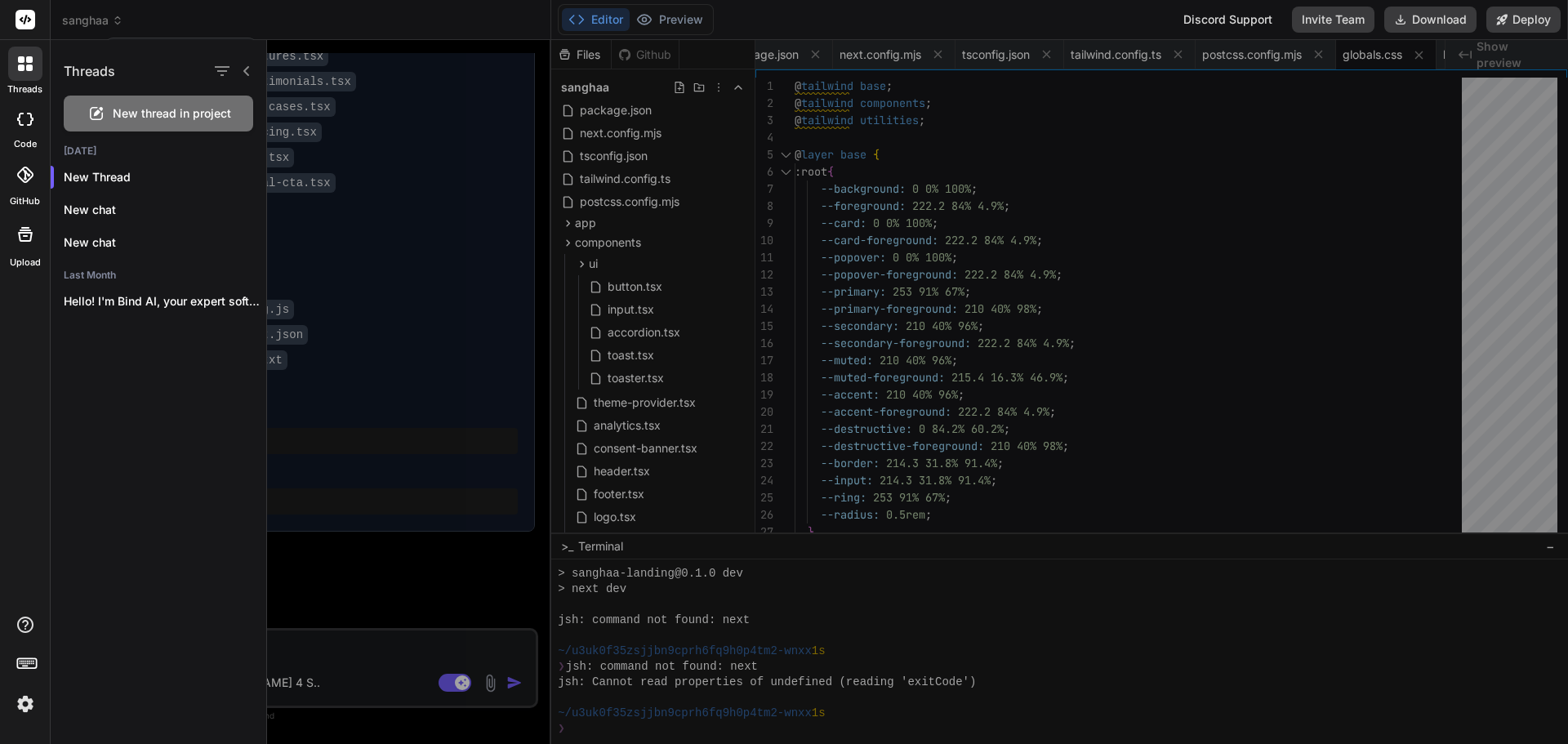
click at [120, 20] on div at bounding box center [784, 372] width 1568 height 744
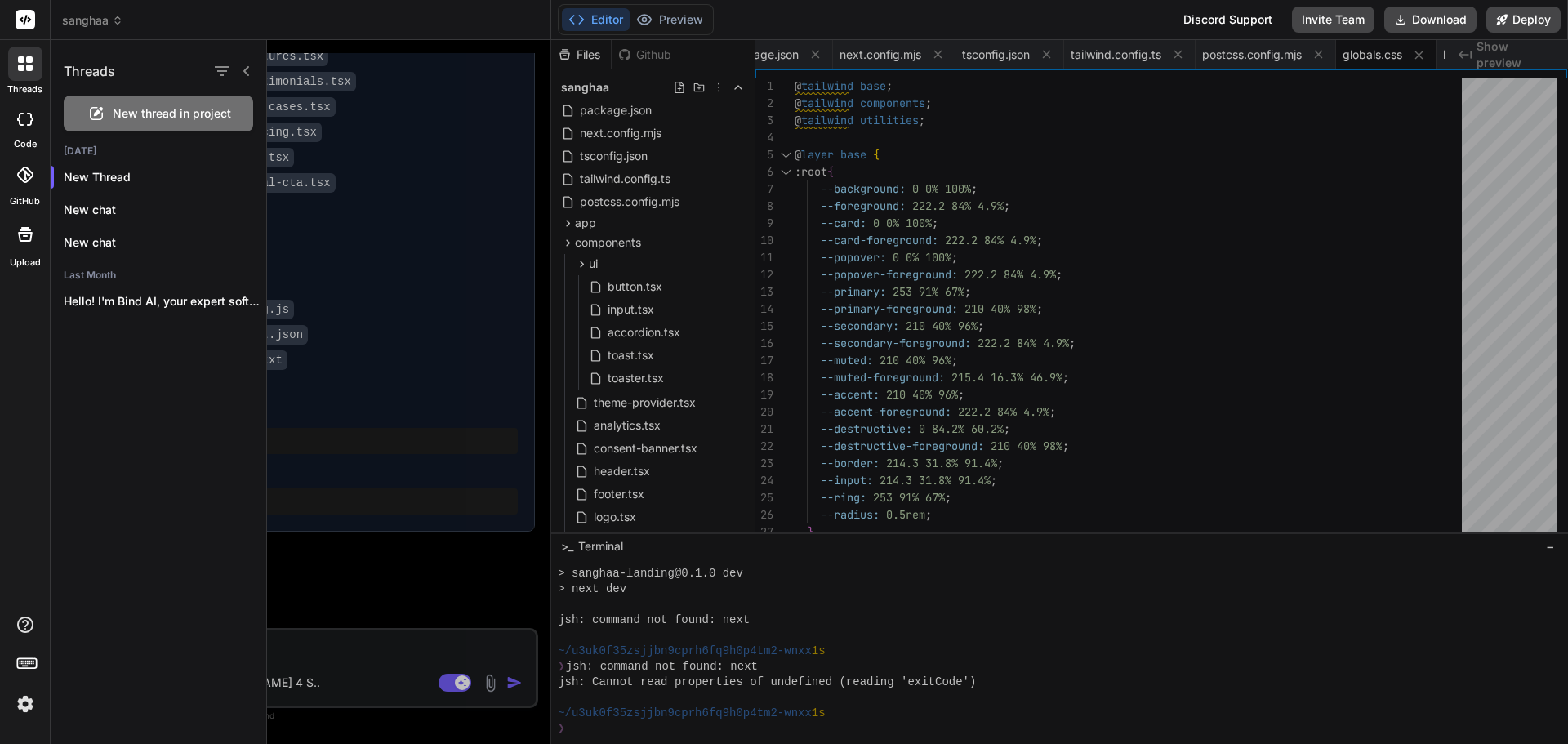
click at [1230, 355] on div at bounding box center [918, 391] width 1301 height 704
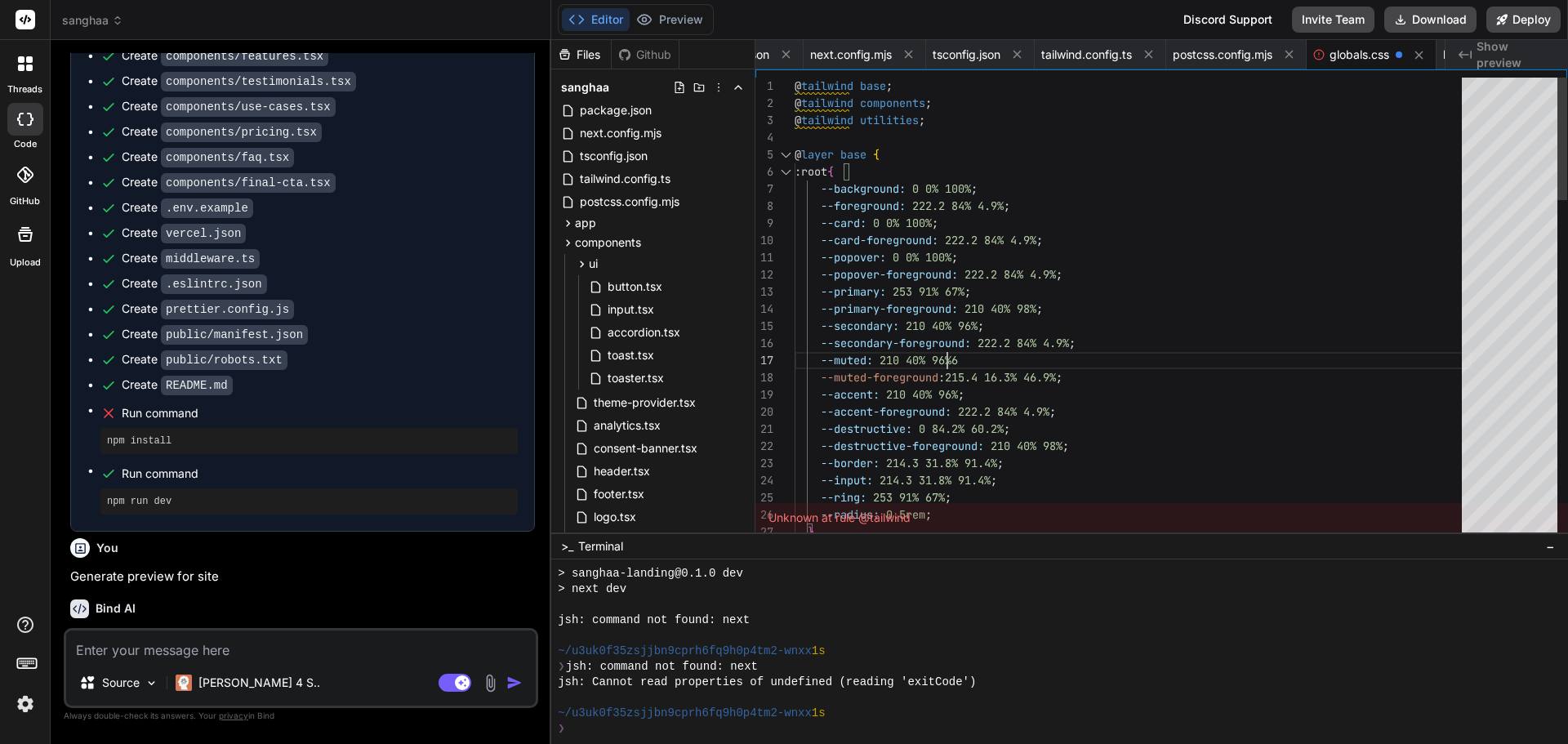
scroll to position [103, 0]
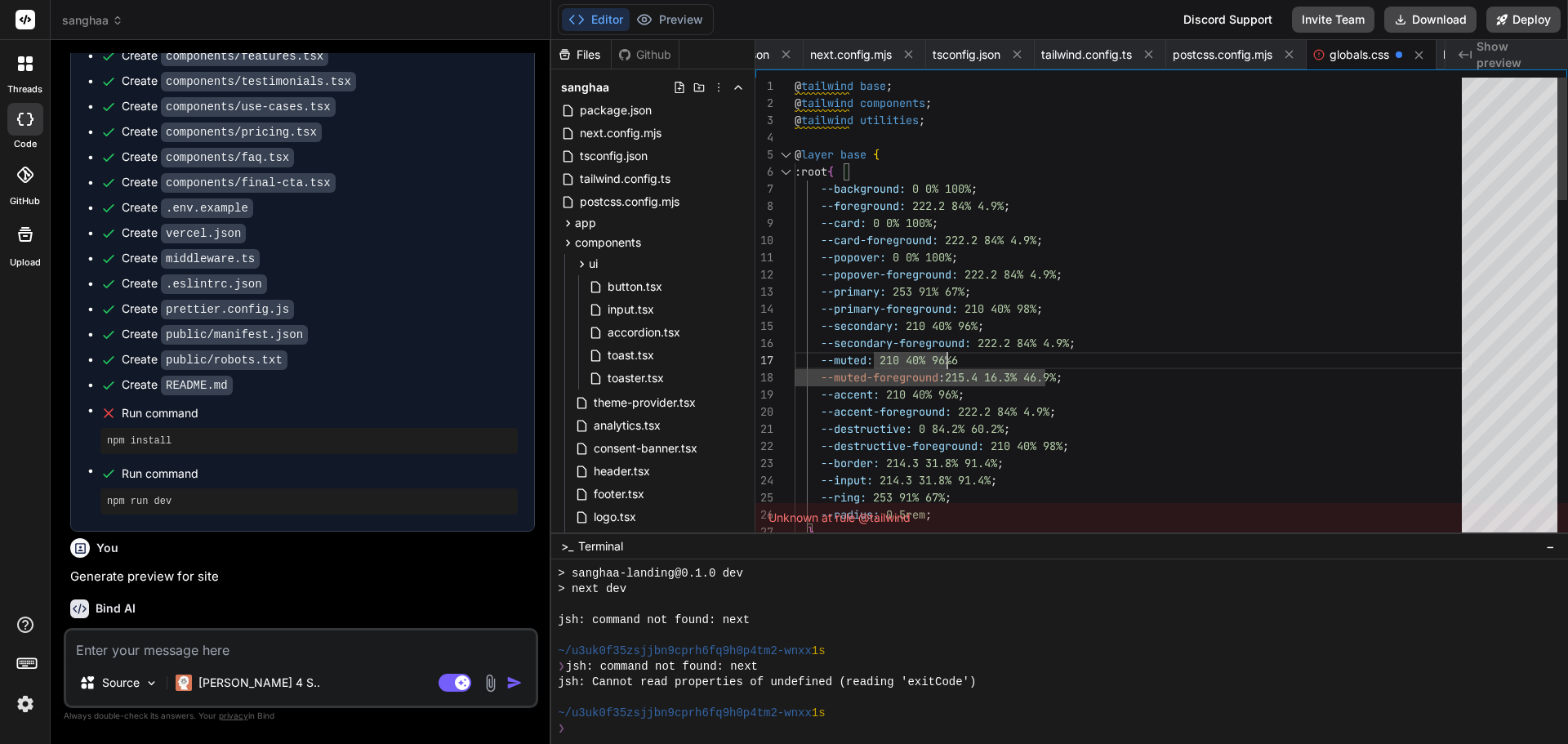
type textarea "--popover: 0 0% 100%; --popover-foreground: 222.2 84% 4.9%; --primary: 253 91% …"
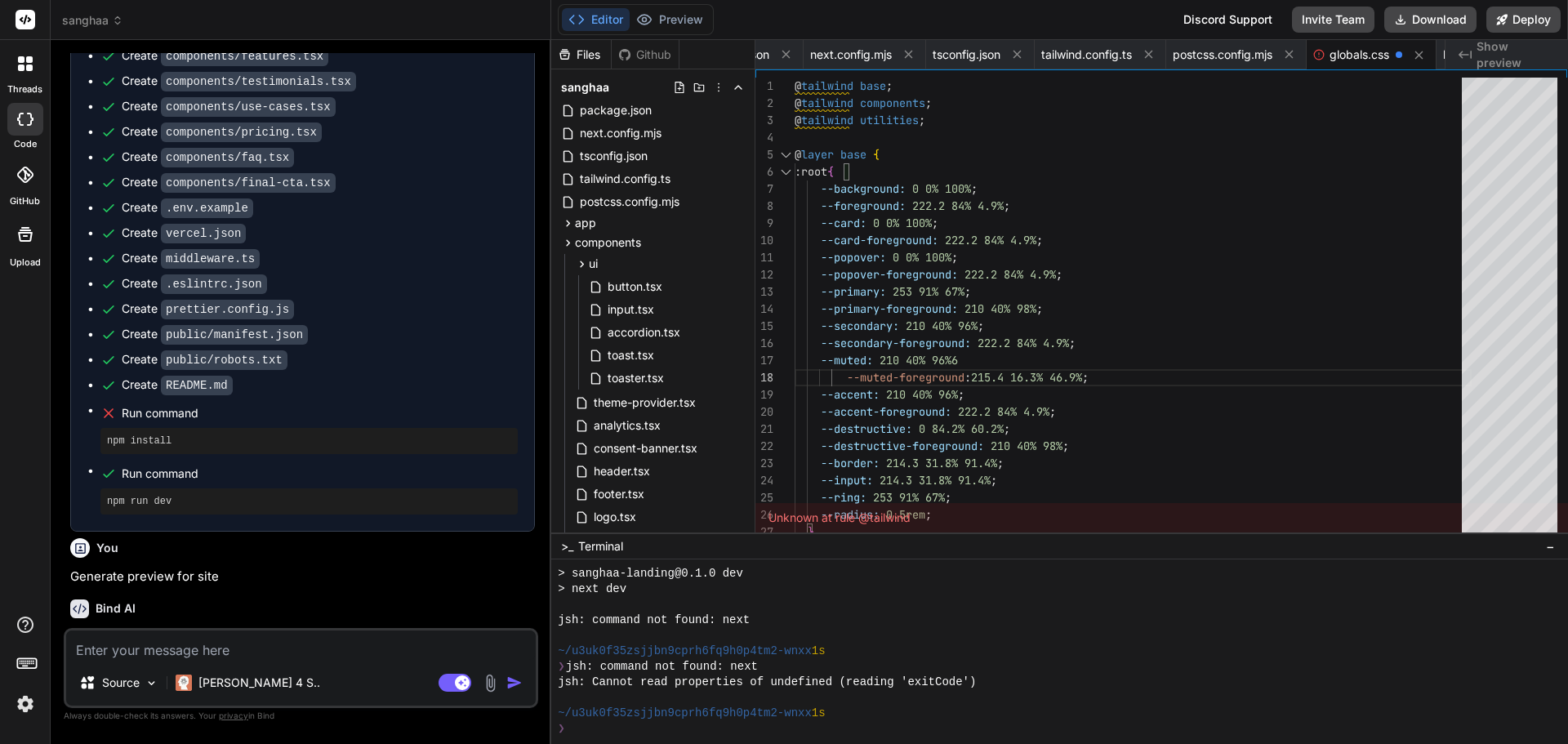
click at [82, 601] on icon at bounding box center [80, 609] width 19 height 19
click at [21, 60] on icon at bounding box center [21, 59] width 6 height 6
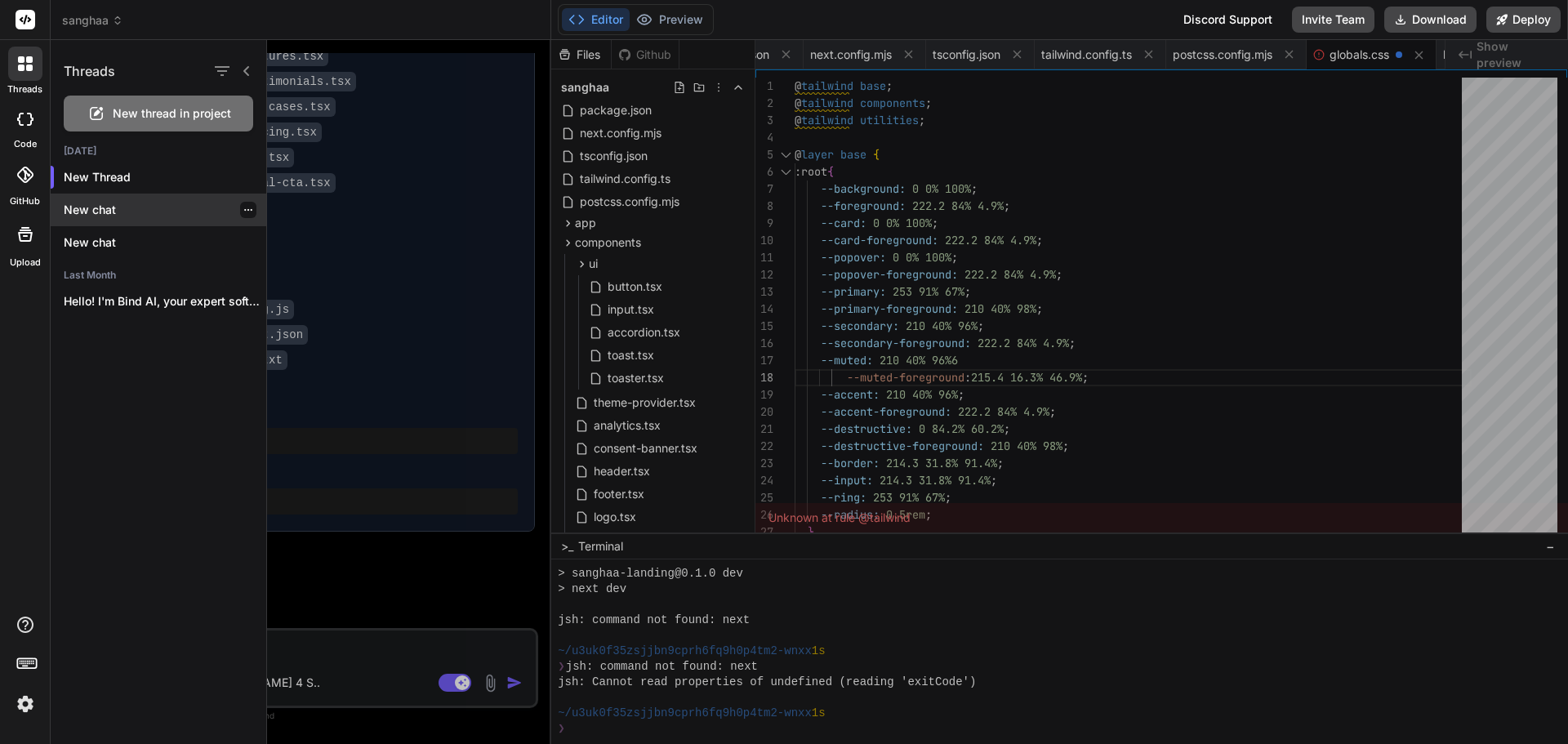
click at [90, 203] on p "New chat" at bounding box center [165, 210] width 203 height 16
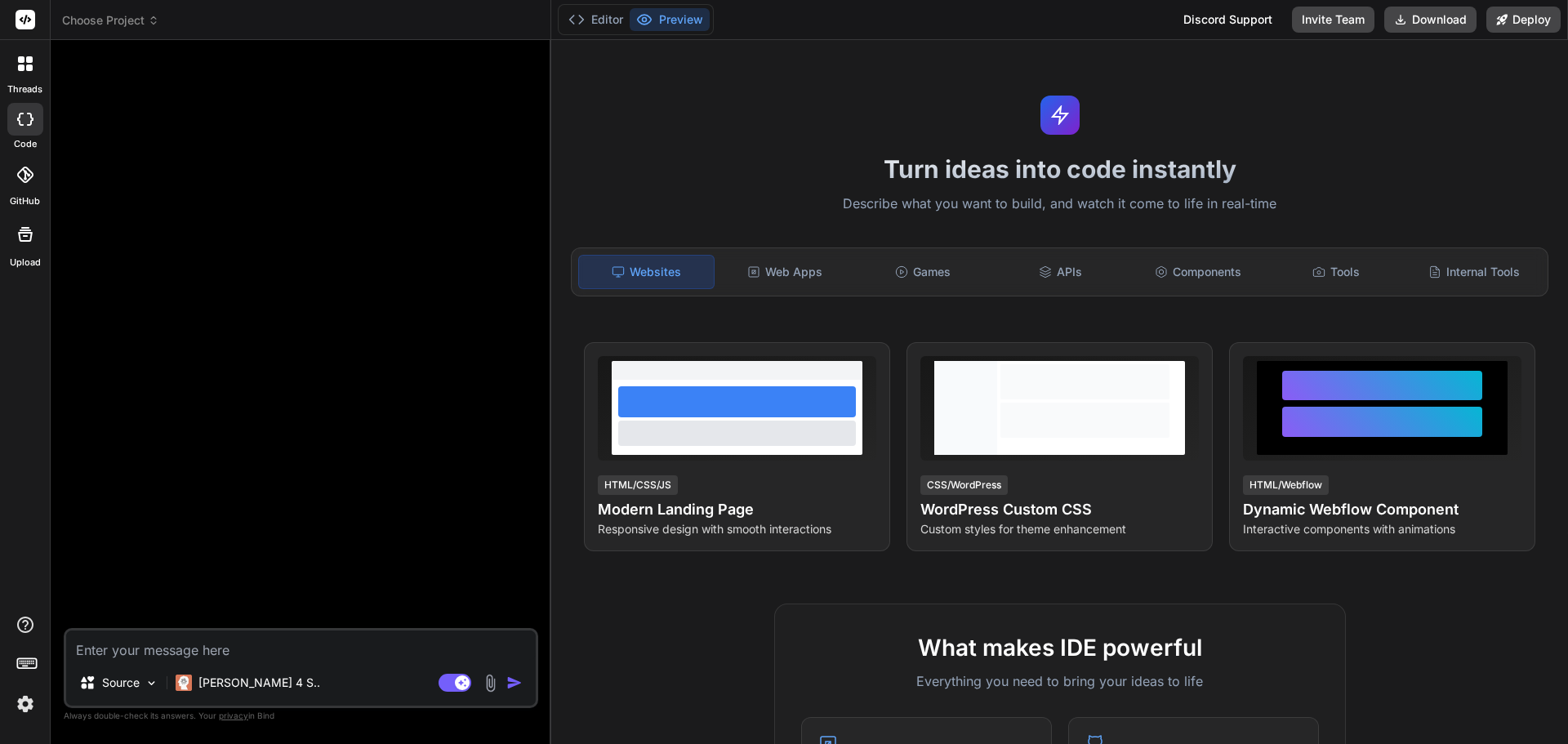
scroll to position [900, 0]
click at [146, 22] on span "Choose Project" at bounding box center [111, 21] width 97 height 16
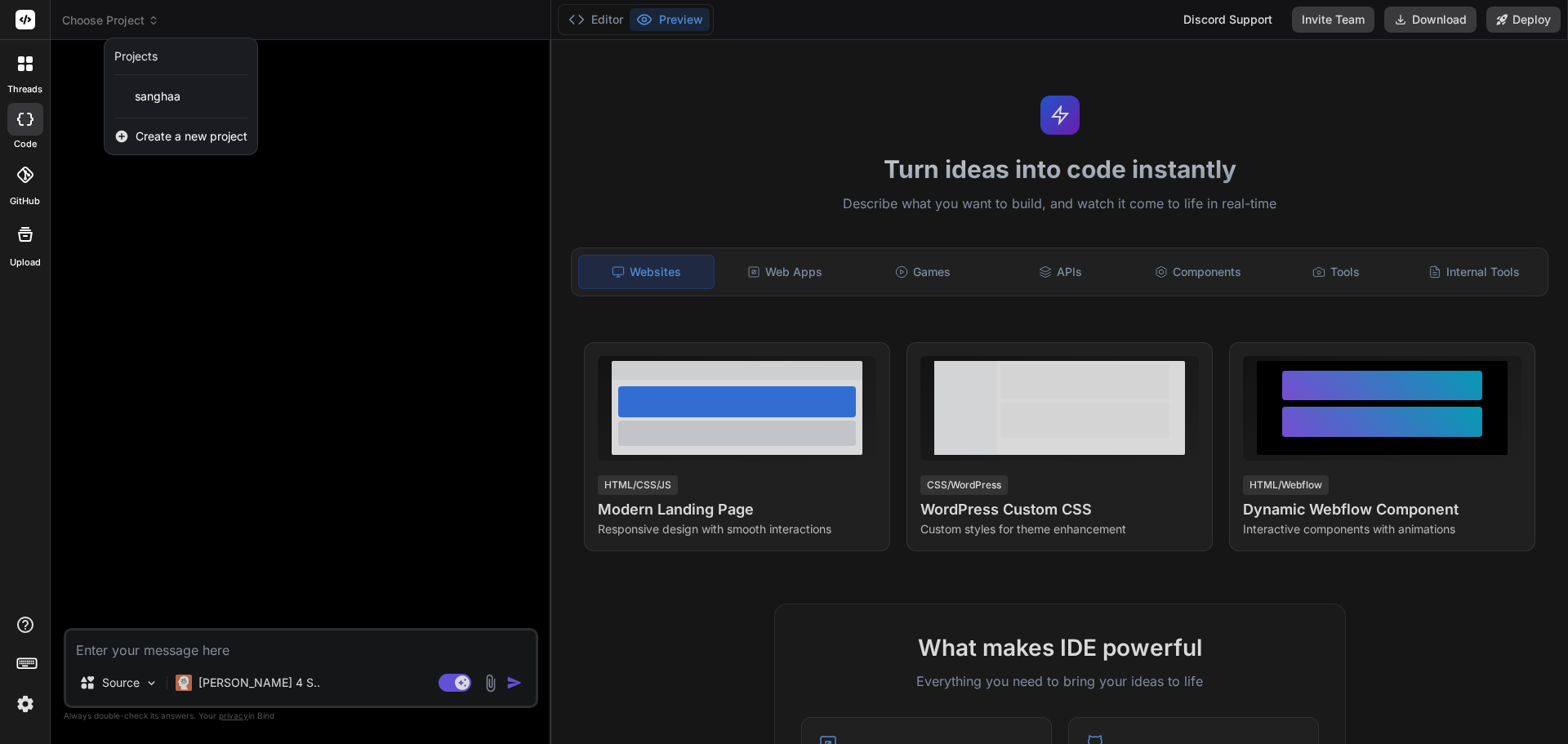
click at [401, 237] on div at bounding box center [784, 372] width 1568 height 744
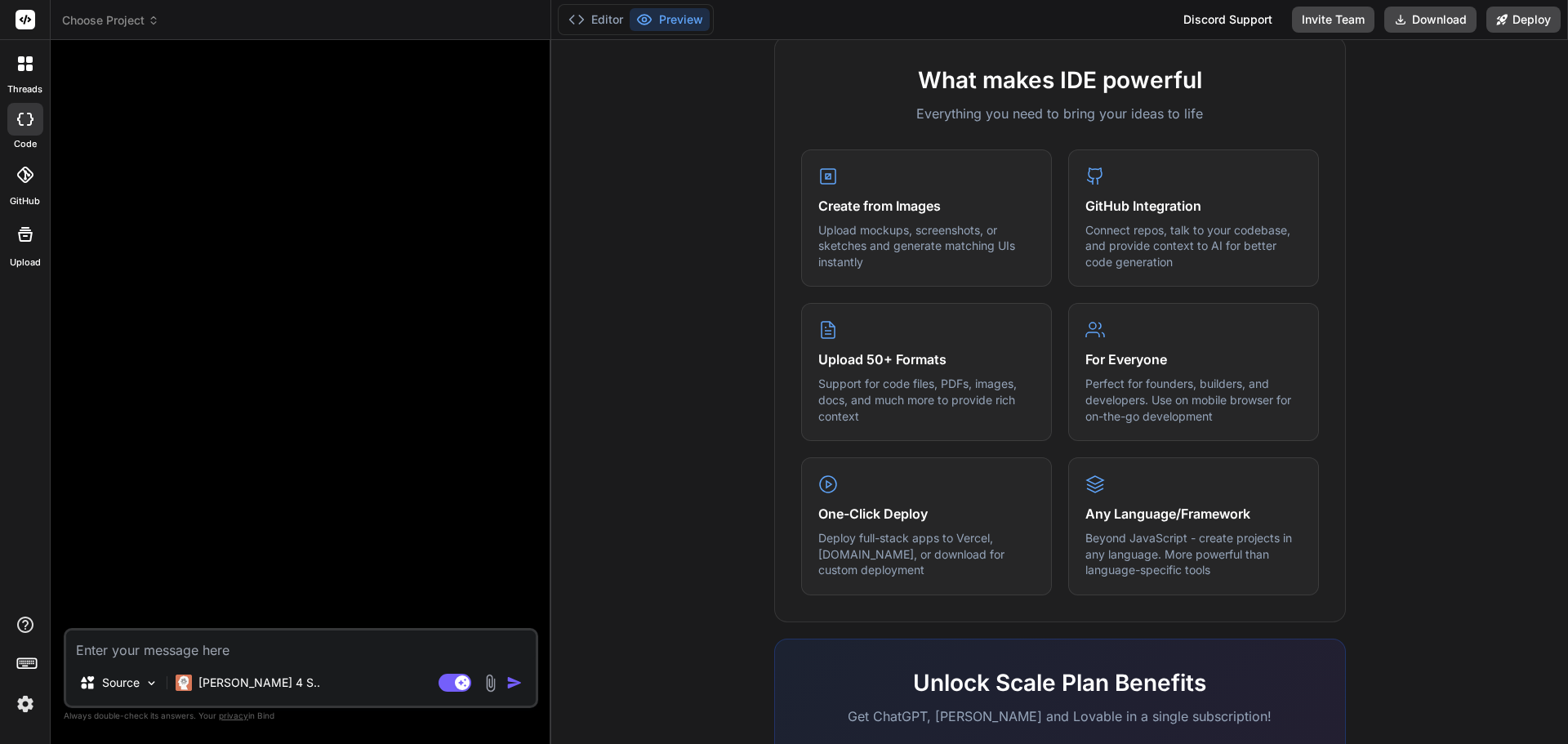
scroll to position [814, 0]
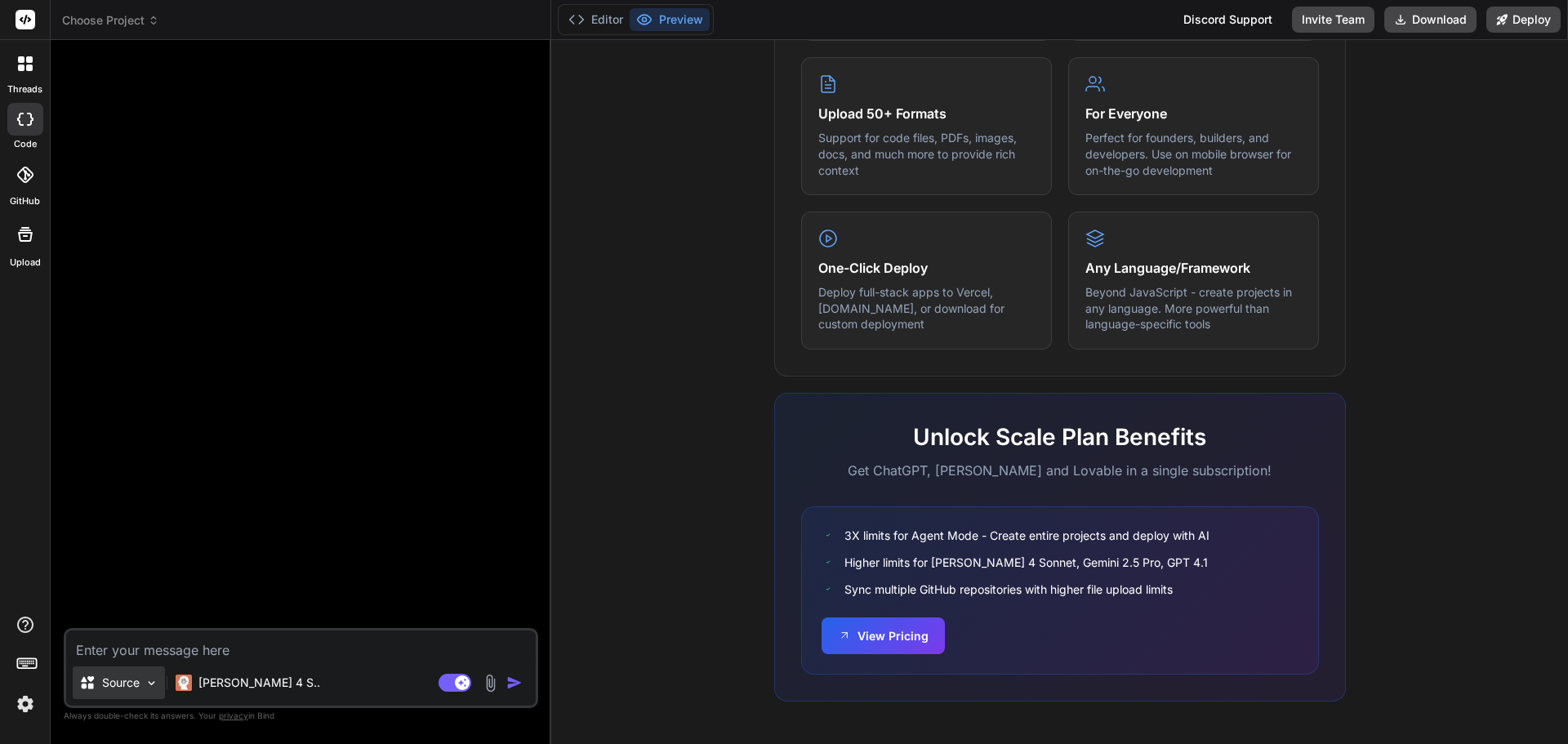
click at [131, 688] on p "Source" at bounding box center [120, 683] width 37 height 16
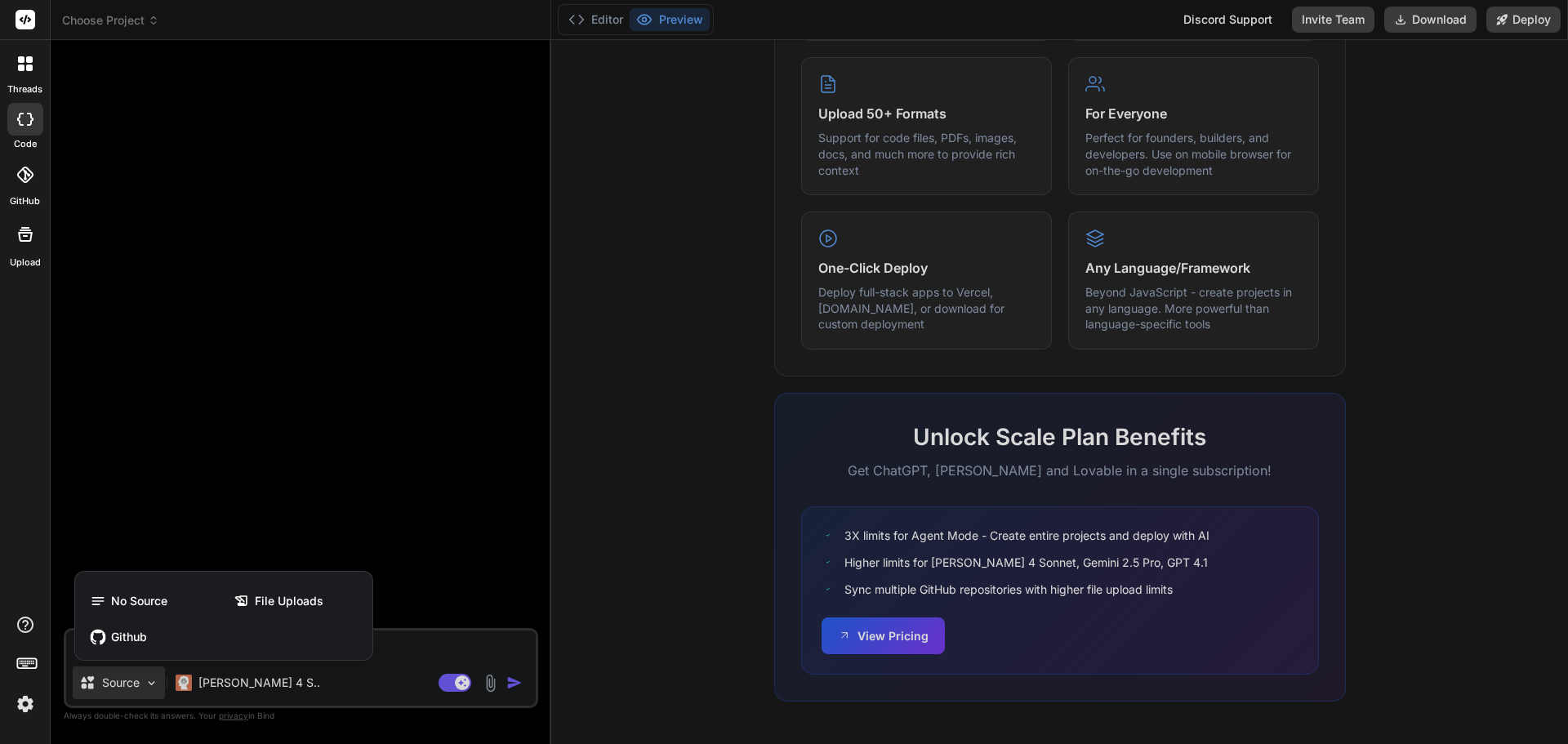
click at [131, 688] on div at bounding box center [784, 372] width 1568 height 744
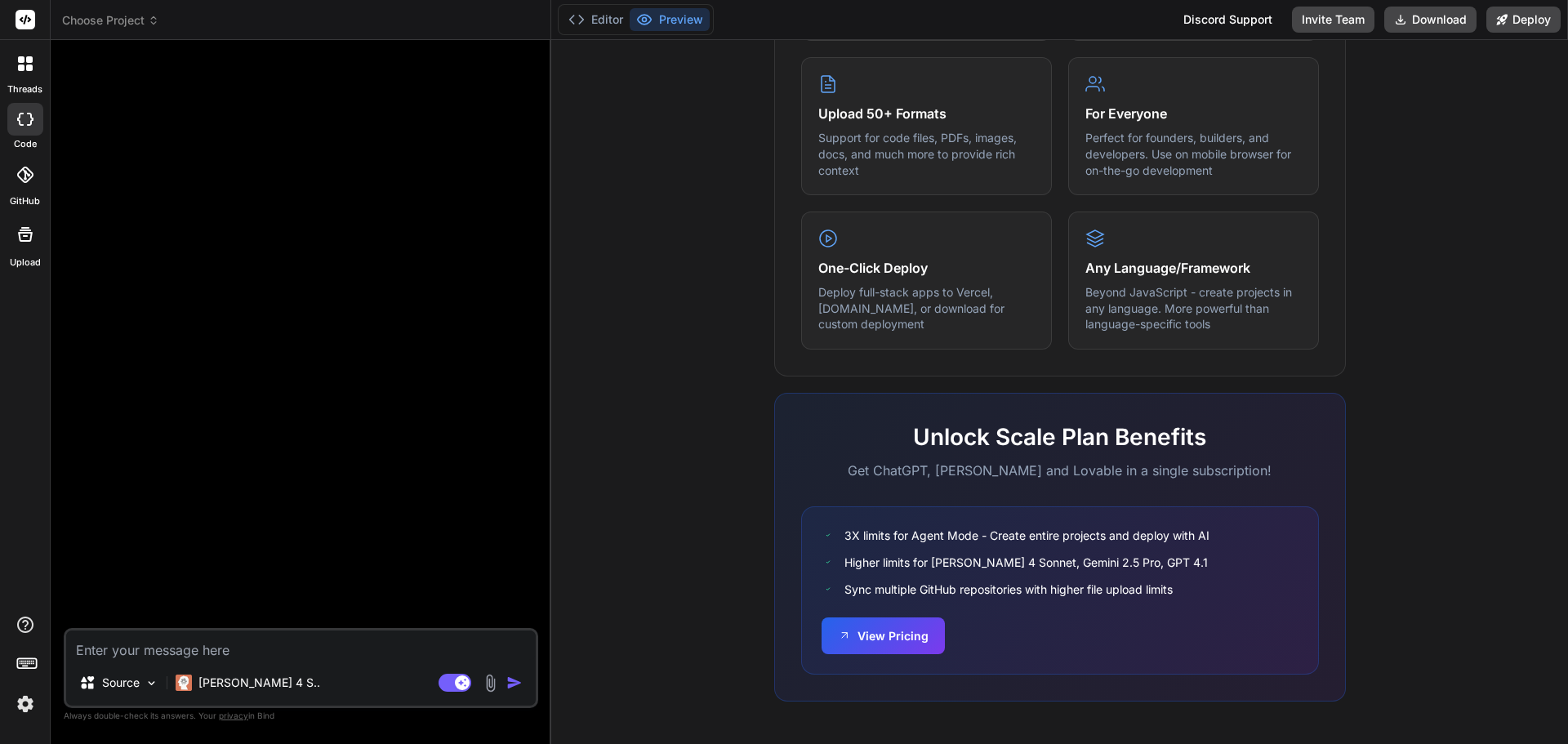
click at [1542, 201] on div "What makes IDE powerful Everything you need to bring your ideas to life Create …" at bounding box center [1059, 262] width 997 height 944
click at [1552, 208] on div "Turn ideas into code instantly Describe what you want to build, and watch it co…" at bounding box center [1060, 391] width 1016 height 704
click at [17, 703] on img at bounding box center [25, 704] width 28 height 28
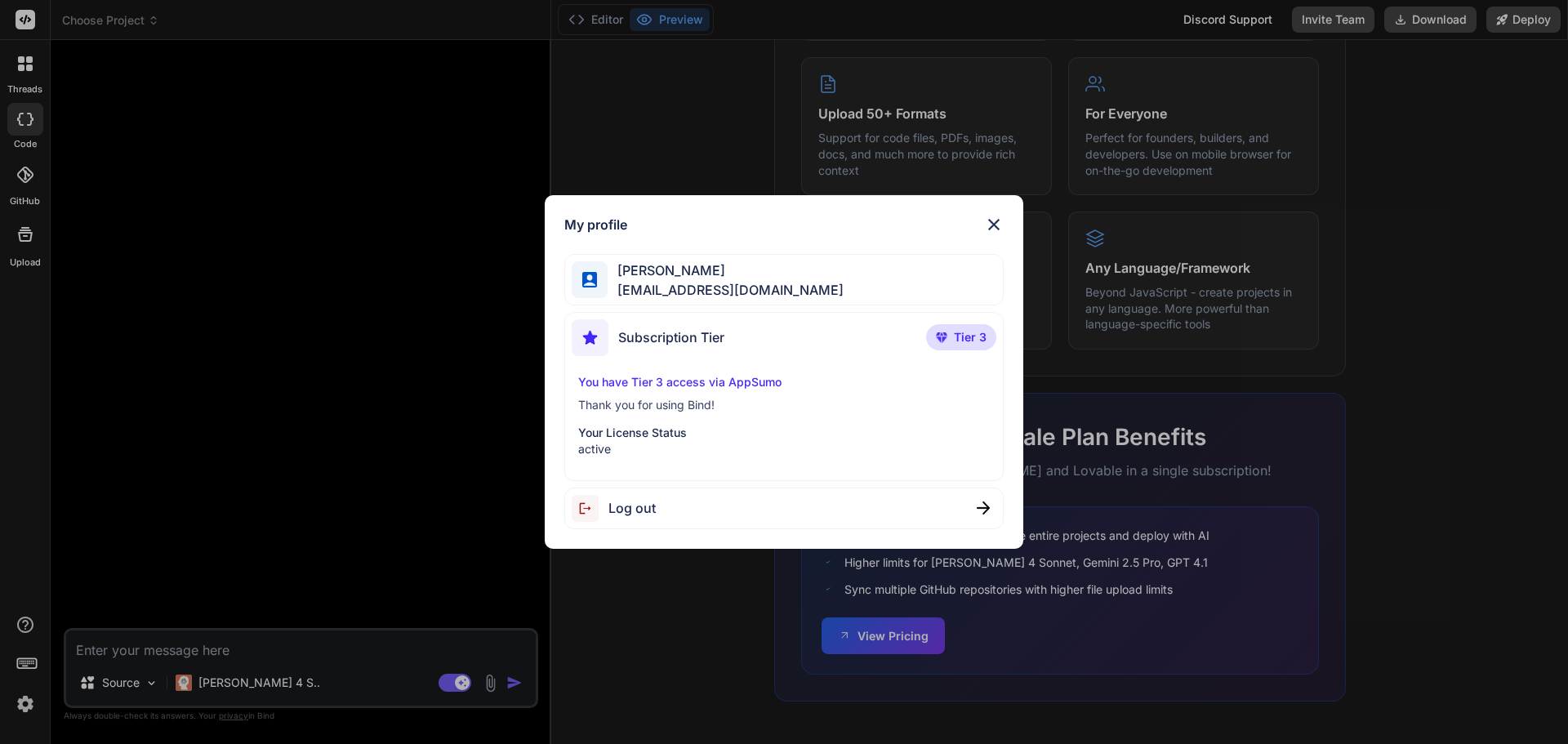
click at [999, 218] on img at bounding box center [994, 225] width 20 height 20
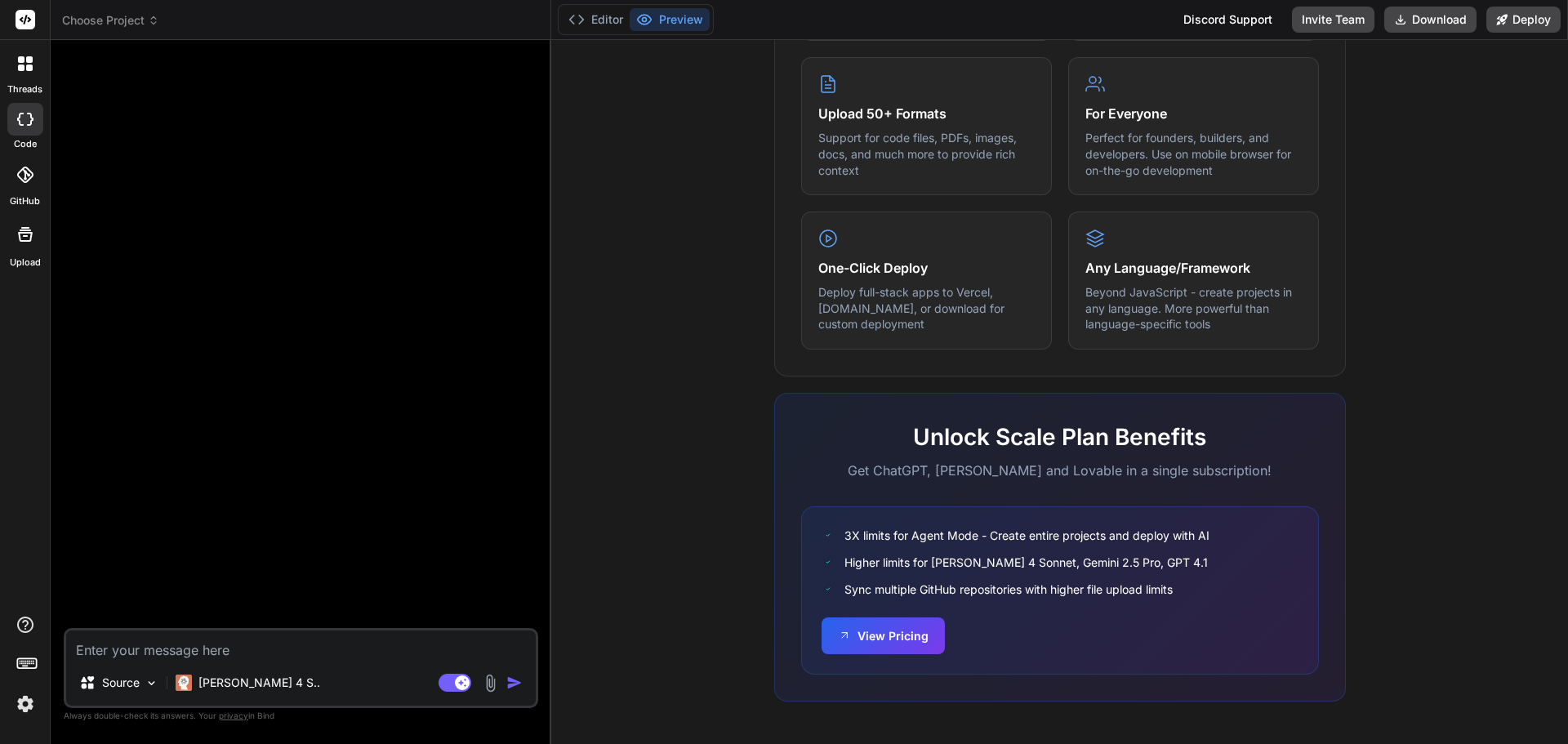
click at [28, 655] on icon at bounding box center [26, 662] width 23 height 23
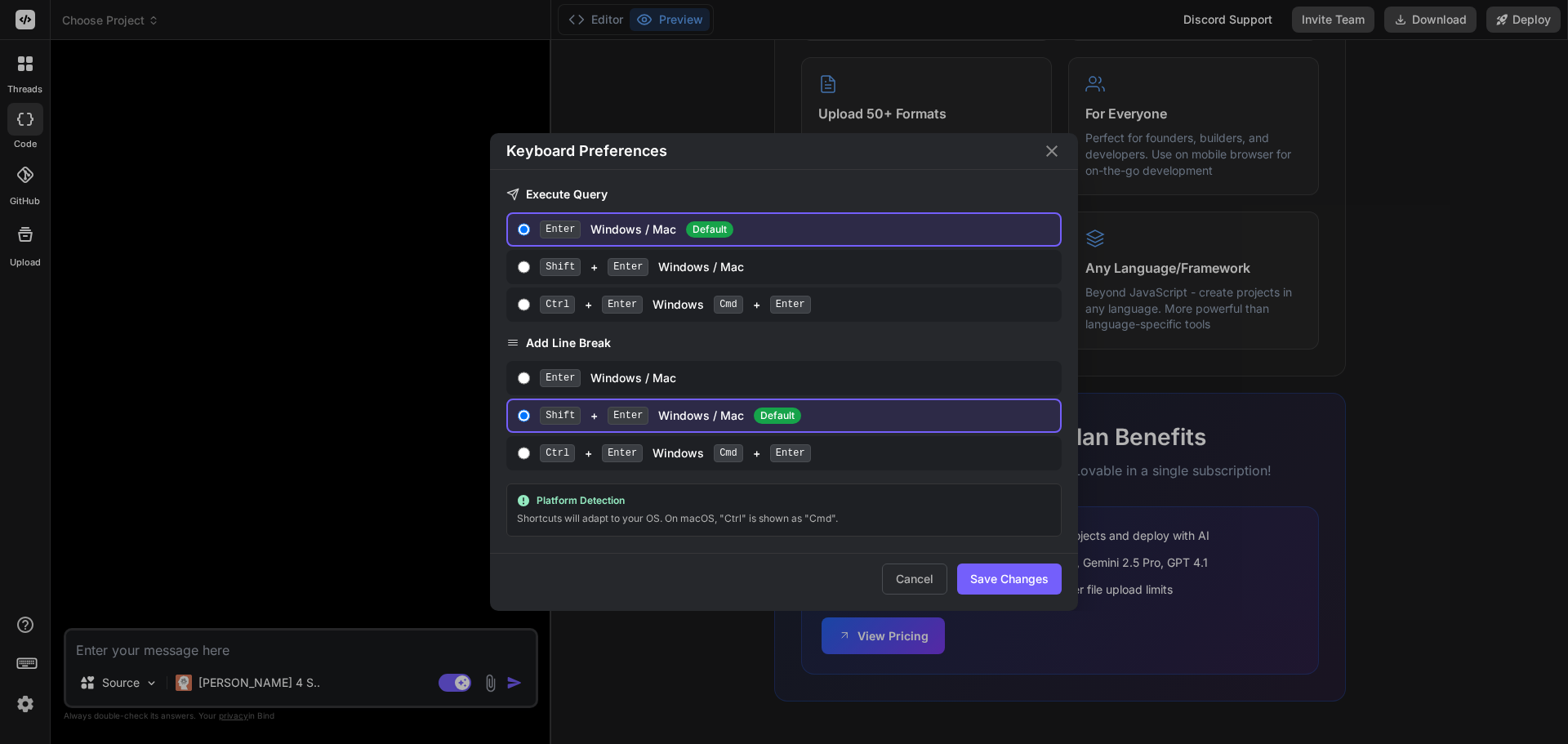
click at [28, 655] on div "Keyboard Preferences Execute Query Enter Windows / Mac Default Shift + Enter Wi…" at bounding box center [784, 372] width 1568 height 744
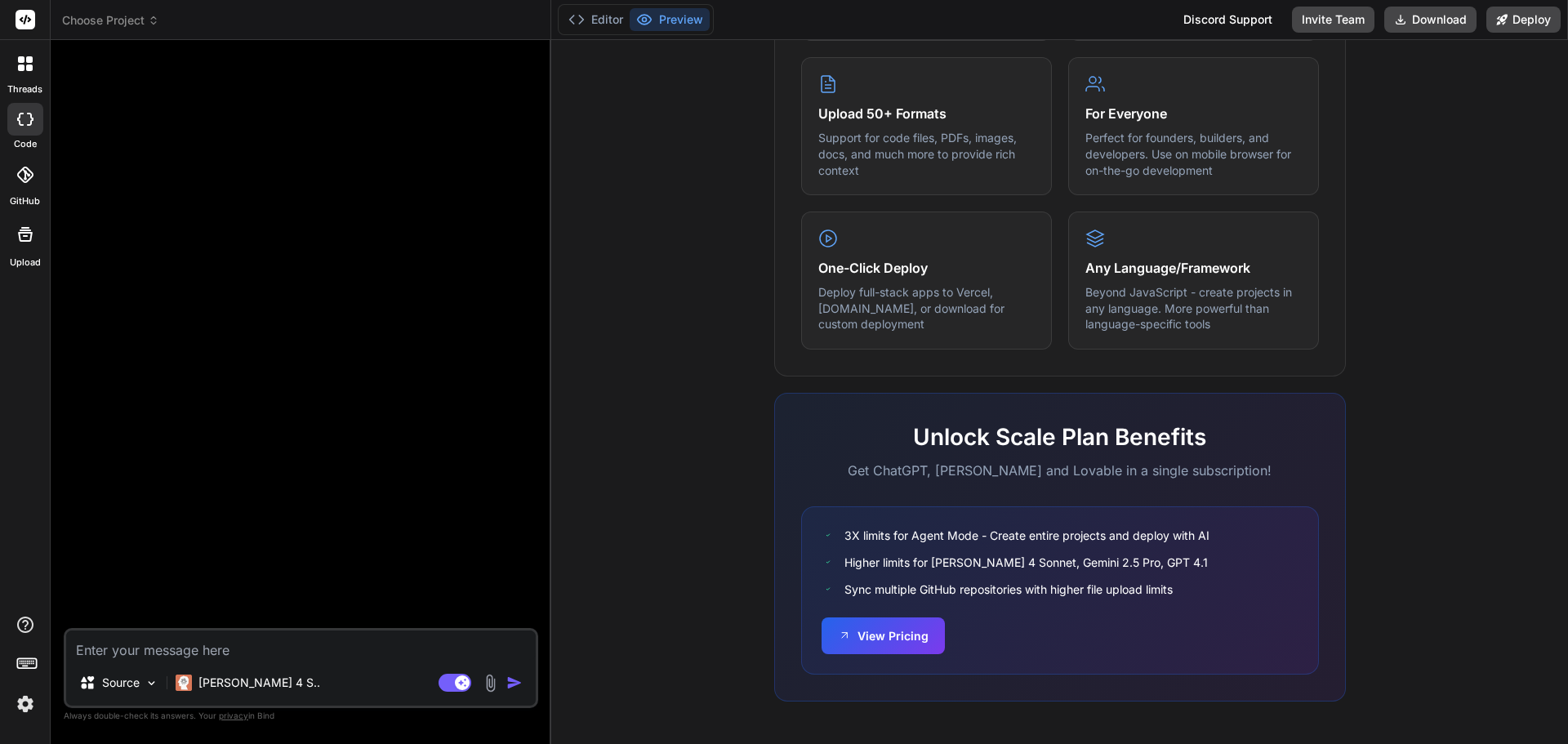
click at [28, 655] on icon at bounding box center [26, 662] width 23 height 23
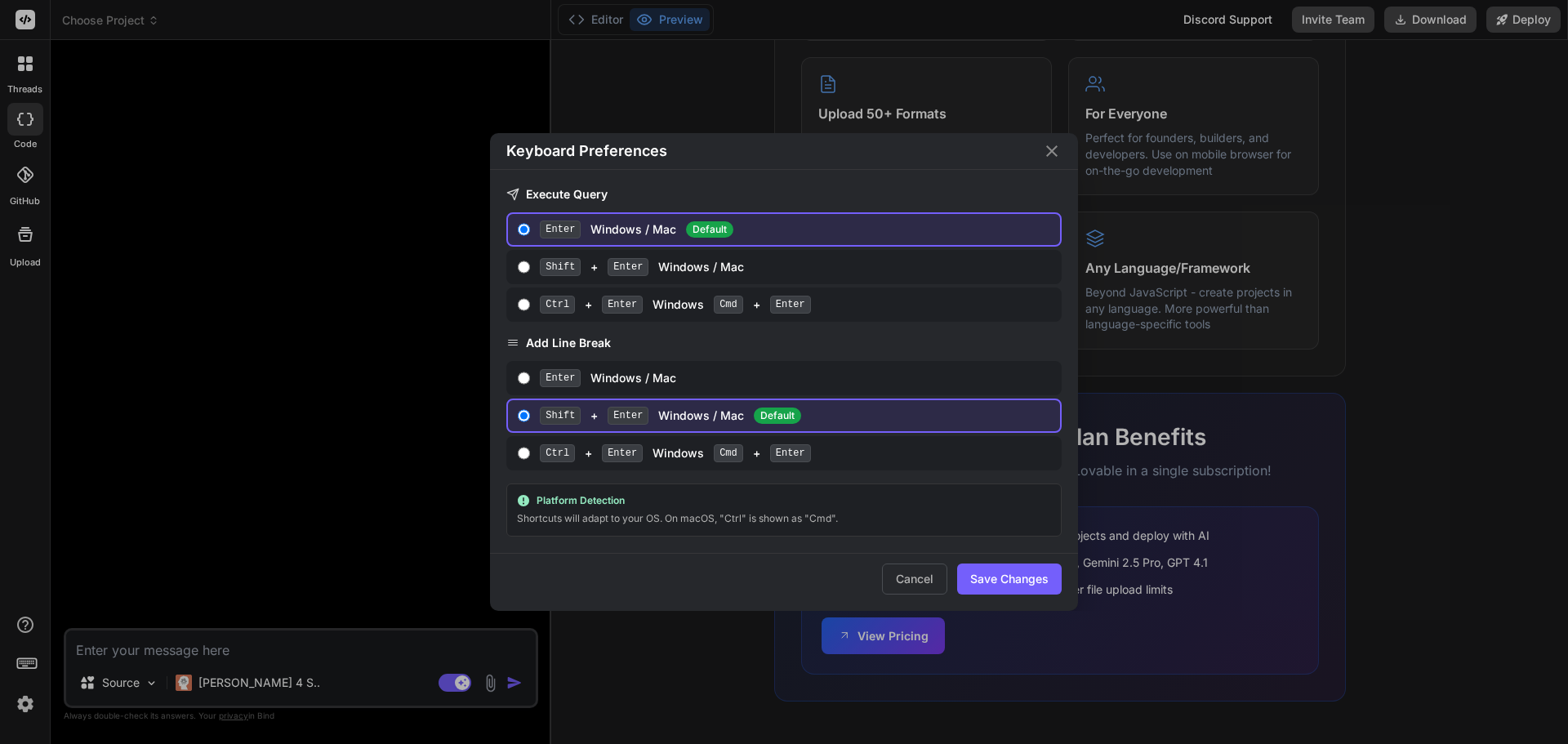
click at [28, 655] on div "Keyboard Preferences Execute Query Enter Windows / Mac Default Shift + Enter Wi…" at bounding box center [784, 372] width 1568 height 744
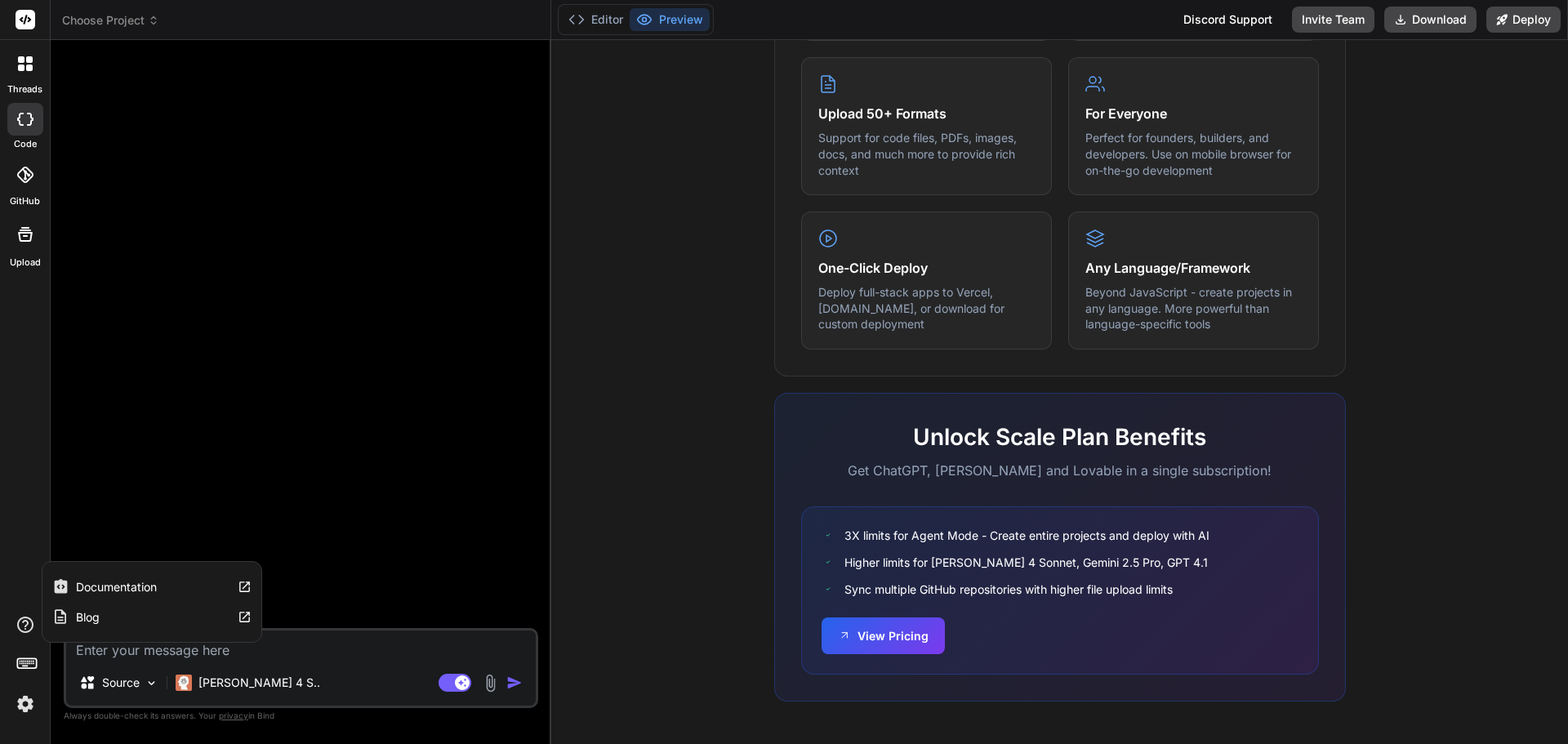
click at [126, 588] on label "Documentation" at bounding box center [116, 587] width 81 height 16
click at [544, 13] on div "Choose Project Created with Pixso." at bounding box center [301, 21] width 500 height 16
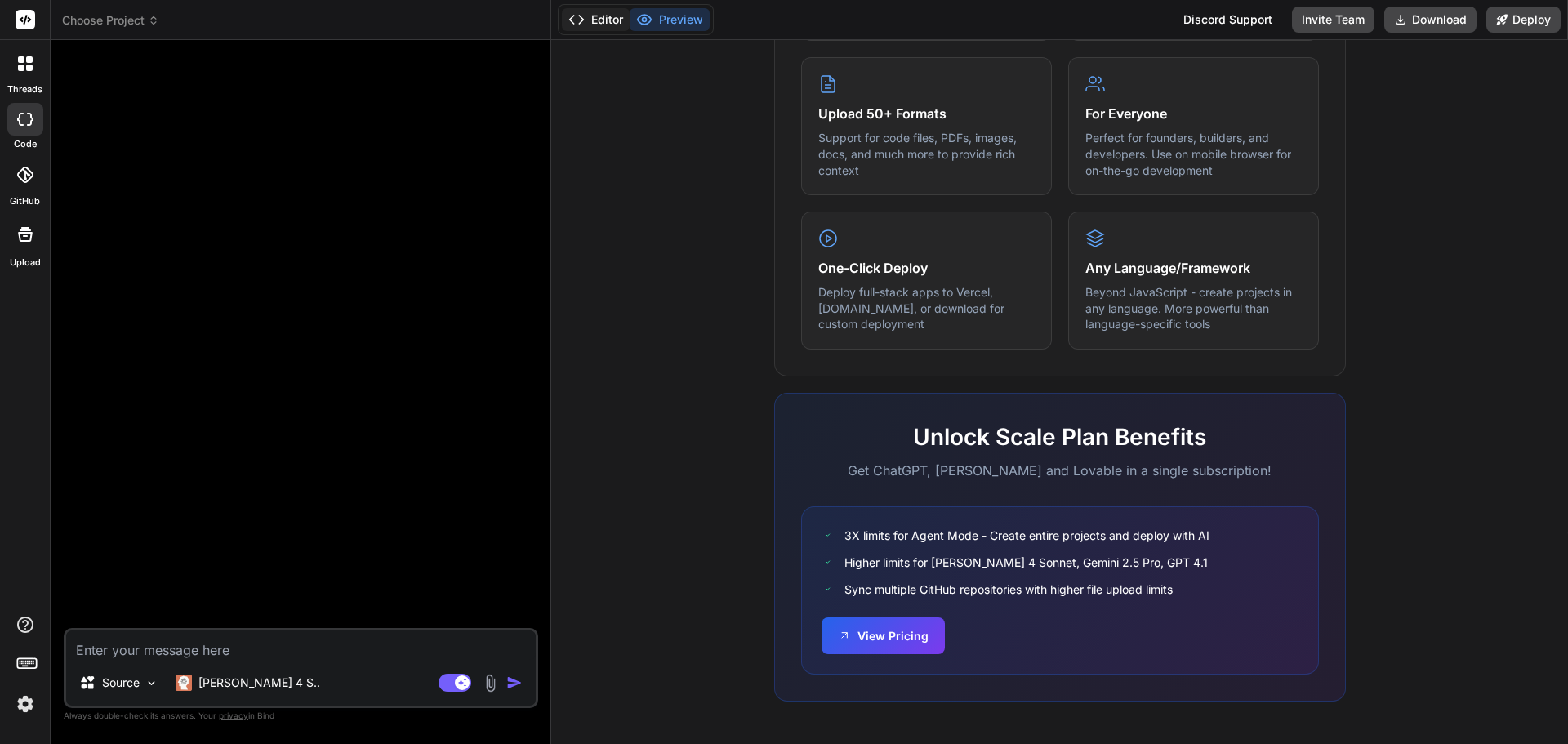
click at [611, 12] on button "Editor" at bounding box center [595, 19] width 68 height 23
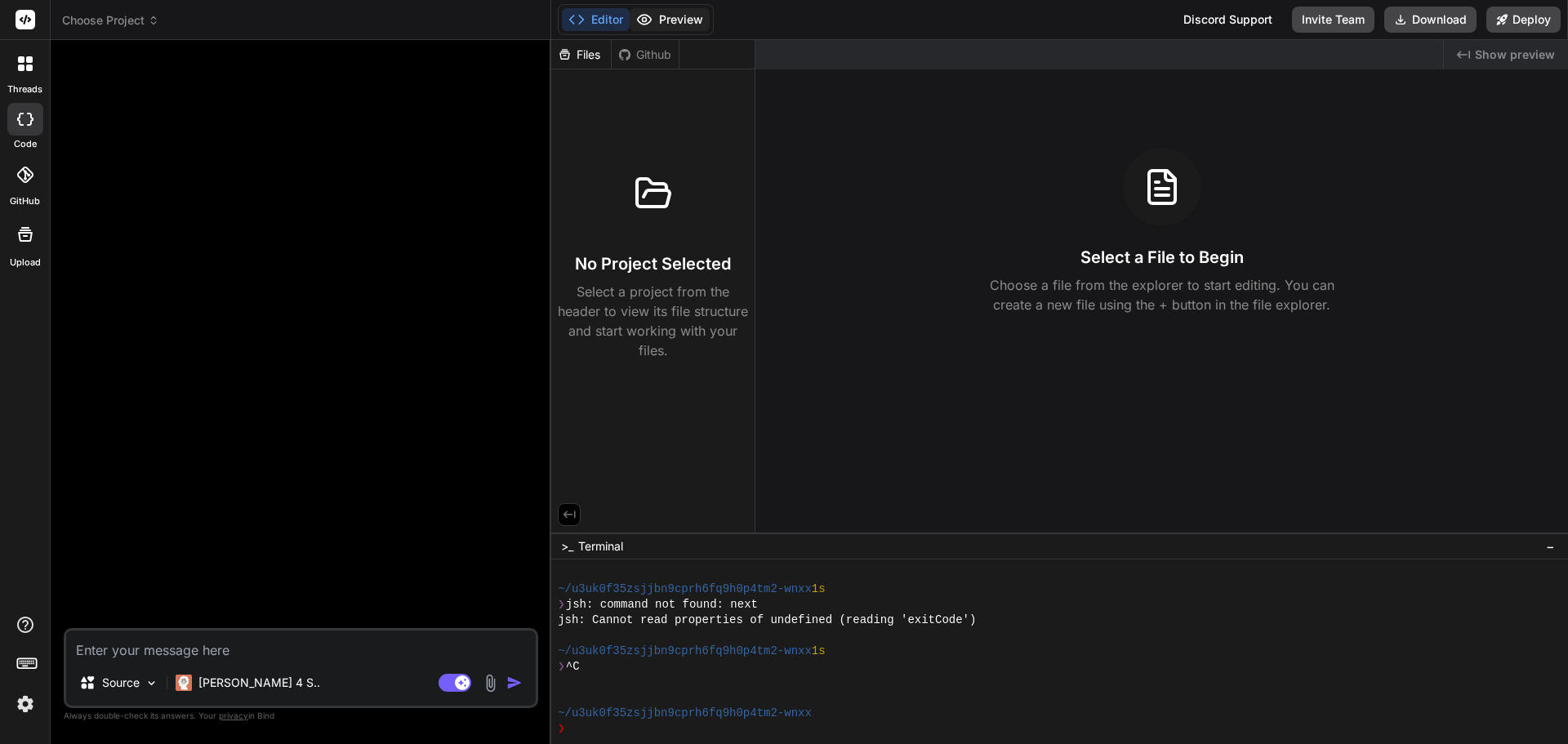
click at [667, 13] on button "Preview" at bounding box center [669, 19] width 80 height 23
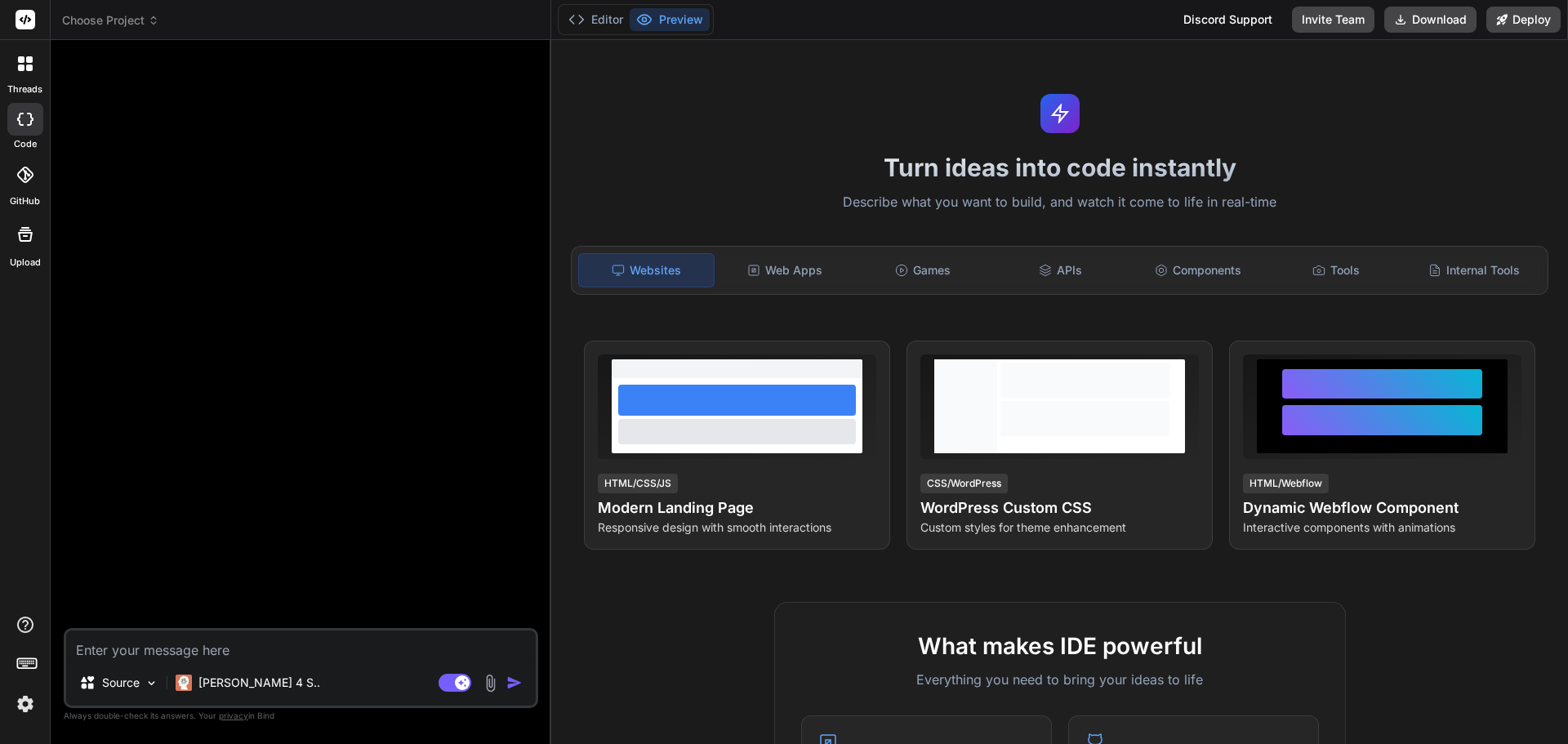
scroll to position [0, 0]
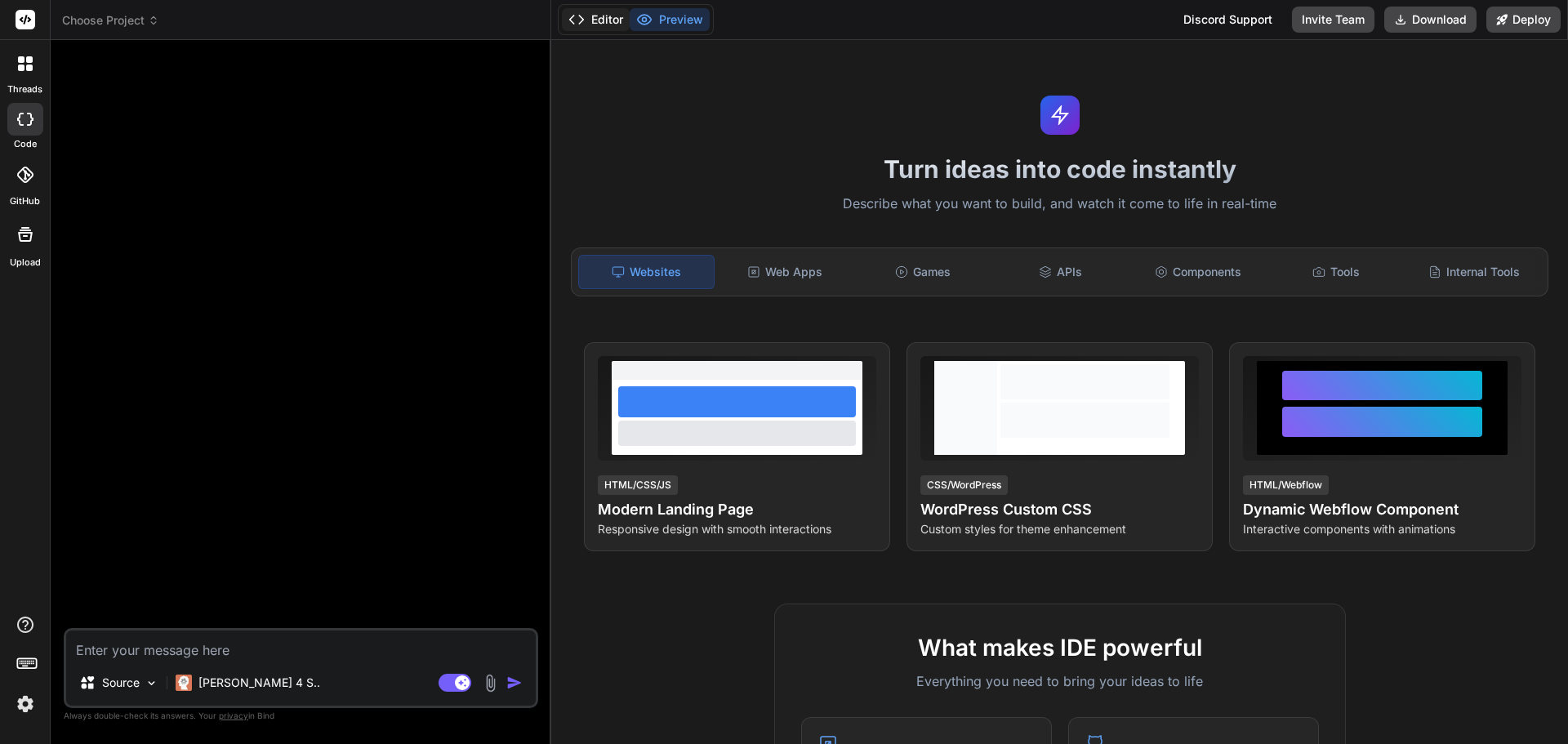
click at [593, 21] on button "Editor" at bounding box center [595, 19] width 68 height 23
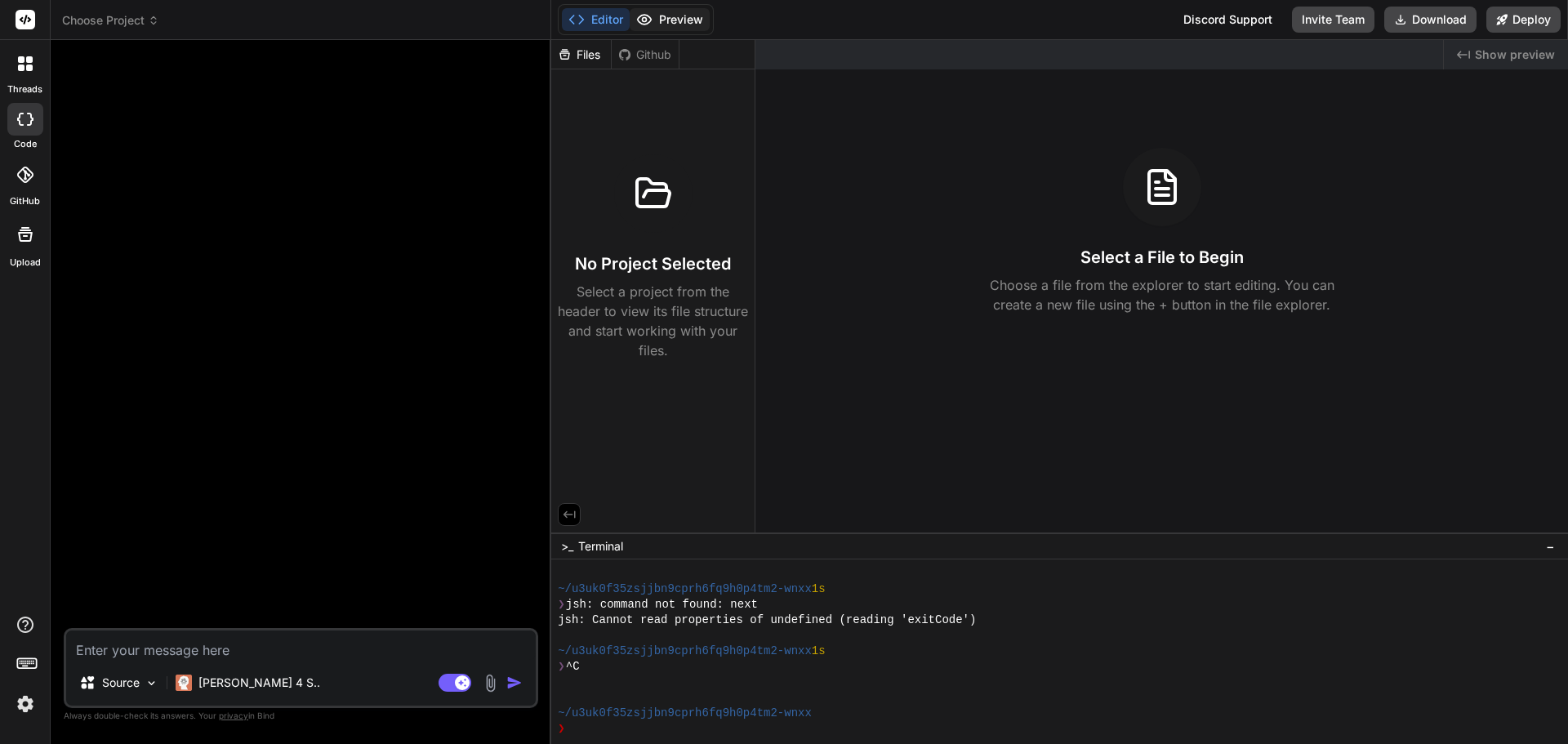
click at [677, 20] on button "Preview" at bounding box center [669, 19] width 80 height 23
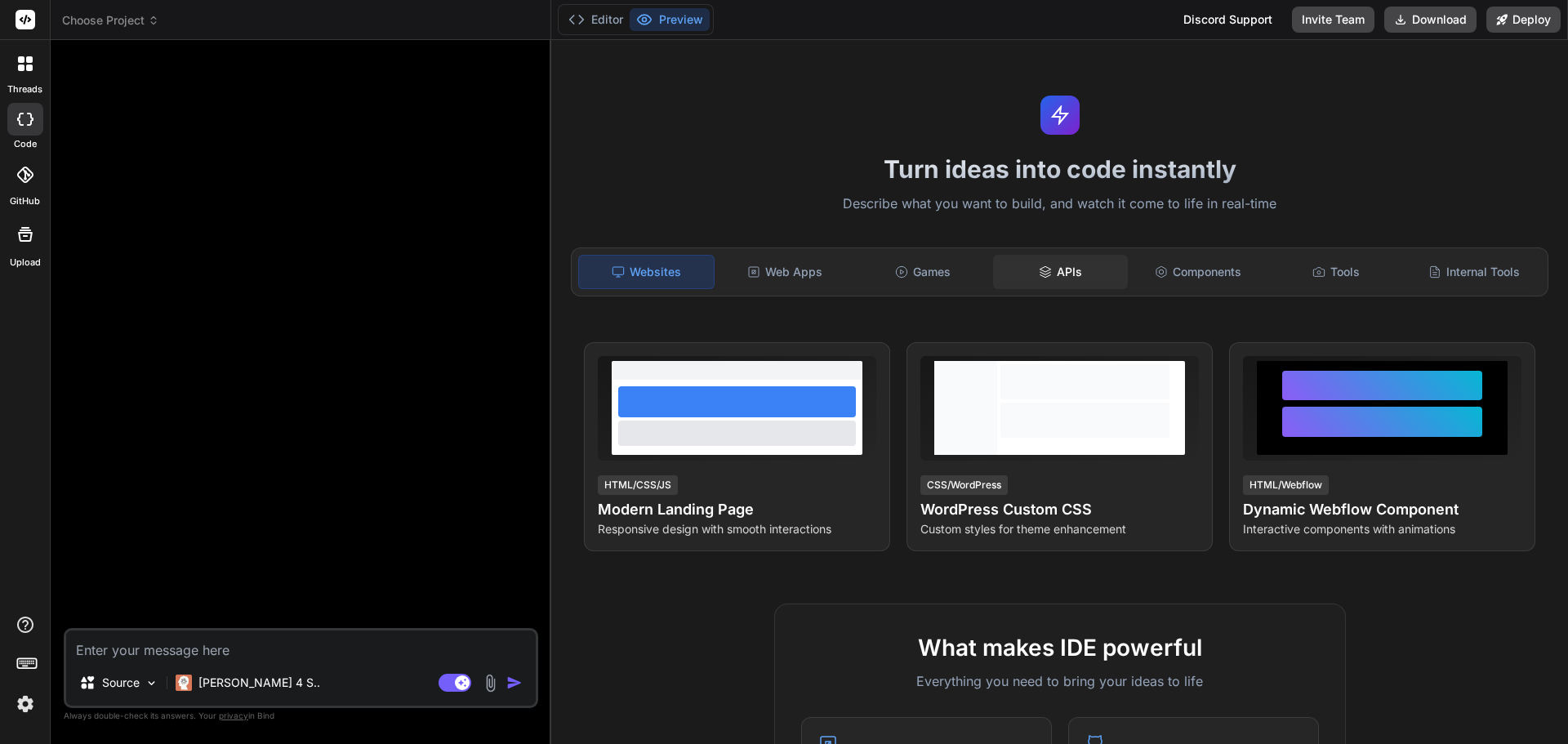
click at [1053, 273] on div "APIs" at bounding box center [1060, 272] width 135 height 34
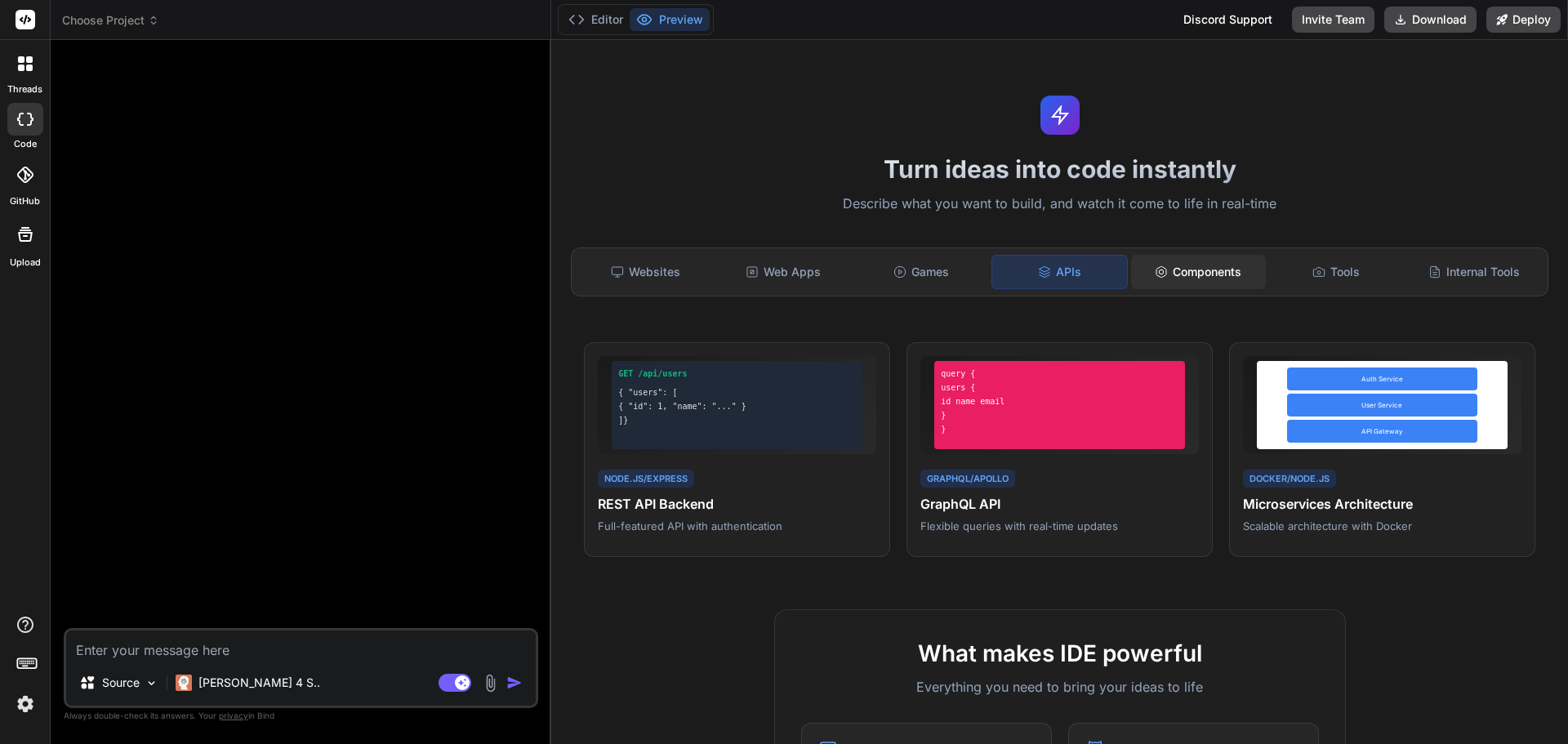
click at [1161, 271] on div "Components" at bounding box center [1198, 272] width 135 height 34
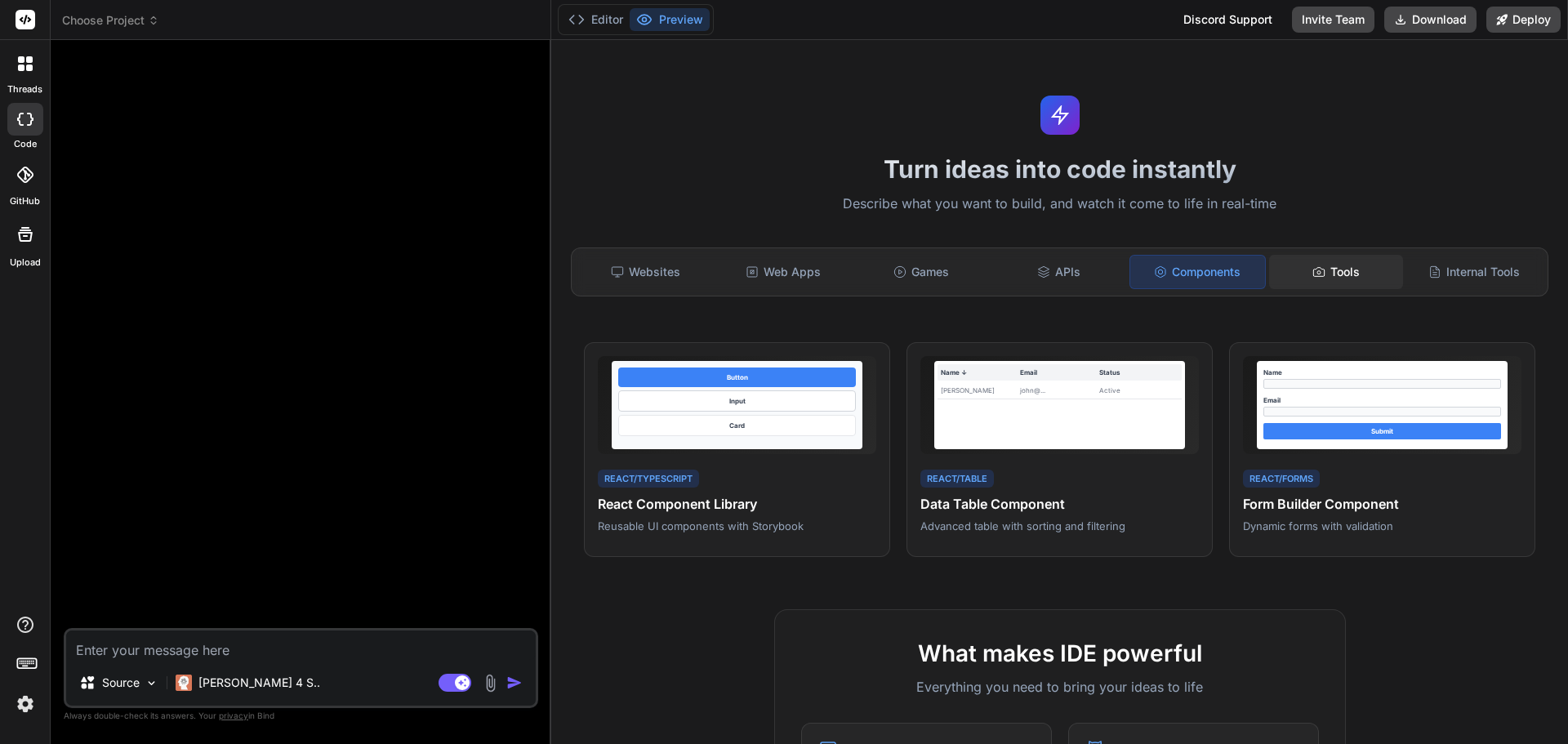
click at [1330, 275] on div "Tools" at bounding box center [1336, 272] width 135 height 34
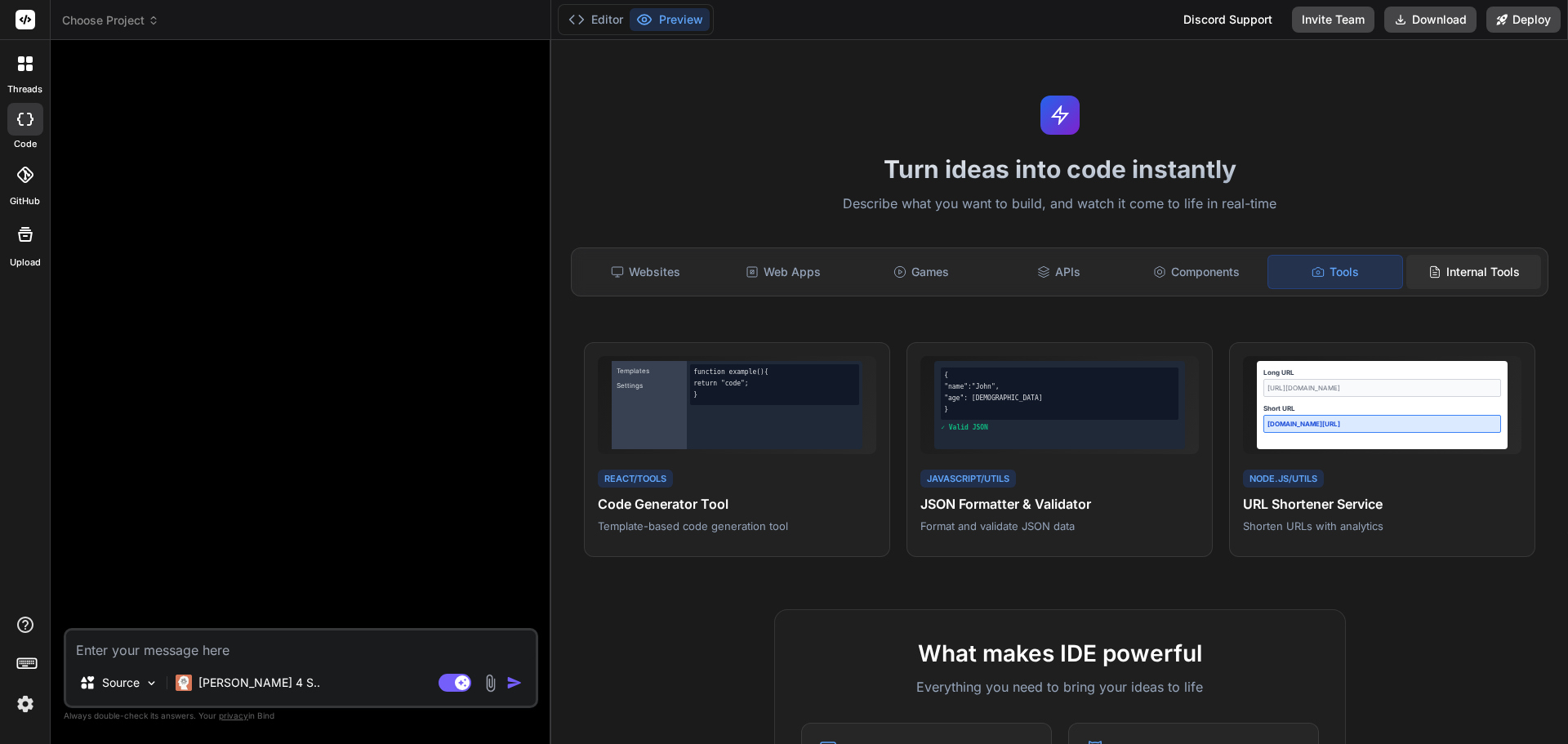
click at [1440, 264] on div "Internal Tools" at bounding box center [1473, 272] width 135 height 34
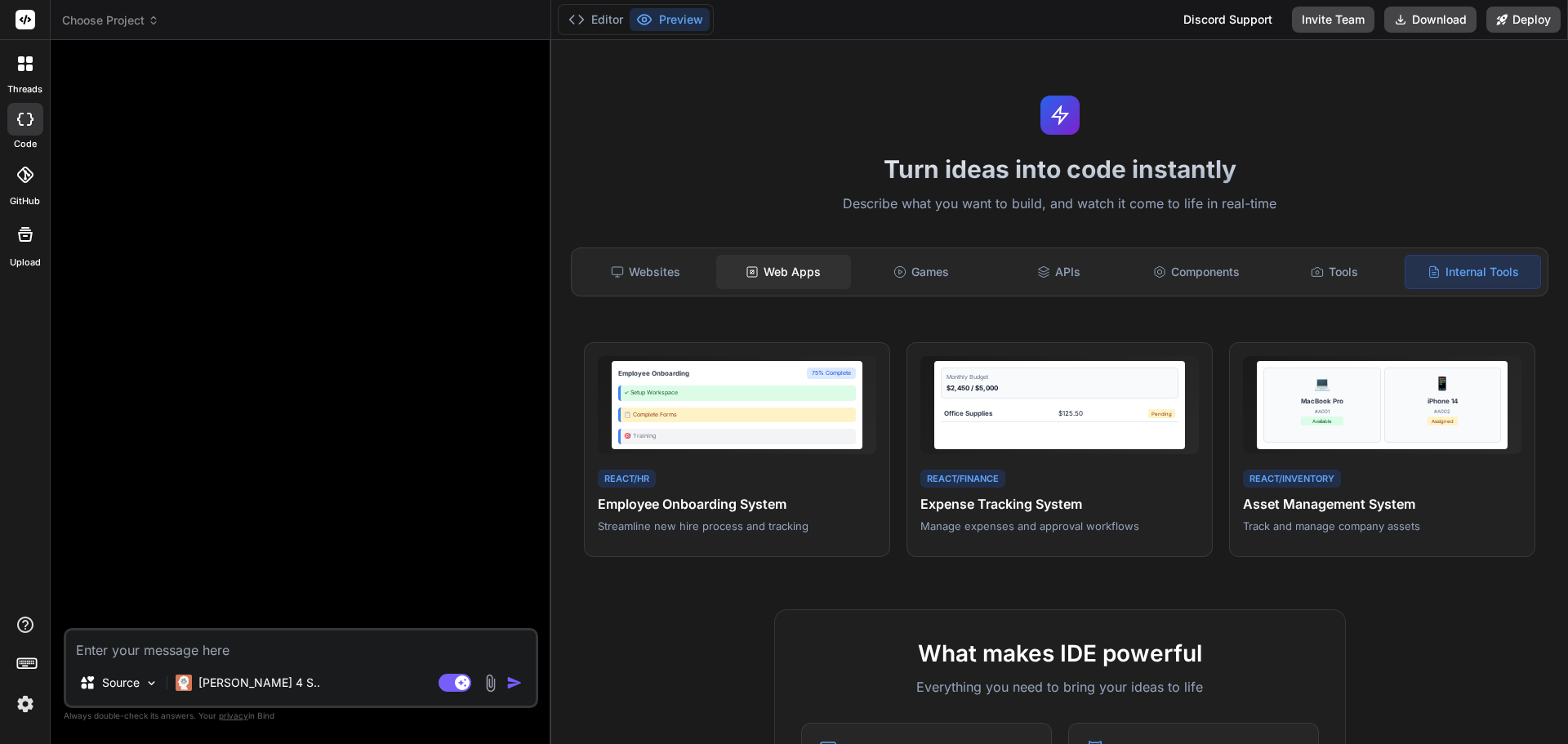
click at [809, 261] on div "Web Apps" at bounding box center [784, 272] width 135 height 34
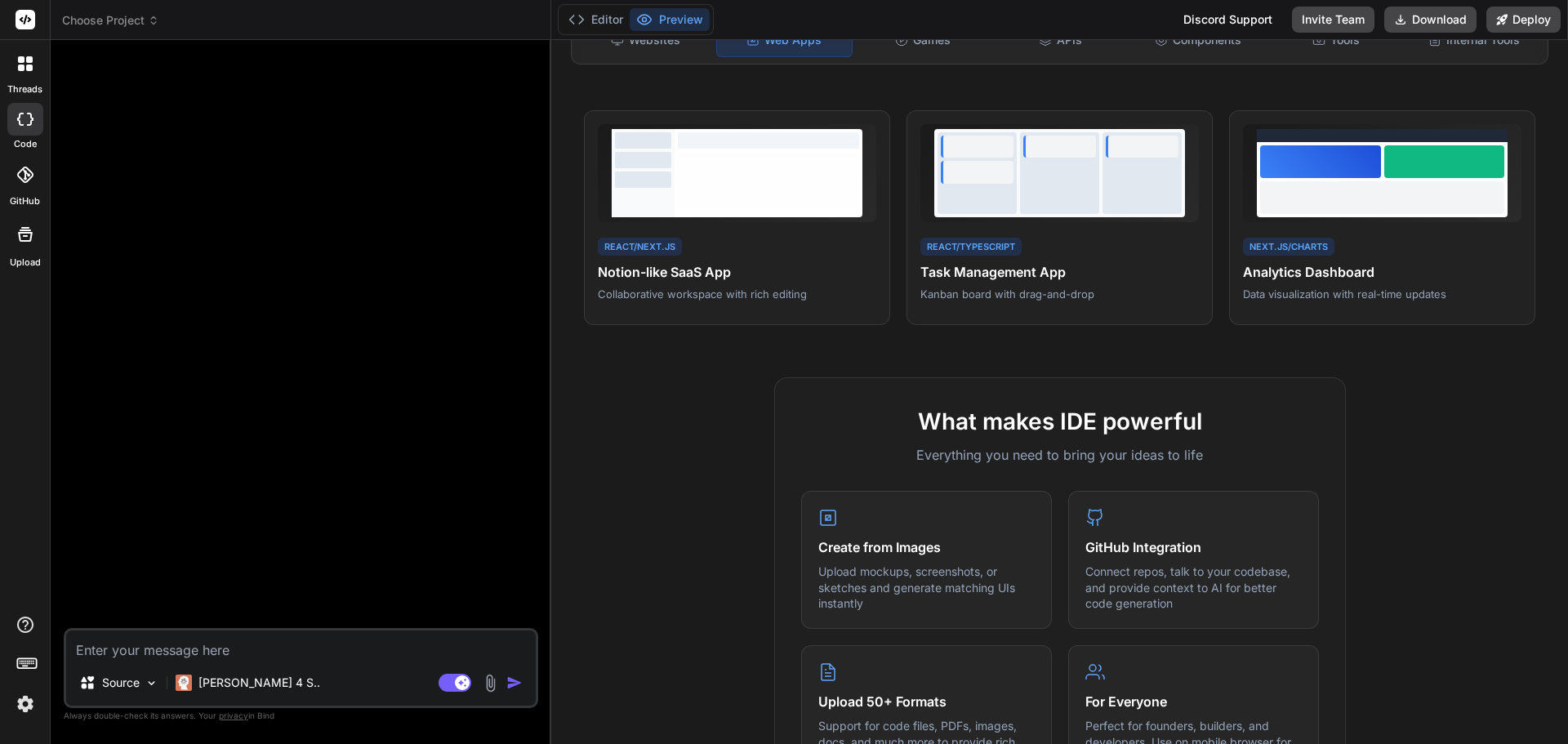
scroll to position [245, 0]
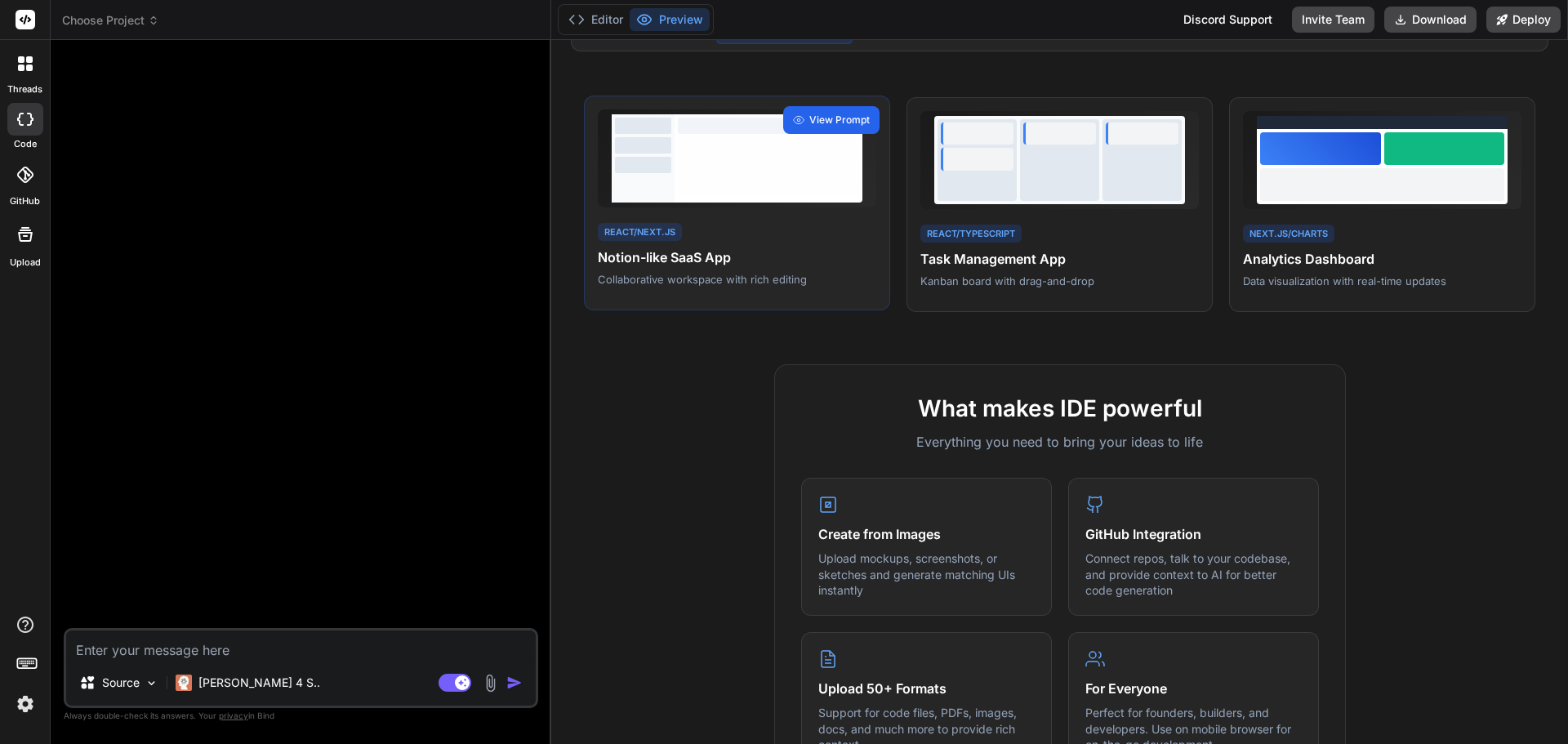
click at [838, 124] on span "View Prompt" at bounding box center [839, 120] width 61 height 14
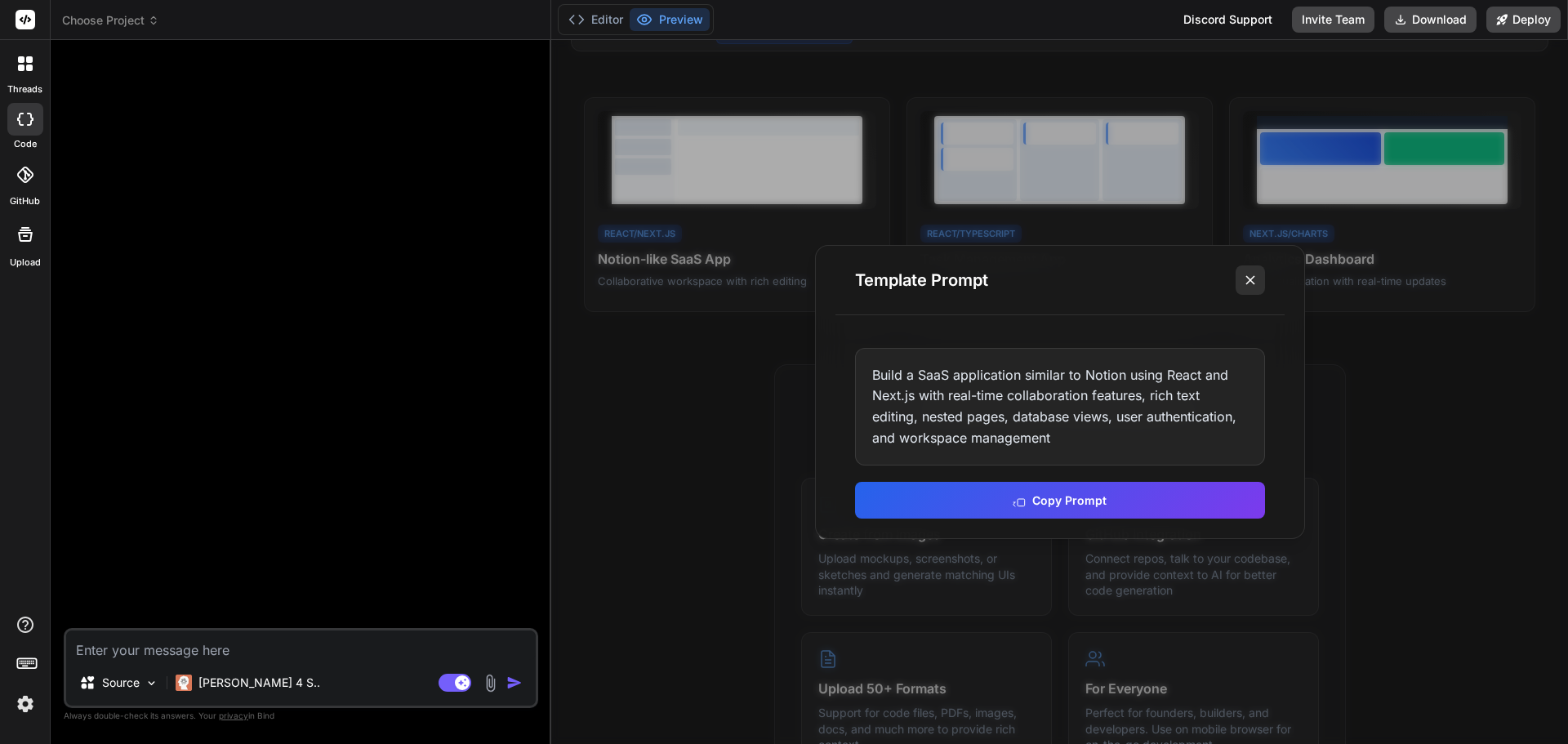
click at [1254, 278] on icon at bounding box center [1250, 280] width 16 height 16
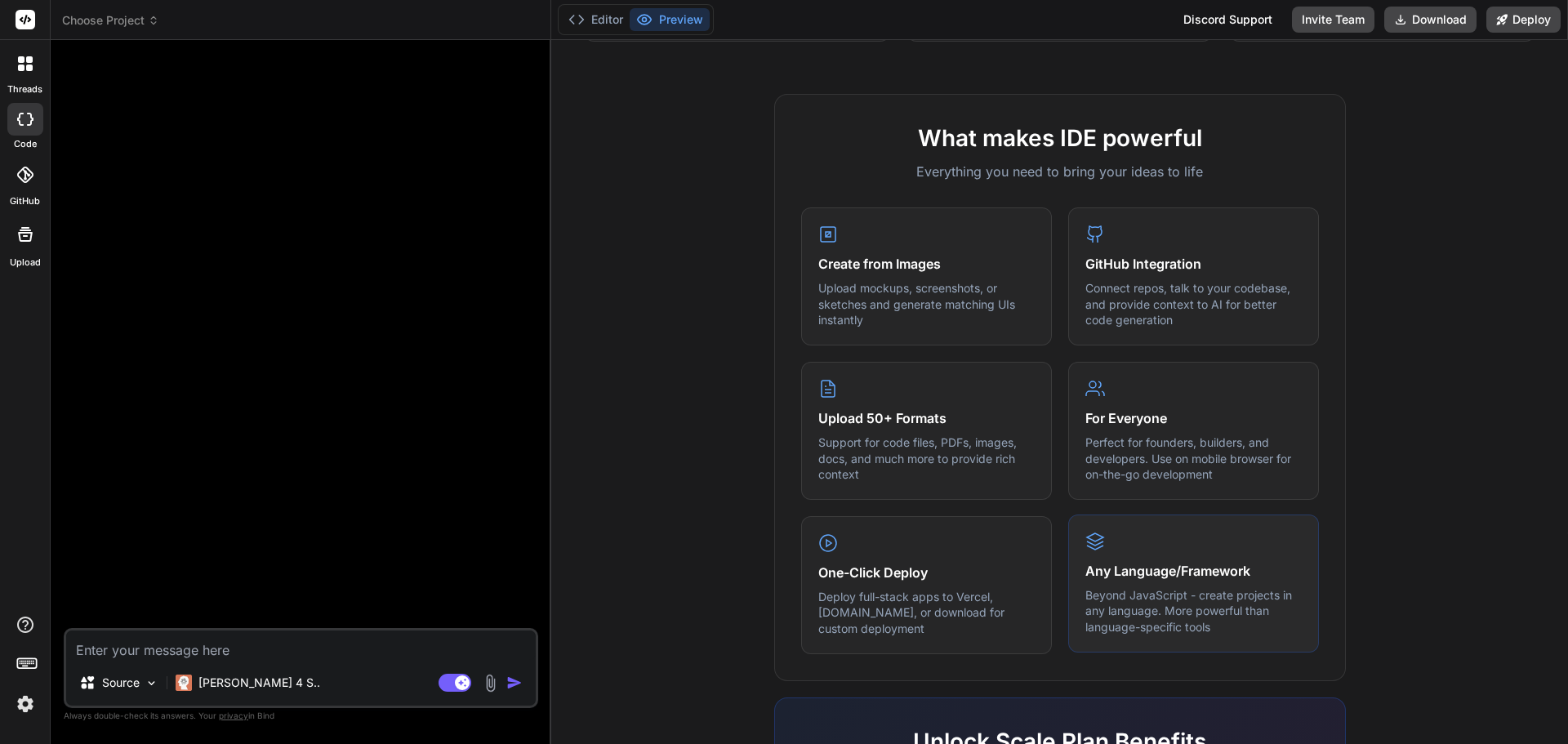
scroll to position [494, 0]
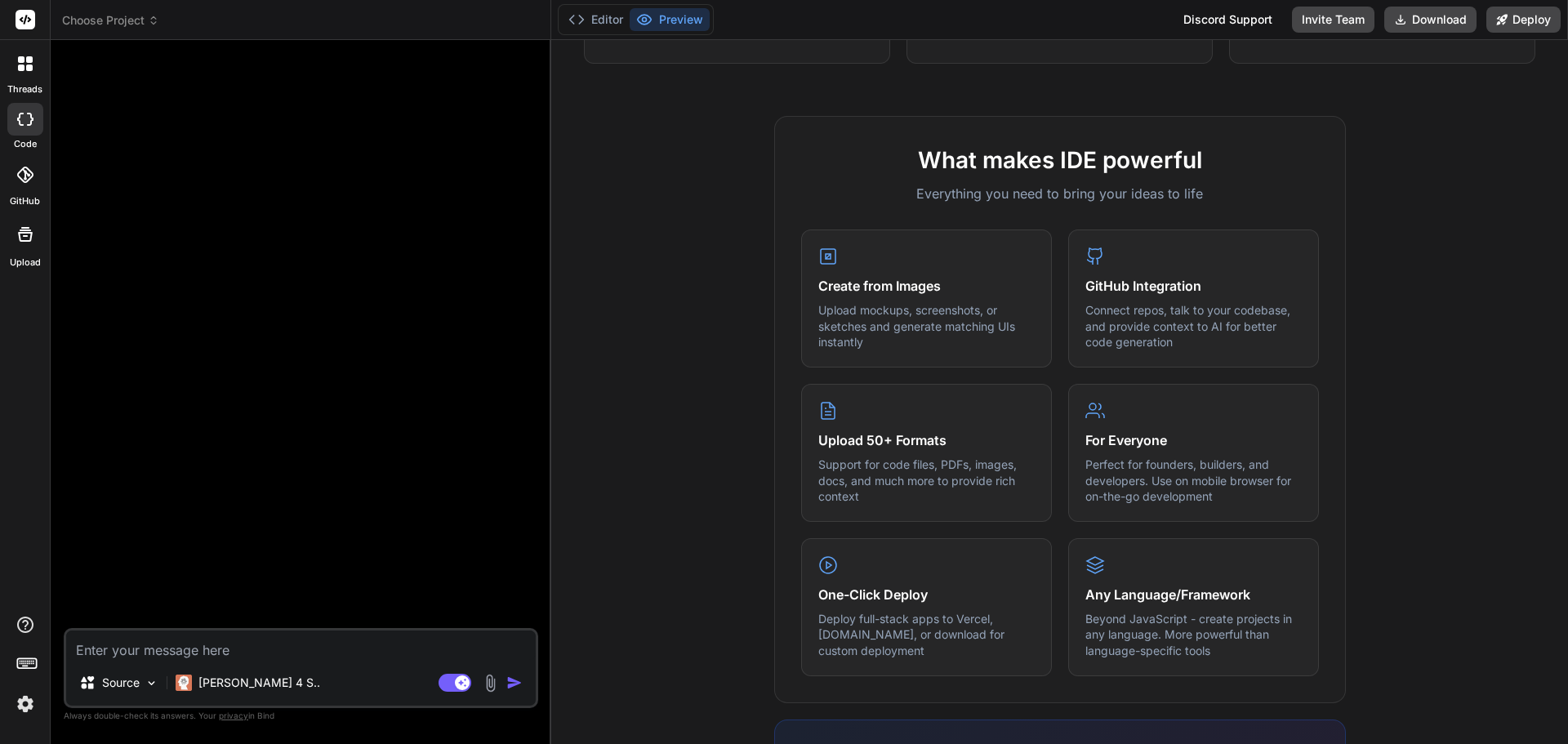
click at [21, 173] on icon at bounding box center [25, 175] width 16 height 16
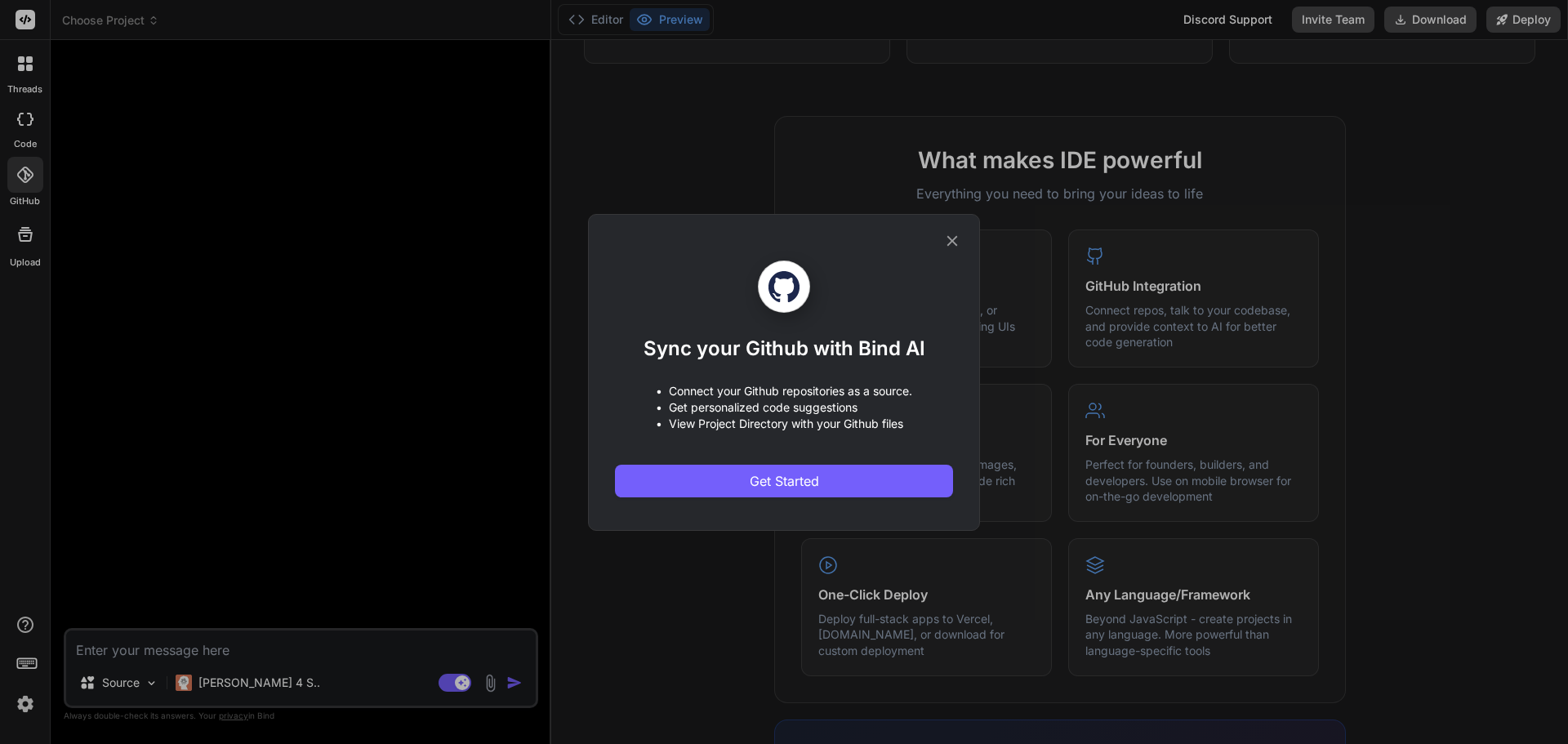
click at [953, 241] on icon at bounding box center [953, 241] width 11 height 11
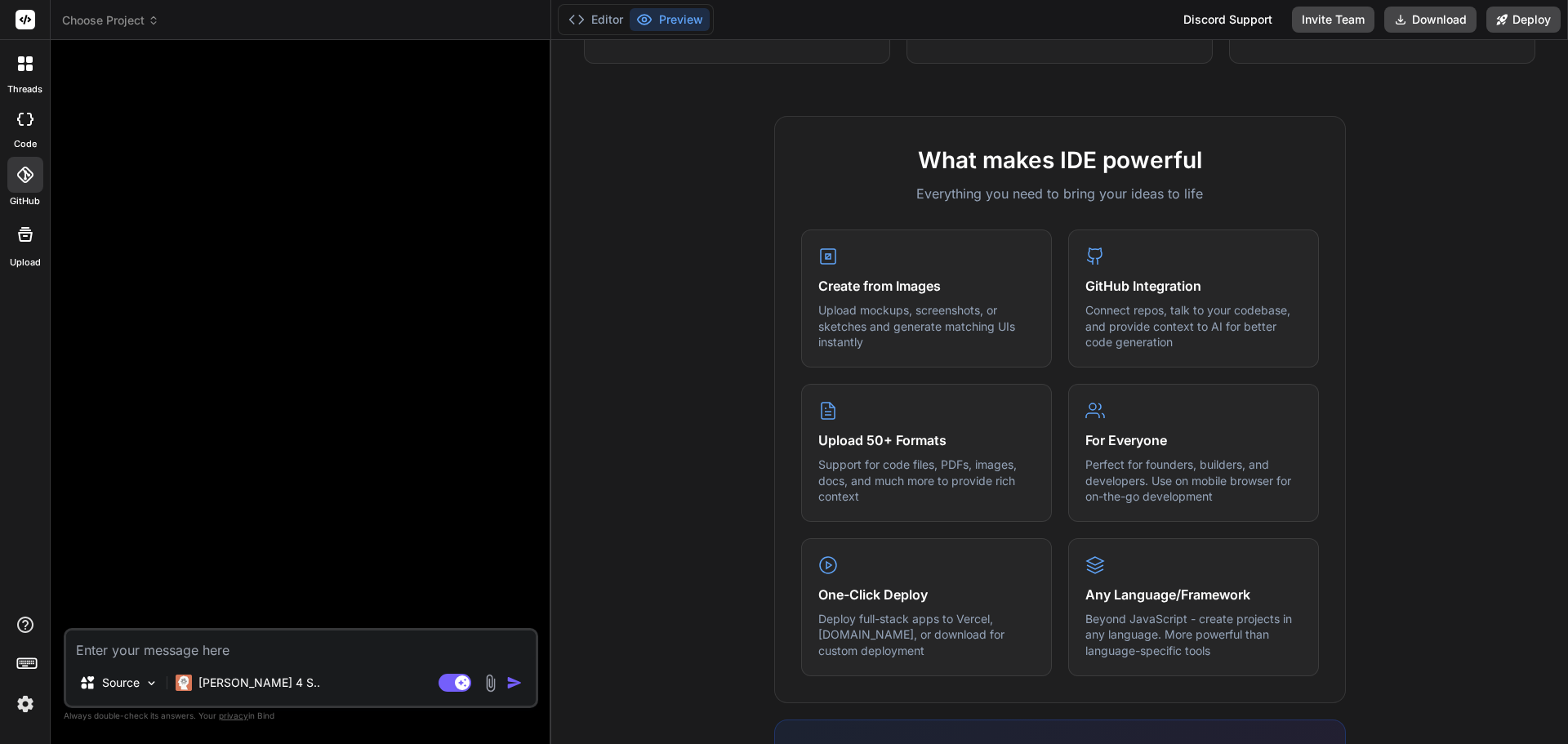
click at [24, 236] on icon at bounding box center [25, 235] width 14 height 14
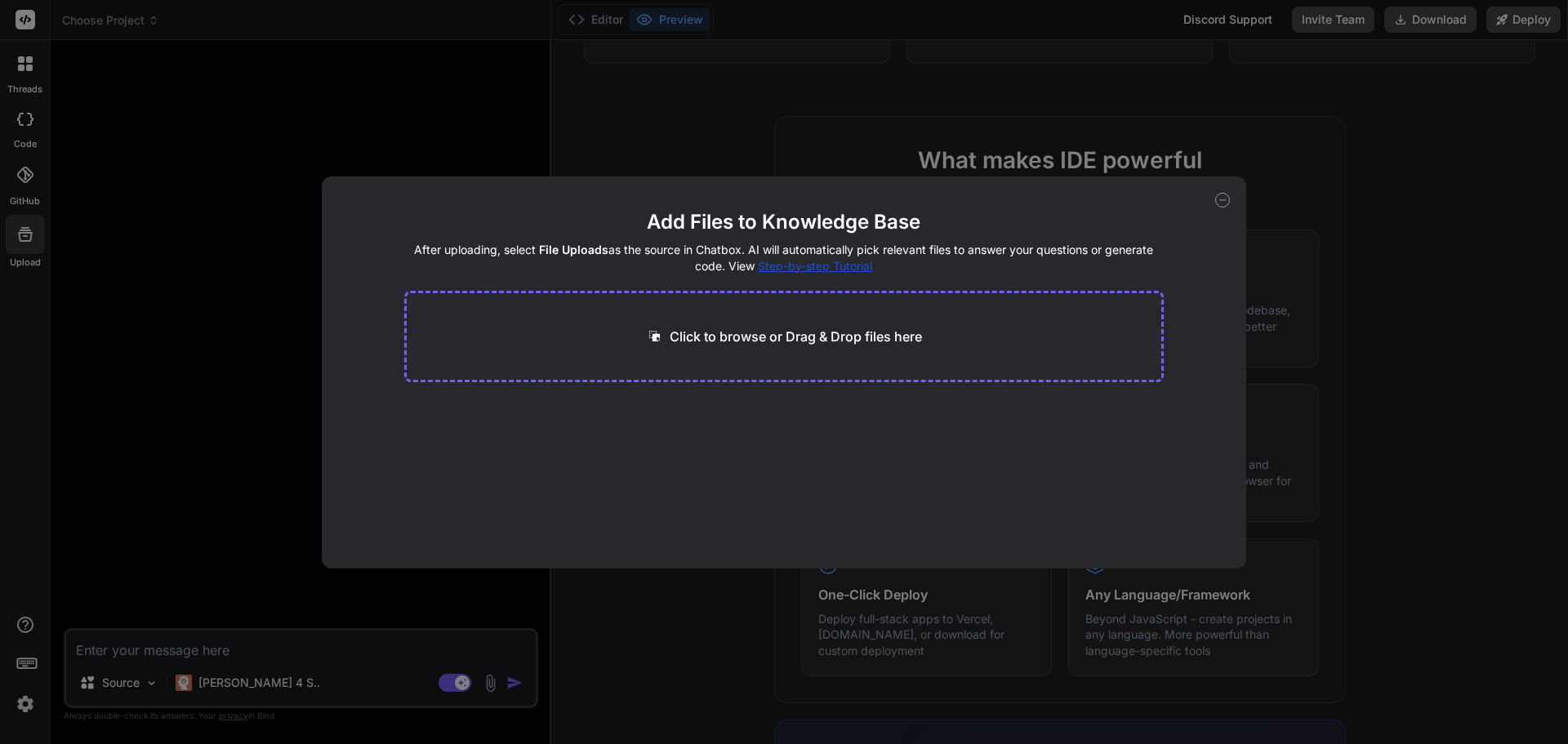
click at [1218, 198] on icon at bounding box center [1222, 200] width 14 height 14
type textarea "x"
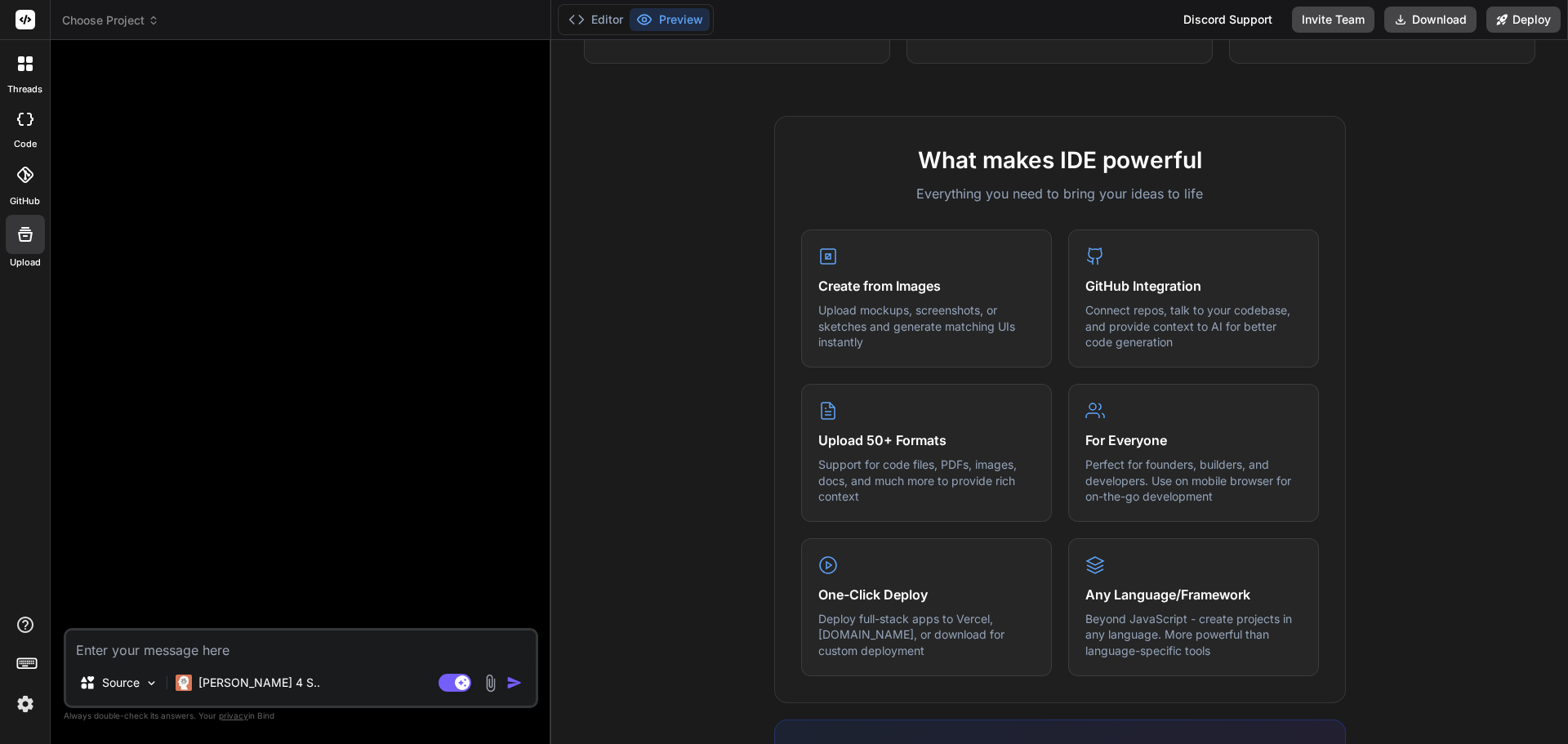
click at [20, 78] on div at bounding box center [25, 63] width 34 height 34
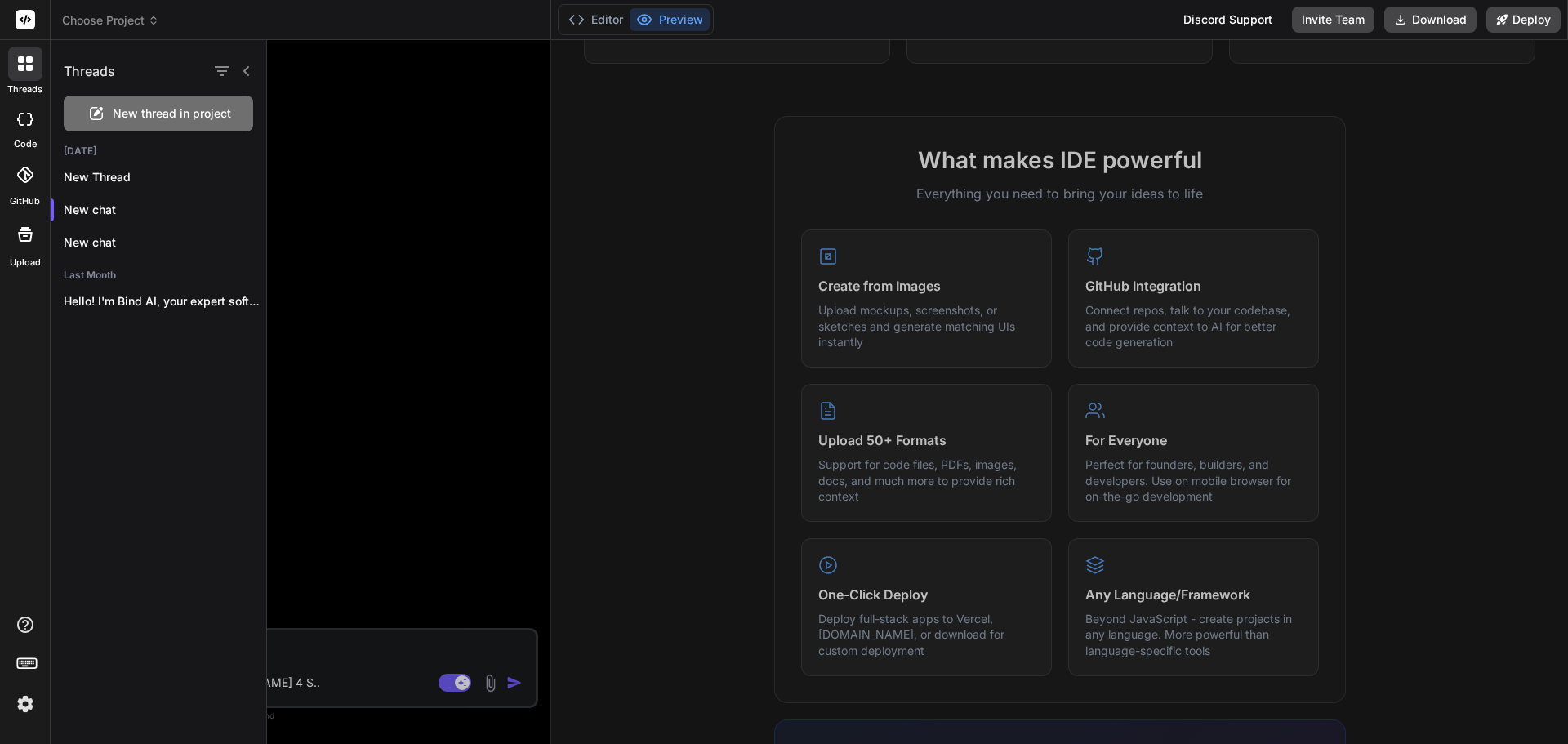
click at [24, 13] on rect at bounding box center [25, 20] width 20 height 20
click at [250, 71] on icon at bounding box center [246, 71] width 13 height 13
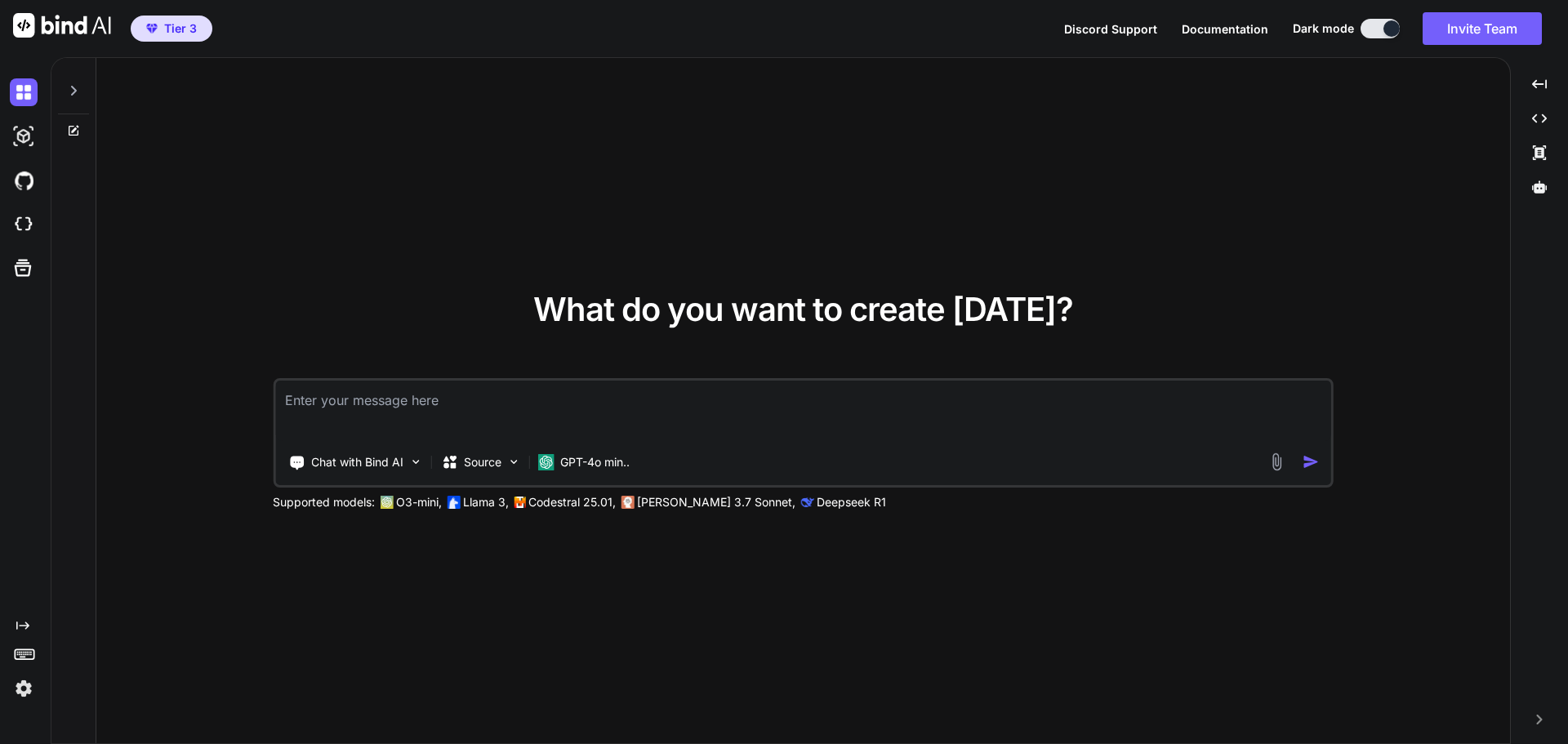
click at [168, 23] on span "Tier 3" at bounding box center [180, 29] width 33 height 16
click at [1543, 189] on icon at bounding box center [1539, 187] width 14 height 13
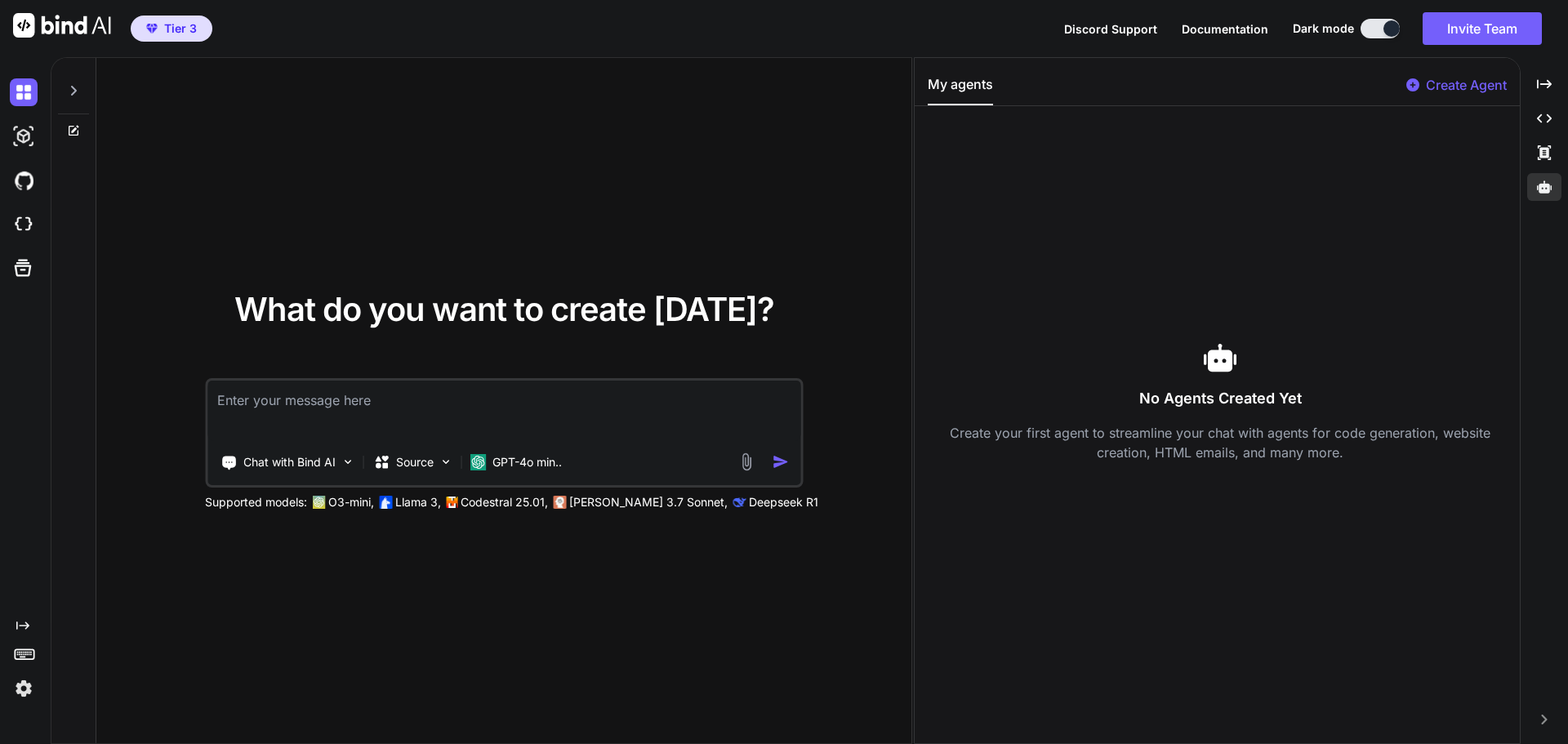
click at [1440, 73] on div "My agents Create Agent No Agents Created Yet Create your first agent to streaml…" at bounding box center [1217, 401] width 605 height 685
click at [1438, 85] on p "Create Agent" at bounding box center [1466, 85] width 81 height 20
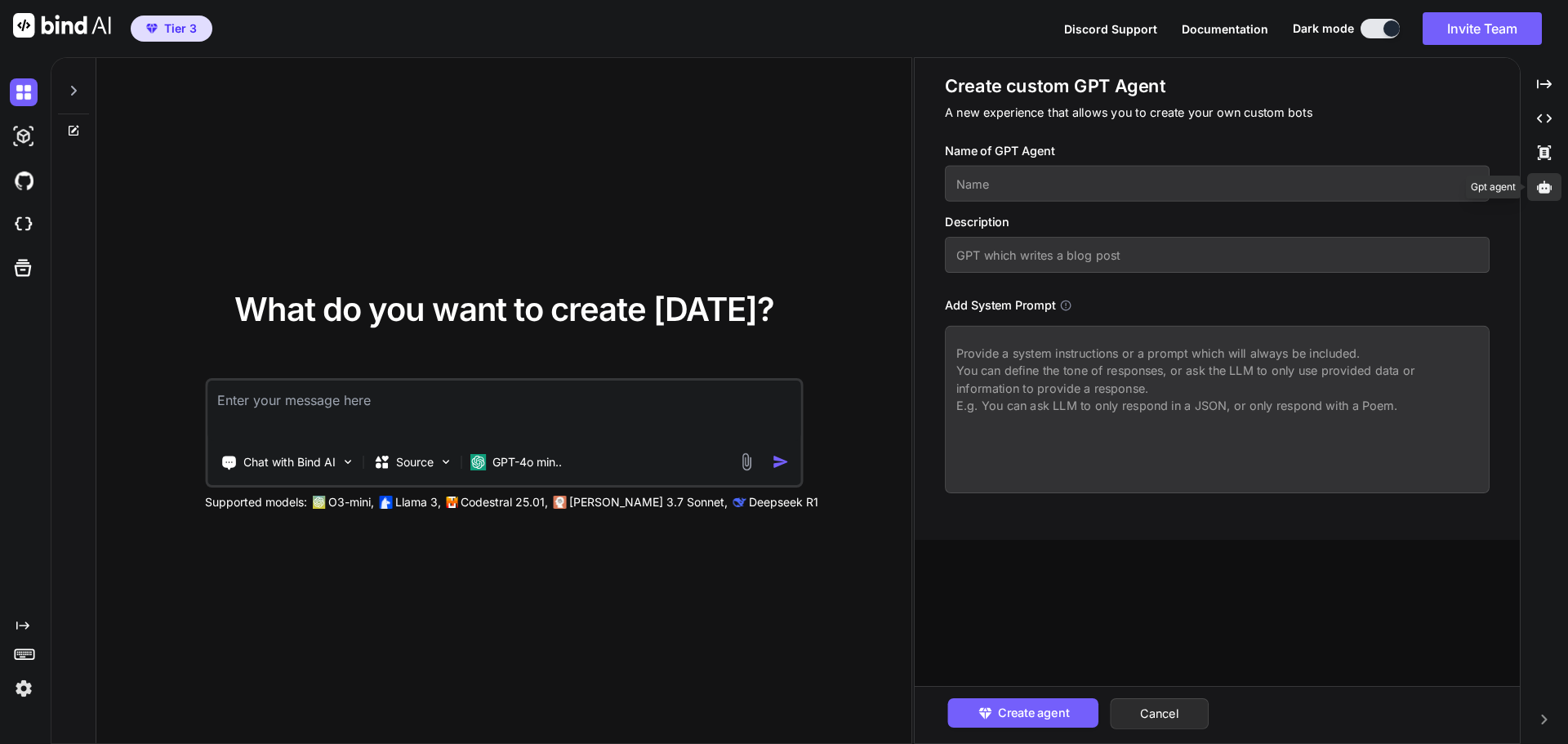
click at [1556, 181] on div at bounding box center [1544, 187] width 34 height 28
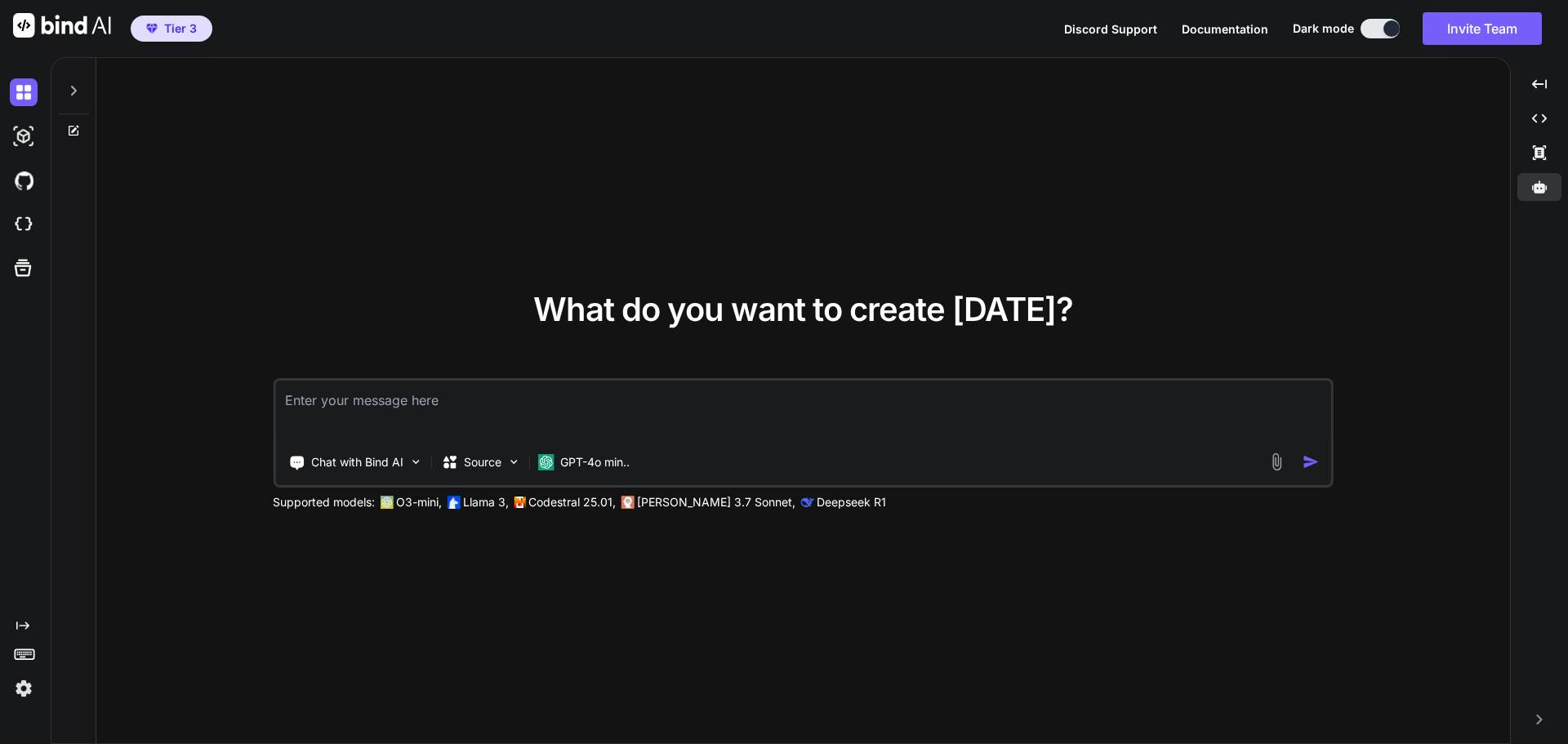
click at [66, 98] on div at bounding box center [73, 86] width 31 height 56
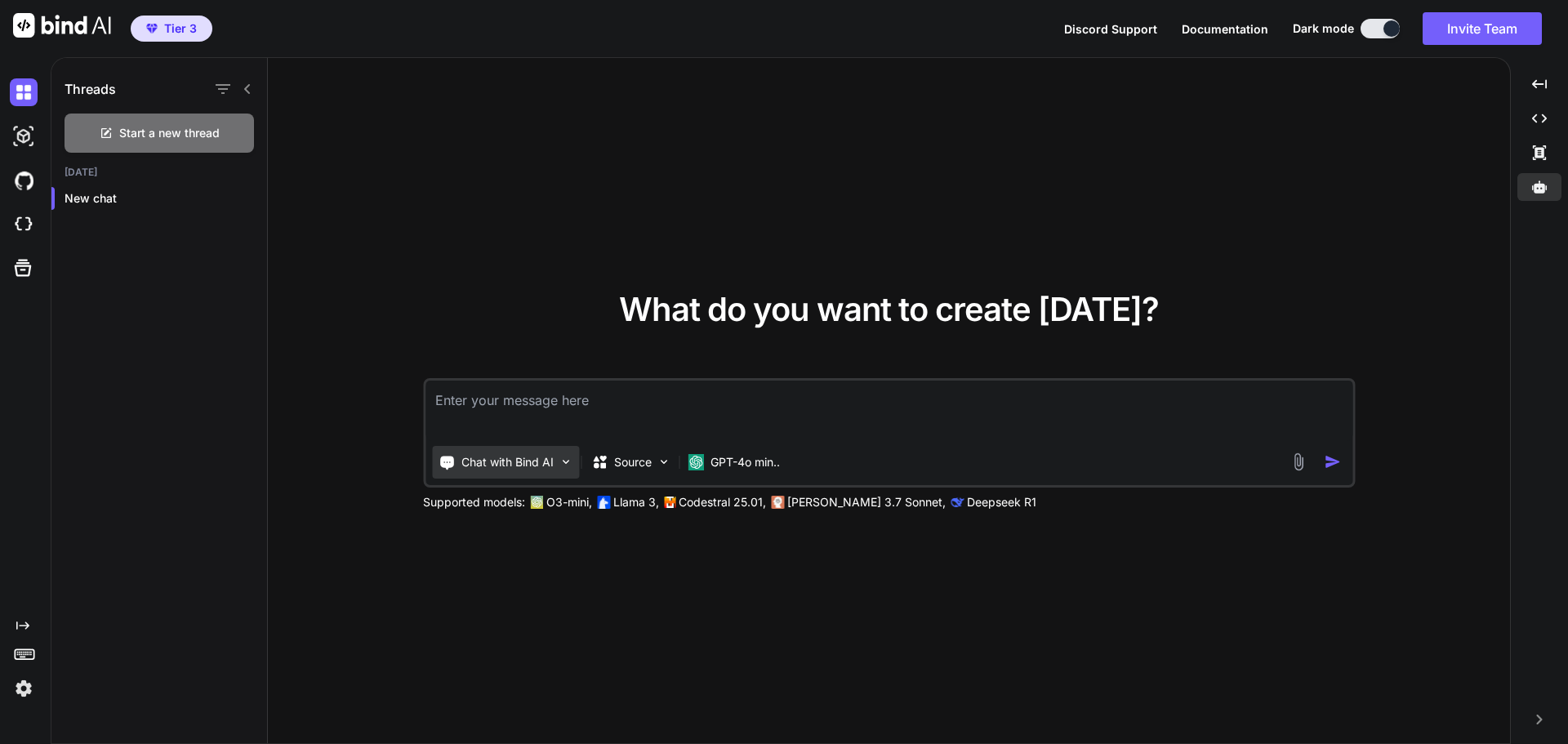
click at [556, 464] on div "Chat with Bind AI" at bounding box center [505, 462] width 147 height 33
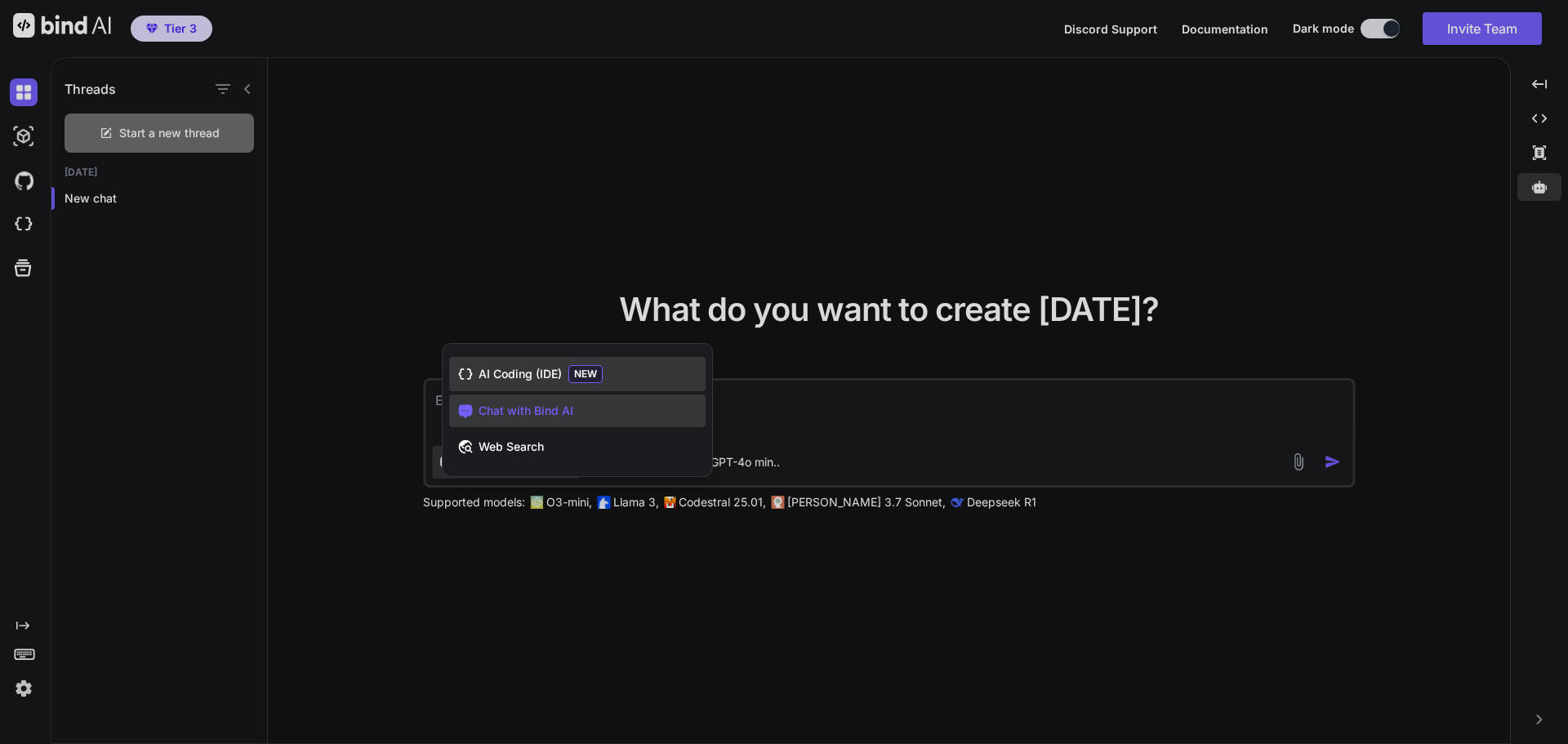
click at [534, 372] on span "AI Coding (IDE)" at bounding box center [520, 374] width 83 height 16
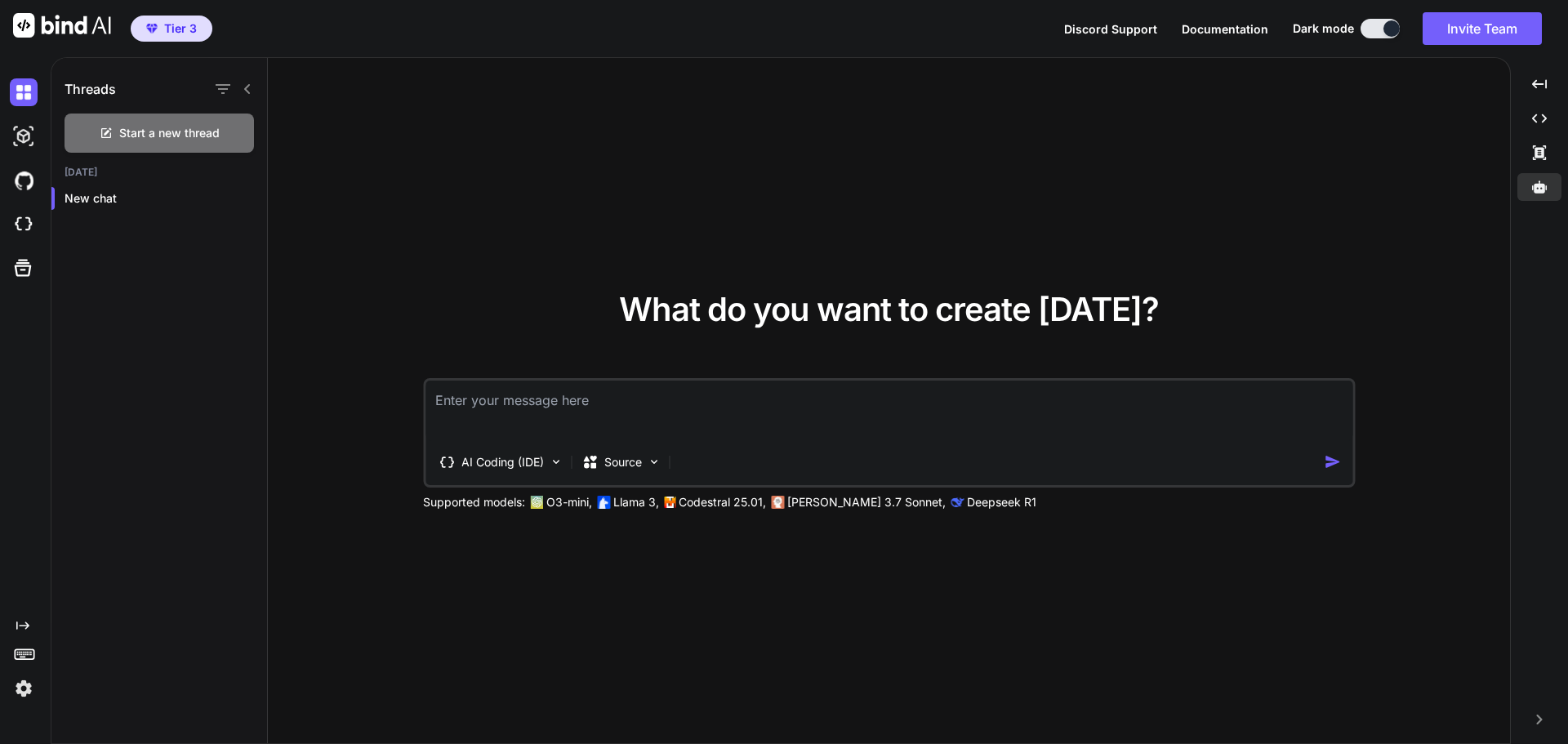
click at [555, 410] on textarea at bounding box center [889, 411] width 927 height 61
drag, startPoint x: 515, startPoint y: 409, endPoint x: 144, endPoint y: 137, distance: 460.0
click at [144, 137] on span "Start a new thread" at bounding box center [169, 133] width 101 height 16
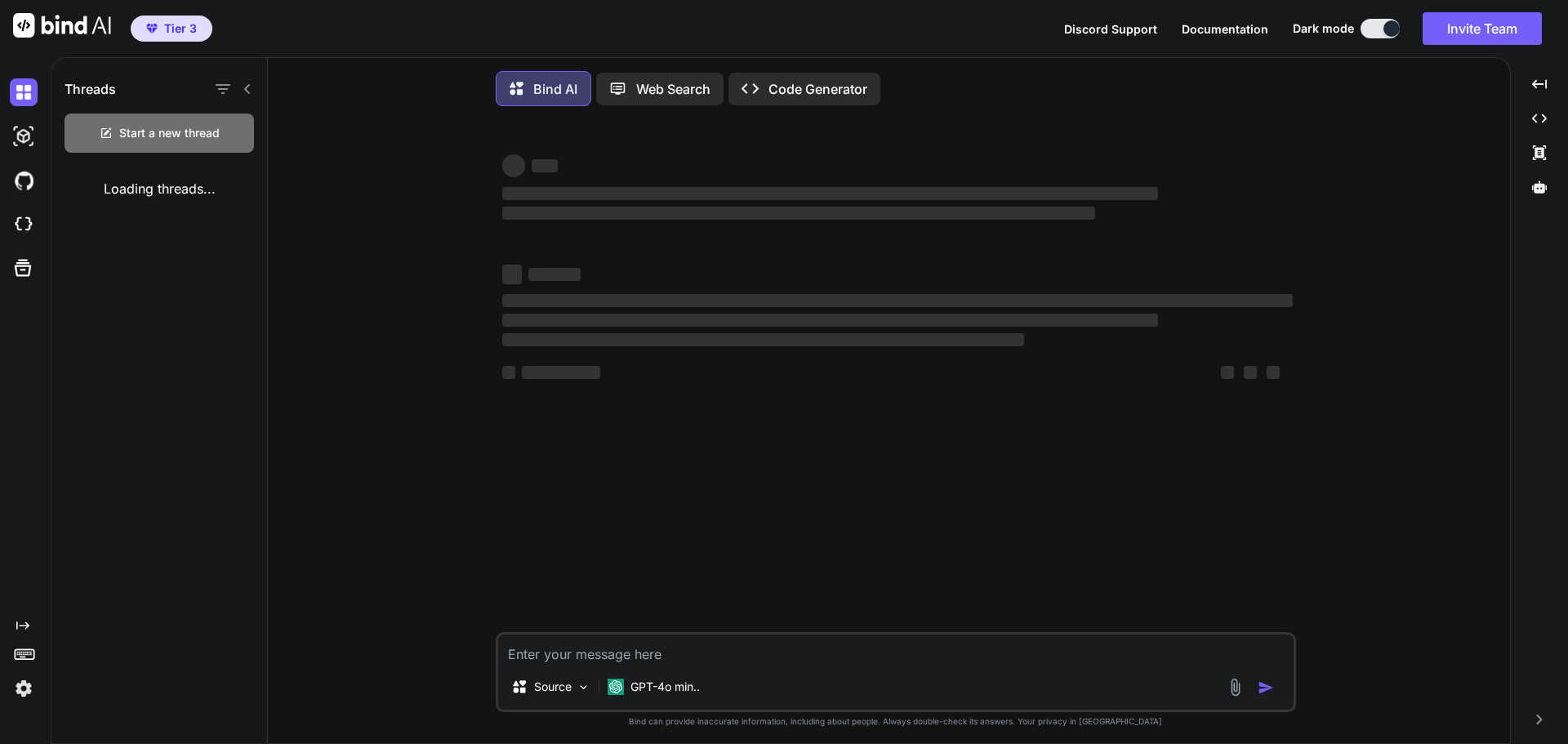
click at [144, 137] on span "Start a new thread" at bounding box center [169, 133] width 101 height 16
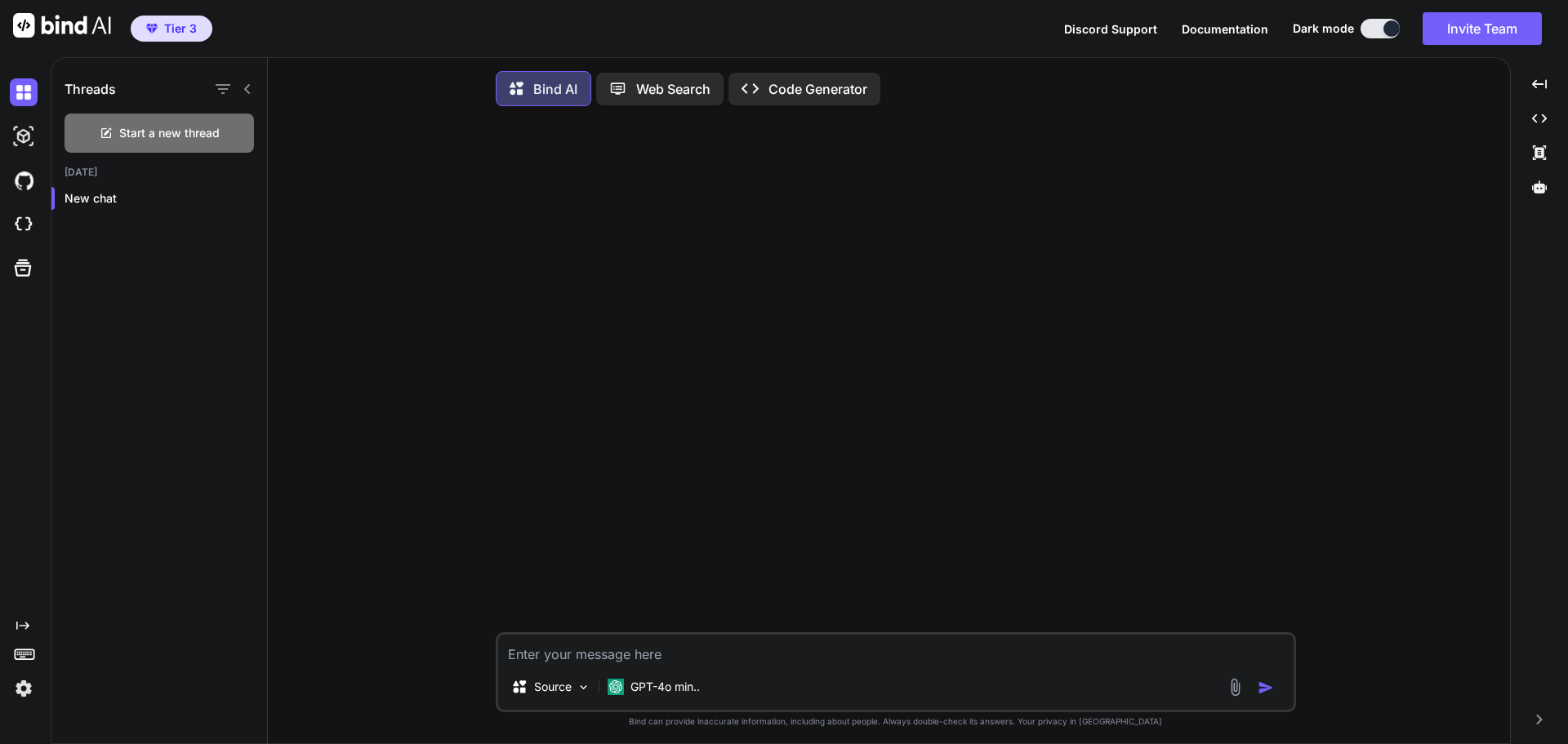
click at [144, 137] on span "Start a new thread" at bounding box center [169, 133] width 101 height 16
click at [502, 70] on div "Bind AI Web Search Created with Pixso. Code Generator" at bounding box center [895, 88] width 800 height 48
click at [640, 82] on p "Web Search" at bounding box center [673, 89] width 74 height 20
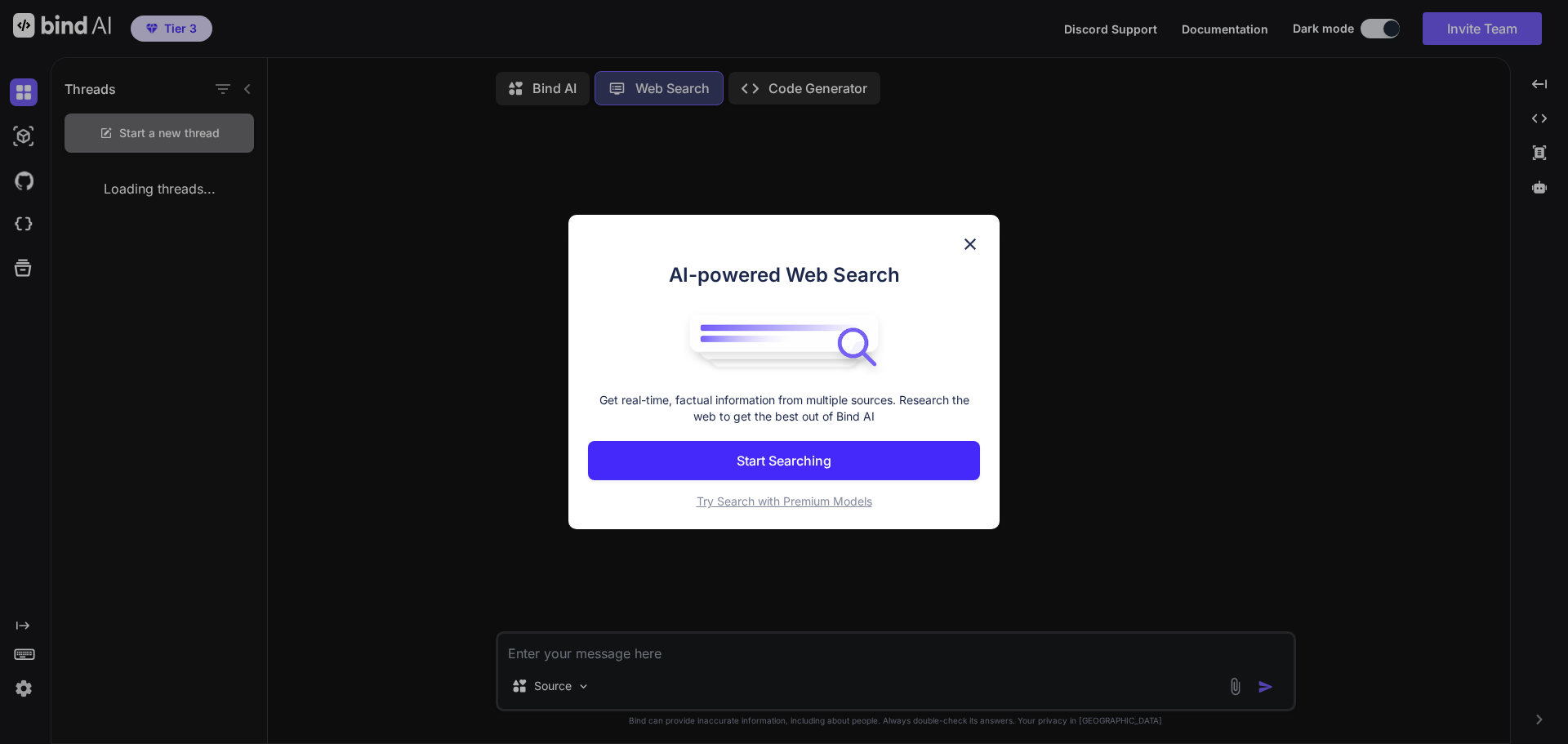
scroll to position [7, 0]
click at [971, 246] on img at bounding box center [970, 245] width 20 height 20
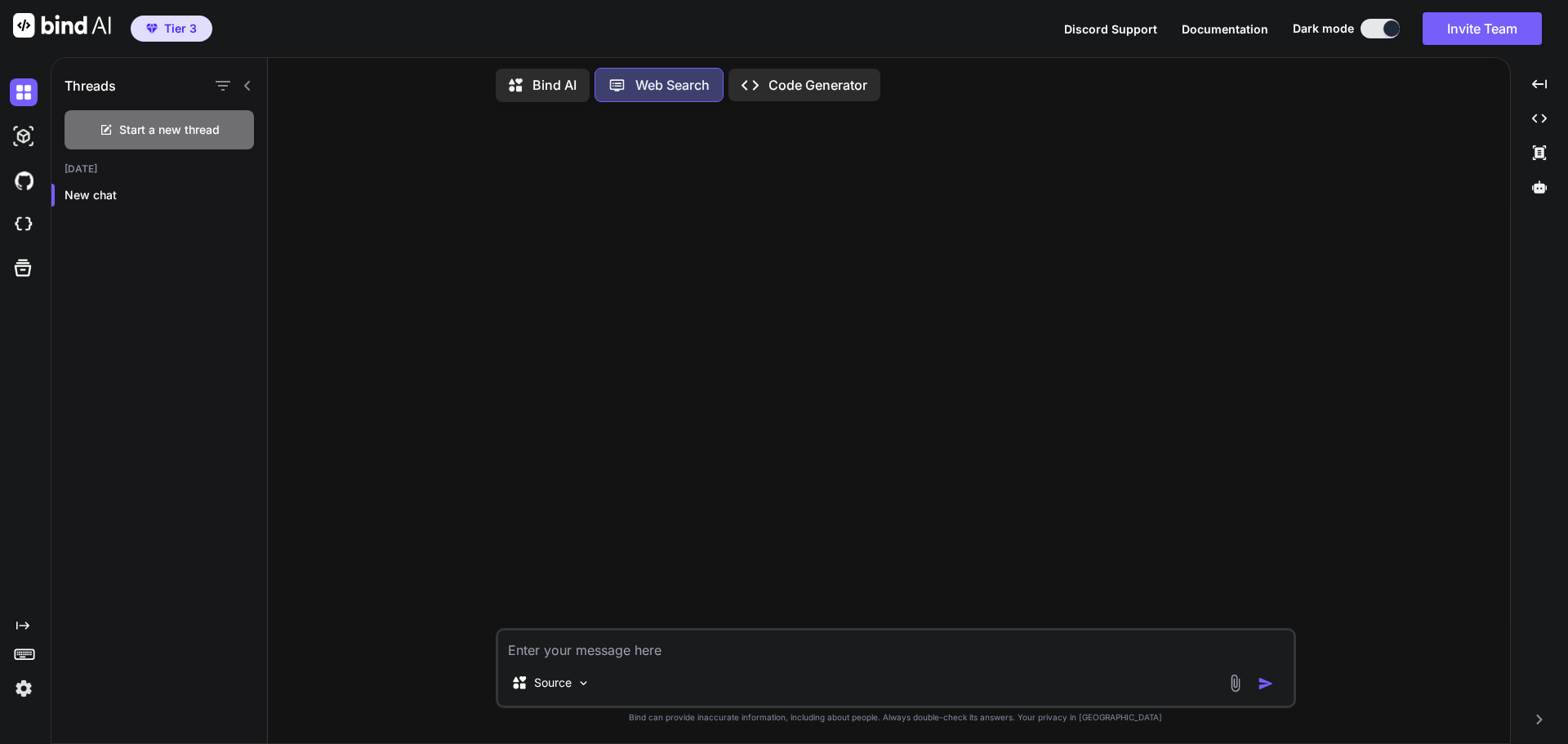
click at [781, 69] on div "Created with Pixso. Code Generator" at bounding box center [804, 85] width 152 height 33
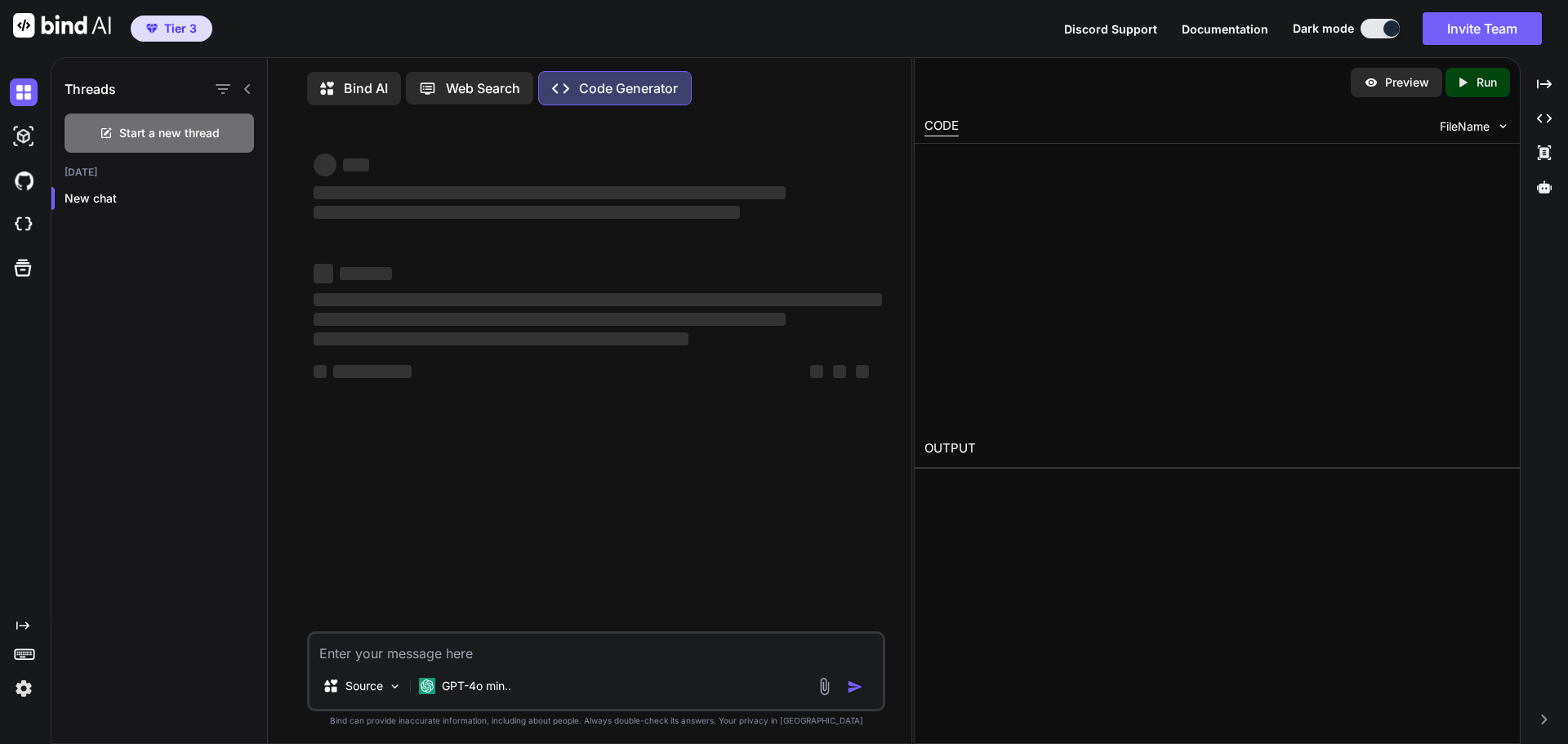
type textarea "x"
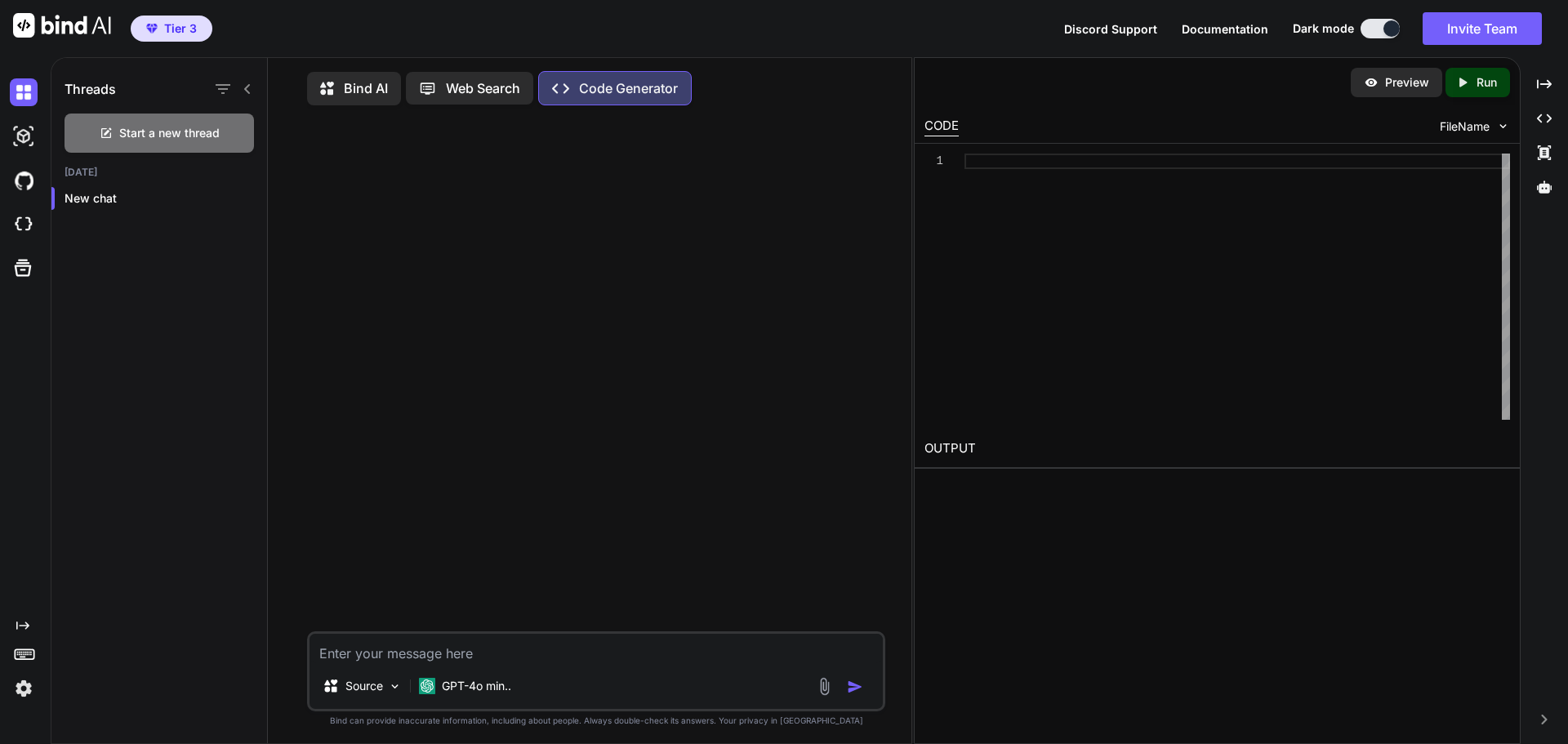
click at [988, 163] on div at bounding box center [1237, 286] width 545 height 266
type textarea "gfh"
type textarea "x"
type textarea "gfhf"
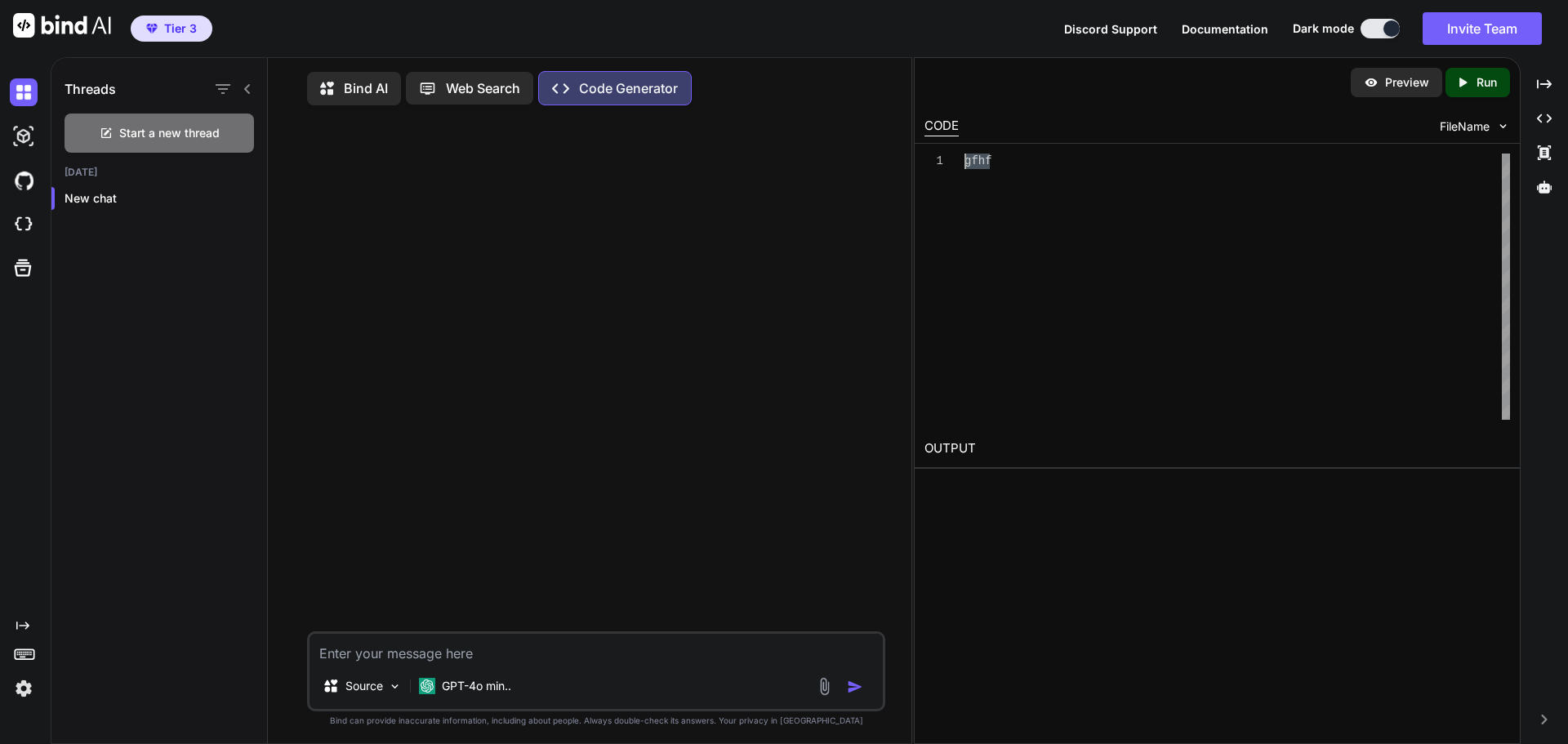
drag, startPoint x: 1006, startPoint y: 158, endPoint x: 907, endPoint y: 159, distance: 99.0
click at [965, 159] on div "gfhf" at bounding box center [1237, 286] width 545 height 266
click at [323, 87] on icon at bounding box center [328, 90] width 17 height 17
click at [323, 87] on icon at bounding box center [327, 88] width 14 height 13
click at [88, 89] on h1 "Threads" at bounding box center [90, 89] width 52 height 20
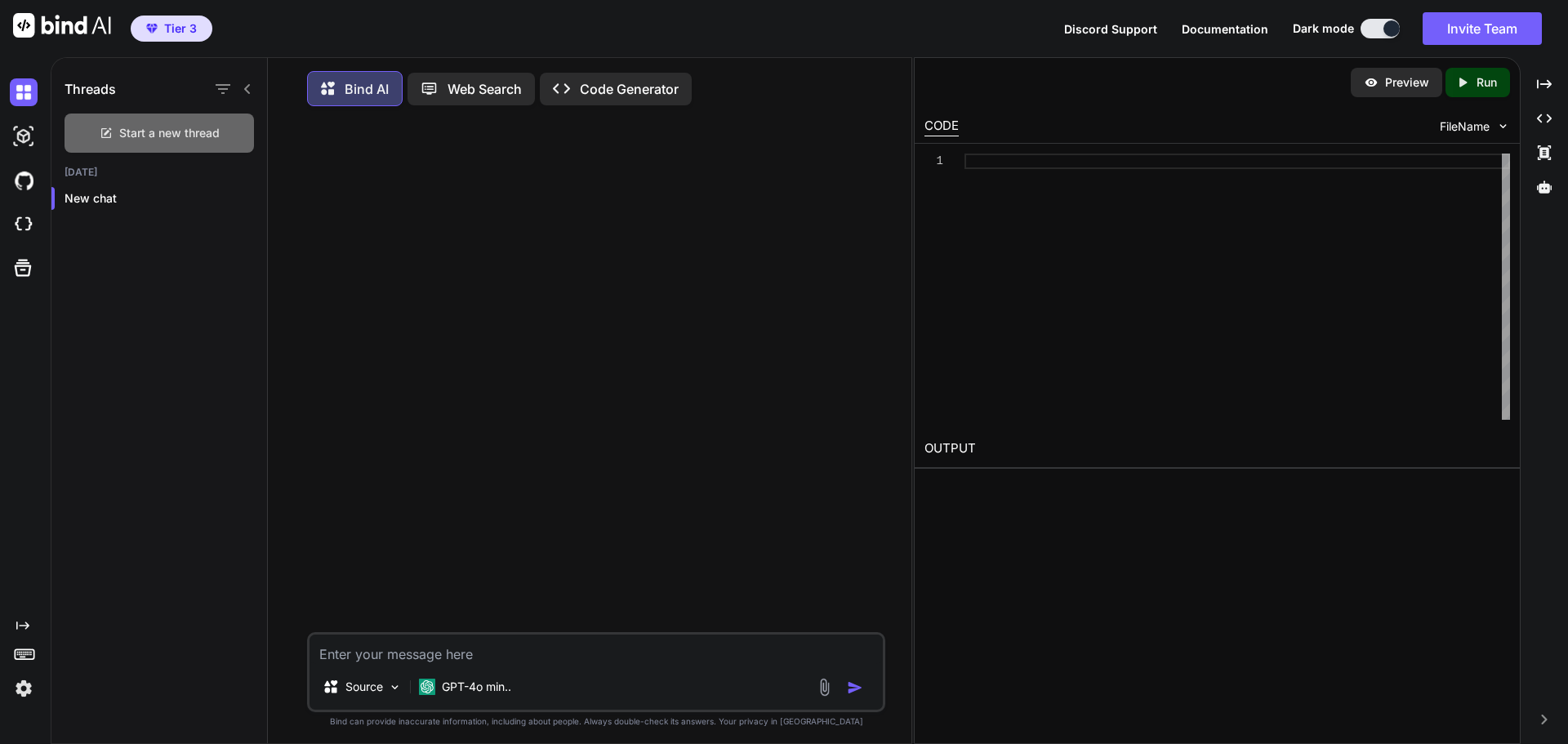
click at [170, 126] on span "Start a new thread" at bounding box center [169, 133] width 101 height 16
click at [247, 237] on div at bounding box center [249, 231] width 16 height 16
click at [245, 227] on icon "button" at bounding box center [249, 231] width 10 height 10
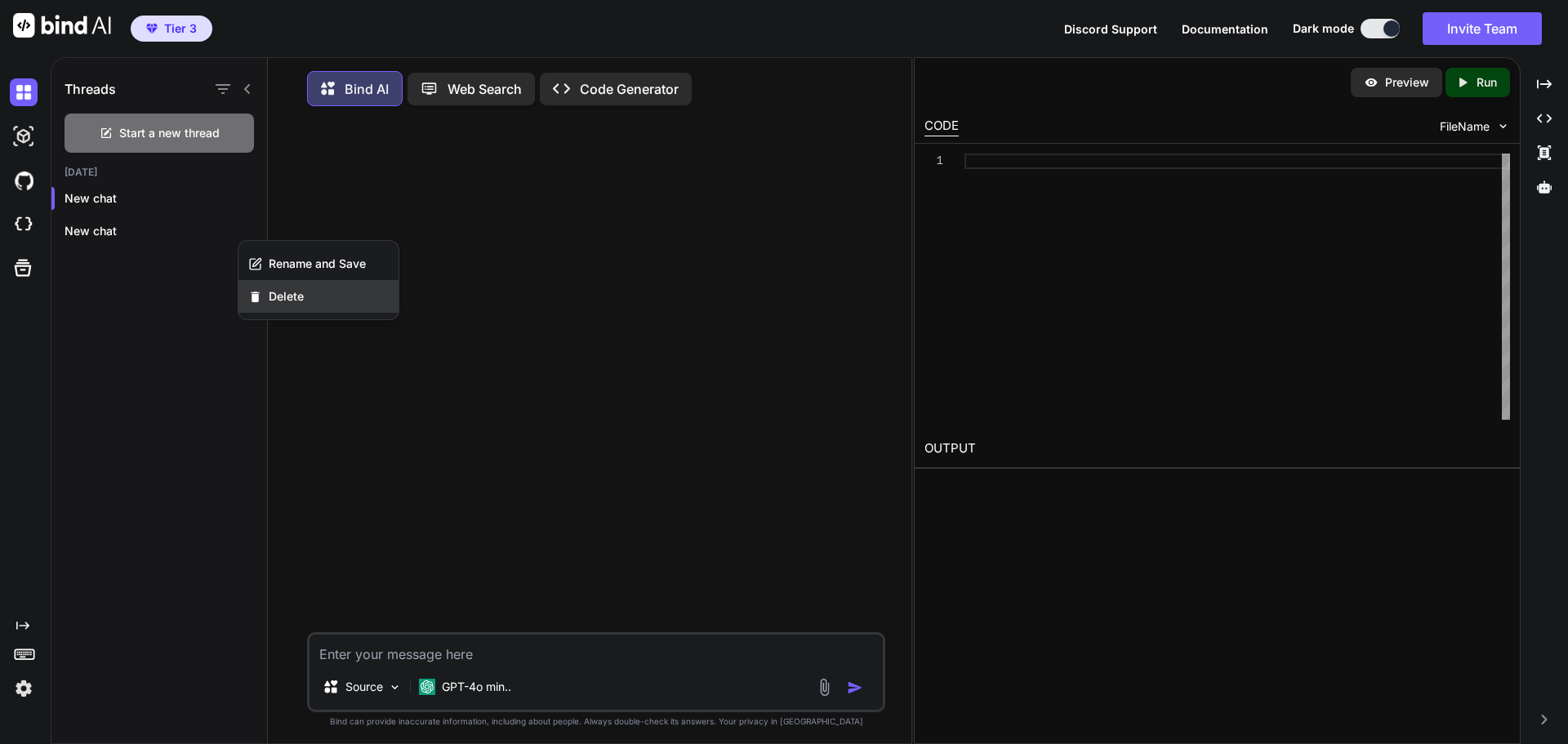
click at [275, 297] on span "Delete" at bounding box center [286, 296] width 35 height 16
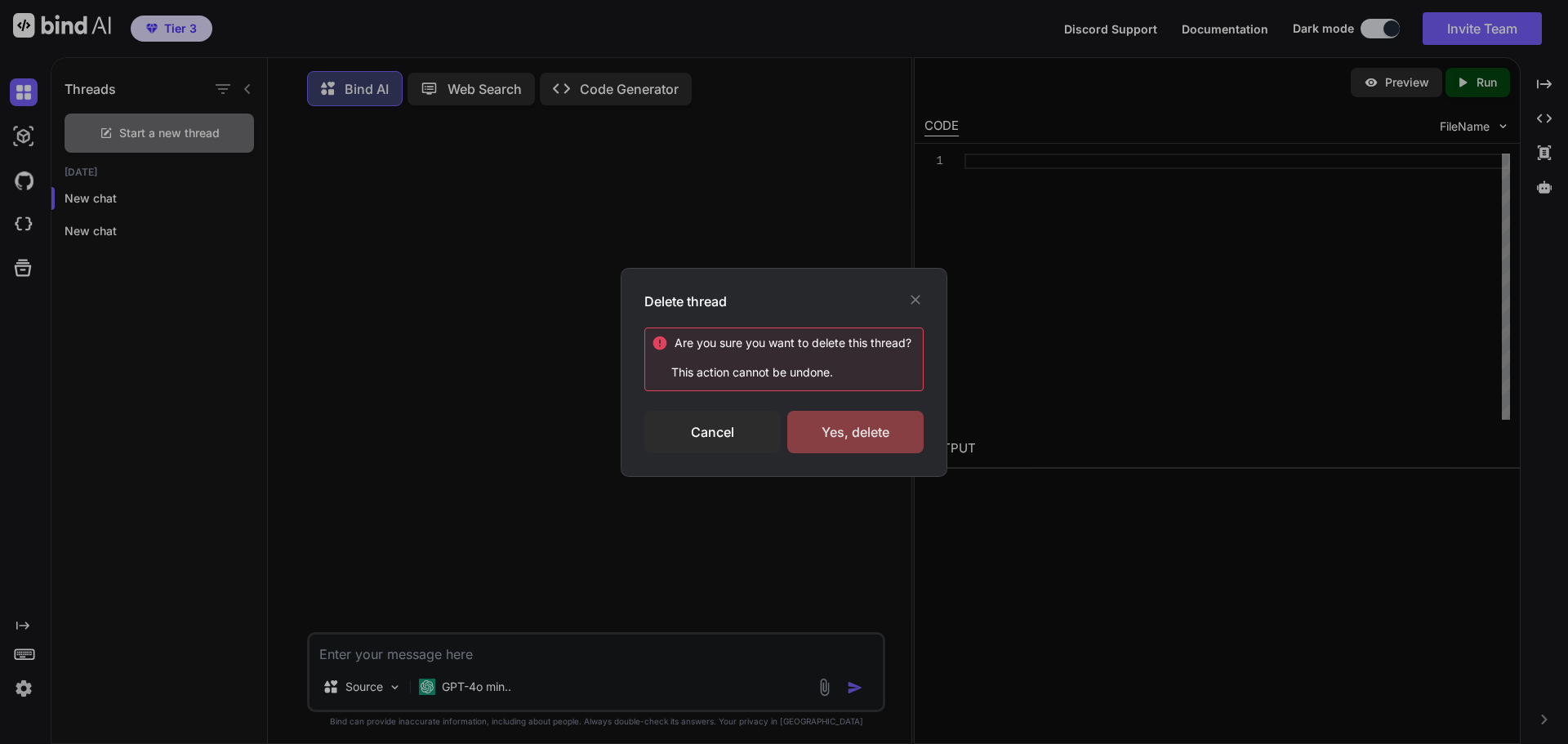
click at [876, 431] on div "Yes, delete" at bounding box center [855, 431] width 137 height 43
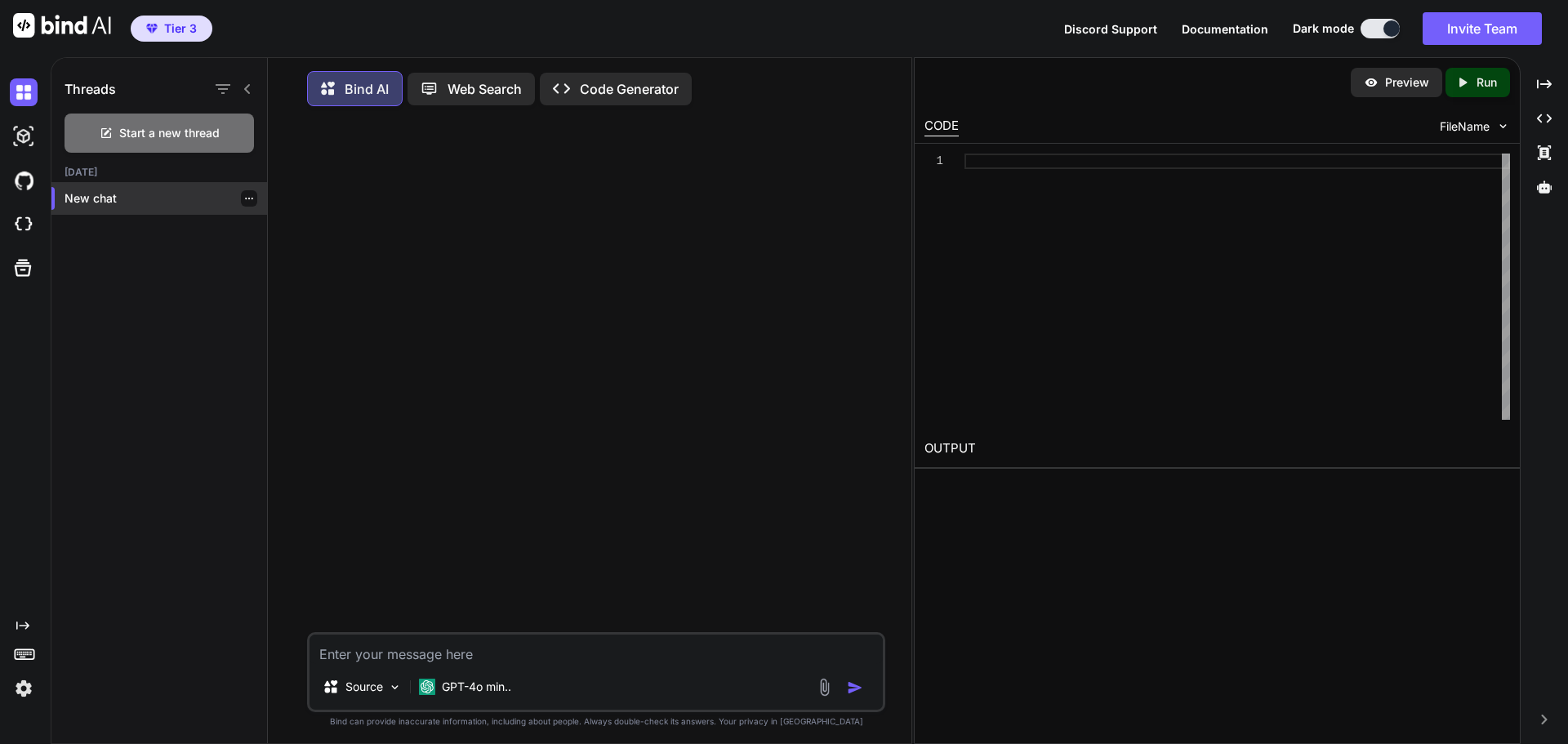
click at [106, 190] on p "New chat" at bounding box center [166, 198] width 203 height 16
click at [246, 196] on icon "button" at bounding box center [249, 198] width 10 height 10
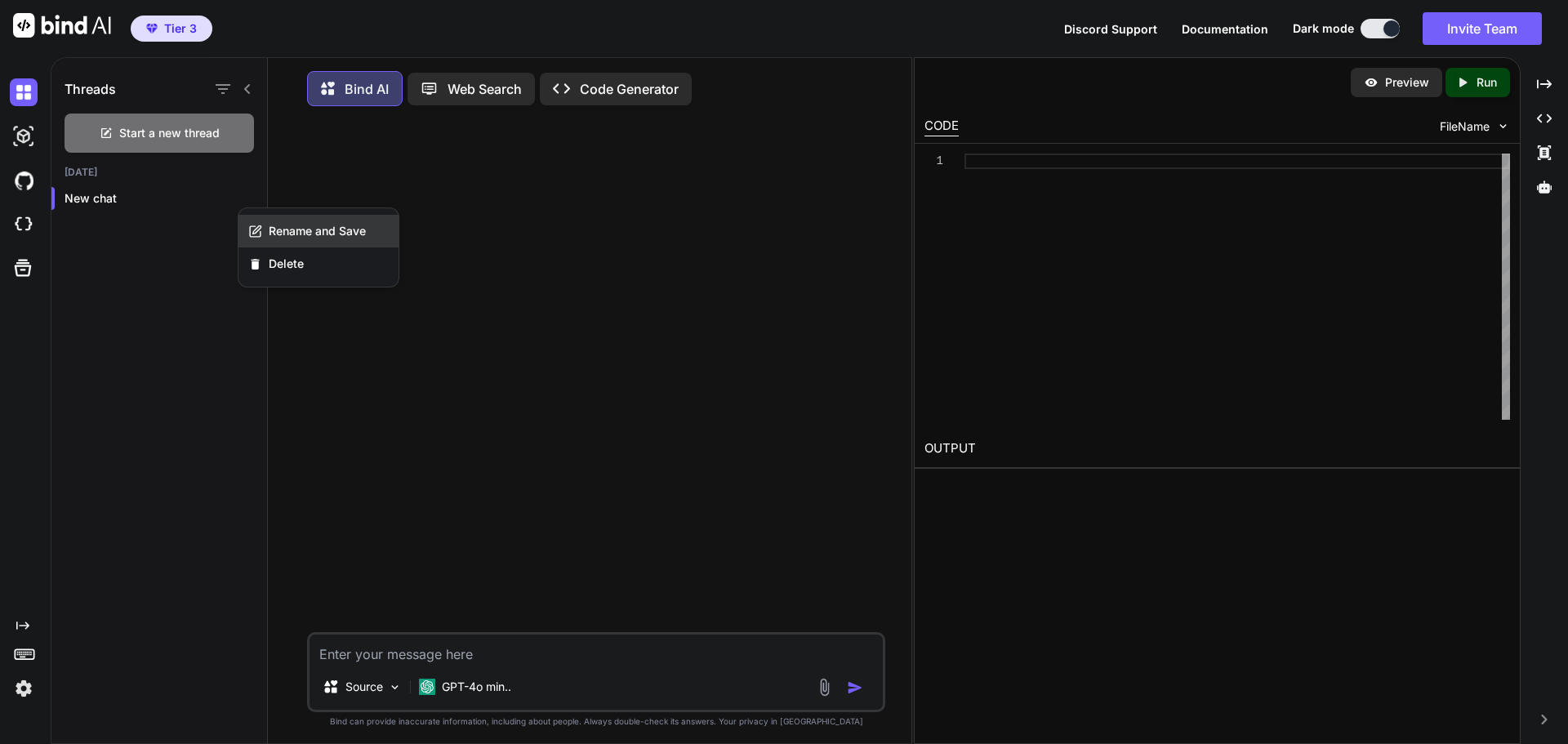
click at [286, 229] on span "Rename and Save" at bounding box center [317, 231] width 97 height 16
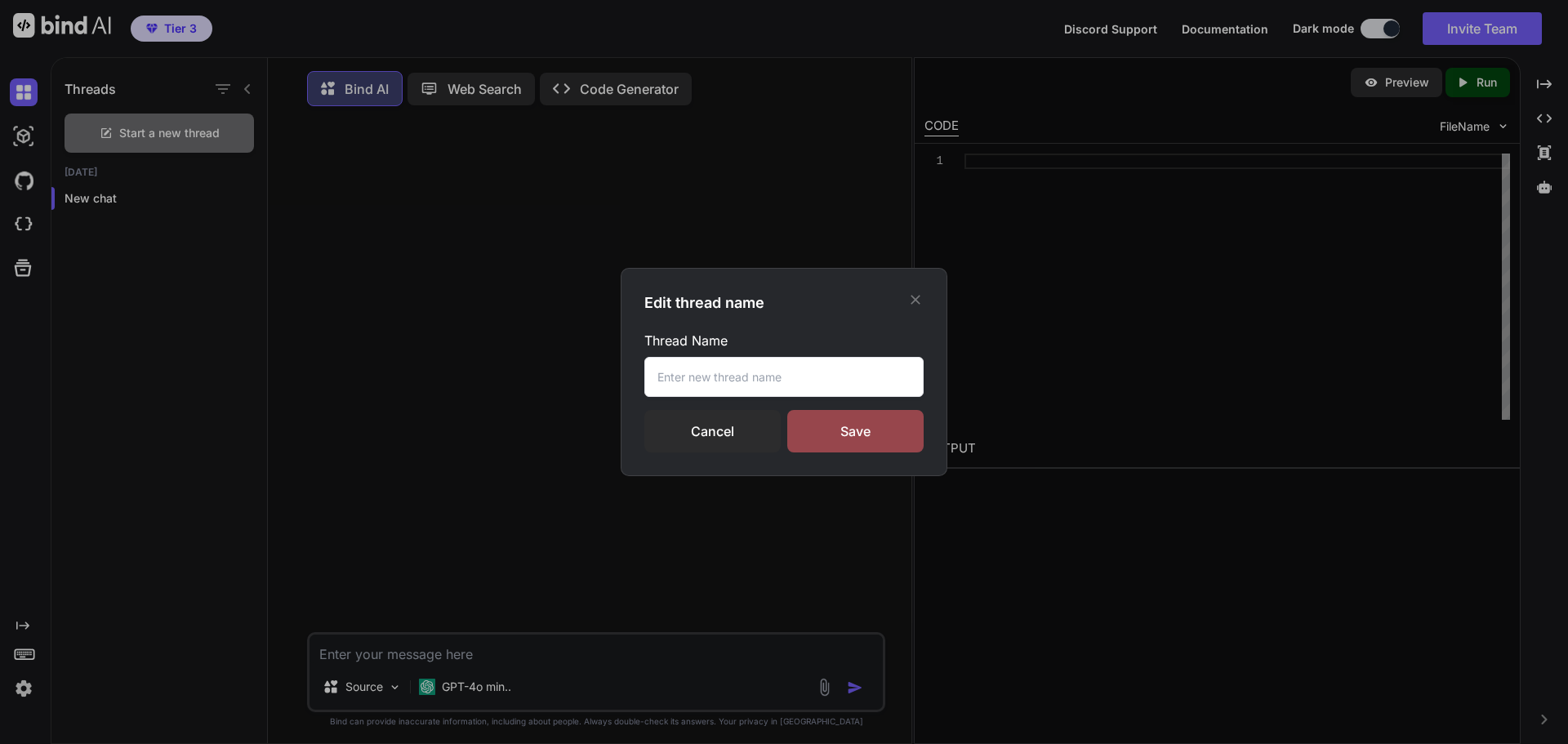
click at [721, 379] on input "text" at bounding box center [784, 377] width 279 height 40
type input "T"
drag, startPoint x: 779, startPoint y: 385, endPoint x: 758, endPoint y: 386, distance: 21.0
click at [758, 386] on input "Sanghaa second tect" at bounding box center [784, 377] width 279 height 40
type input "Sanghaa second test"
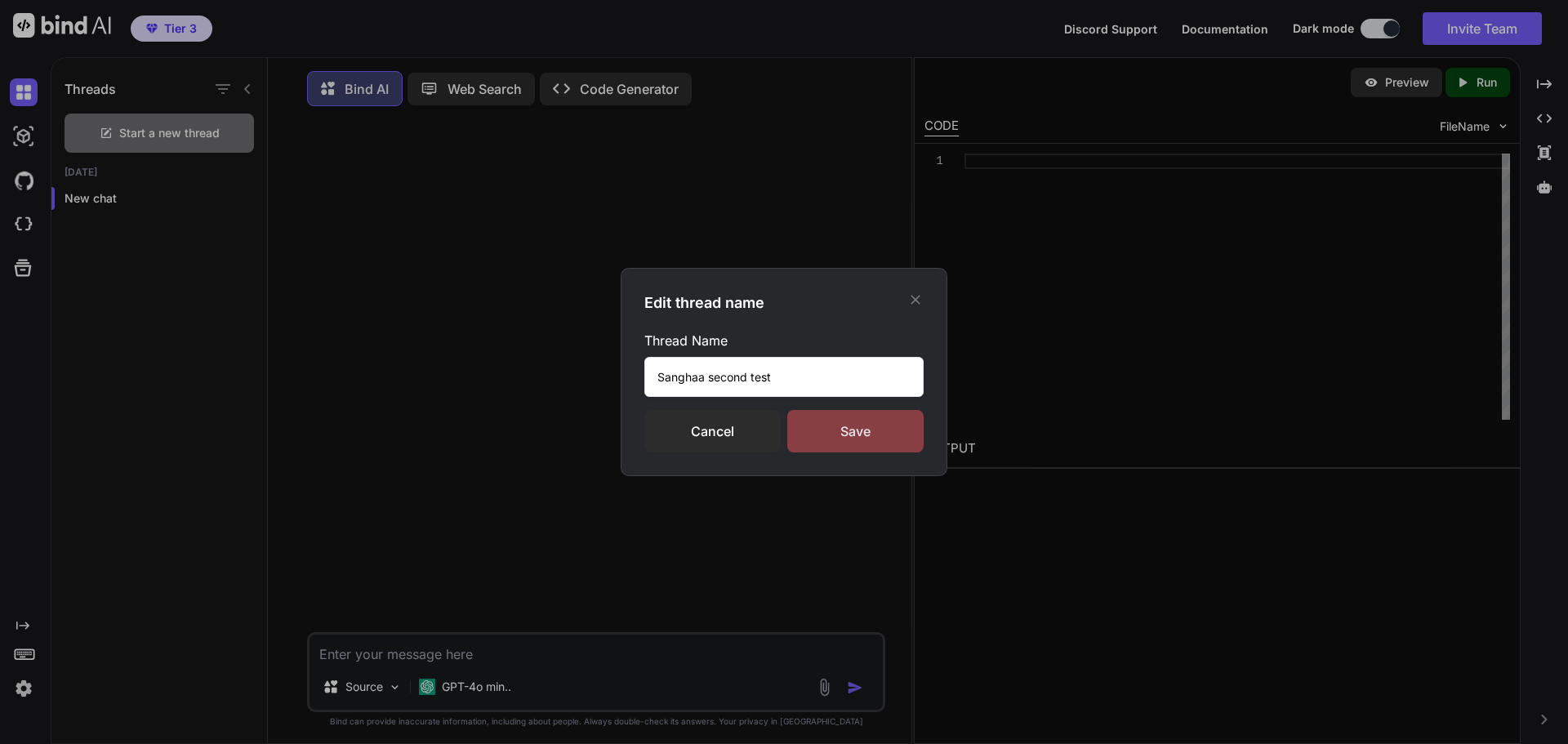
click at [855, 437] on div "Save" at bounding box center [855, 431] width 137 height 43
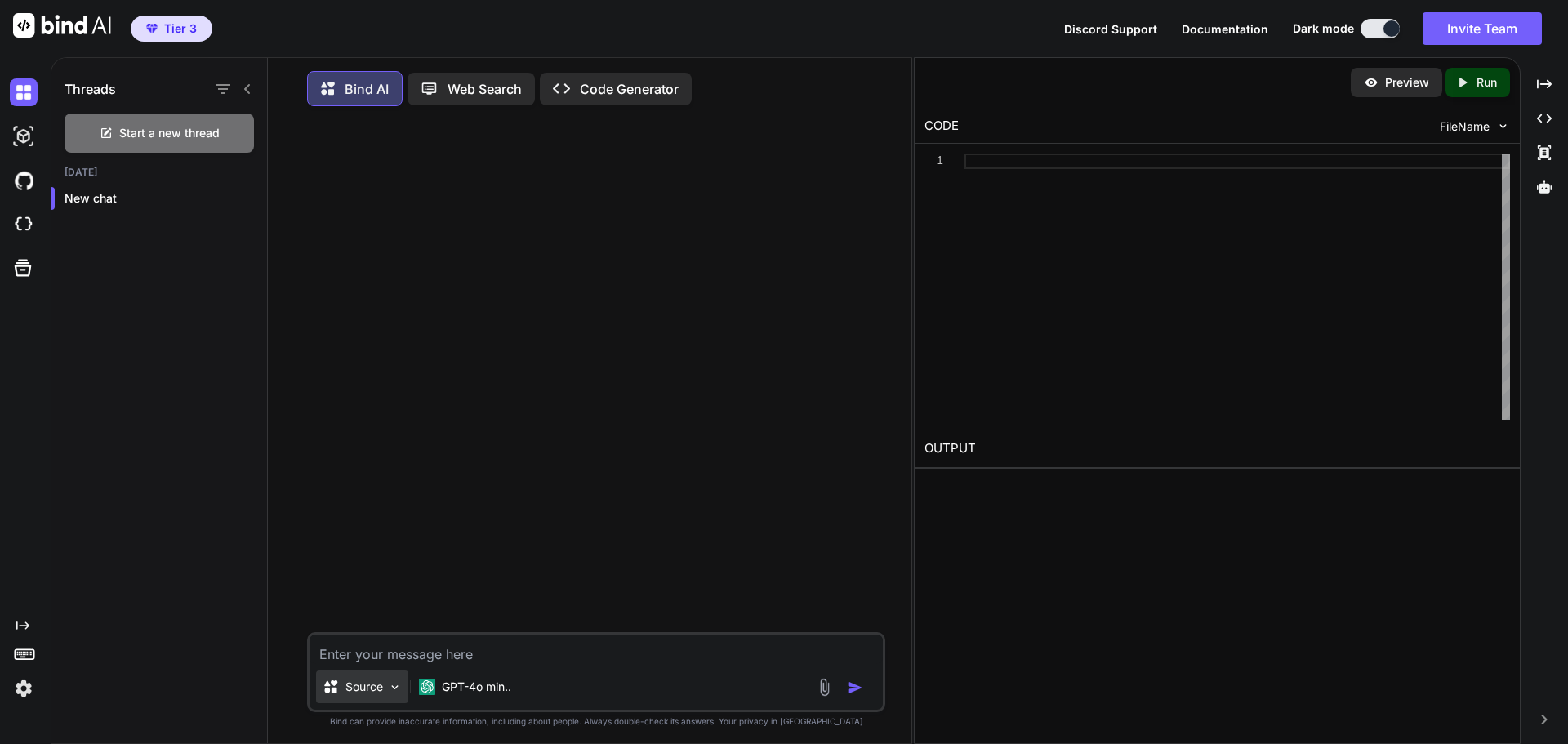
click at [382, 692] on p "Source" at bounding box center [363, 687] width 37 height 16
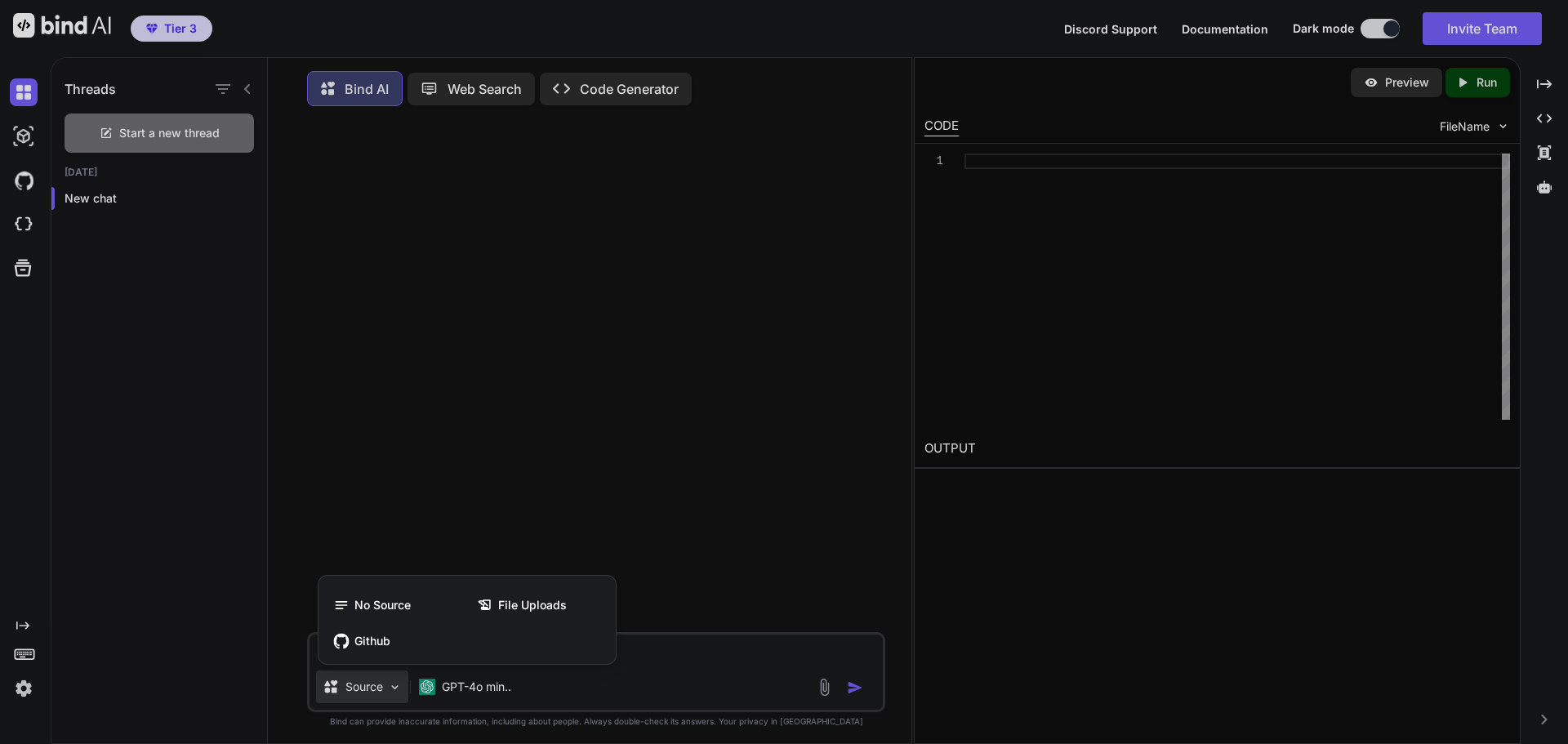
click at [382, 692] on div at bounding box center [784, 372] width 1568 height 744
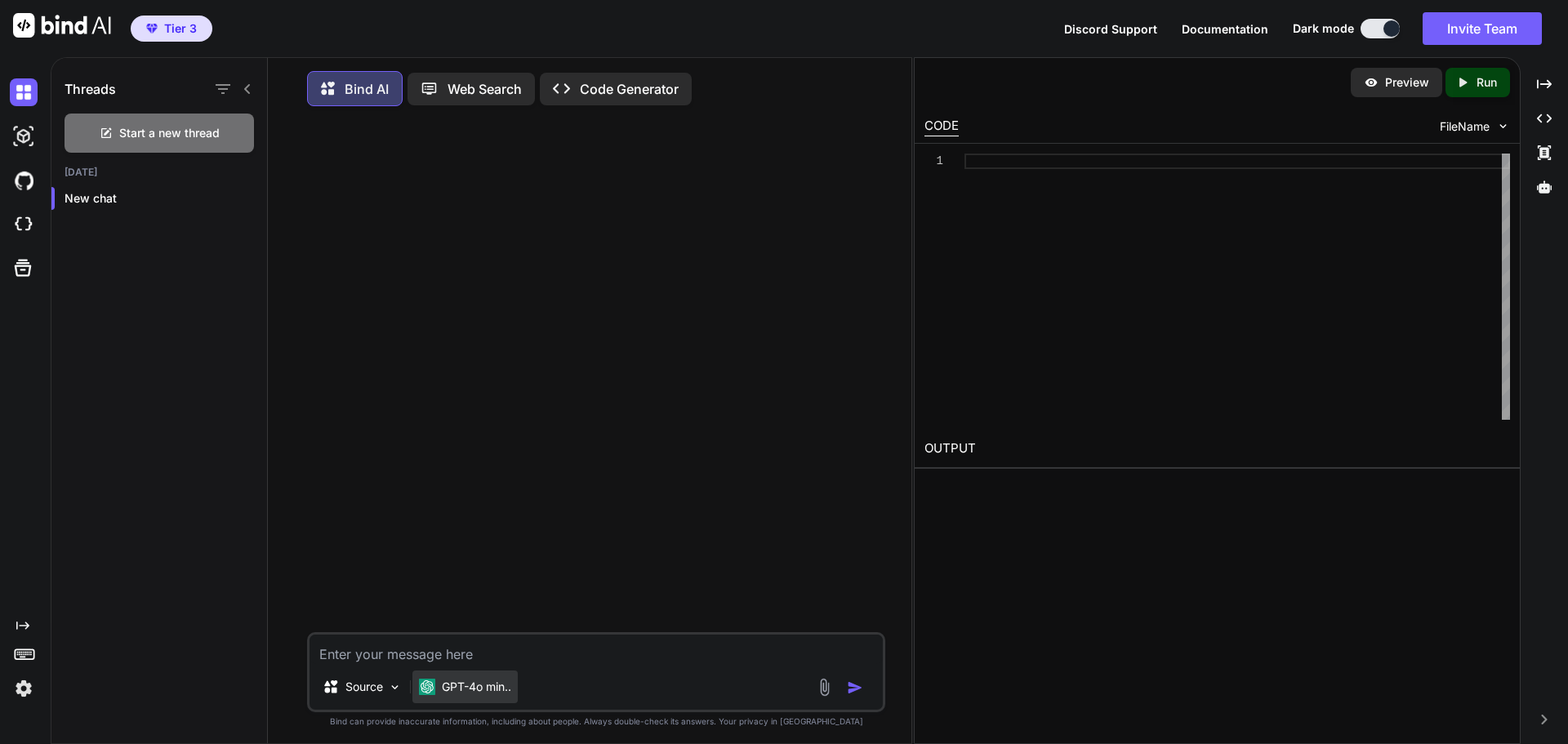
click at [518, 696] on div "GPT-4o min.." at bounding box center [465, 687] width 105 height 33
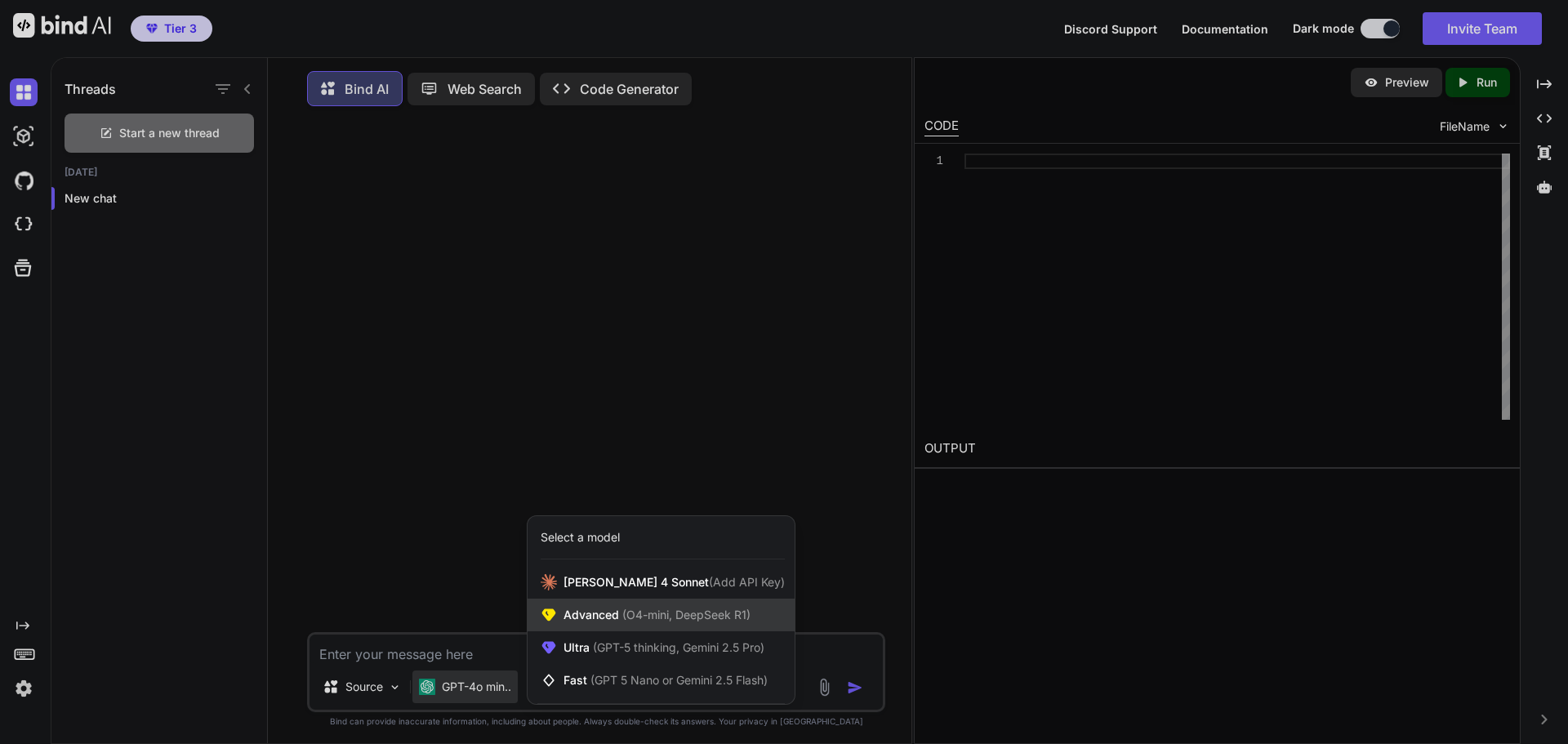
click at [643, 621] on span "(O4-mini, DeepSeek R1)" at bounding box center [684, 614] width 131 height 14
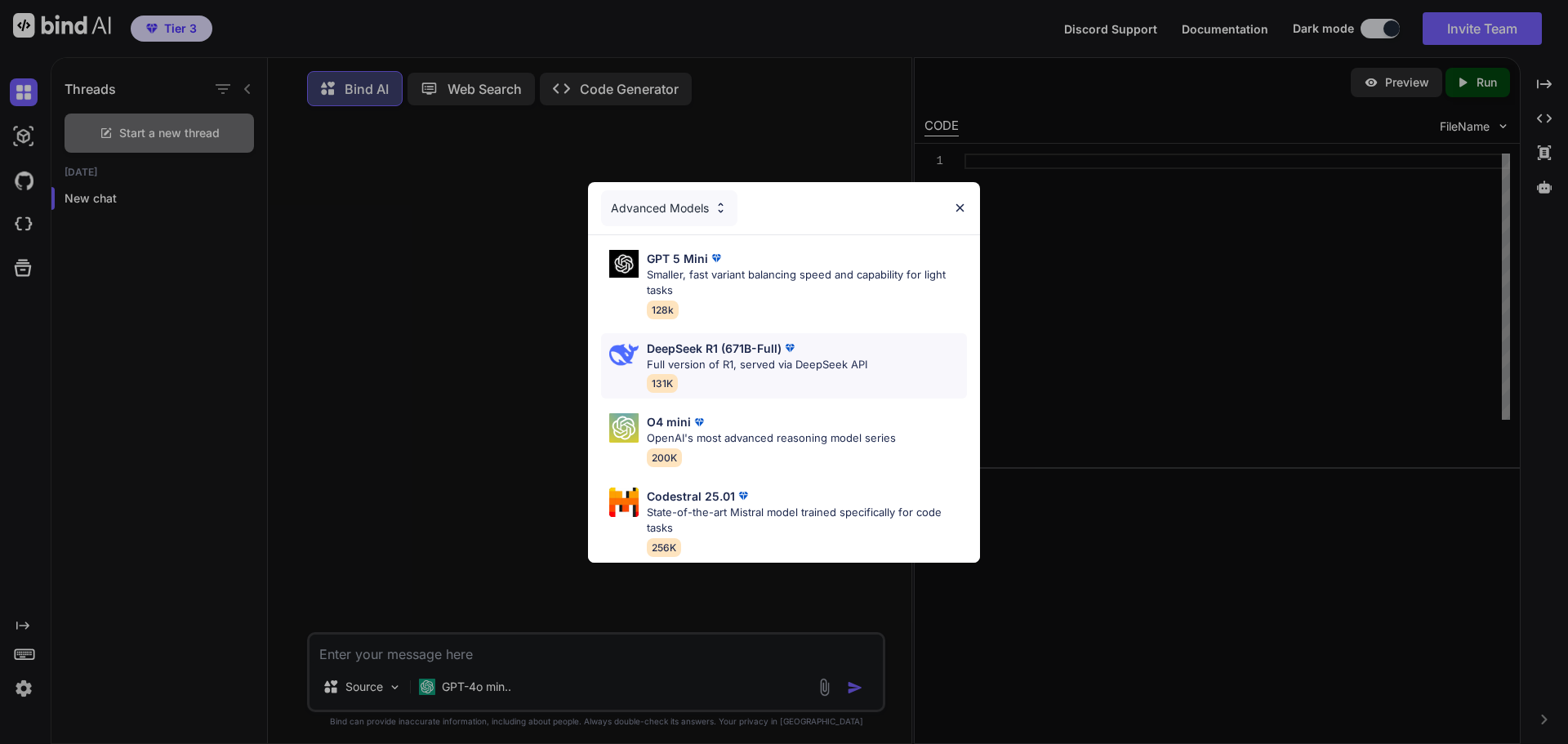
click at [706, 373] on div "DeepSeek R1 (671B-Full) Full version of R1, served via DeepSeek API 131K" at bounding box center [756, 366] width 220 height 53
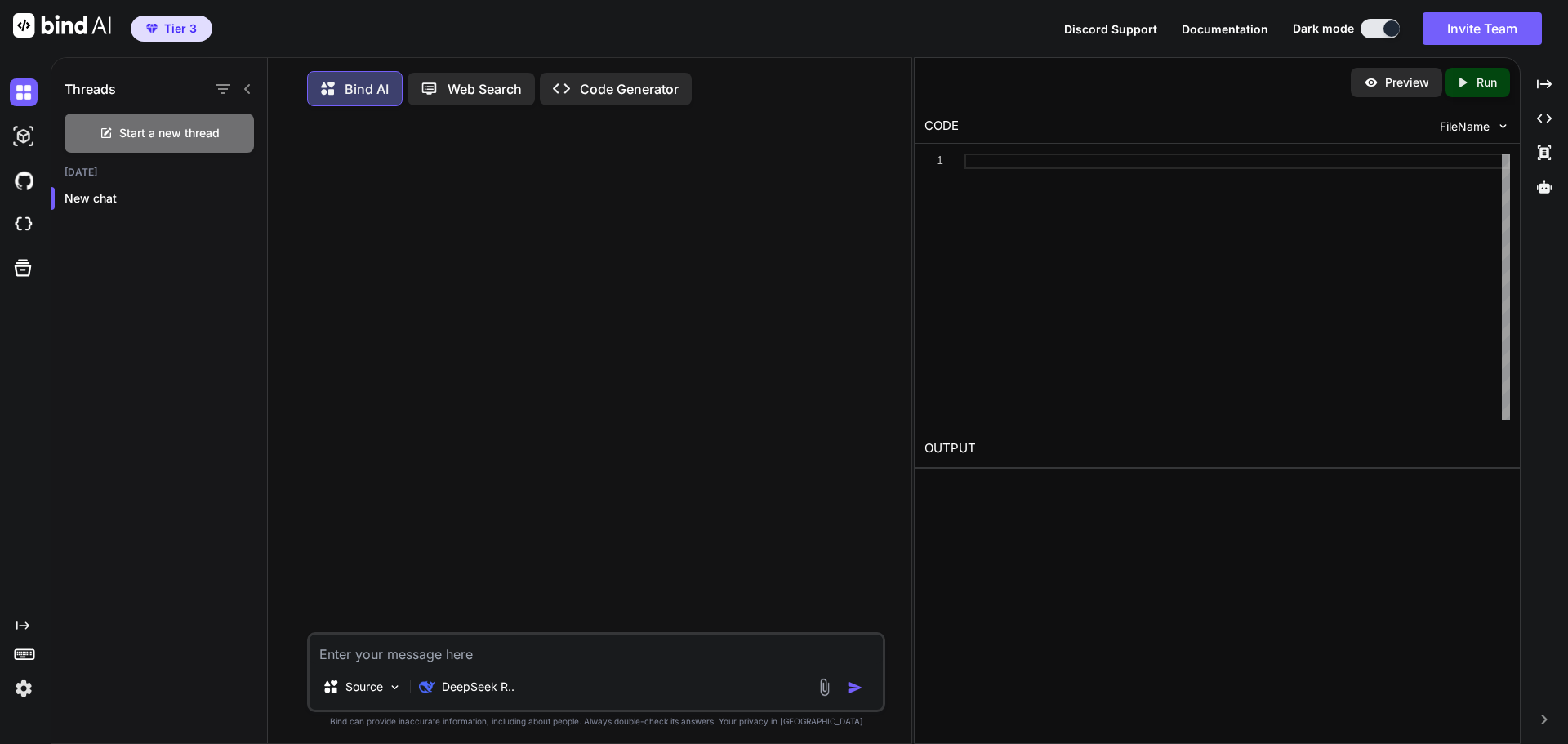
click at [366, 656] on textarea at bounding box center [596, 649] width 573 height 29
paste textarea "Build a high-converting, production-ready landing website for Sanghaa (brand pl…"
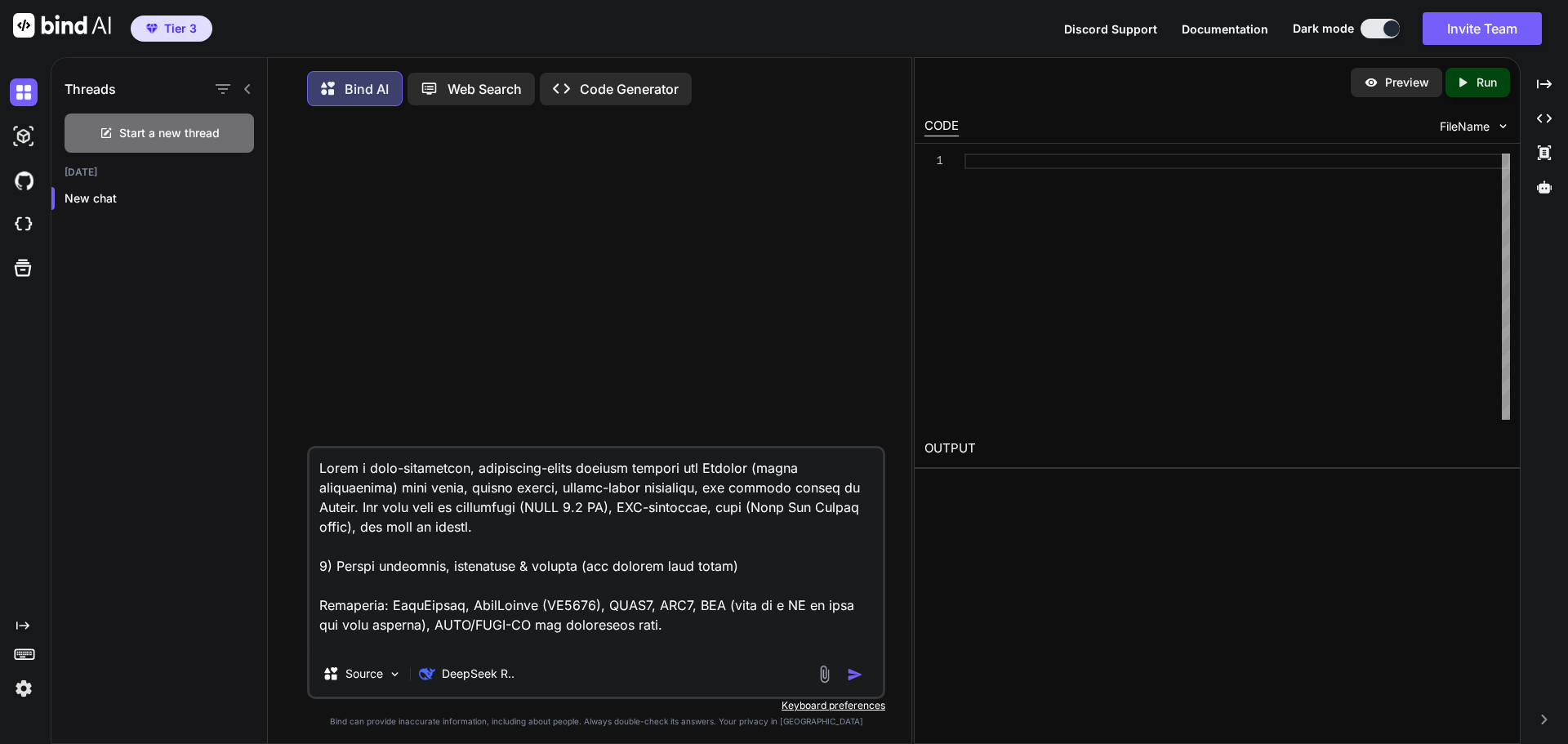
drag, startPoint x: 543, startPoint y: 512, endPoint x: 599, endPoint y: 520, distance: 56.6
click at [599, 520] on textarea at bounding box center [596, 550] width 573 height 203
drag, startPoint x: 364, startPoint y: 513, endPoint x: 764, endPoint y: 534, distance: 400.6
click at [764, 534] on textarea at bounding box center [596, 550] width 573 height 203
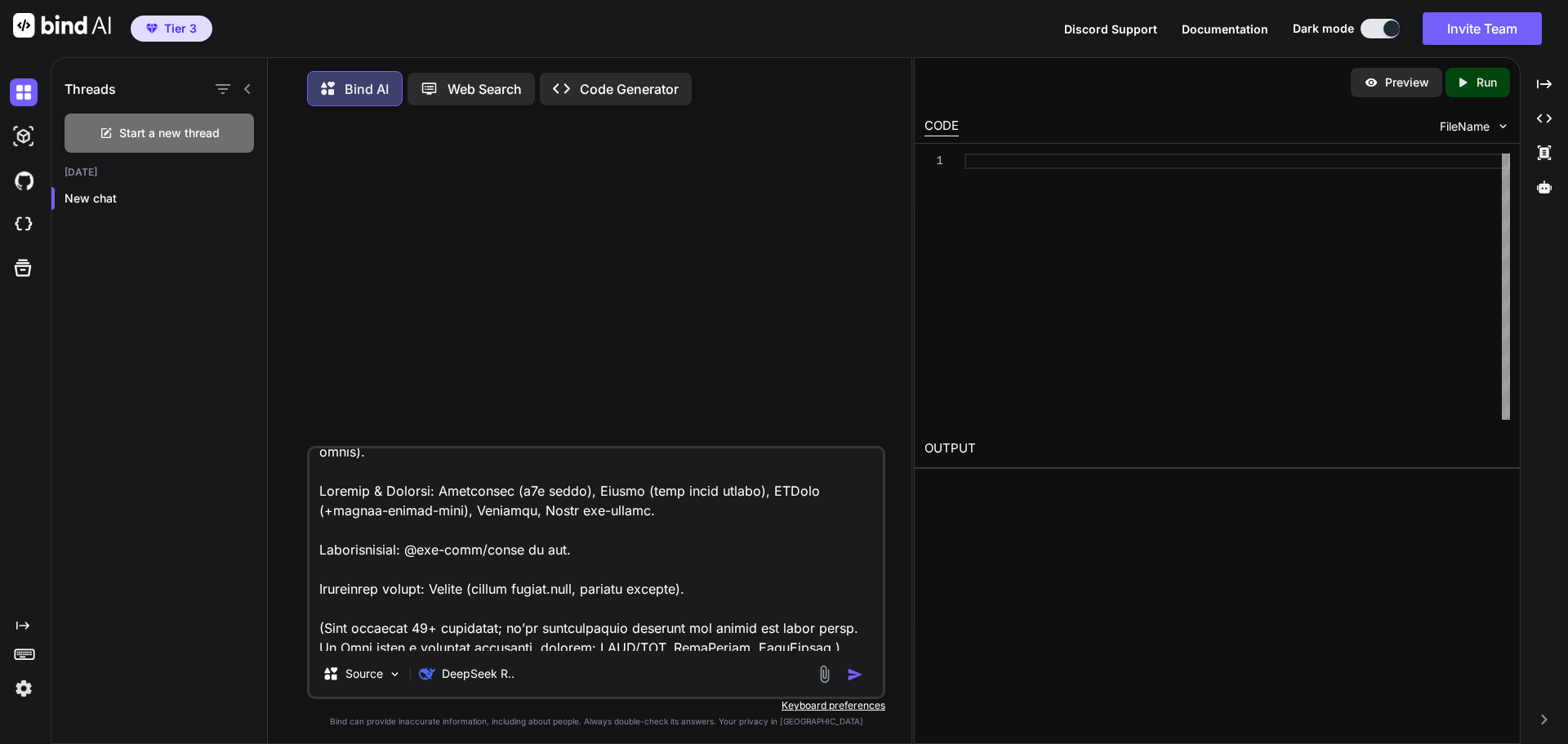
scroll to position [572, 0]
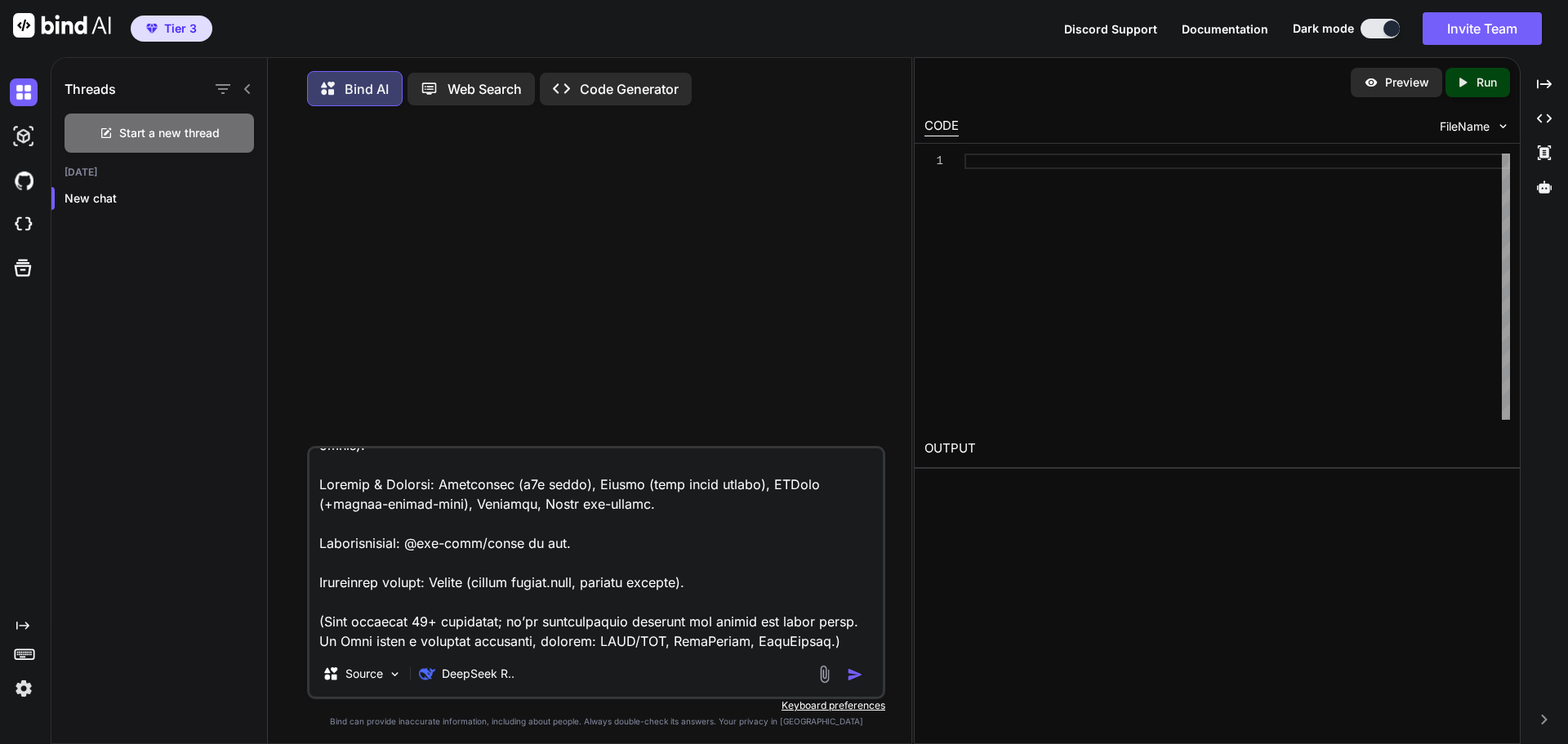
type textarea "Build a high-converting, production-ready landing website for Sanghaa (brand pl…"
click at [853, 680] on img "button" at bounding box center [855, 675] width 16 height 16
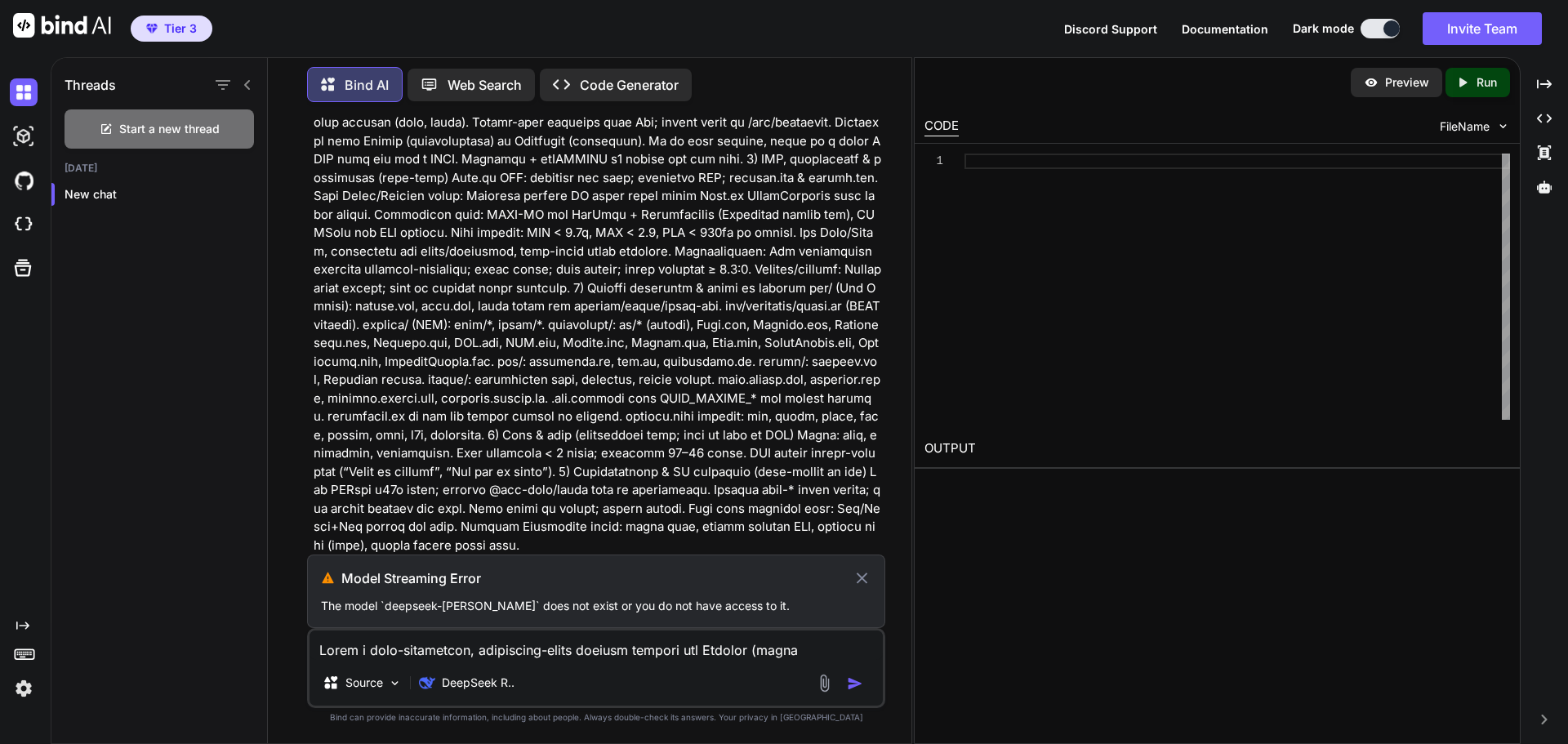
scroll to position [684, 0]
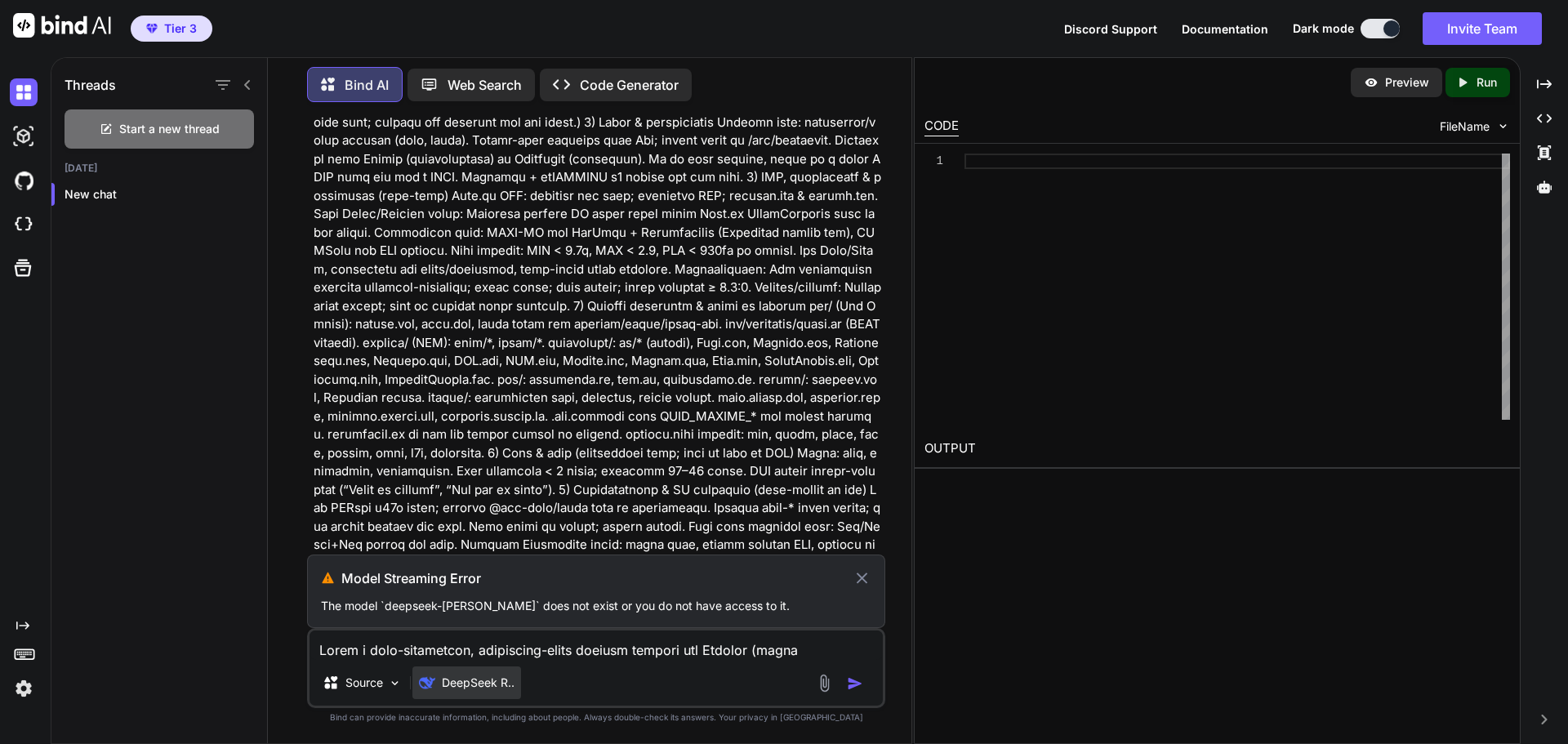
click at [476, 685] on p "DeepSeek R.." at bounding box center [478, 683] width 72 height 16
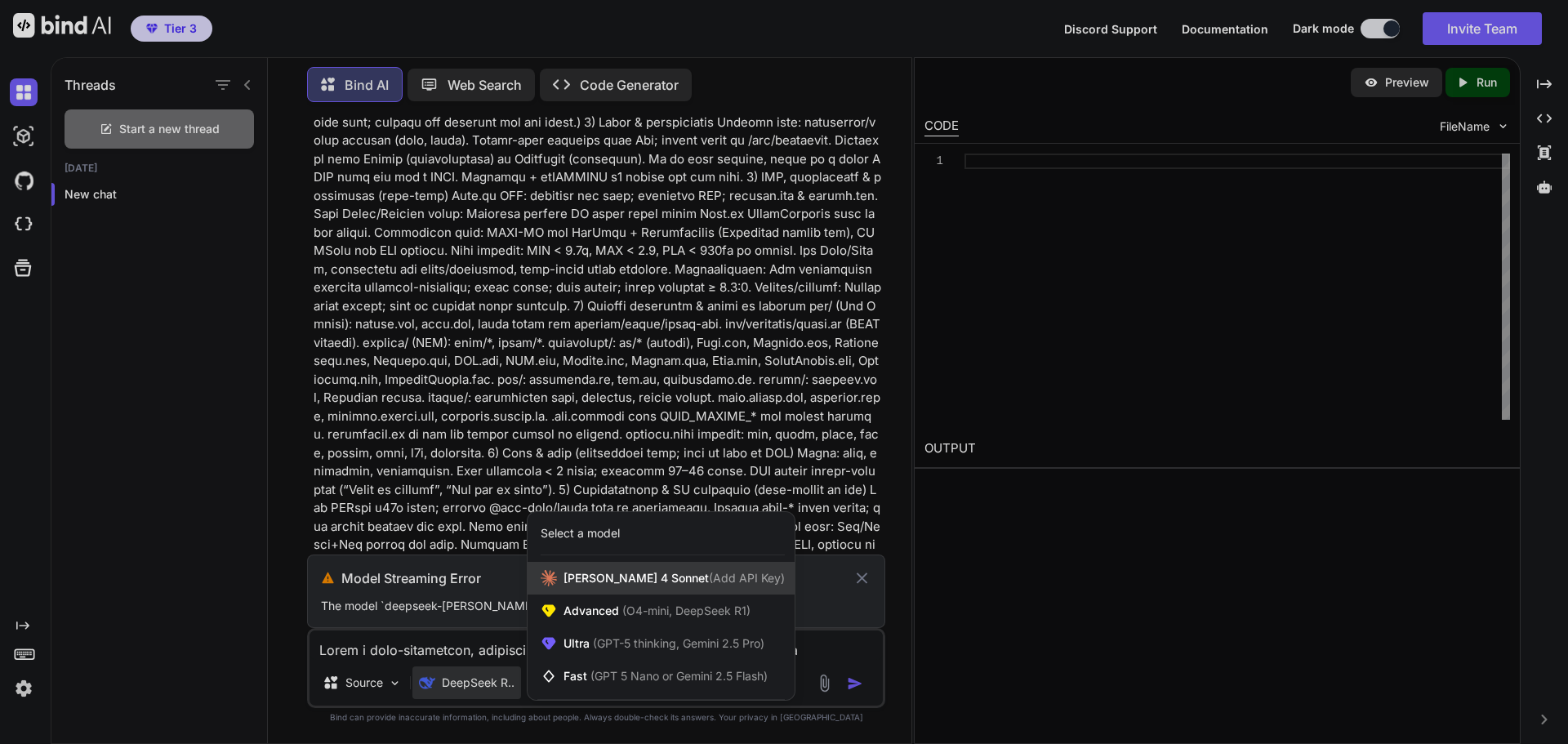
click at [628, 573] on span "[PERSON_NAME] 4 Sonnet (Add API Key)" at bounding box center [674, 578] width 221 height 16
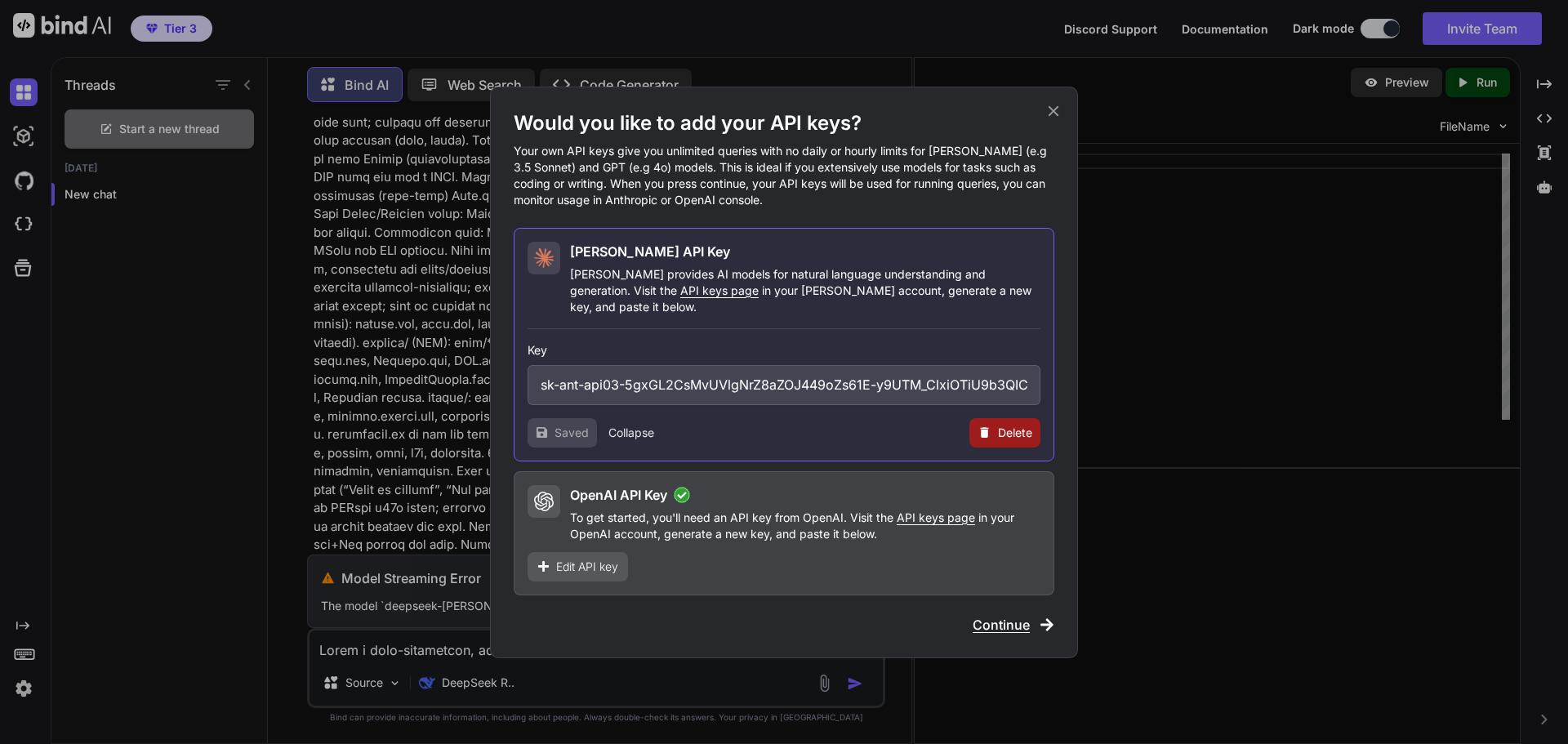
click at [1015, 617] on span "Continue" at bounding box center [1001, 625] width 57 height 20
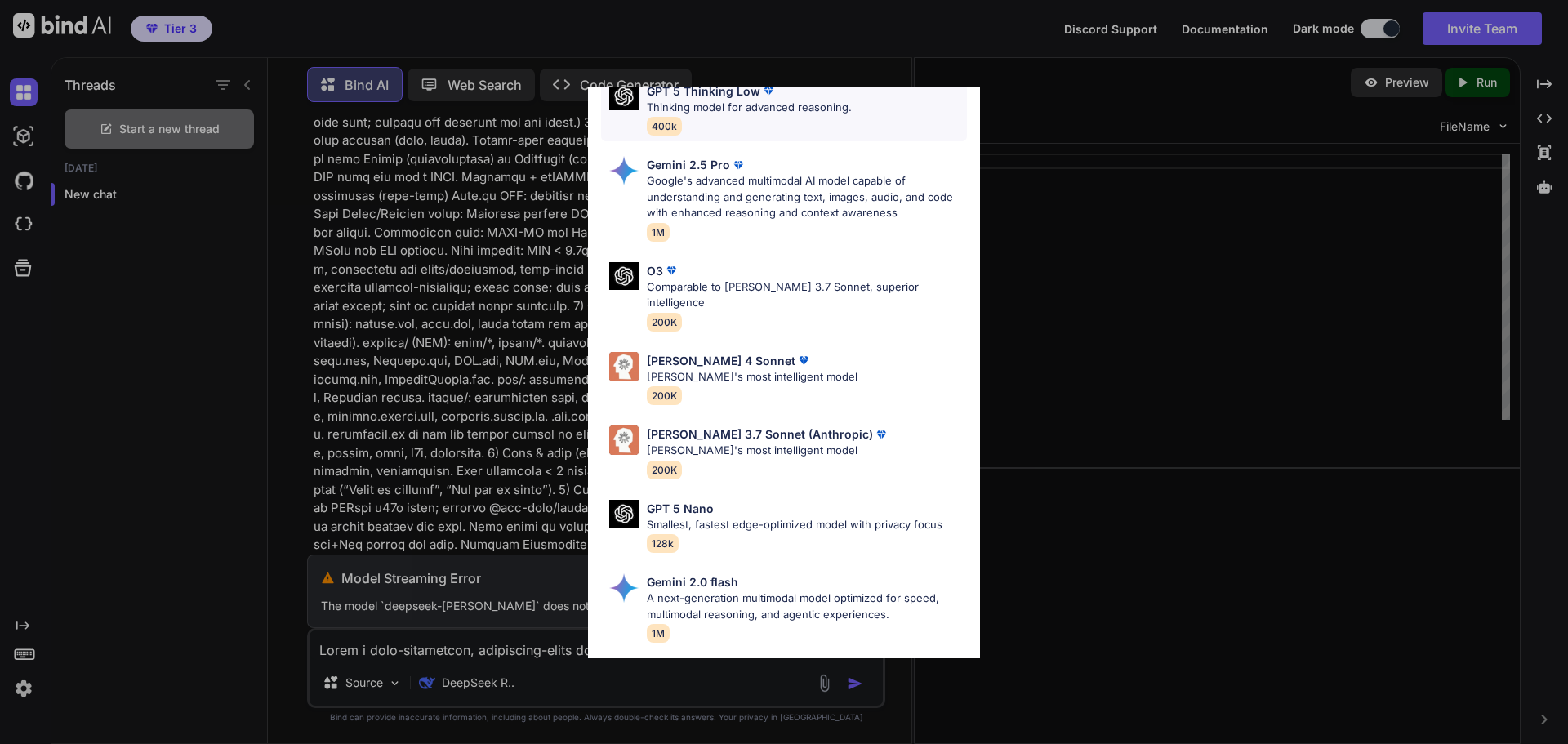
scroll to position [653, 0]
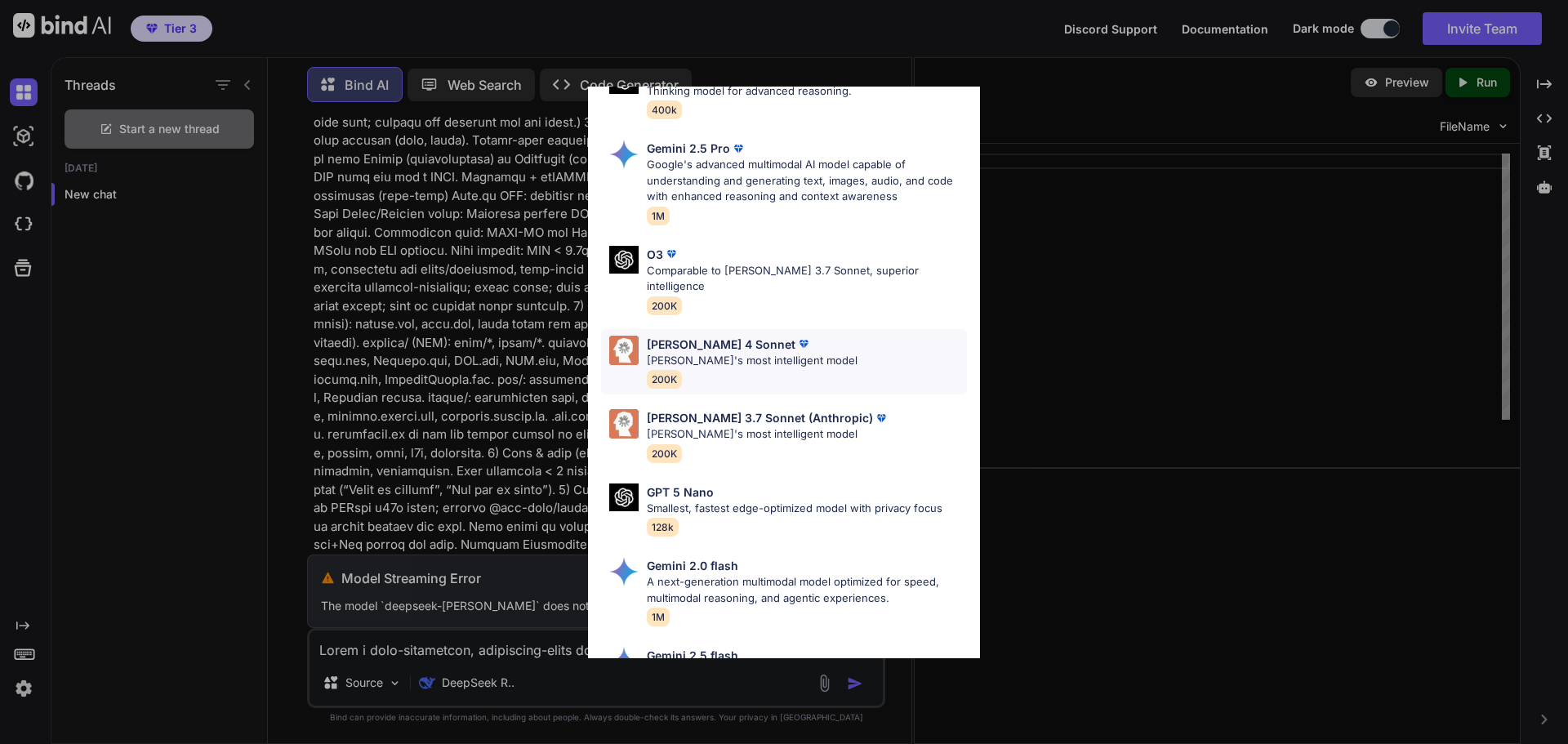
click at [697, 353] on p "[PERSON_NAME]'s most intelligent model" at bounding box center [752, 361] width 211 height 16
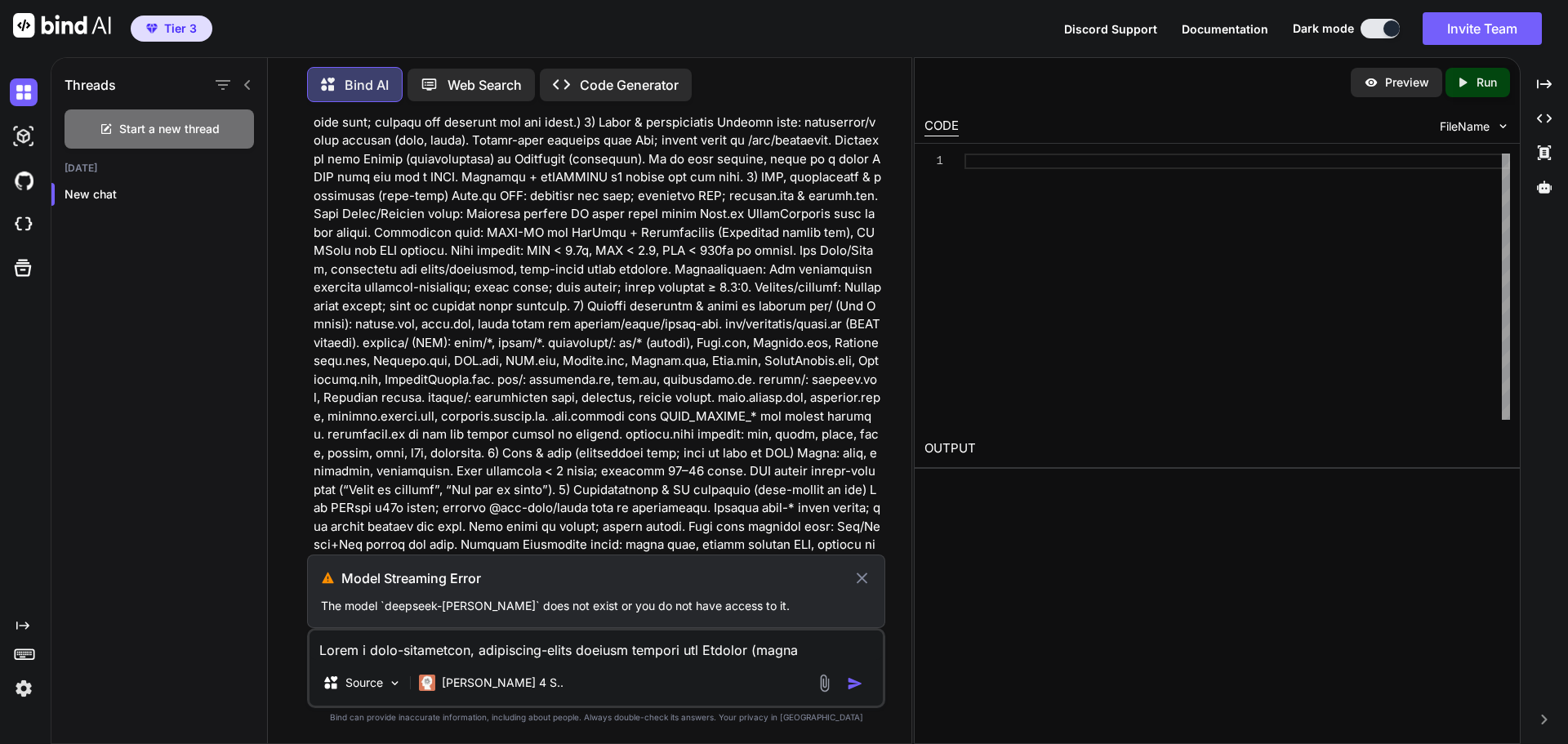
click at [860, 572] on icon at bounding box center [861, 578] width 19 height 20
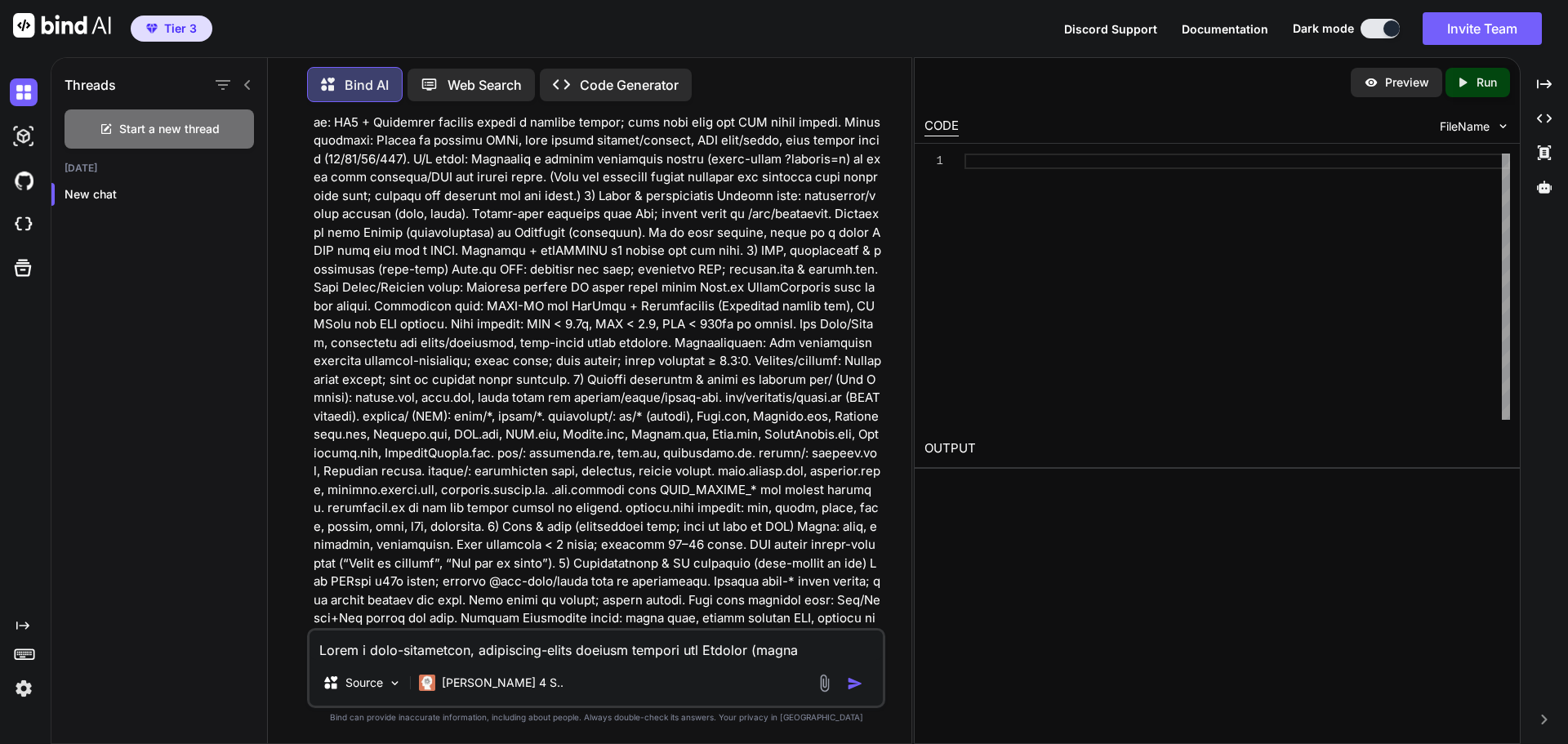
click at [856, 684] on img "button" at bounding box center [855, 684] width 16 height 16
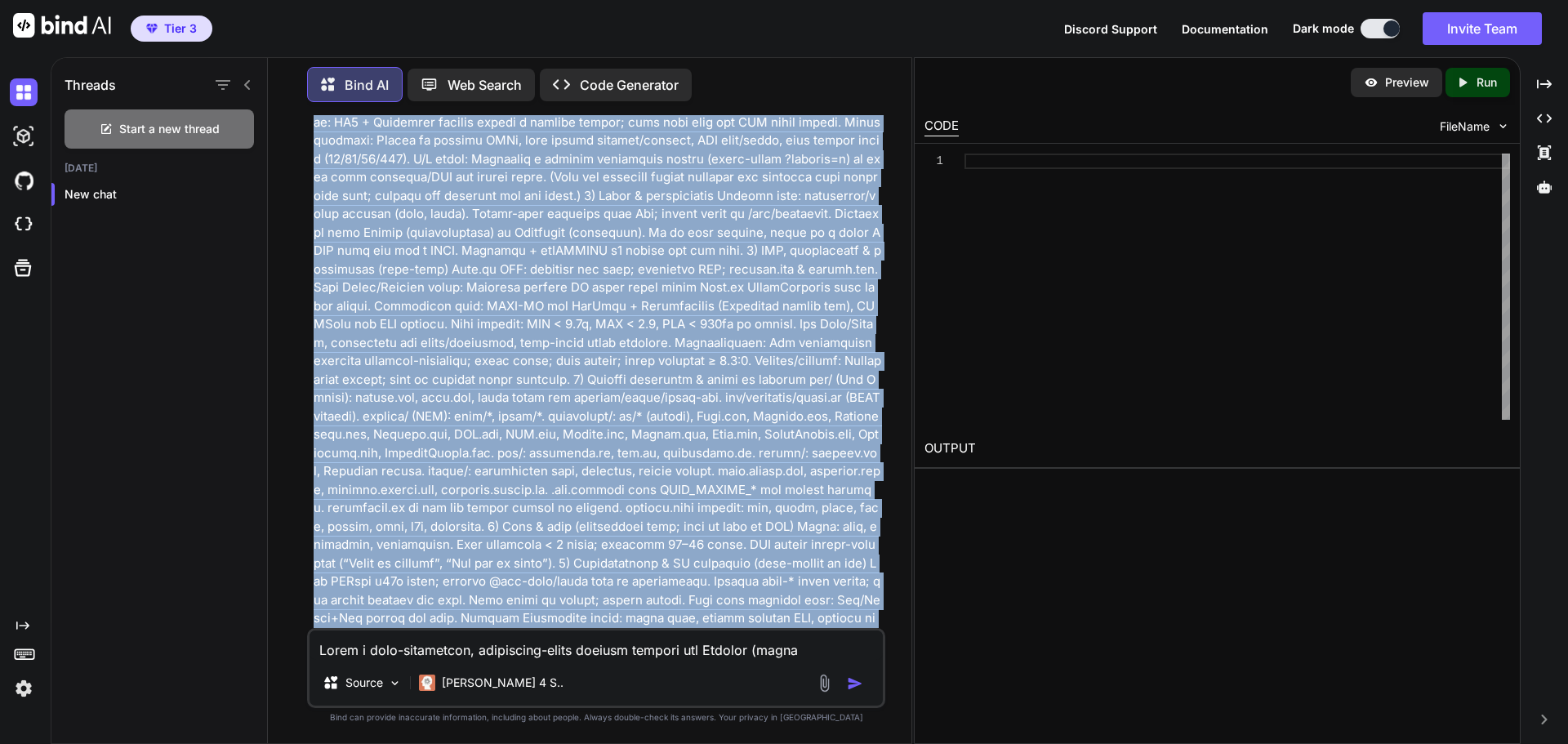
drag, startPoint x: 318, startPoint y: 169, endPoint x: 744, endPoint y: 616, distance: 617.5
click at [744, 616] on p at bounding box center [597, 94] width 568 height 1103
click at [737, 621] on p at bounding box center [597, 94] width 568 height 1103
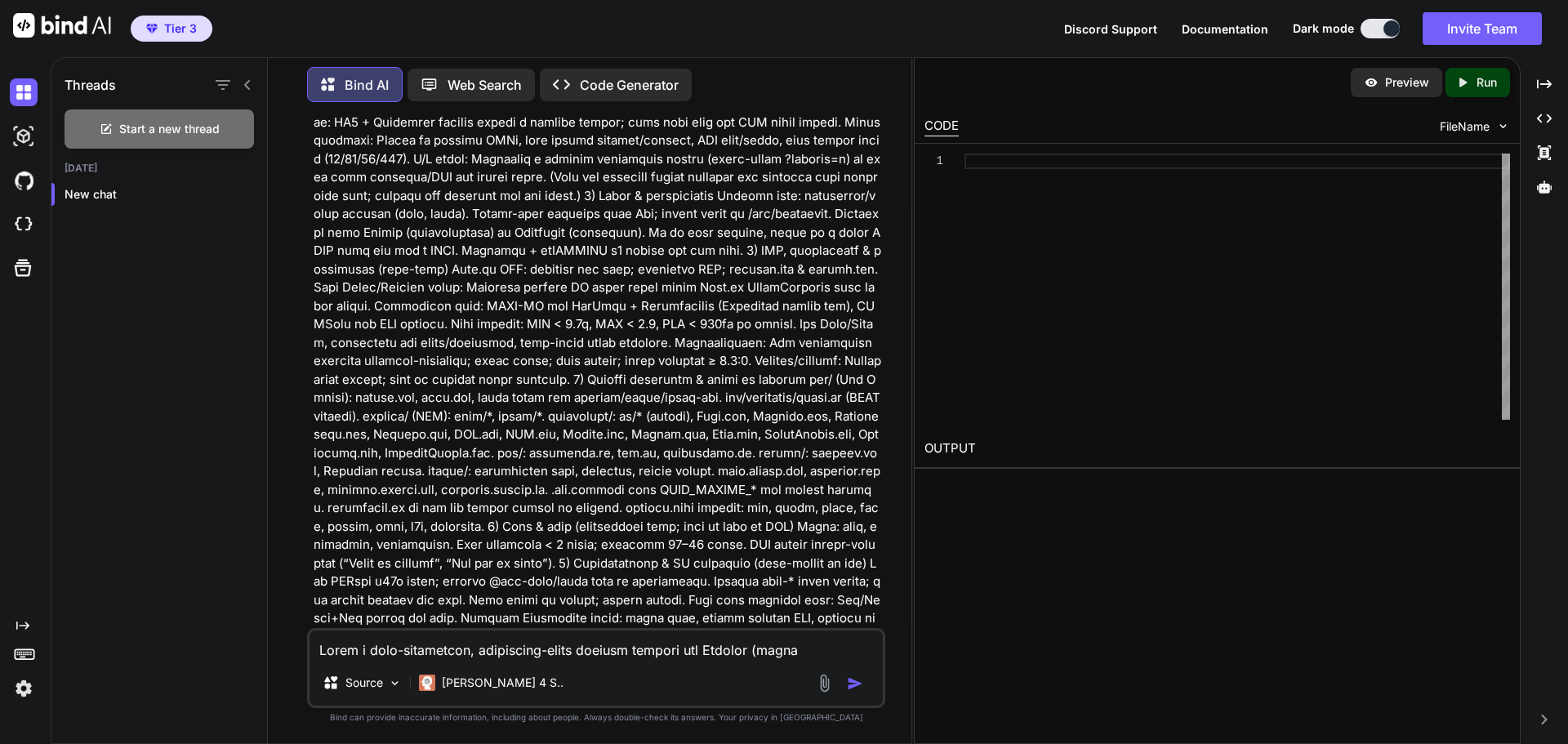
click at [417, 644] on textarea at bounding box center [596, 645] width 573 height 29
click at [648, 614] on p at bounding box center [597, 94] width 568 height 1103
click at [1494, 83] on p "Run" at bounding box center [1486, 82] width 21 height 16
click at [150, 121] on span "Start a new thread" at bounding box center [169, 129] width 101 height 16
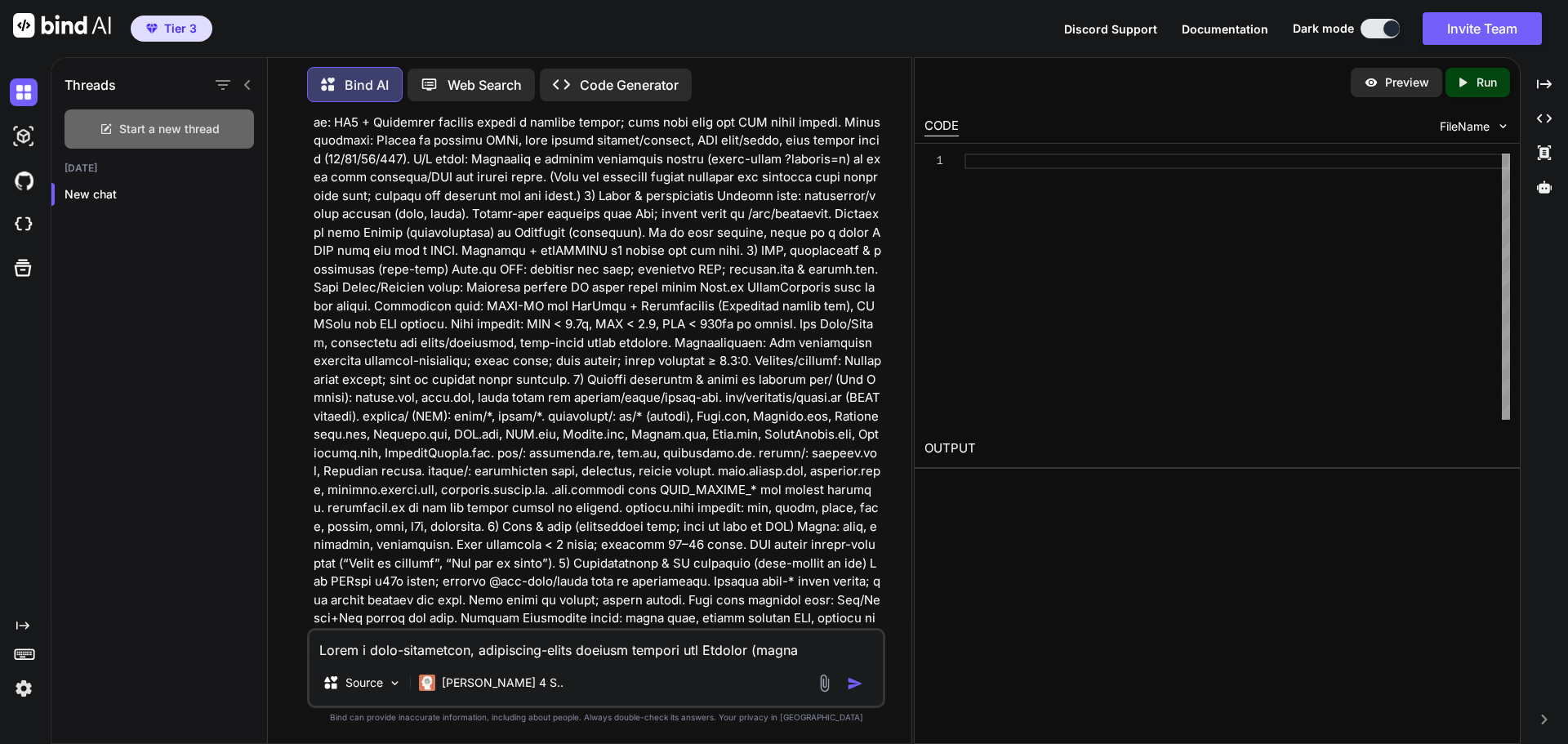
scroll to position [0, 0]
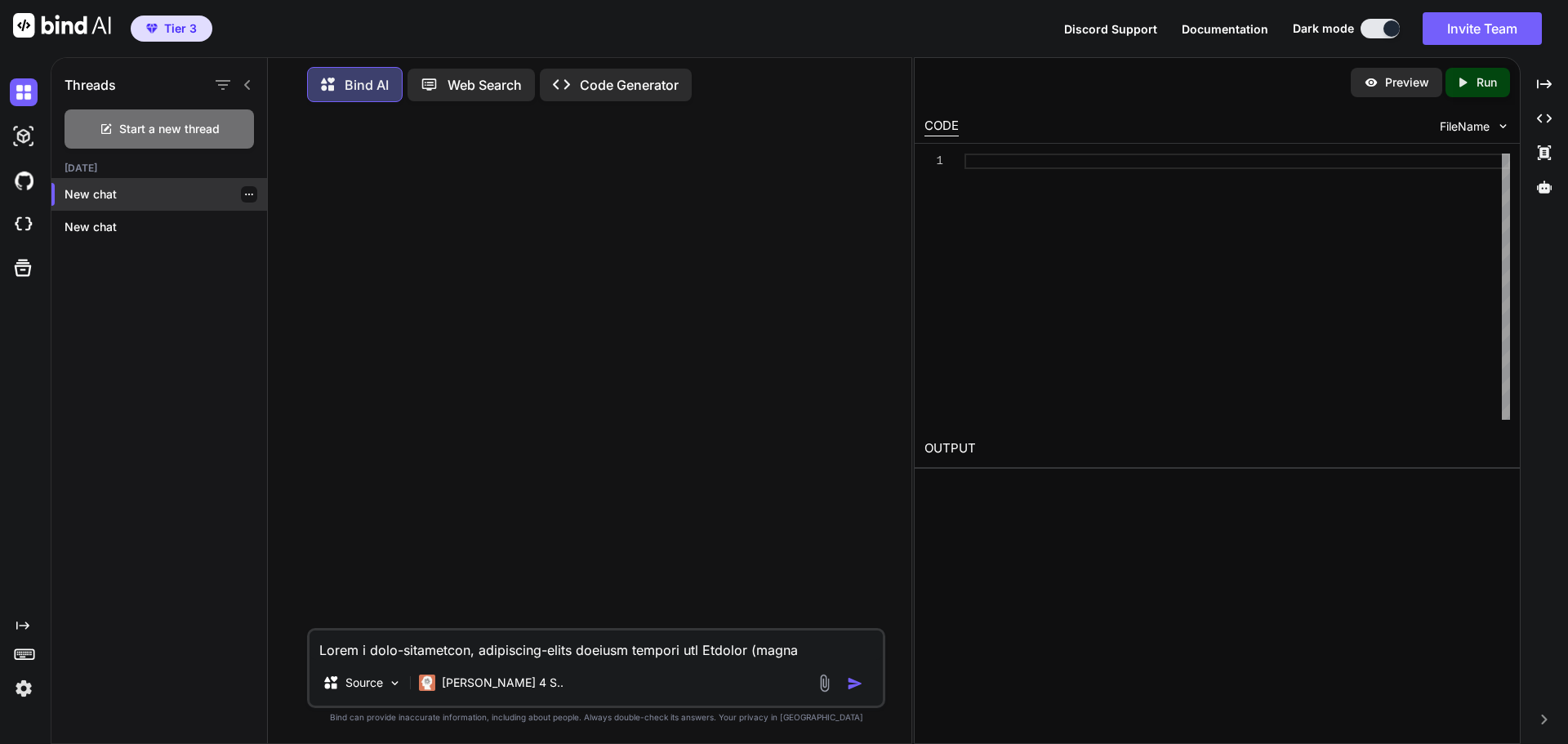
click at [248, 187] on div at bounding box center [249, 195] width 16 height 16
click at [245, 189] on icon "button" at bounding box center [249, 194] width 10 height 10
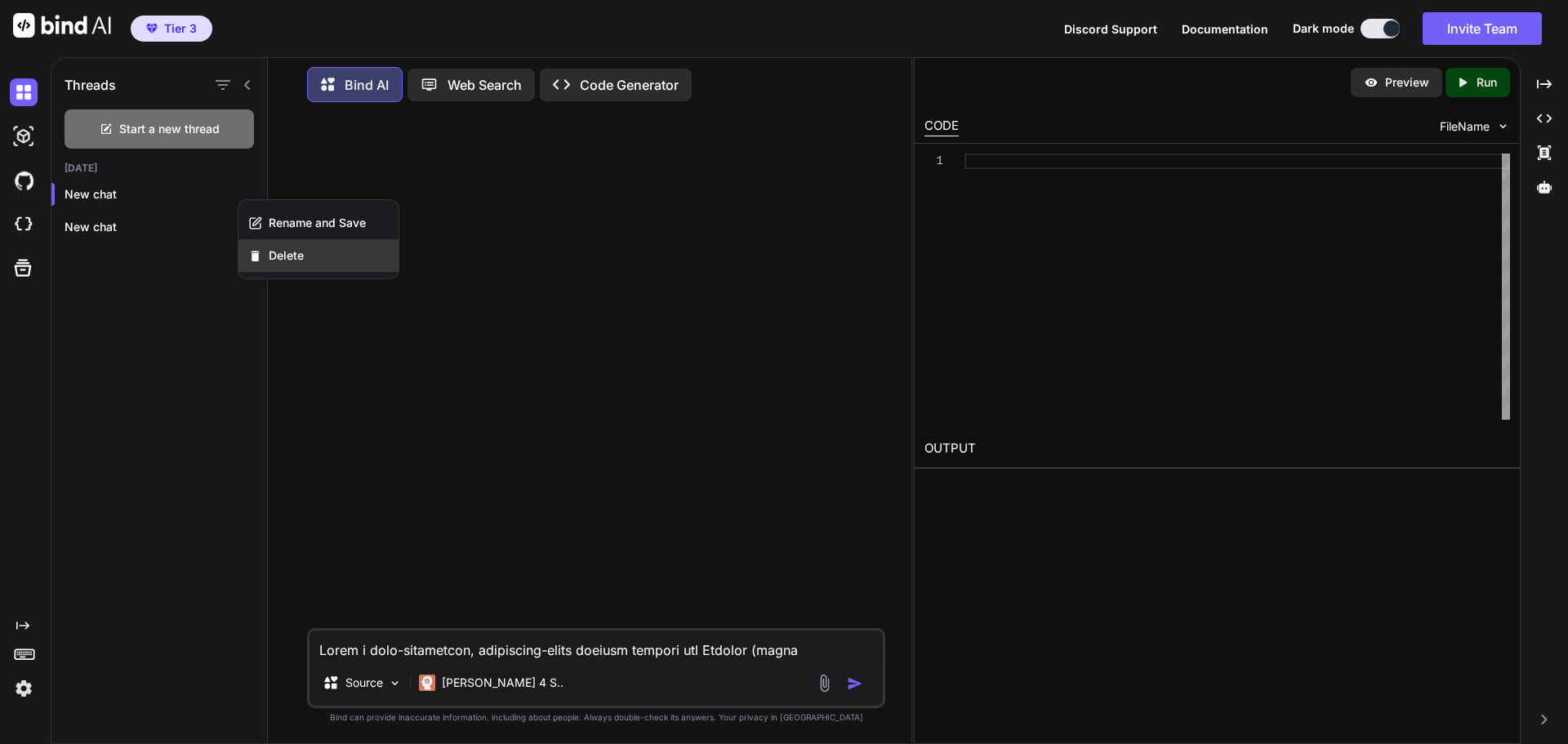
click at [290, 253] on span "Delete" at bounding box center [286, 256] width 35 height 16
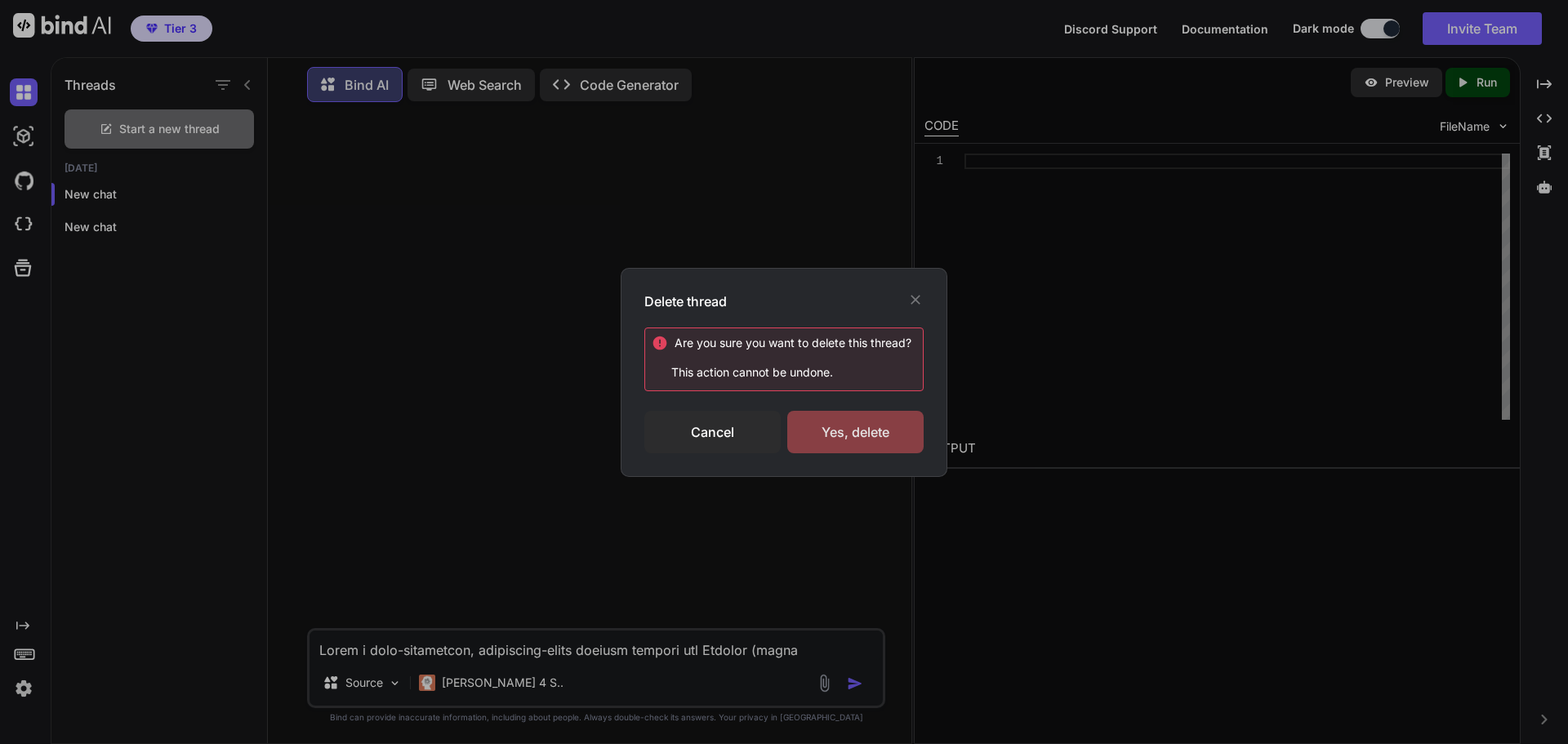
click at [874, 432] on div "Yes, delete" at bounding box center [855, 431] width 137 height 43
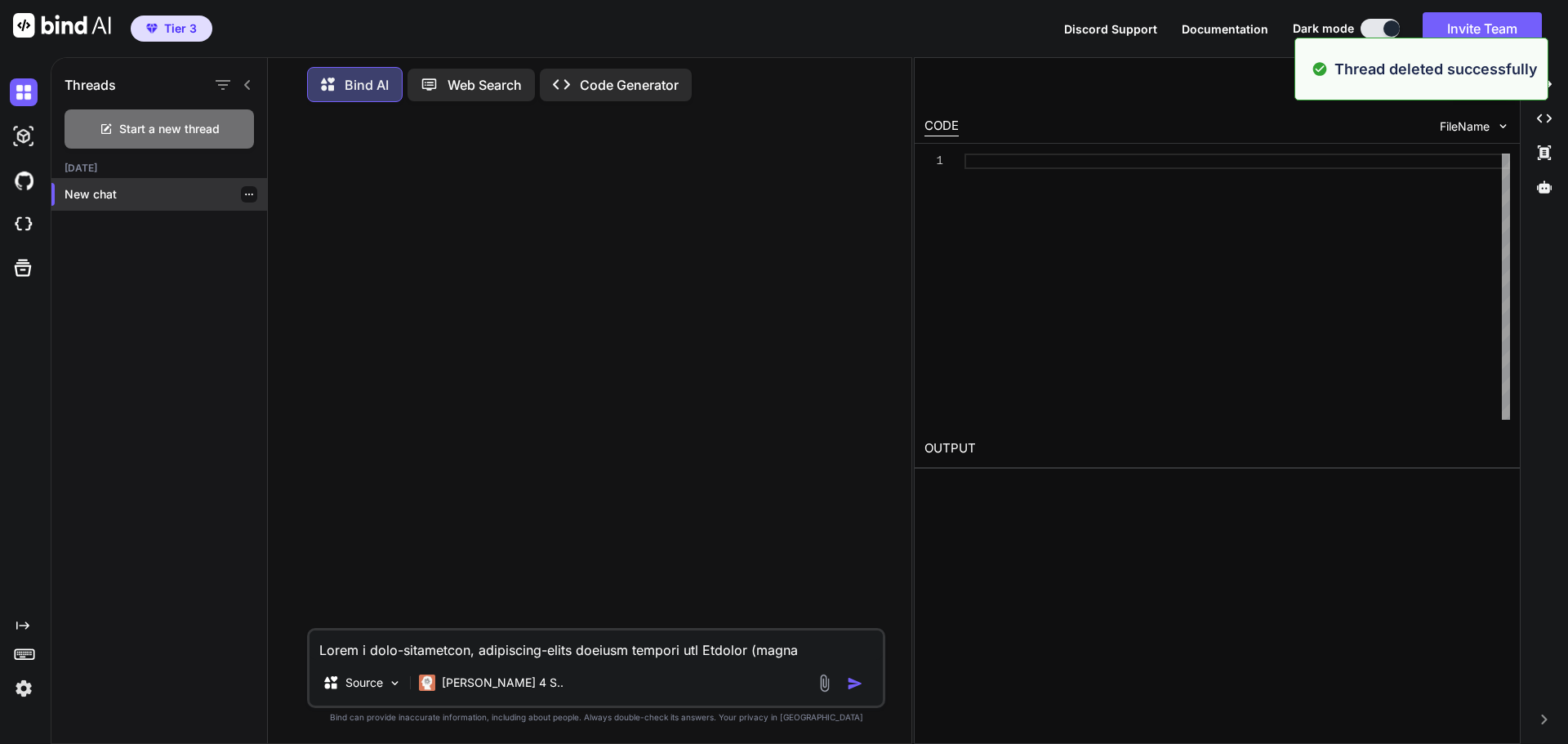
click at [91, 181] on div "New chat" at bounding box center [159, 195] width 216 height 33
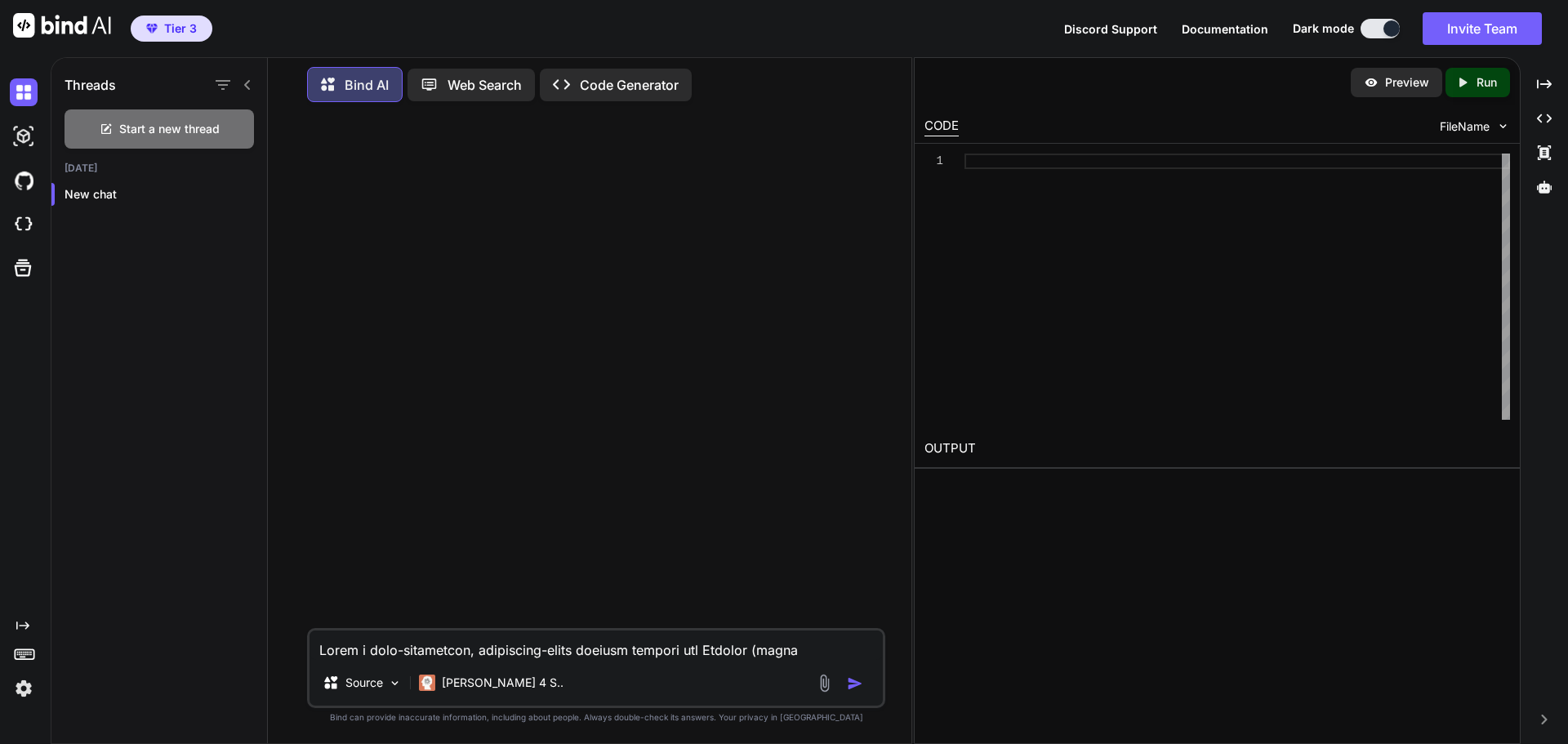
click at [379, 652] on textarea at bounding box center [596, 645] width 573 height 29
paste textarea "Build a high-converting, production-ready landing website for Sanghaa (brand pl…"
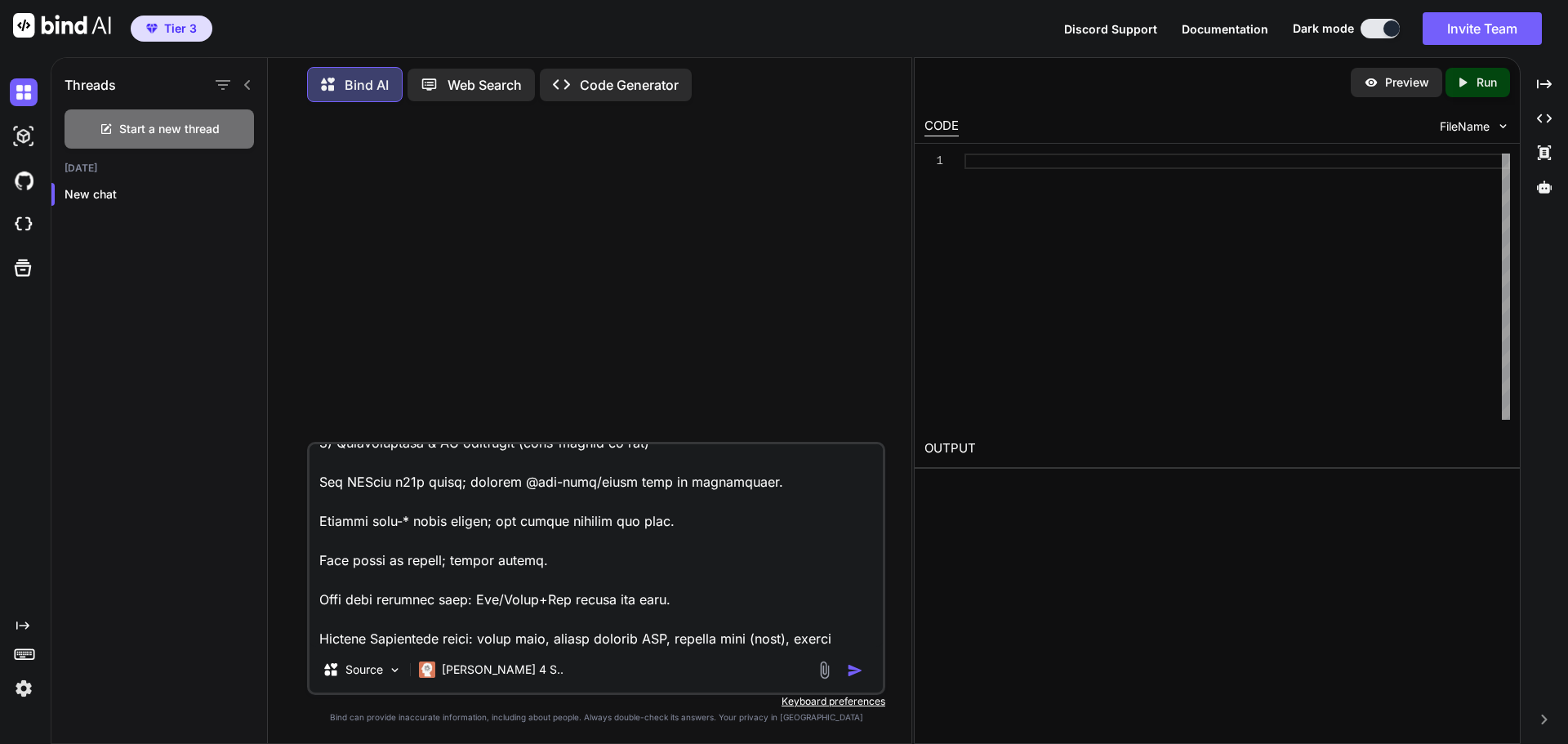
type textarea "Build a high-converting, production-ready landing website for Sanghaa (brand pl…"
click at [850, 675] on img "button" at bounding box center [855, 671] width 16 height 16
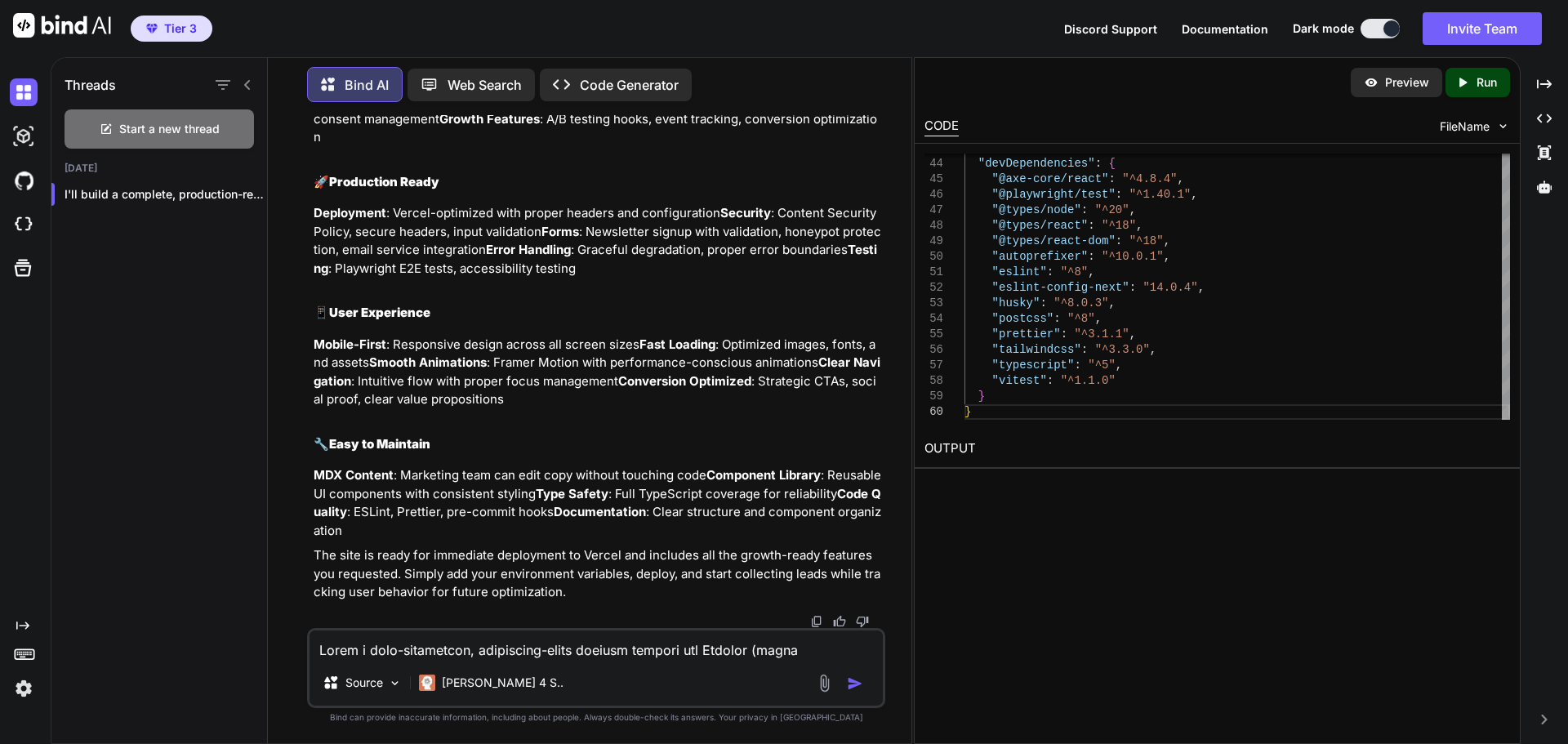
scroll to position [43605, 0]
click at [1377, 24] on button at bounding box center [1380, 29] width 39 height 20
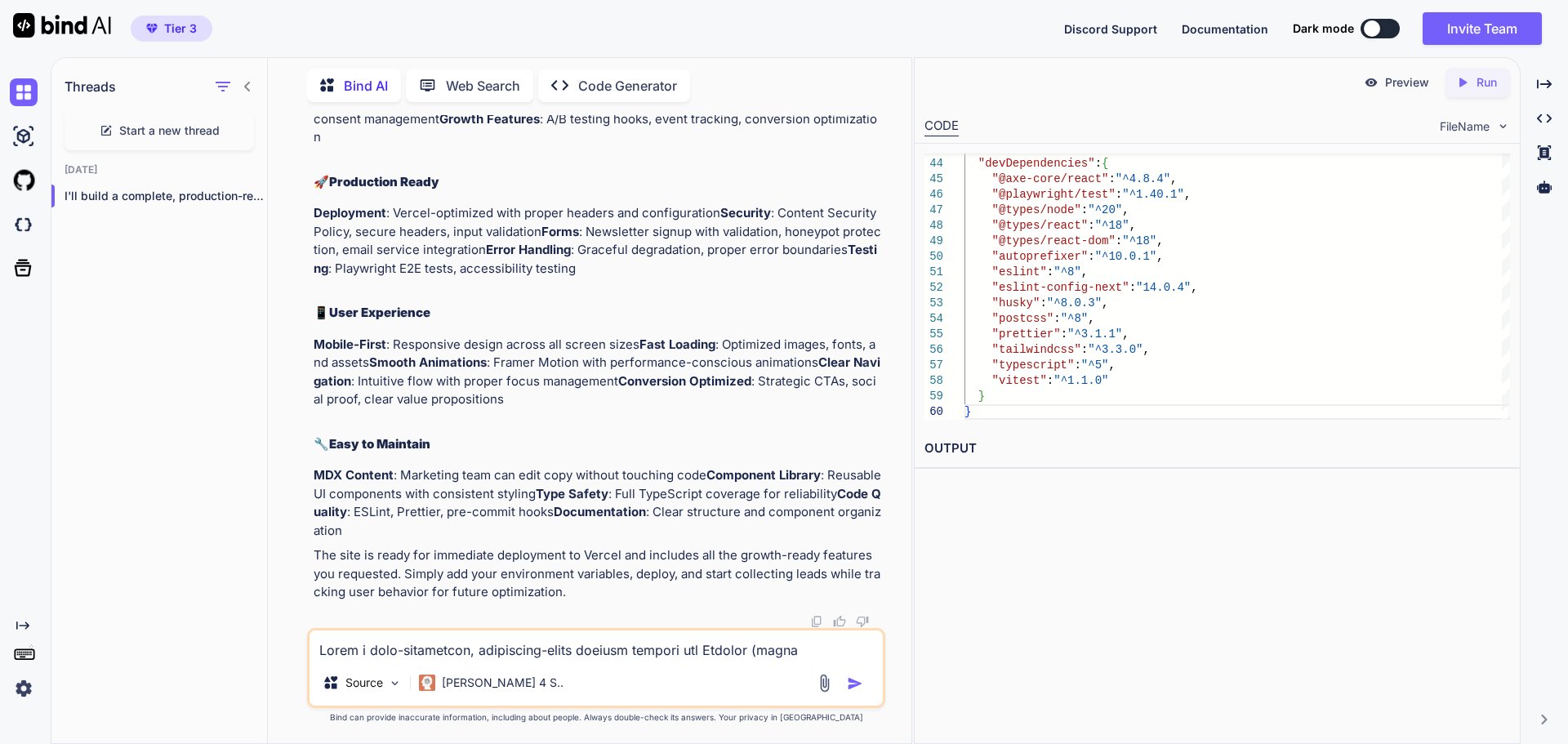
click at [1384, 24] on button at bounding box center [1380, 29] width 39 height 20
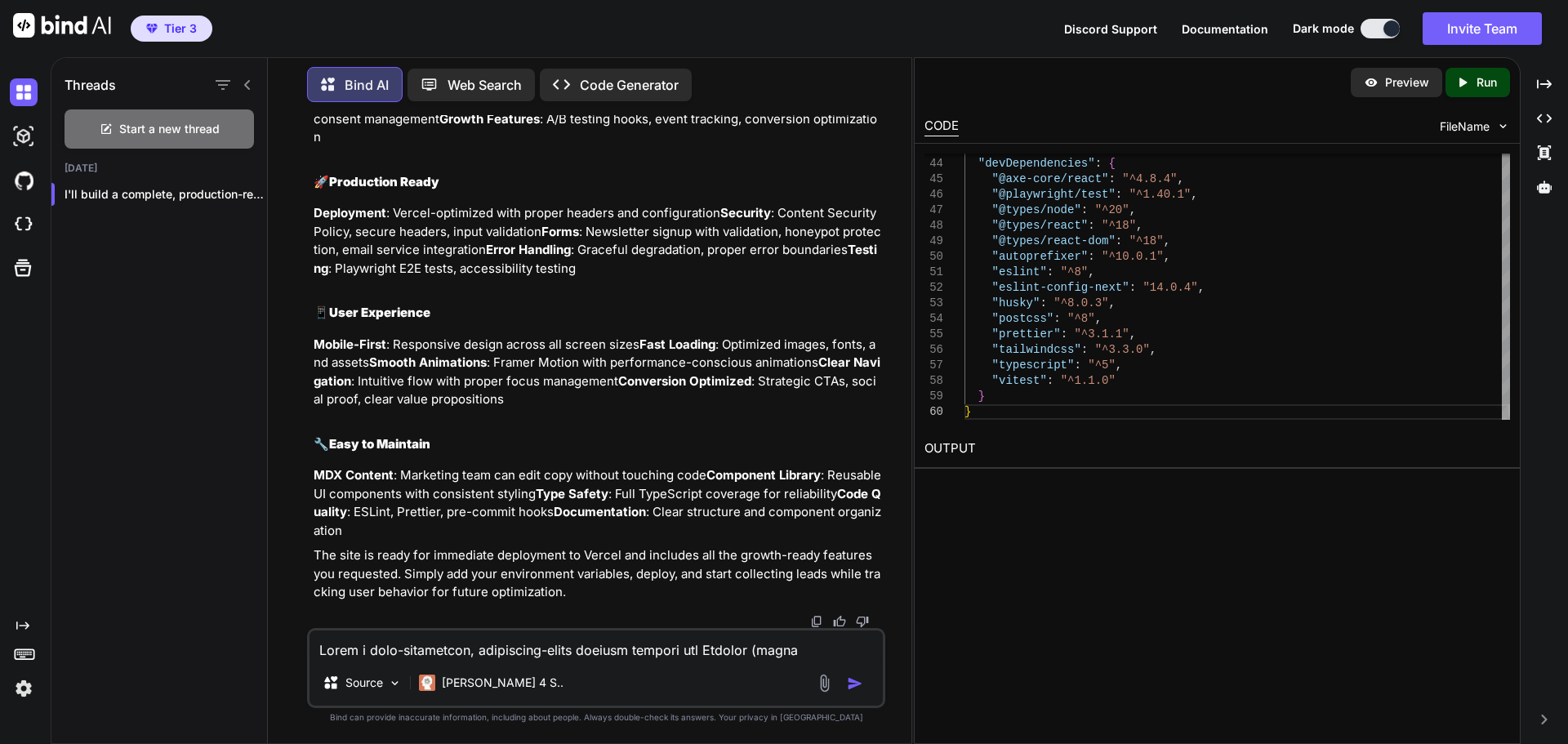
click at [1384, 24] on div at bounding box center [1391, 29] width 16 height 16
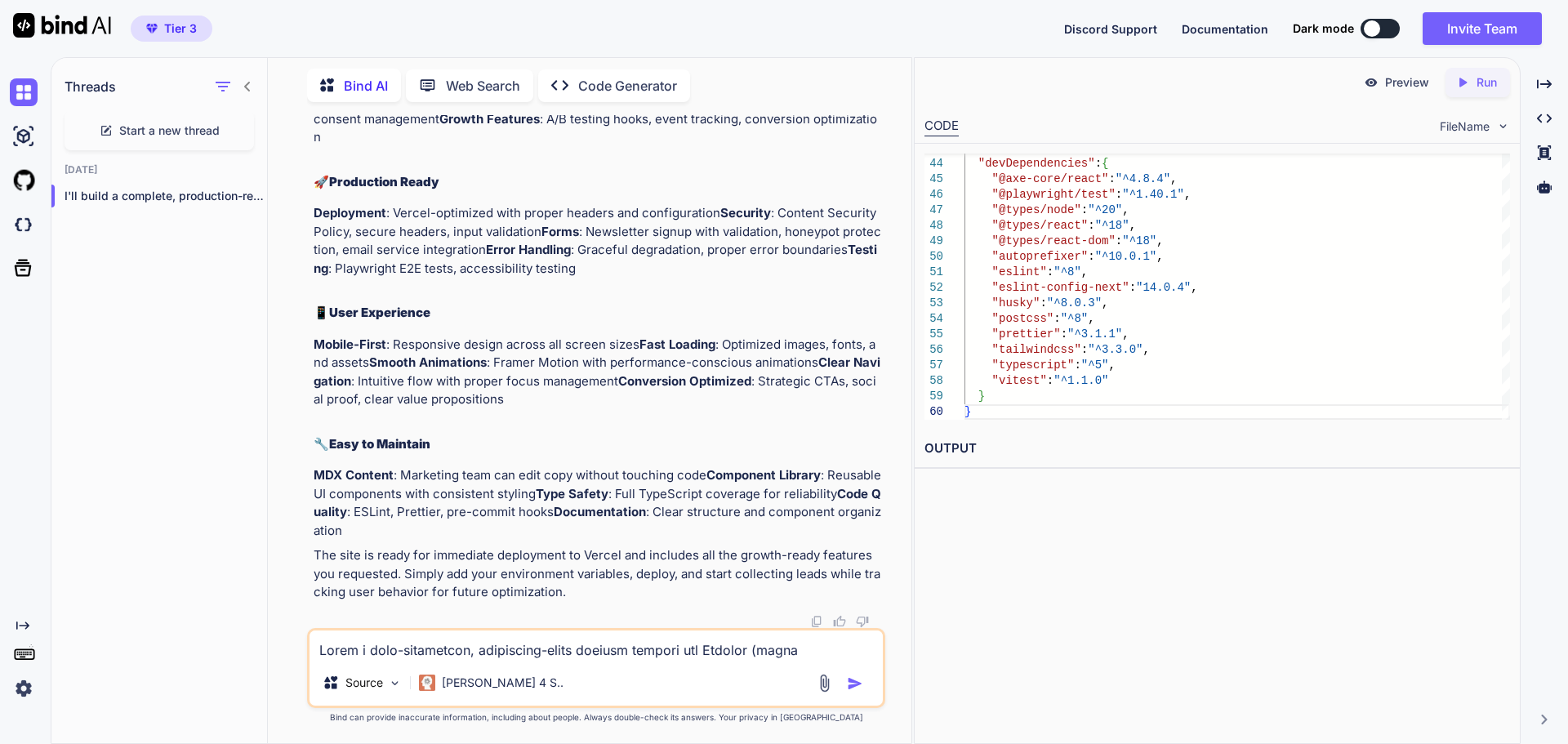
click at [1384, 24] on button at bounding box center [1380, 29] width 39 height 20
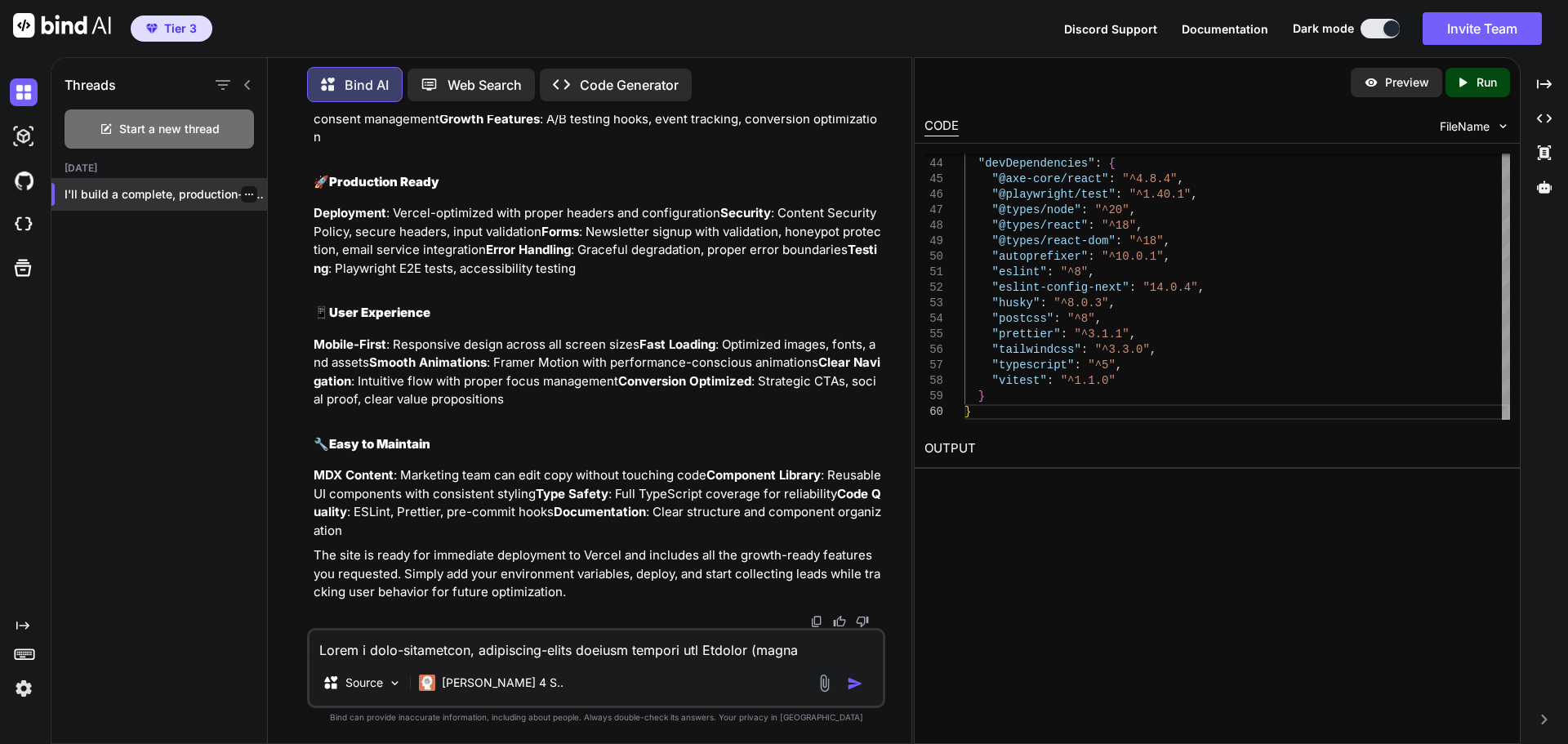
click at [115, 187] on p "I'll build a complete, production-ready ..." at bounding box center [166, 195] width 203 height 16
click at [1381, 82] on div "Preview" at bounding box center [1396, 82] width 91 height 29
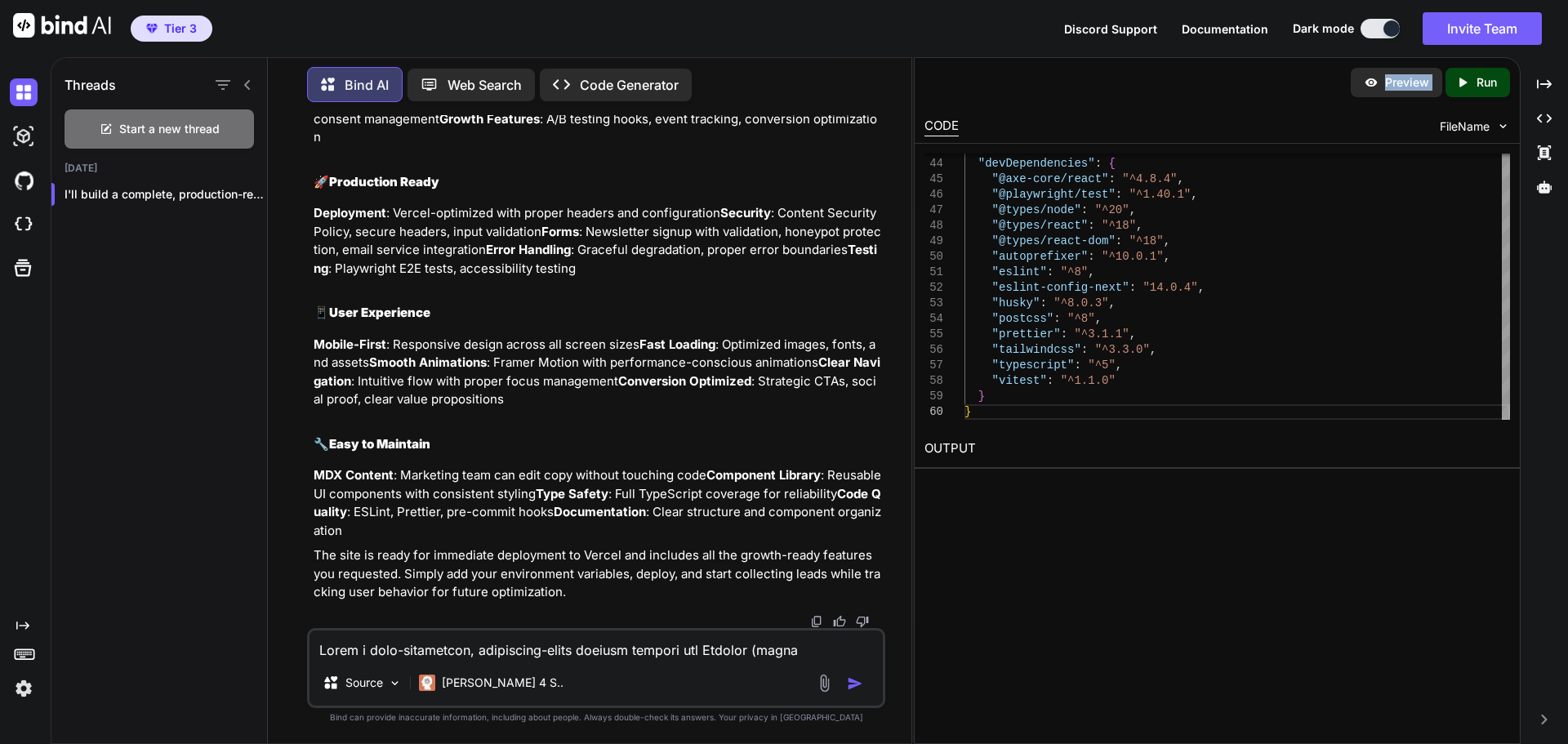
click at [1381, 82] on div "Preview" at bounding box center [1396, 82] width 91 height 29
click at [1488, 71] on div "Created with Pixso. Run" at bounding box center [1477, 82] width 64 height 29
click at [1387, 96] on div "Preview" at bounding box center [1396, 82] width 91 height 29
